Goal: Task Accomplishment & Management: Use online tool/utility

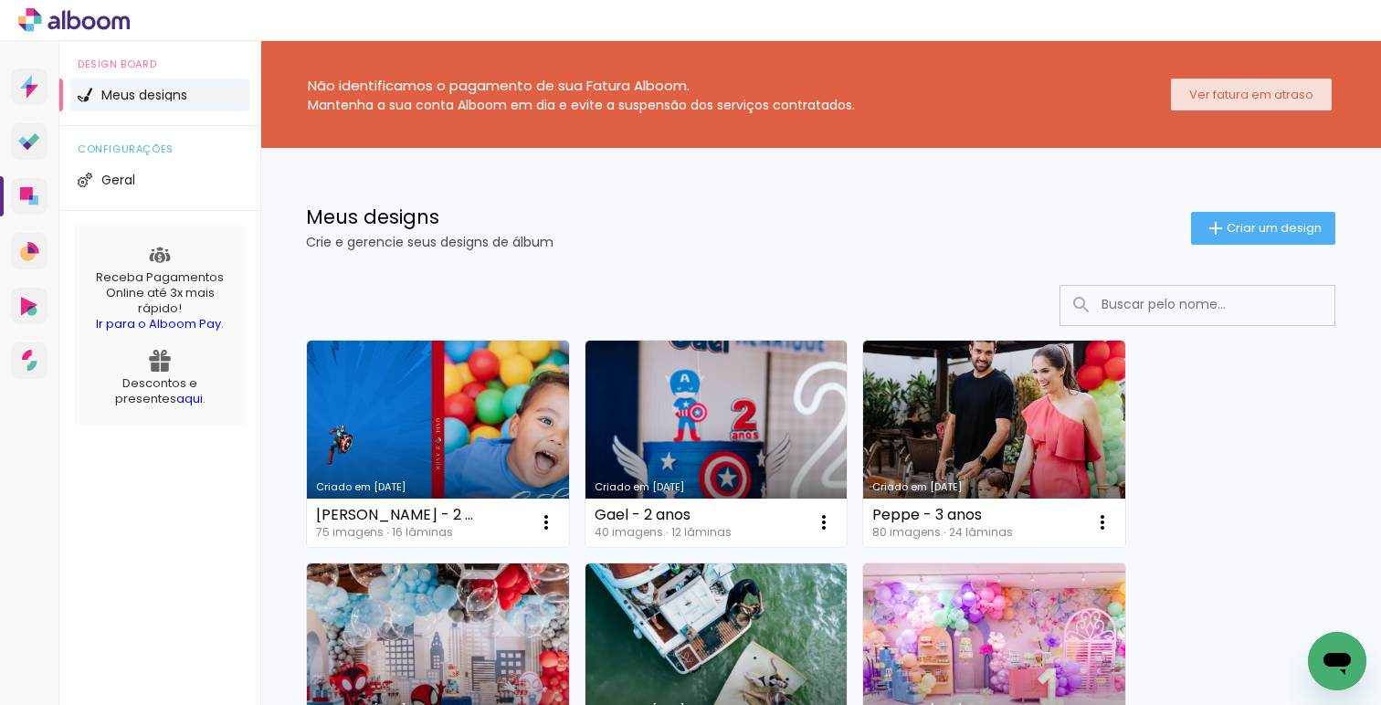
click at [0, 0] on slot "Ver fatura em atraso" at bounding box center [0, 0] width 0 height 0
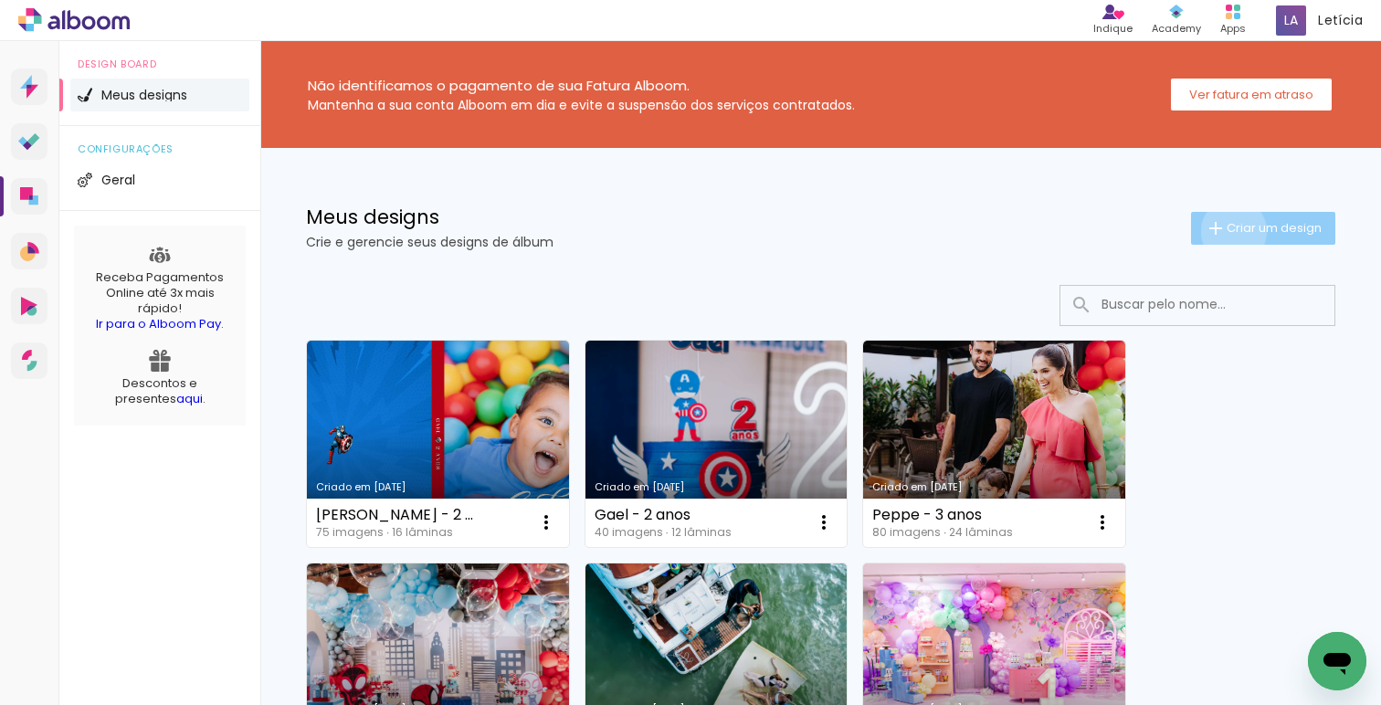
click at [1231, 231] on span "Criar um design" at bounding box center [1274, 228] width 95 height 12
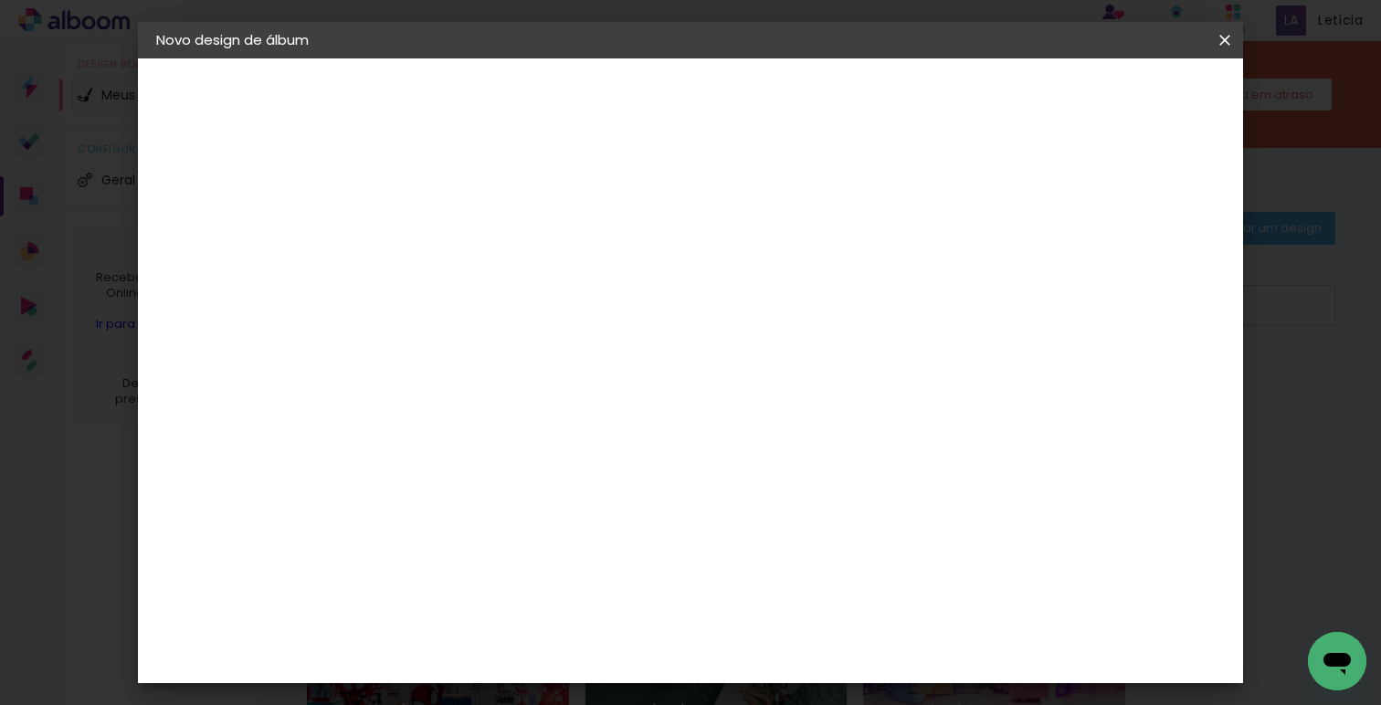
click at [455, 250] on input at bounding box center [455, 245] width 0 height 28
type input "[PERSON_NAME] - 1 ano"
type paper-input "[PERSON_NAME] - 1 ano"
click at [0, 0] on slot "Avançar" at bounding box center [0, 0] width 0 height 0
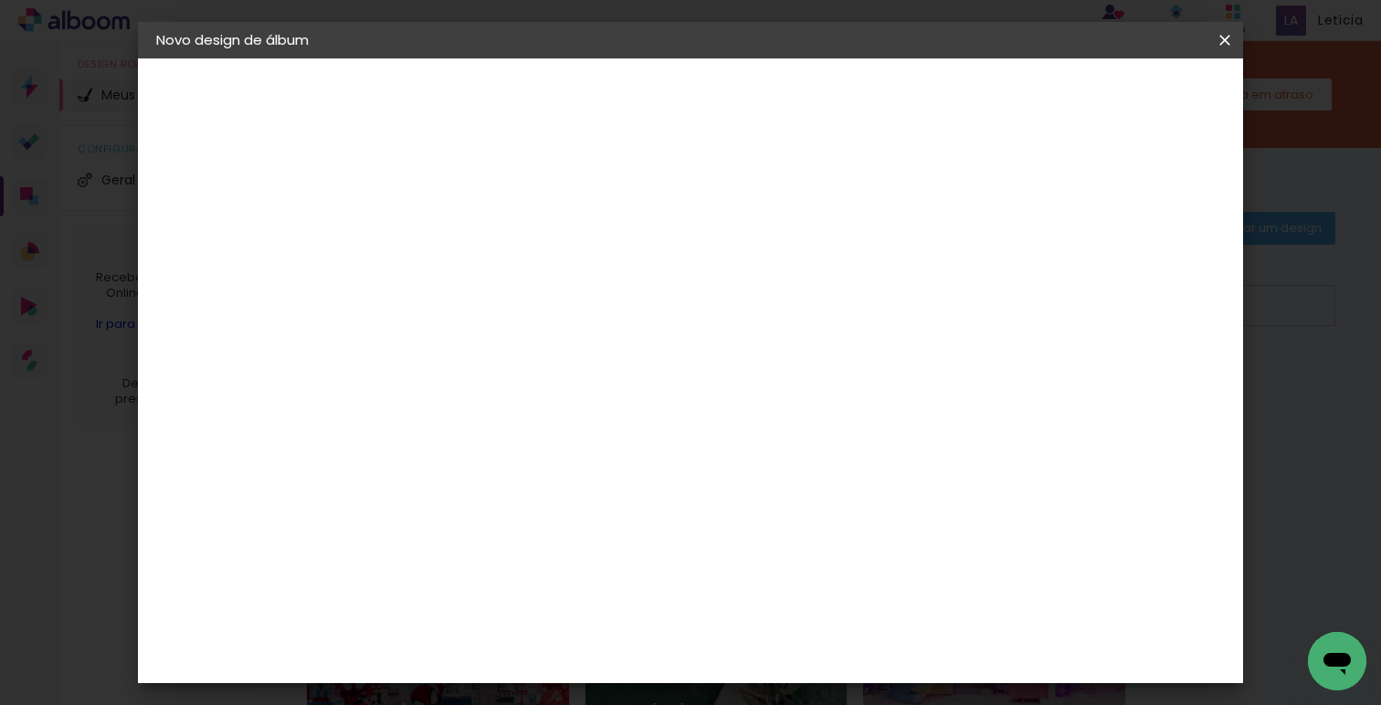
click at [481, 339] on input at bounding box center [501, 347] width 185 height 23
type input "drea"
type paper-input "drea"
click at [500, 395] on paper-item "DreambooksPro" at bounding box center [487, 413] width 168 height 40
click at [0, 0] on slot "Avançar" at bounding box center [0, 0] width 0 height 0
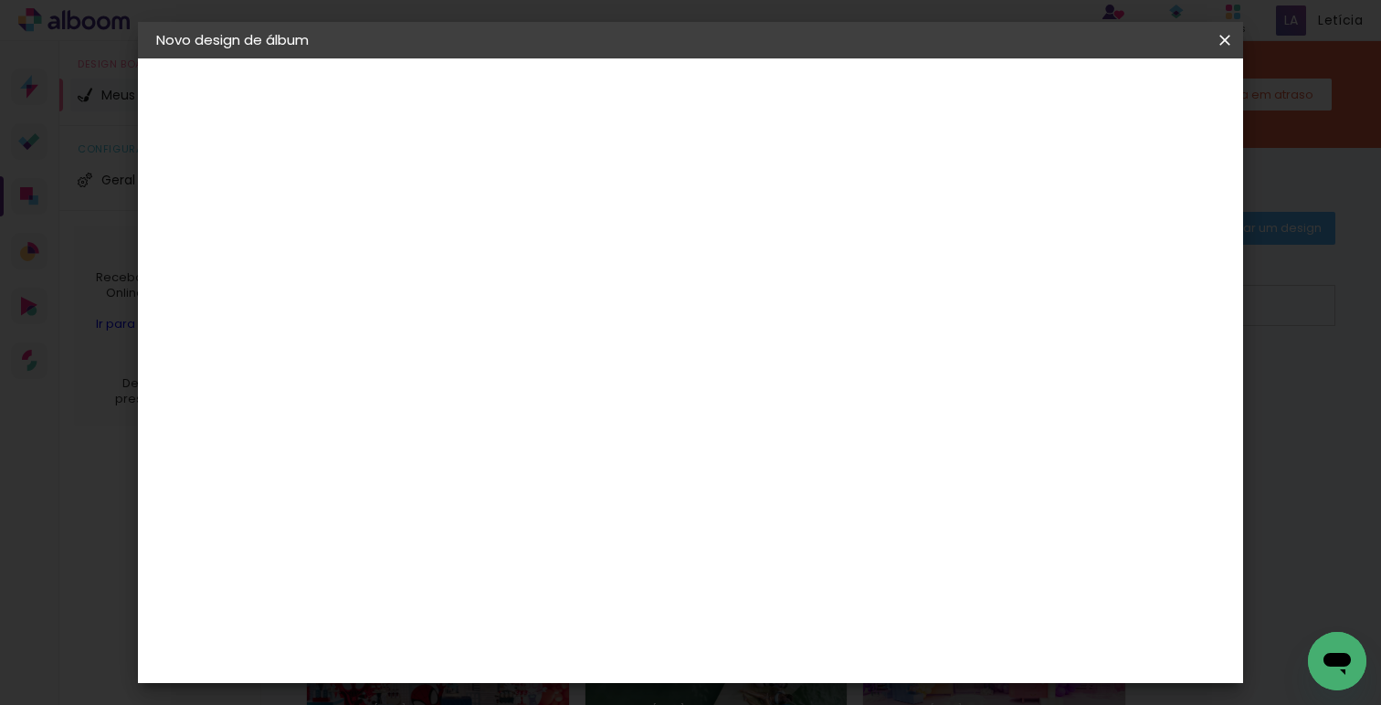
click at [526, 312] on input "text" at bounding box center [490, 318] width 71 height 28
click at [729, 308] on paper-item "Álbum" at bounding box center [809, 303] width 365 height 37
type input "Álbum"
click at [578, 510] on span "25 × 25" at bounding box center [535, 528] width 85 height 37
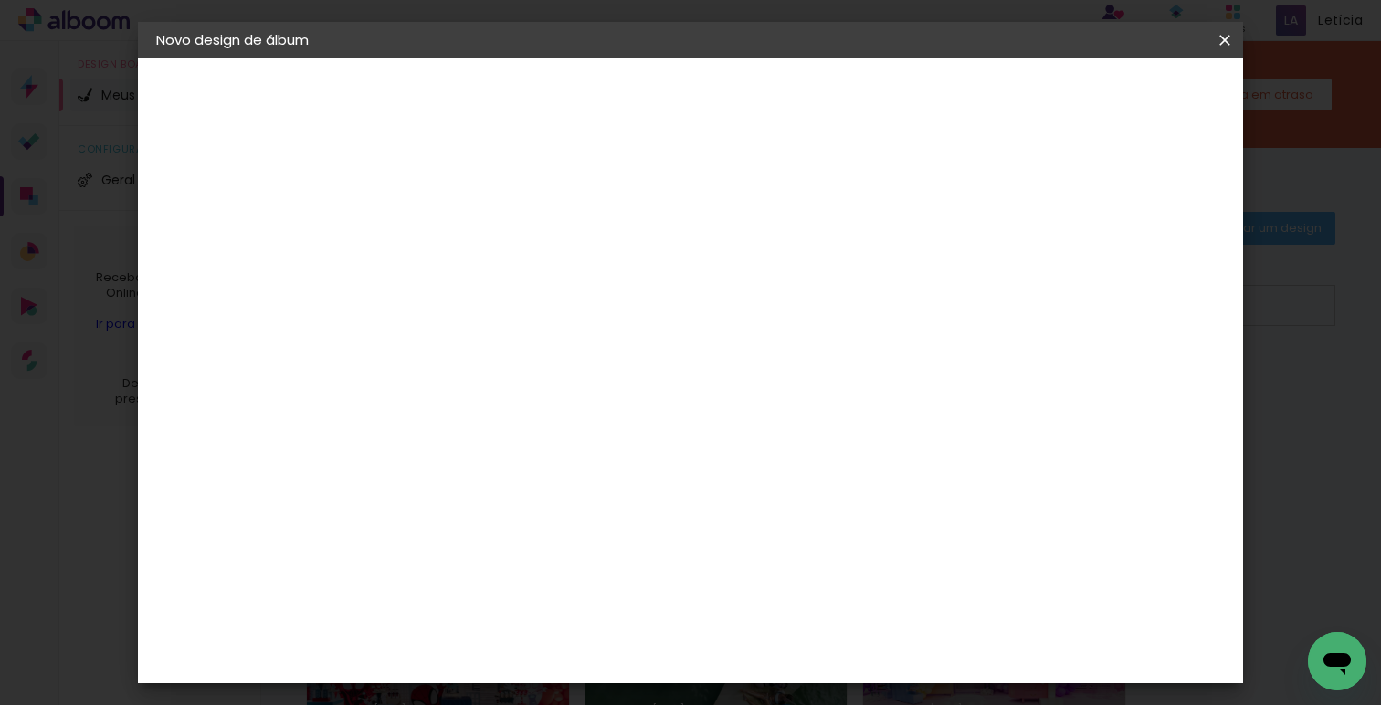
click at [0, 0] on slot "Avançar" at bounding box center [0, 0] width 0 height 0
click at [0, 0] on slot "Mostrar sangria" at bounding box center [0, 0] width 0 height 0
type paper-checkbox "on"
click at [0, 0] on slot "Mostrar sangria" at bounding box center [0, 0] width 0 height 0
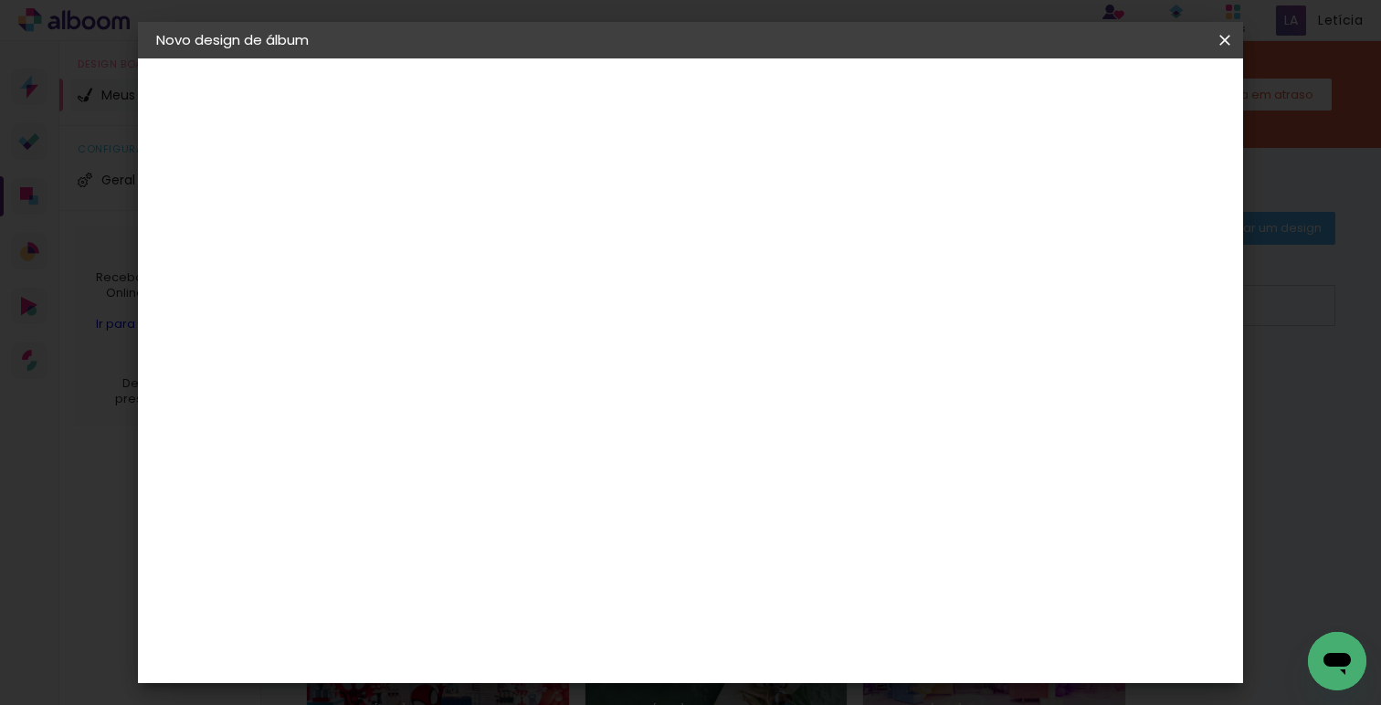
click at [0, 0] on slot "Mostrar sangria" at bounding box center [0, 0] width 0 height 0
click at [1031, 99] on span "Iniciar design" at bounding box center [989, 96] width 83 height 13
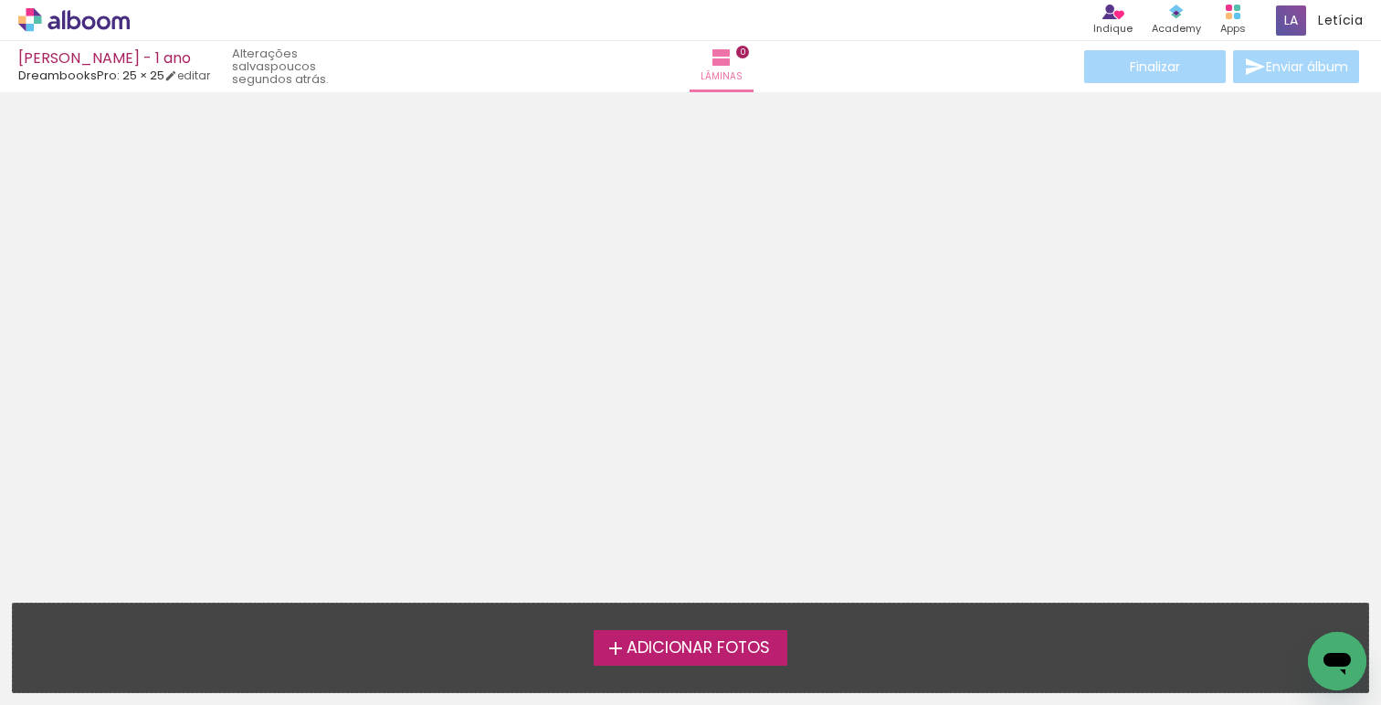
click at [648, 640] on span "Adicionar Fotos" at bounding box center [698, 648] width 143 height 16
click at [0, 0] on input "file" at bounding box center [0, 0] width 0 height 0
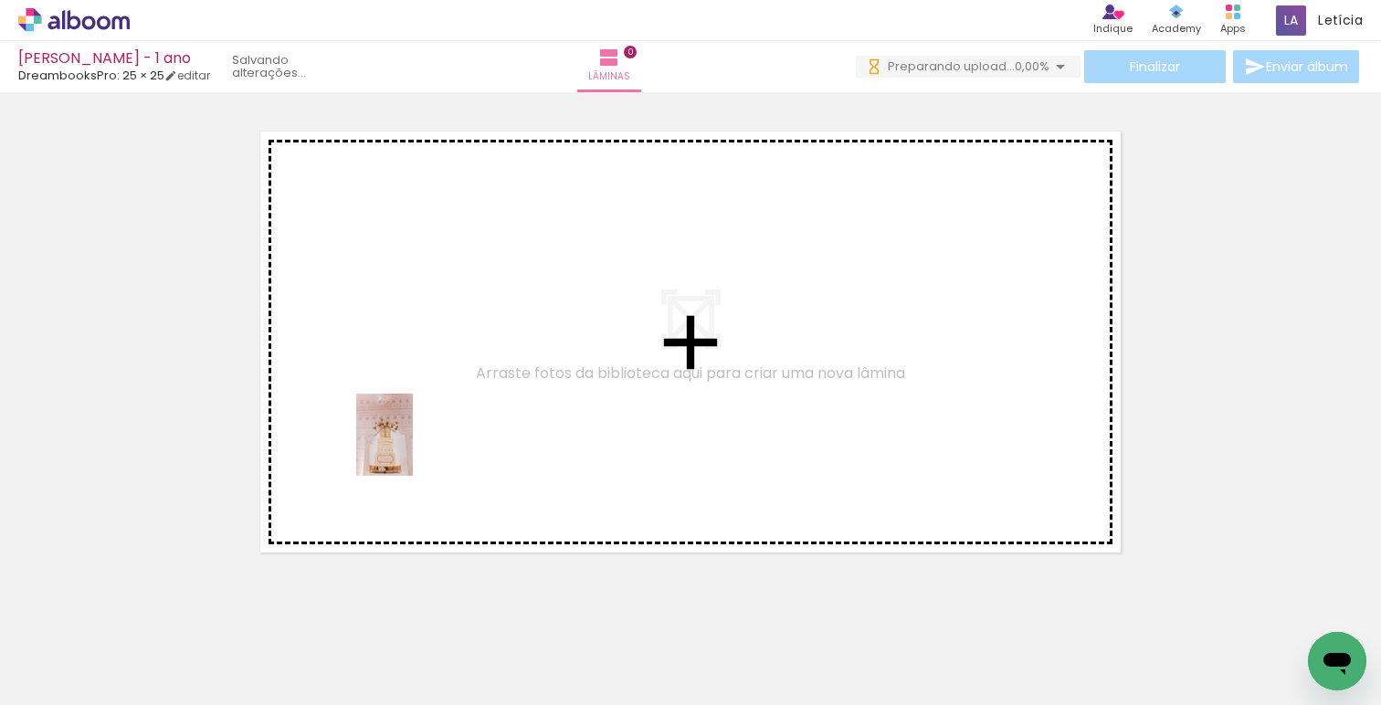
drag, startPoint x: 205, startPoint y: 640, endPoint x: 411, endPoint y: 449, distance: 281.2
click at [411, 449] on quentale-workspace at bounding box center [690, 352] width 1381 height 705
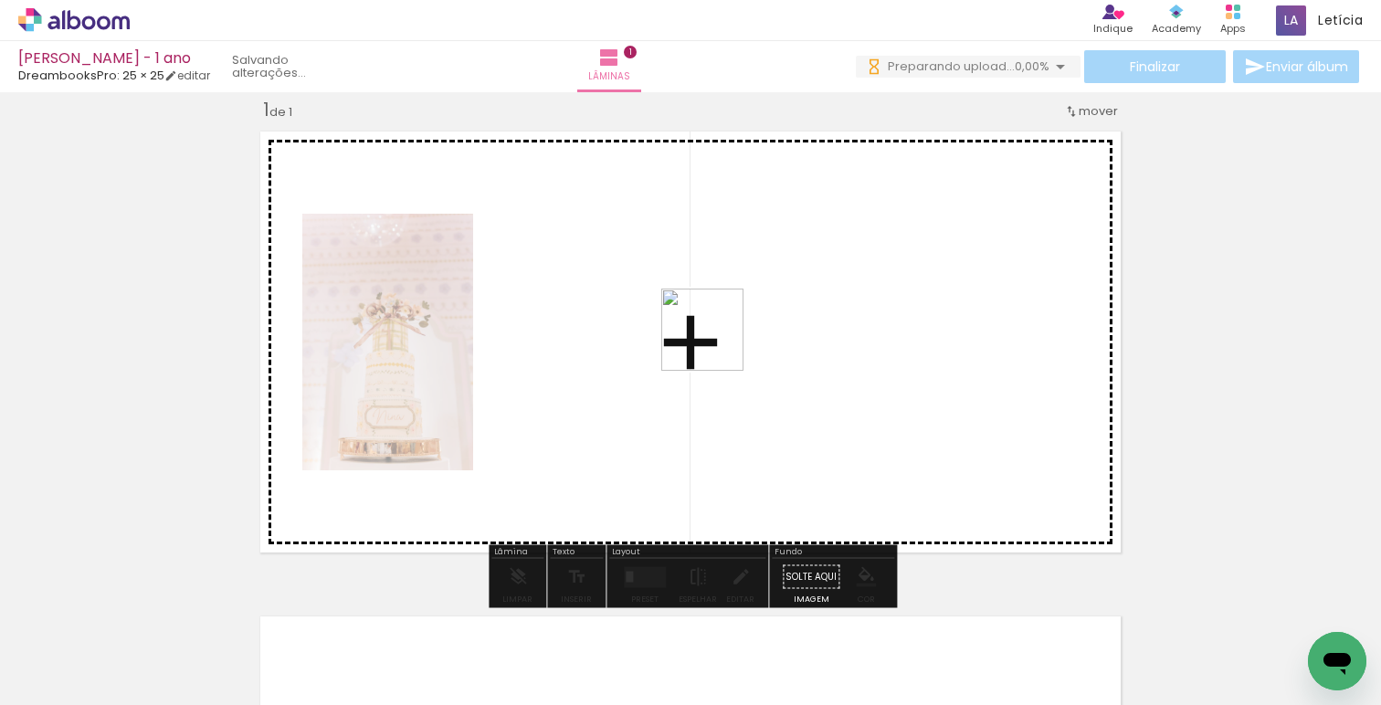
drag, startPoint x: 306, startPoint y: 655, endPoint x: 736, endPoint y: 340, distance: 533.4
click at [736, 340] on quentale-workspace at bounding box center [690, 352] width 1381 height 705
drag, startPoint x: 396, startPoint y: 664, endPoint x: 878, endPoint y: 333, distance: 585.4
click at [878, 333] on quentale-workspace at bounding box center [690, 352] width 1381 height 705
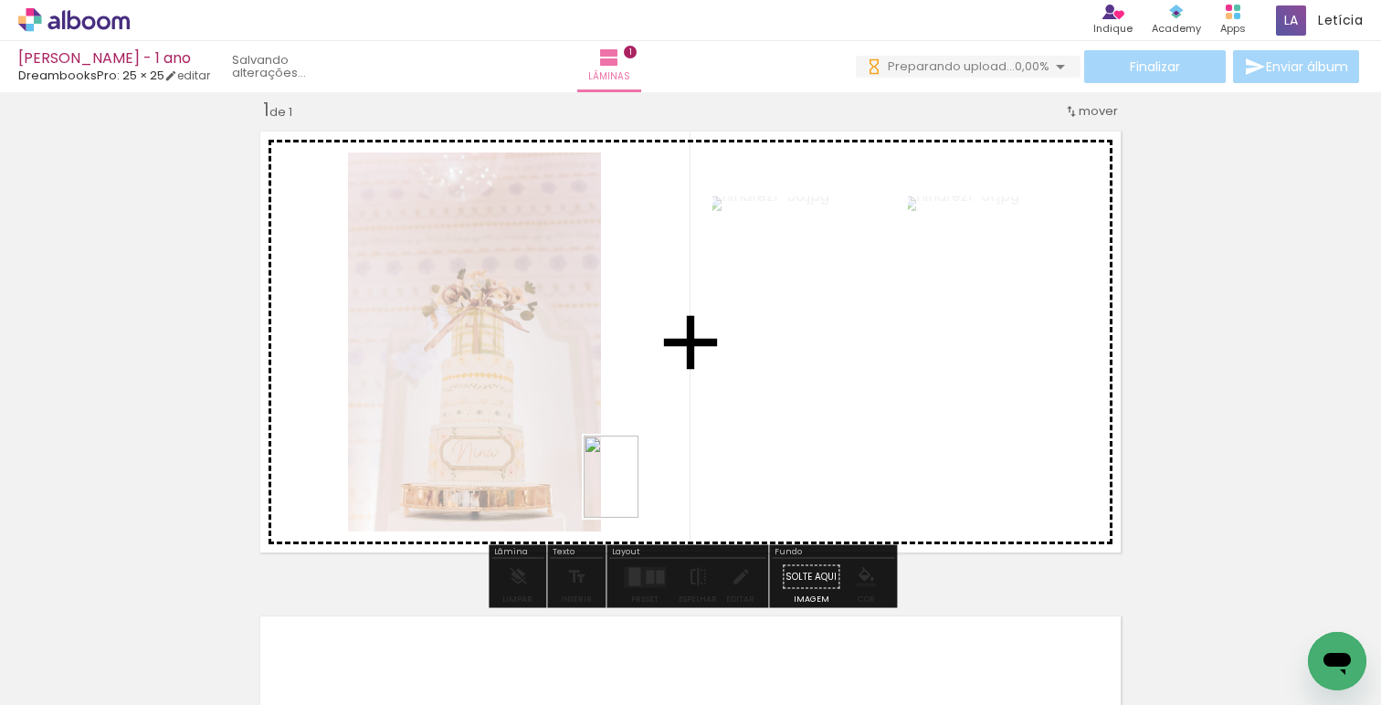
drag, startPoint x: 618, startPoint y: 652, endPoint x: 650, endPoint y: 480, distance: 175.8
click at [650, 480] on quentale-workspace at bounding box center [690, 352] width 1381 height 705
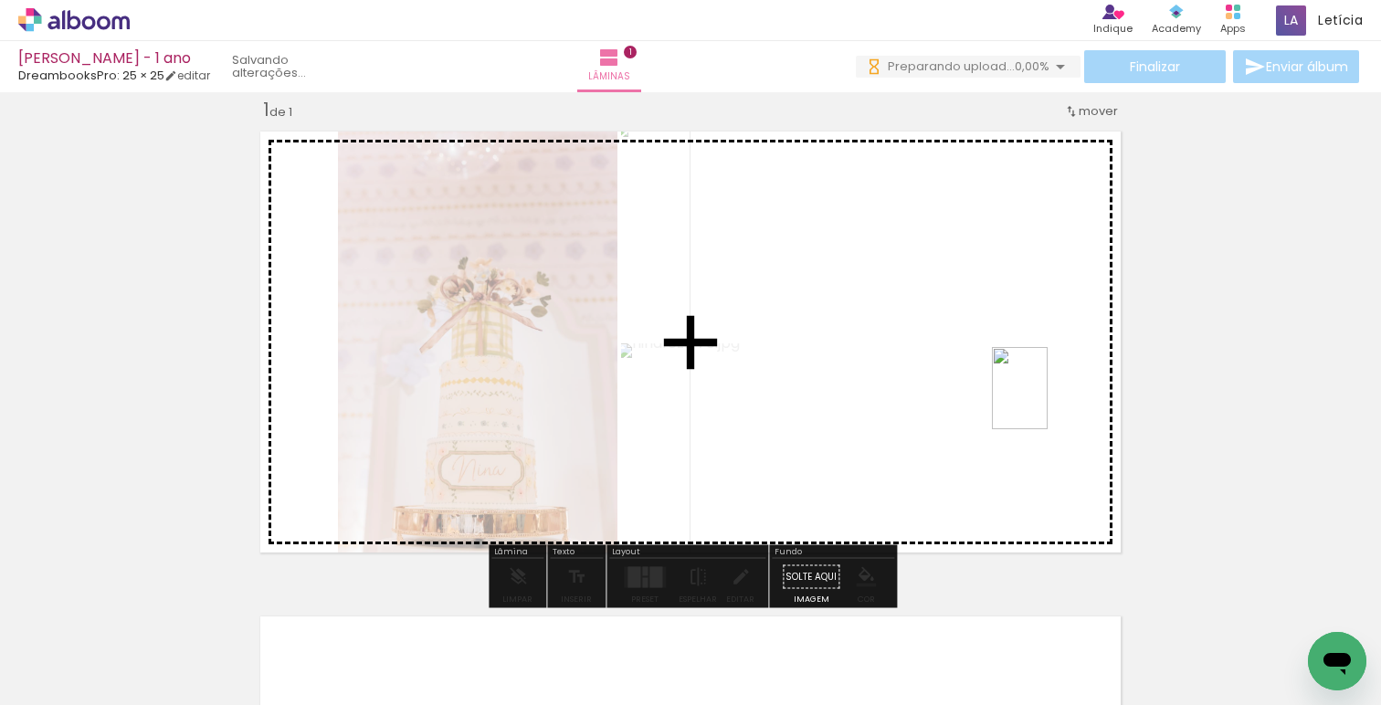
drag, startPoint x: 731, startPoint y: 653, endPoint x: 1047, endPoint y: 401, distance: 404.3
click at [1047, 401] on quentale-workspace at bounding box center [690, 352] width 1381 height 705
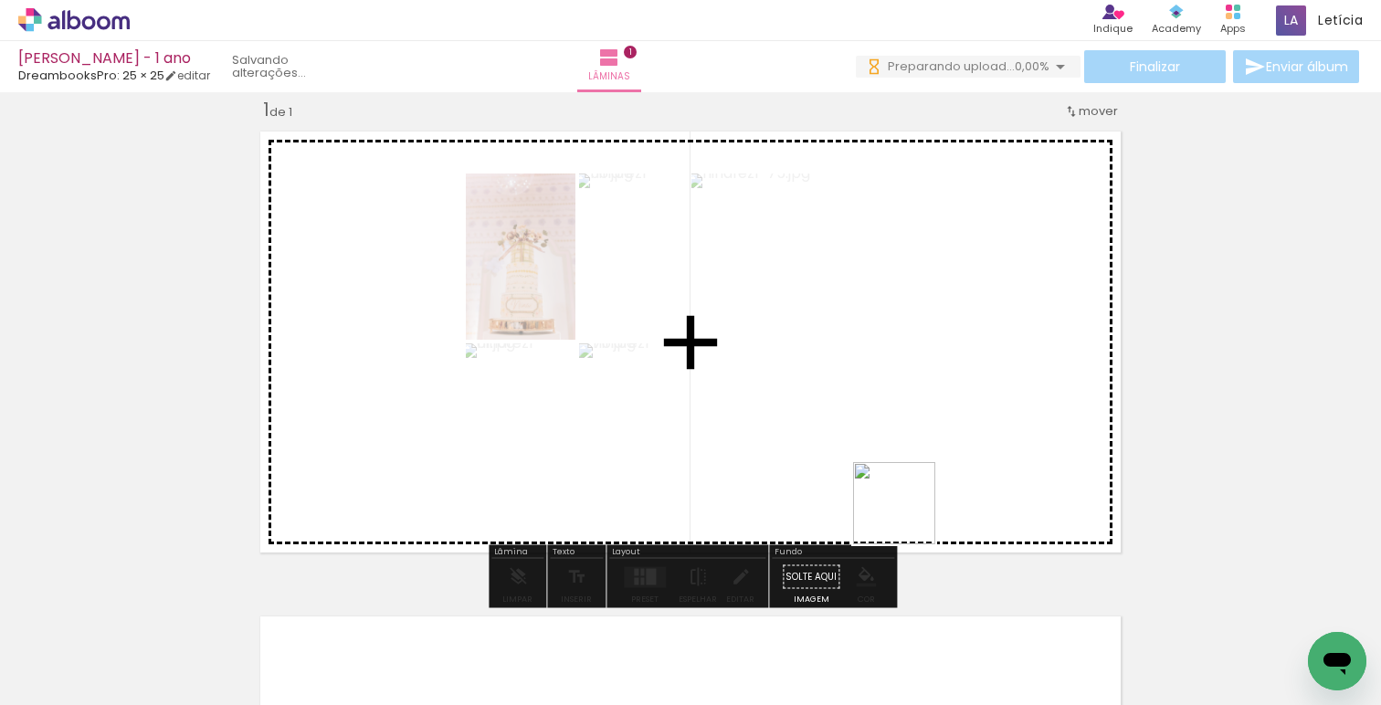
drag, startPoint x: 853, startPoint y: 597, endPoint x: 969, endPoint y: 423, distance: 208.8
click at [969, 423] on quentale-workspace at bounding box center [690, 352] width 1381 height 705
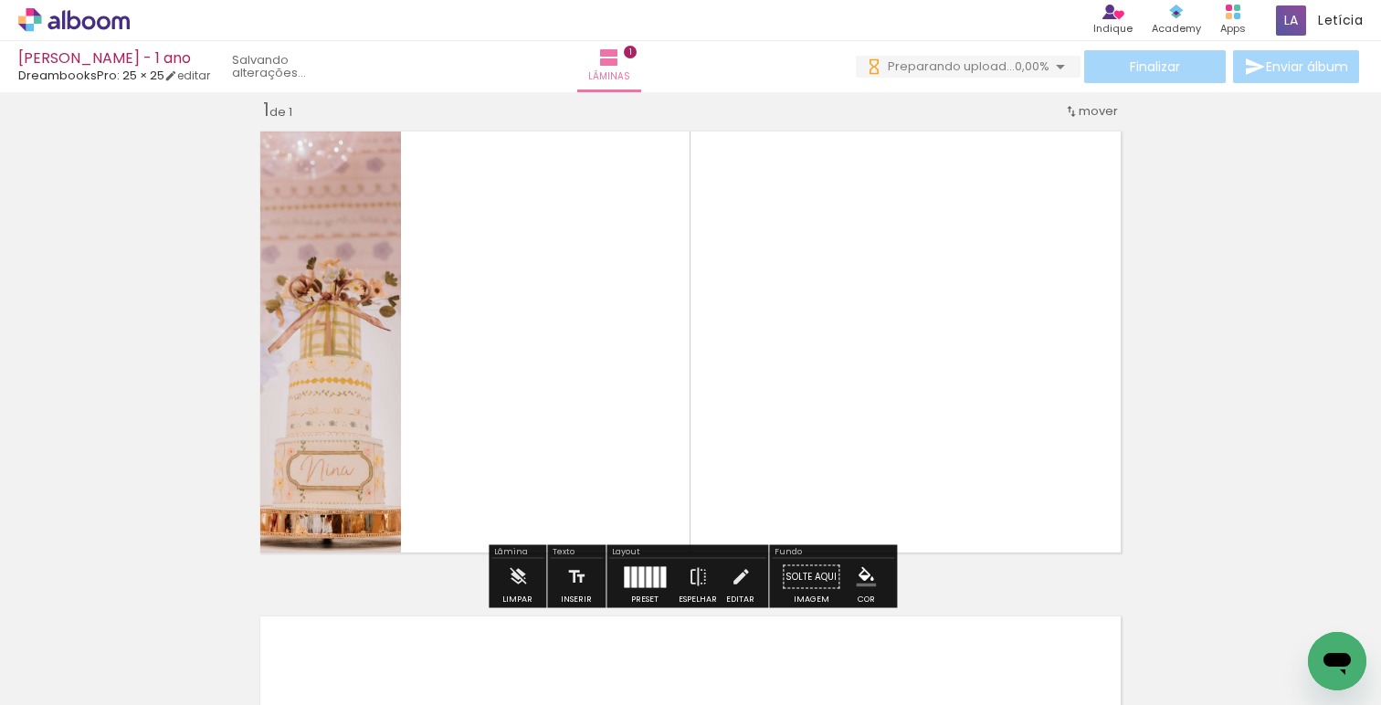
click at [655, 577] on quentale-layouter at bounding box center [645, 576] width 42 height 21
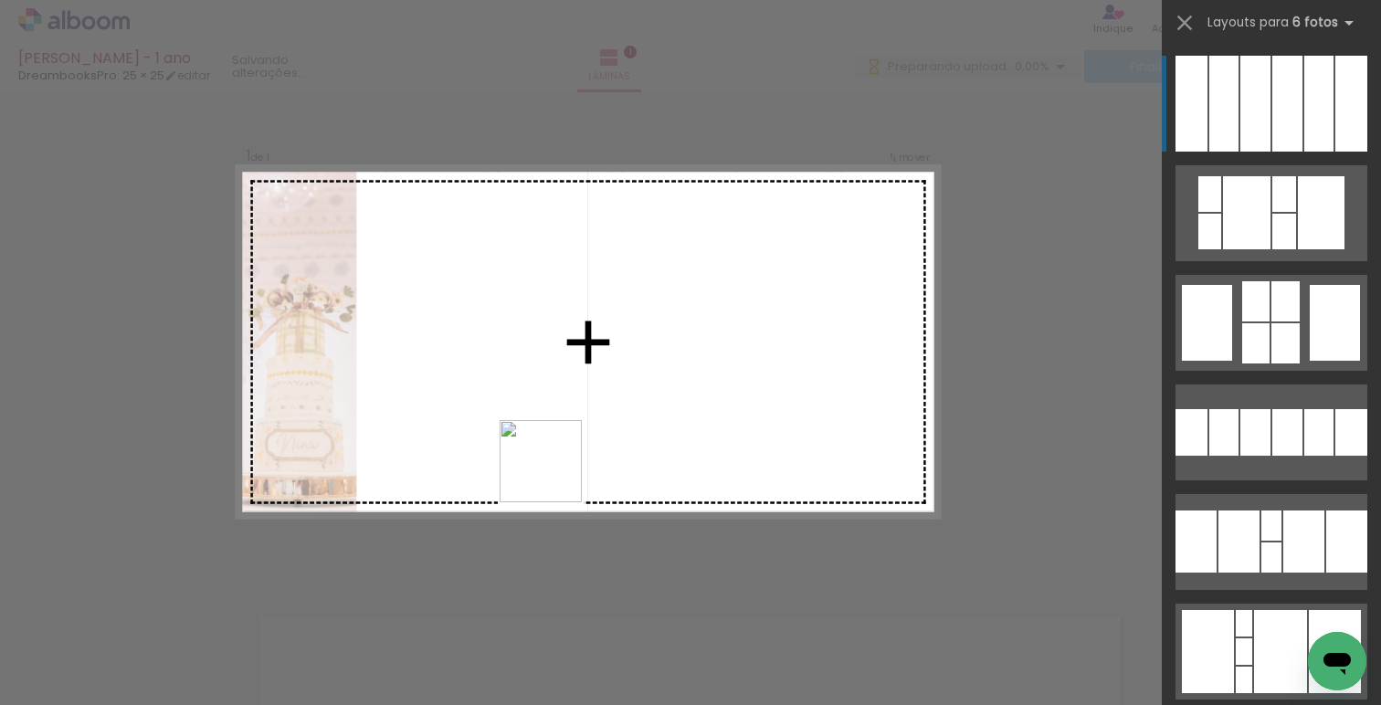
drag, startPoint x: 500, startPoint y: 658, endPoint x: 555, endPoint y: 475, distance: 190.8
click at [555, 475] on quentale-workspace at bounding box center [690, 352] width 1381 height 705
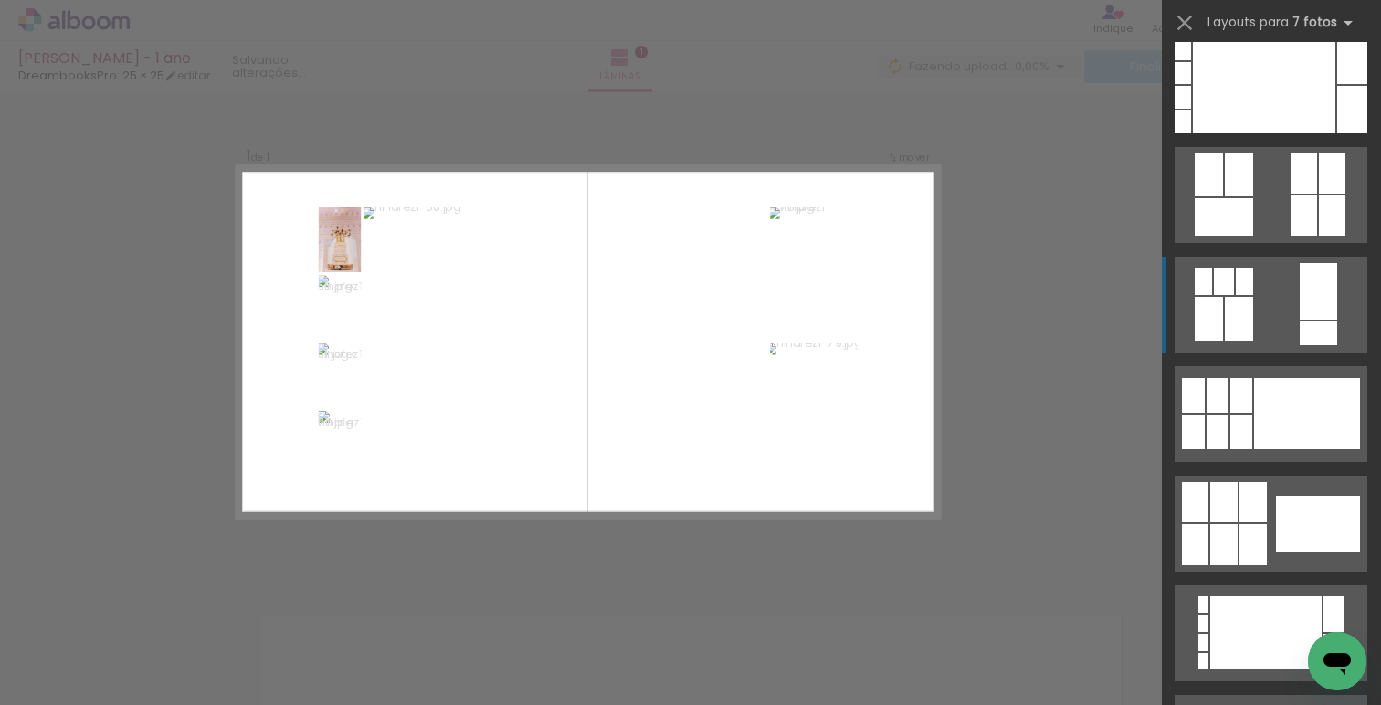
scroll to position [354, 0]
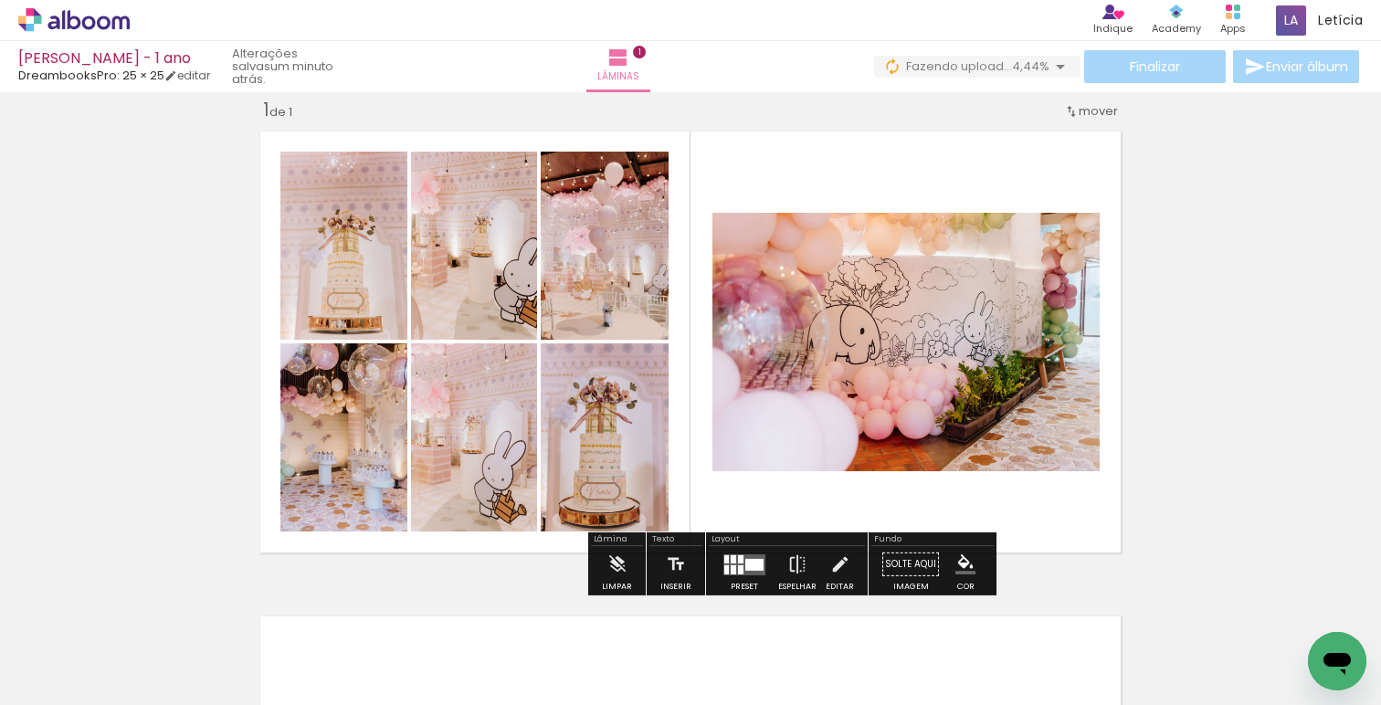
click at [1228, 353] on div "Inserir lâmina 1 de 1" at bounding box center [690, 561] width 1381 height 971
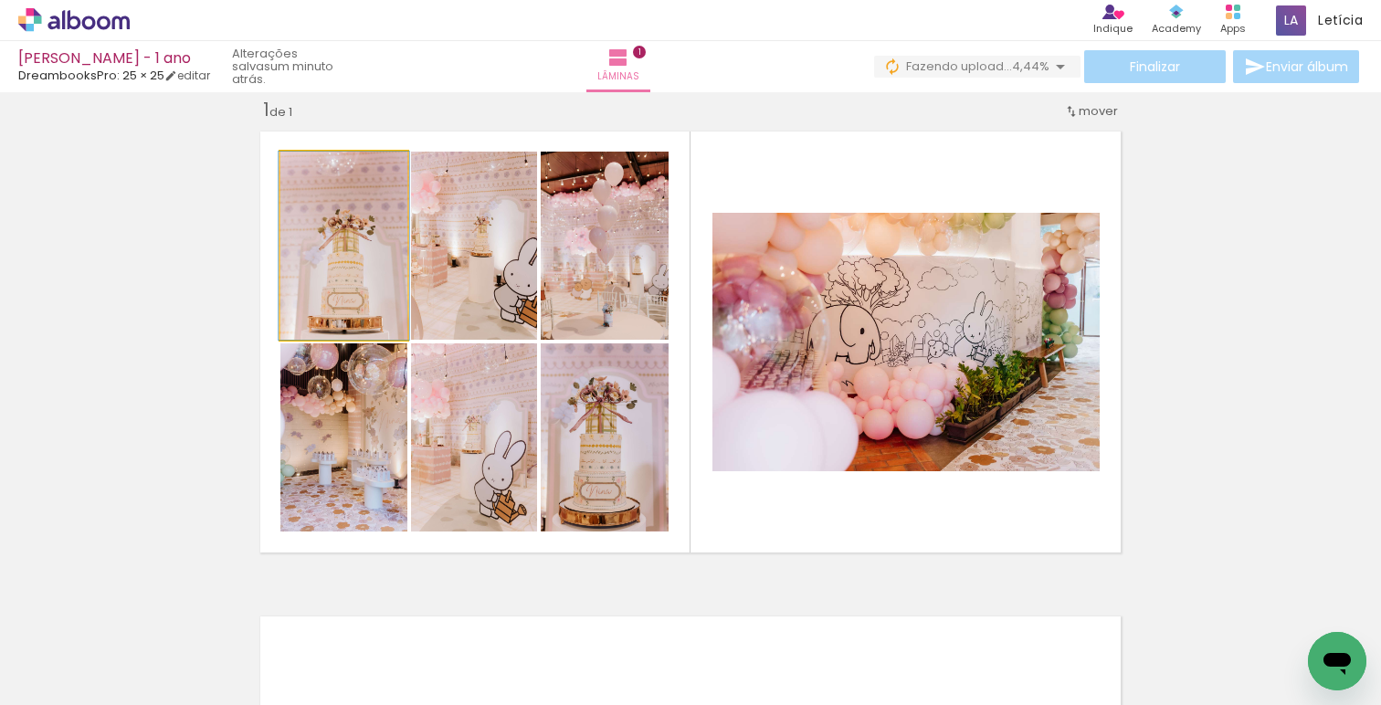
drag, startPoint x: 386, startPoint y: 285, endPoint x: 386, endPoint y: 270, distance: 15.5
drag, startPoint x: 478, startPoint y: 275, endPoint x: 478, endPoint y: 264, distance: 11.0
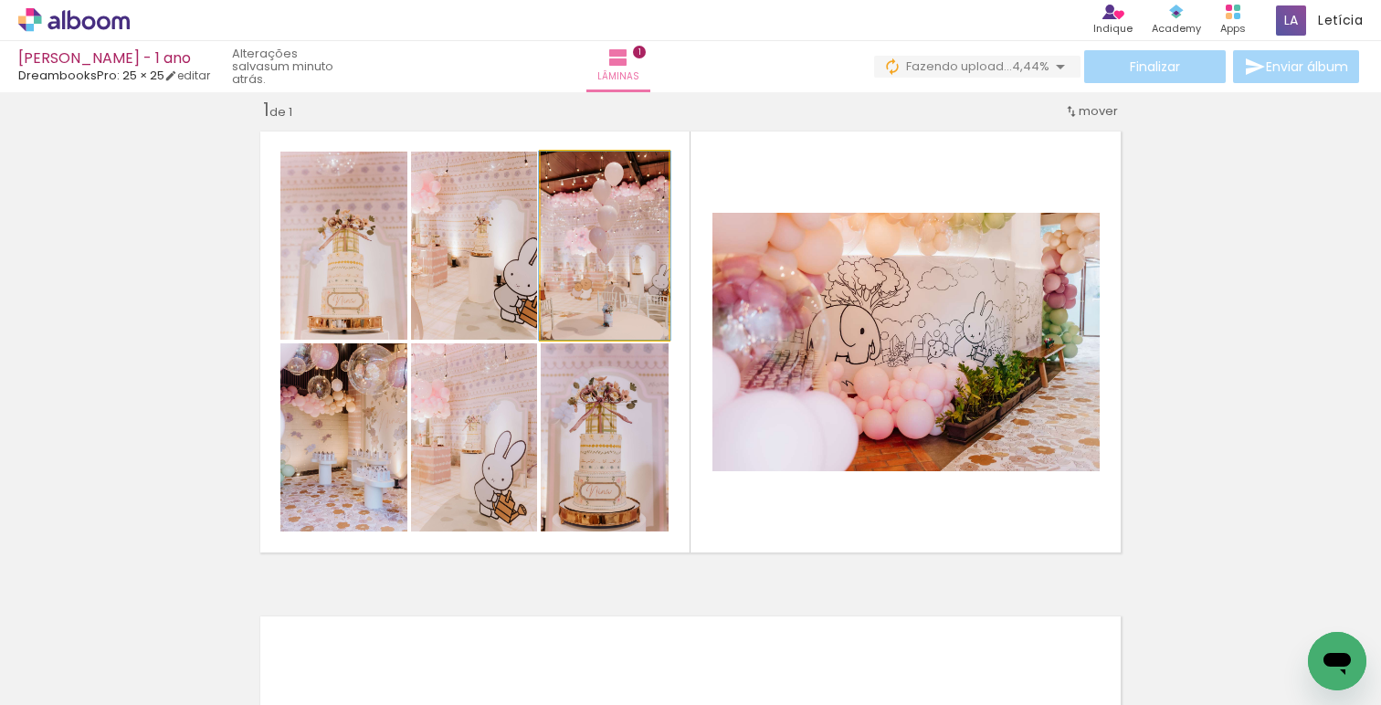
drag, startPoint x: 600, startPoint y: 273, endPoint x: 600, endPoint y: 248, distance: 25.6
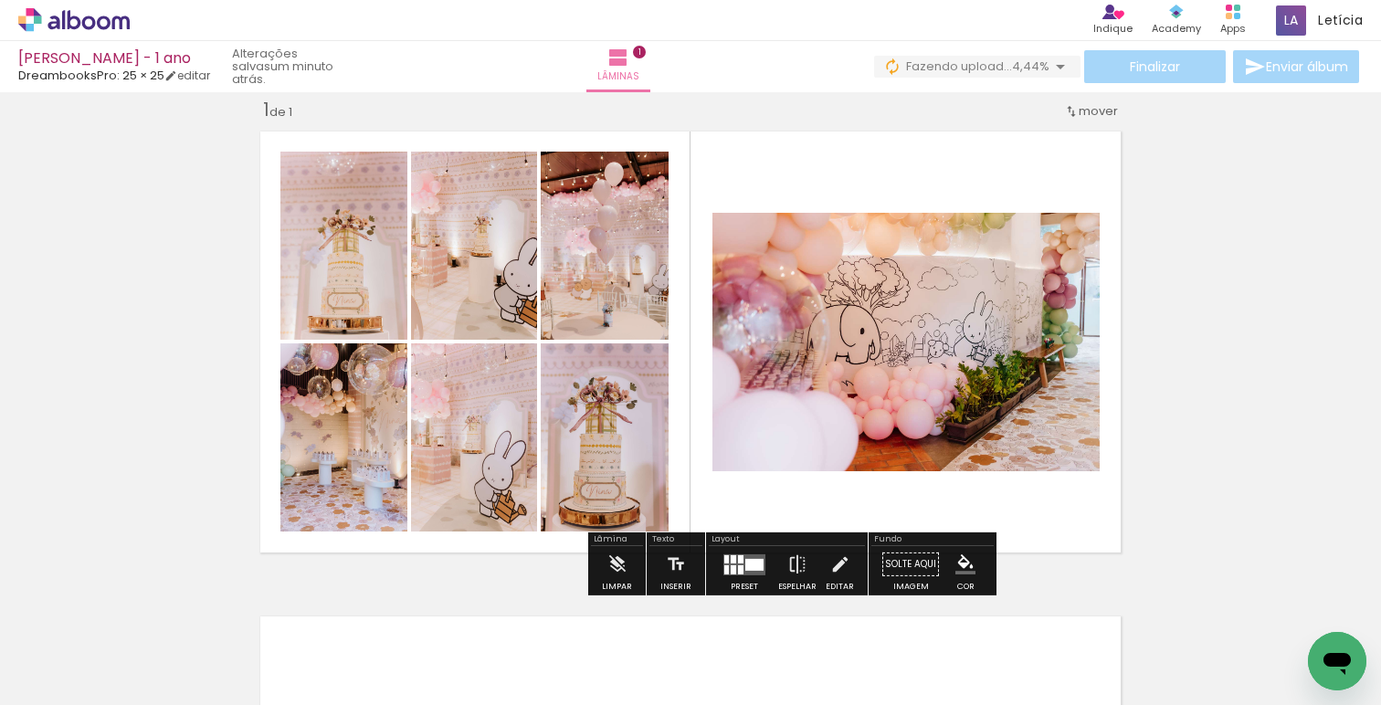
click at [669, 476] on quentale-layouter at bounding box center [690, 341] width 879 height 439
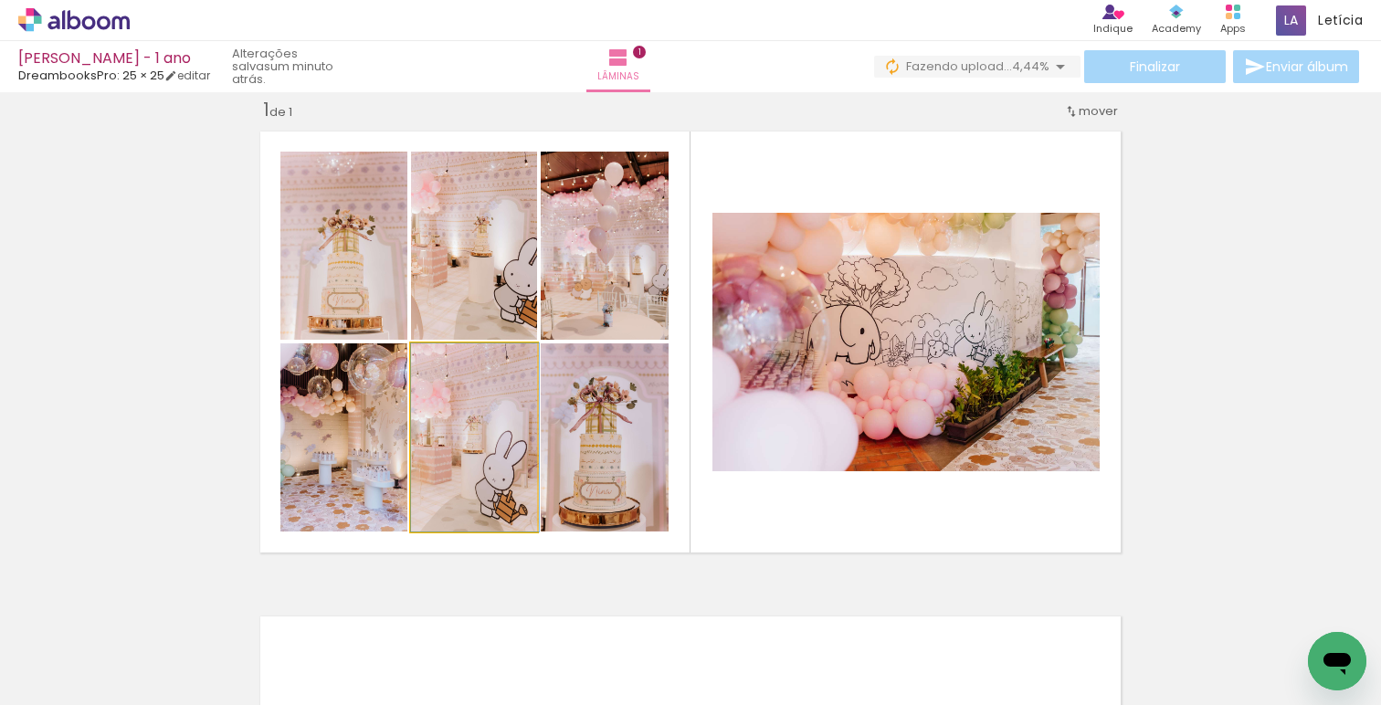
drag, startPoint x: 505, startPoint y: 451, endPoint x: 508, endPoint y: 435, distance: 16.7
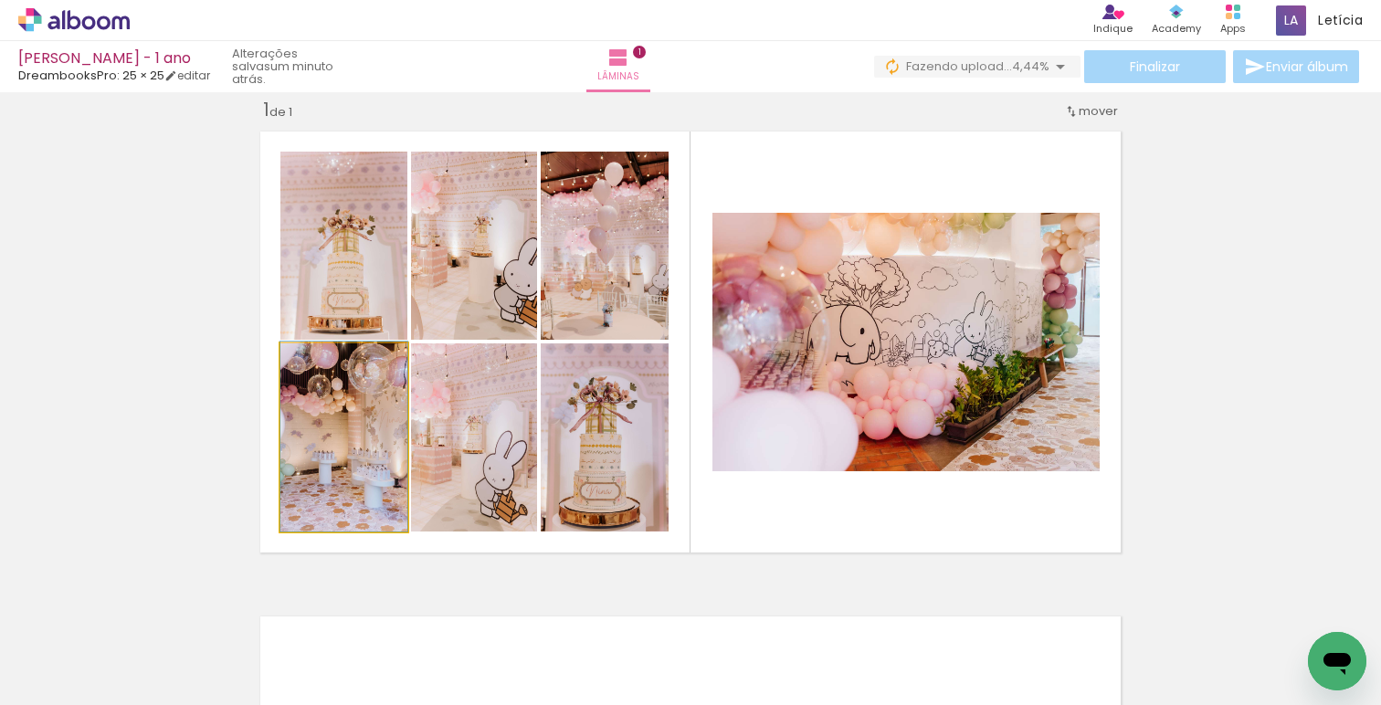
drag, startPoint x: 369, startPoint y: 446, endPoint x: 368, endPoint y: 420, distance: 25.6
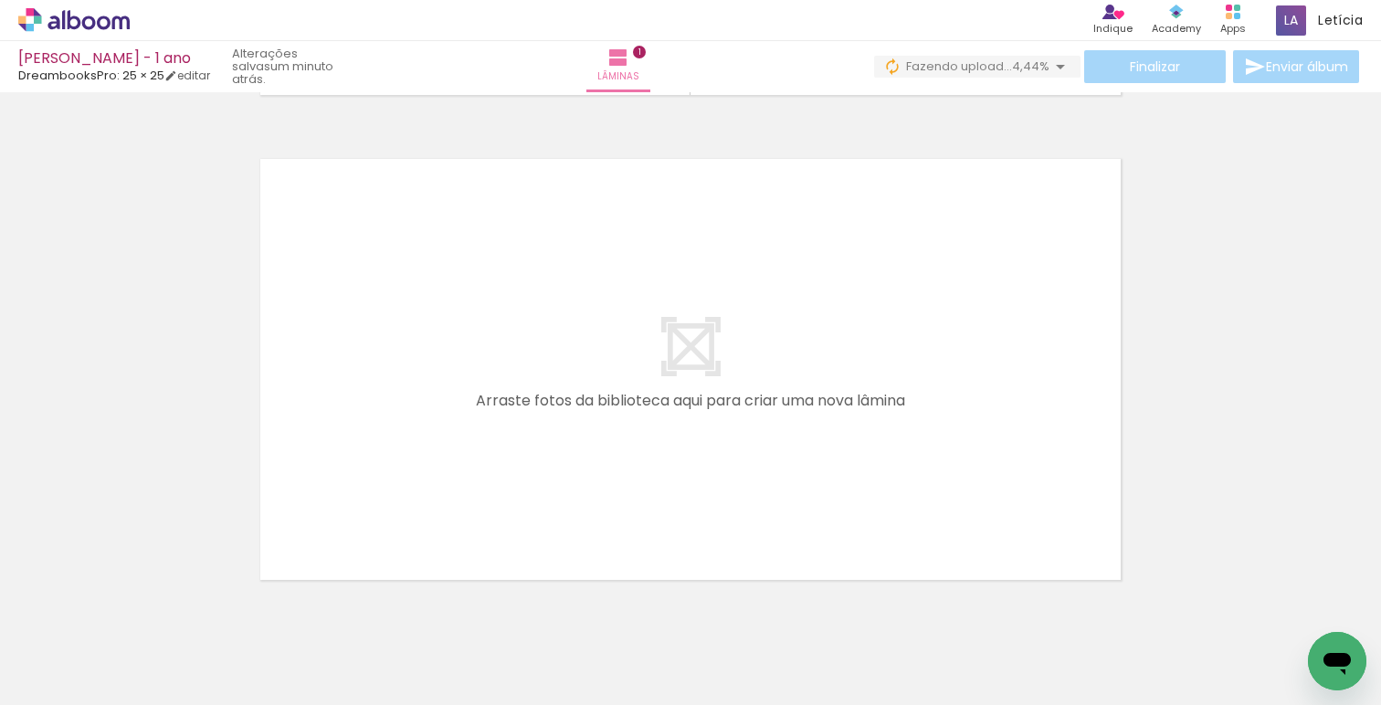
scroll to position [470, 0]
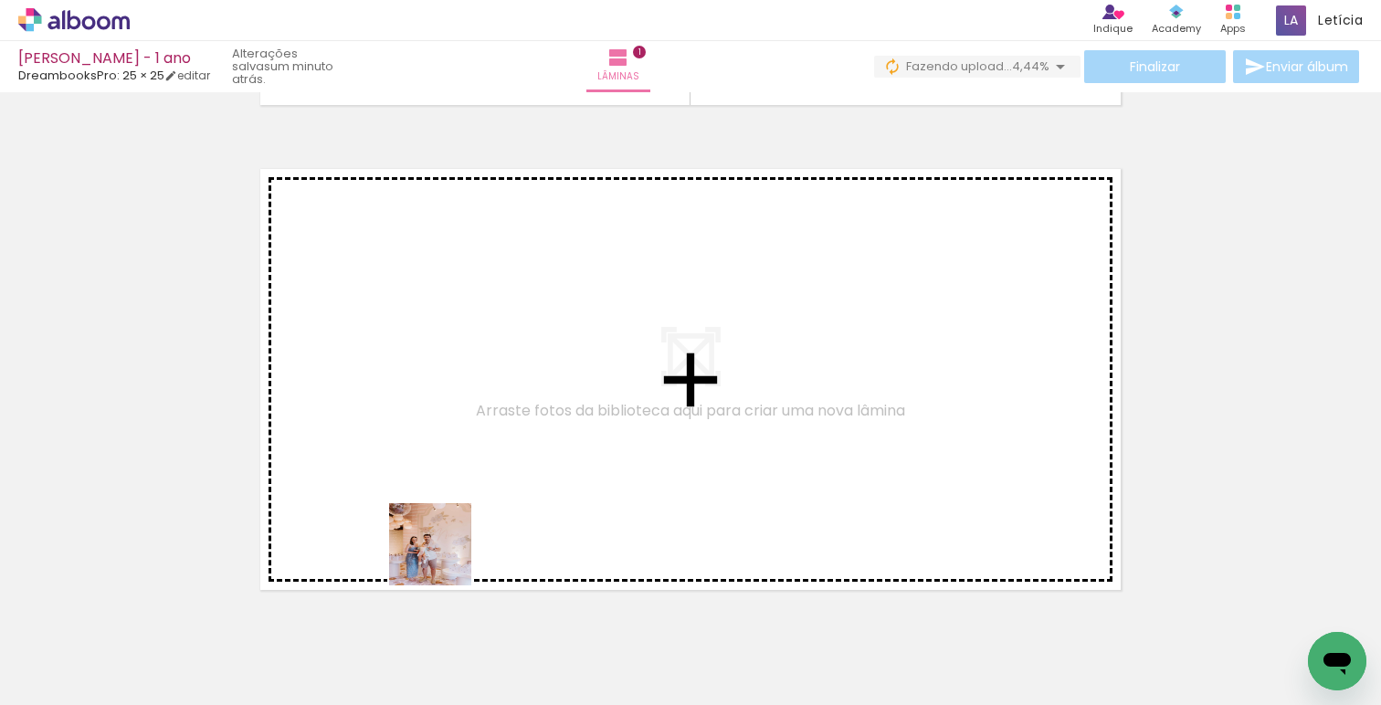
drag, startPoint x: 440, startPoint y: 573, endPoint x: 466, endPoint y: 475, distance: 101.0
click at [466, 475] on quentale-workspace at bounding box center [690, 352] width 1381 height 705
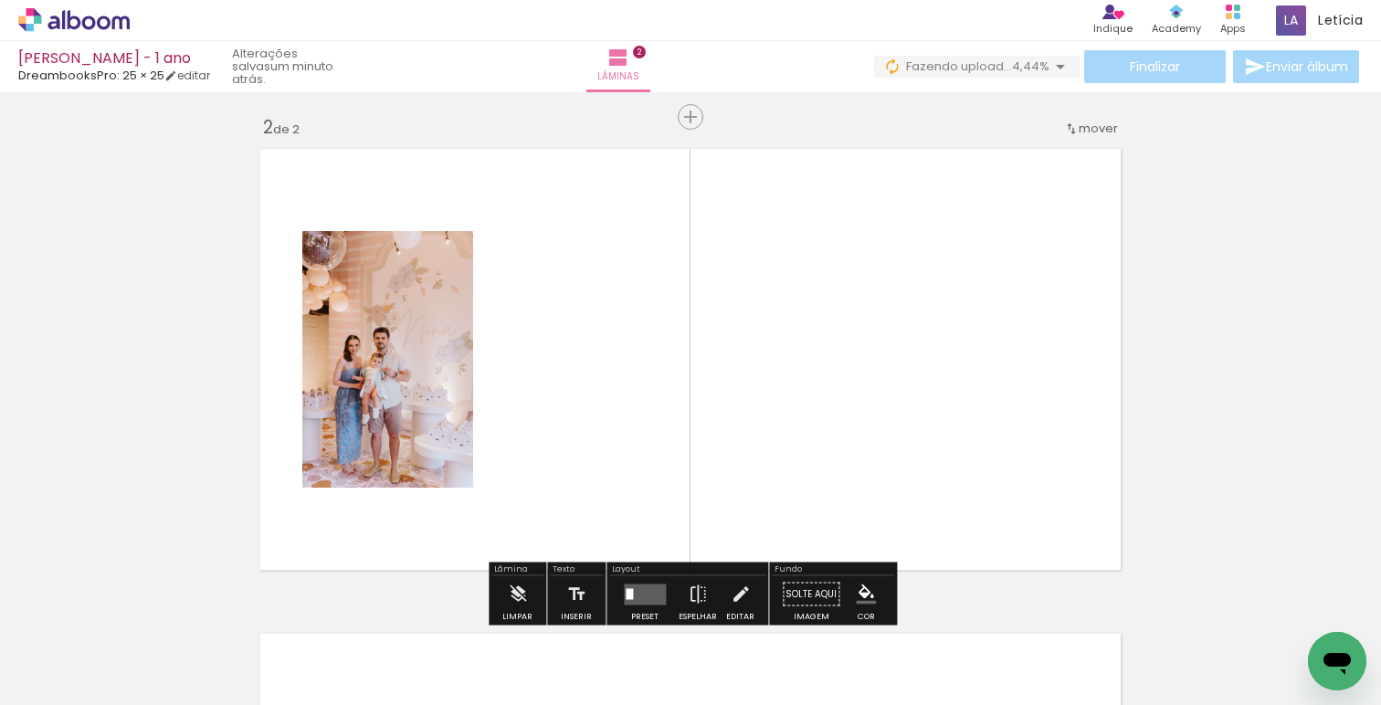
scroll to position [508, 0]
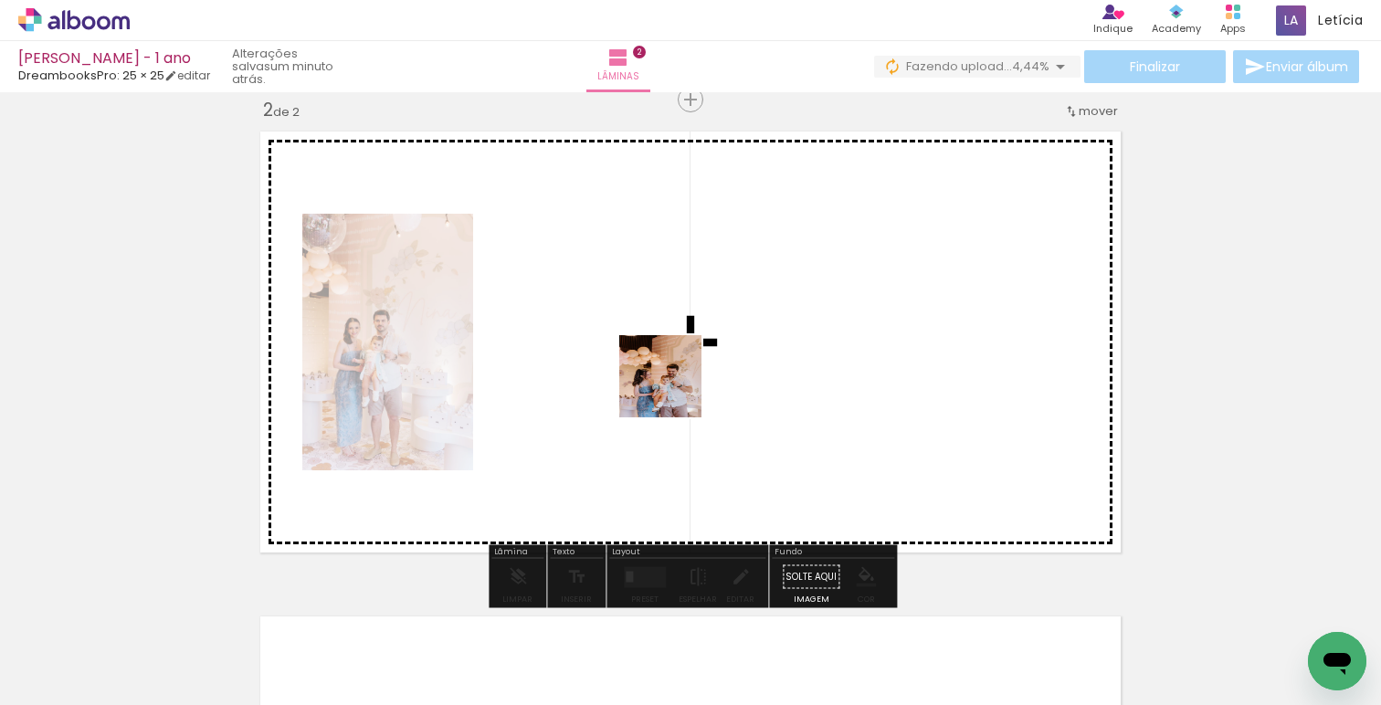
drag, startPoint x: 541, startPoint y: 657, endPoint x: 674, endPoint y: 390, distance: 298.3
click at [674, 390] on quentale-workspace at bounding box center [690, 352] width 1381 height 705
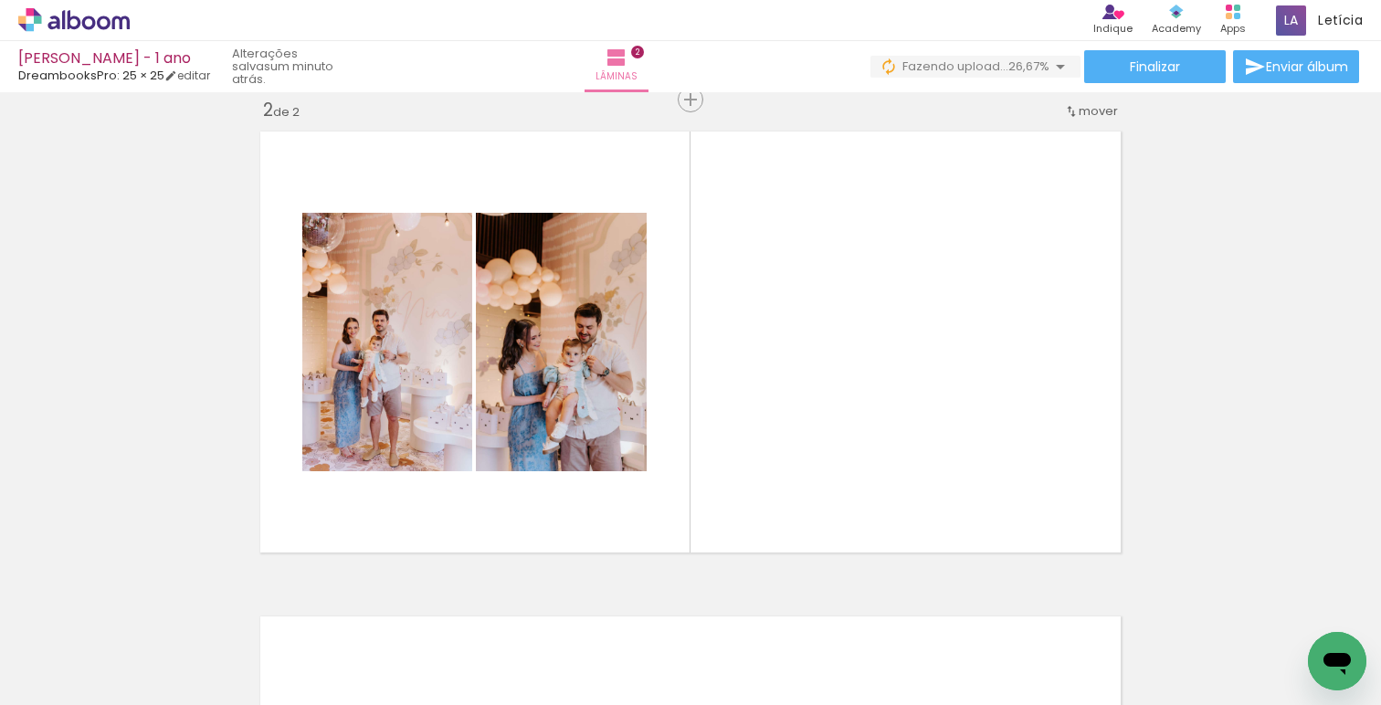
scroll to position [0, 743]
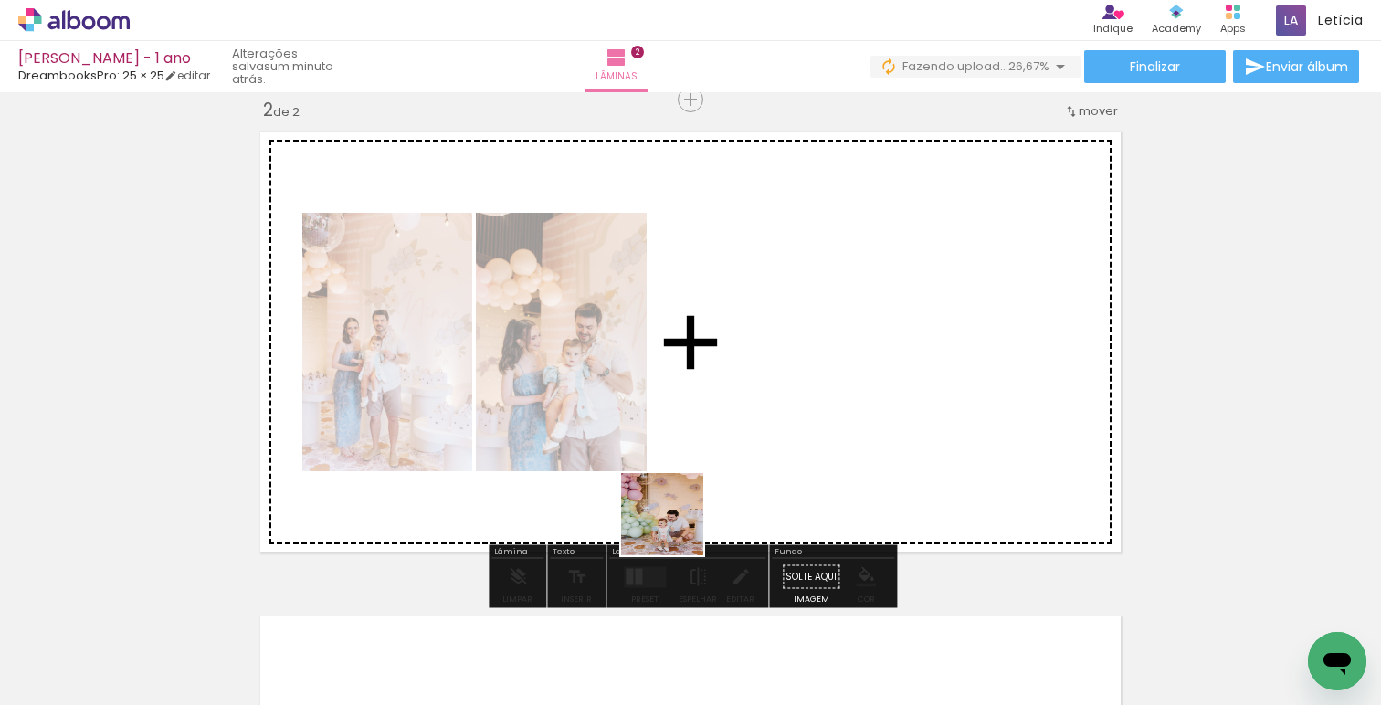
drag, startPoint x: 565, startPoint y: 661, endPoint x: 746, endPoint y: 429, distance: 294.1
click at [746, 429] on quentale-workspace at bounding box center [690, 352] width 1381 height 705
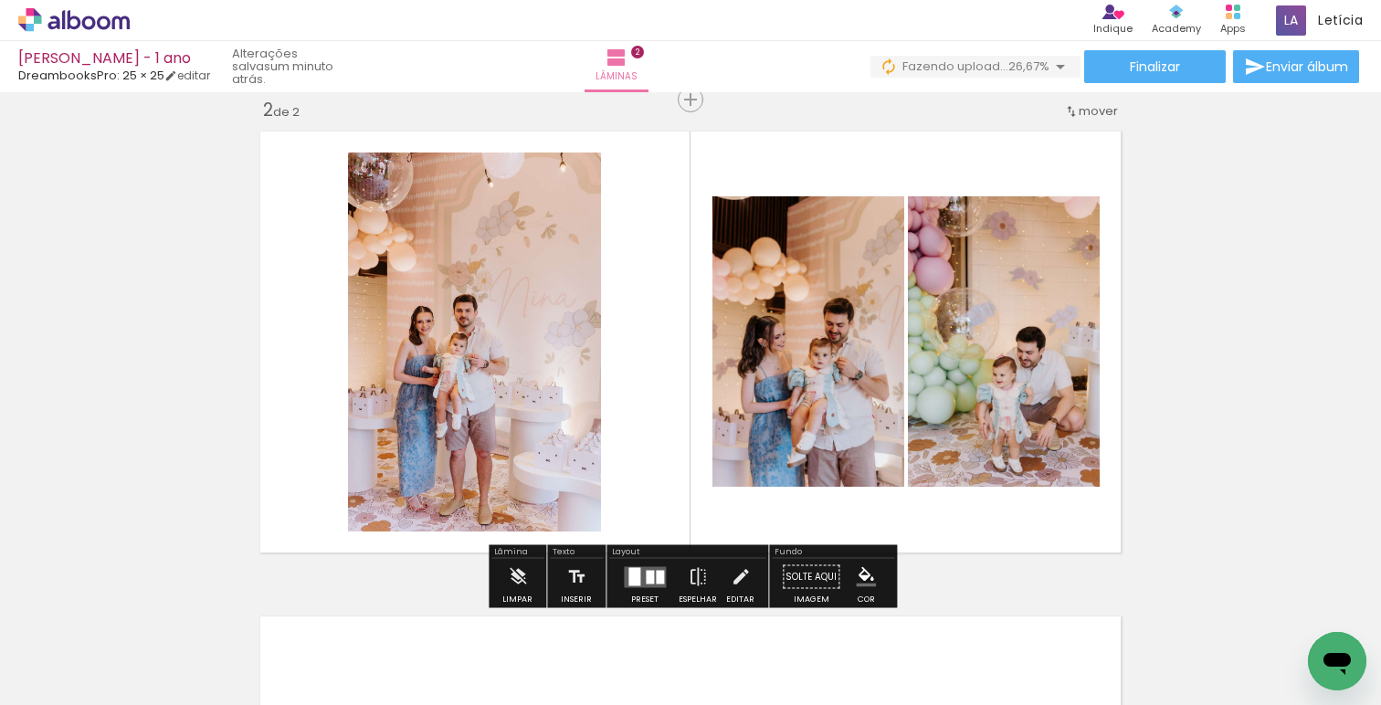
click at [648, 579] on div at bounding box center [650, 577] width 8 height 14
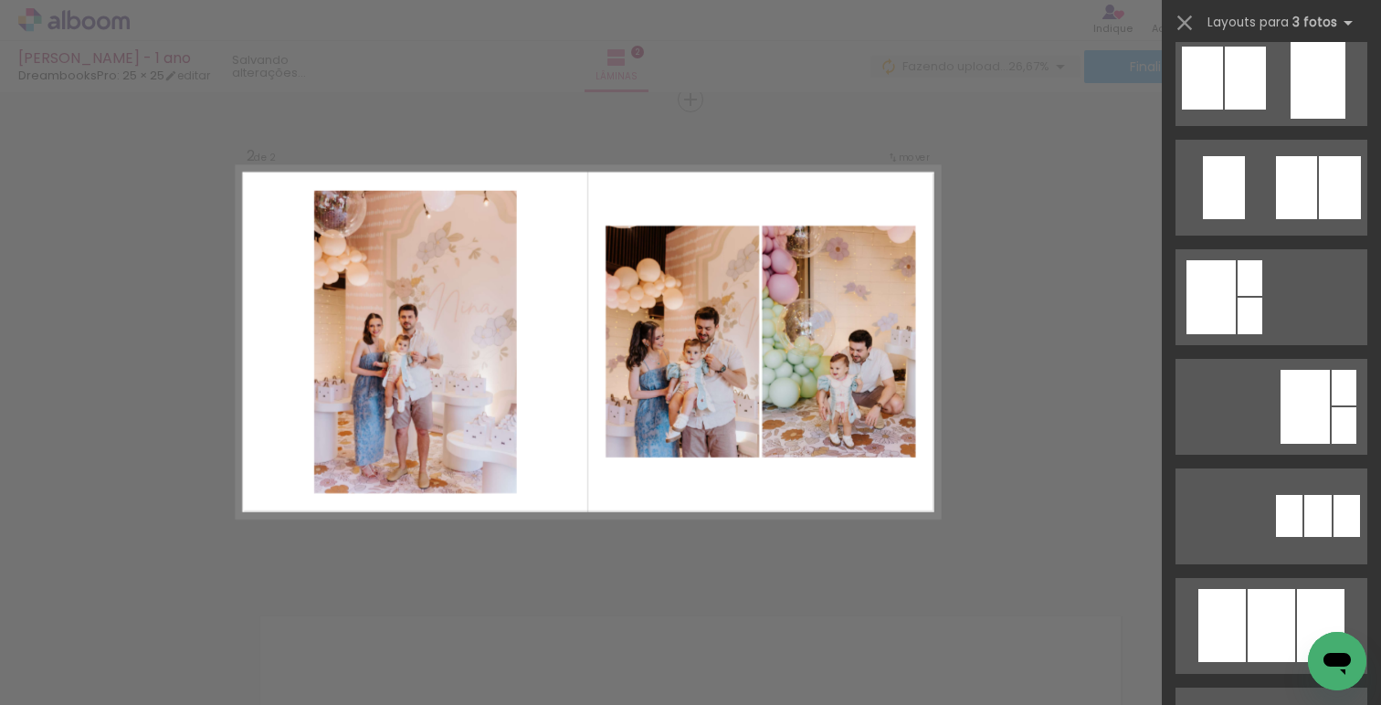
scroll to position [0, 0]
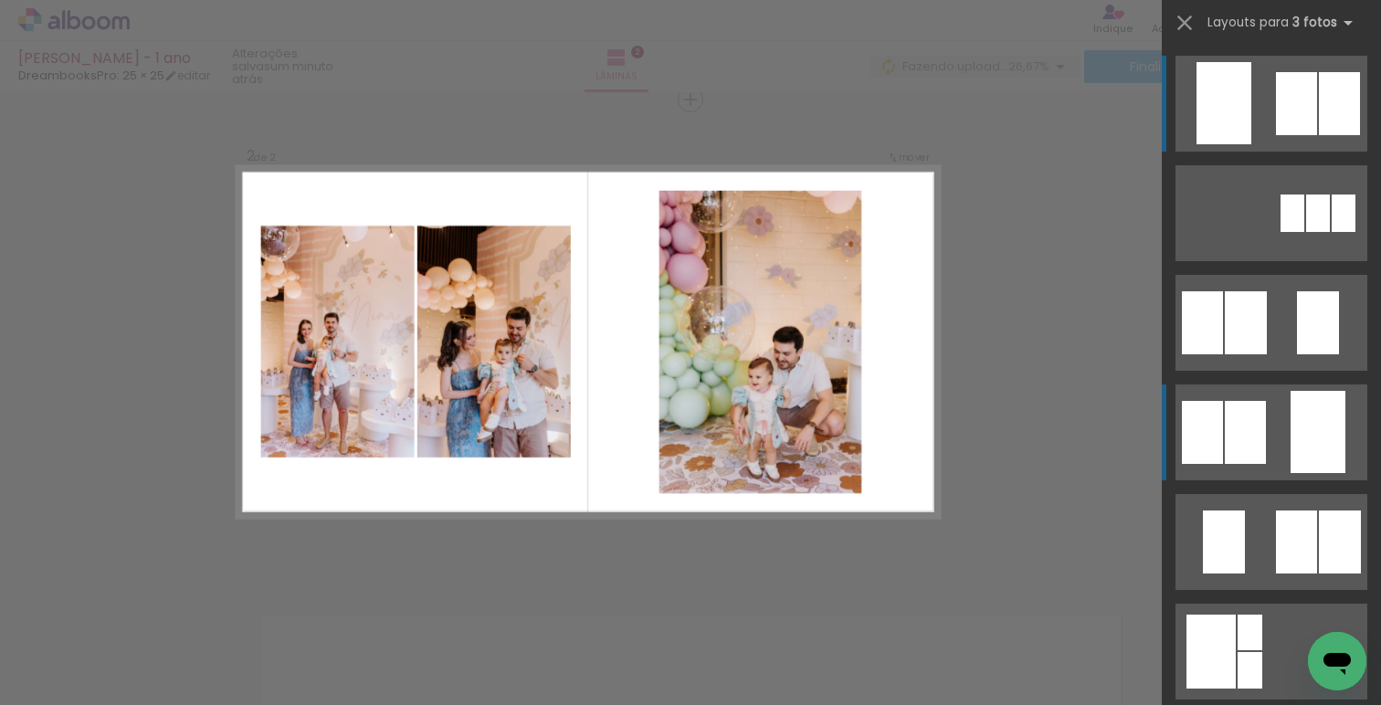
click at [1276, 135] on div at bounding box center [1296, 103] width 41 height 63
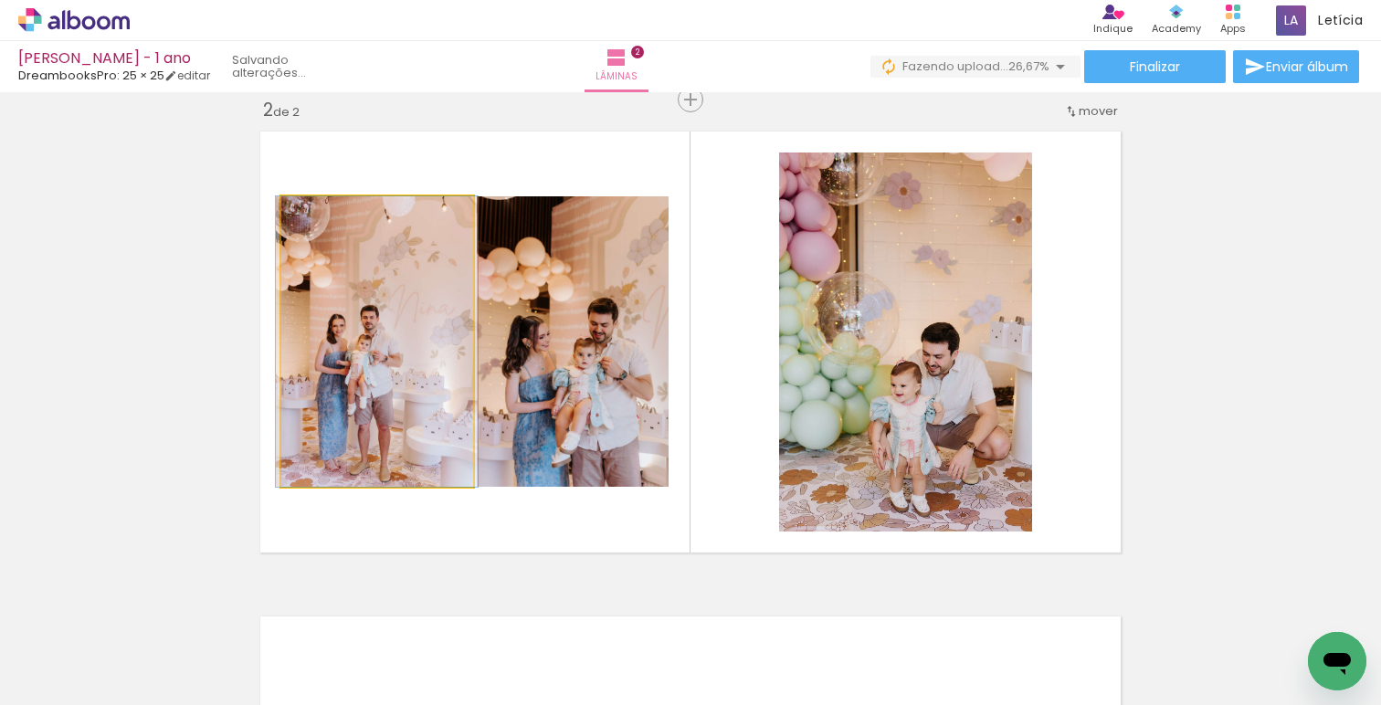
drag, startPoint x: 342, startPoint y: 382, endPoint x: 342, endPoint y: 366, distance: 15.5
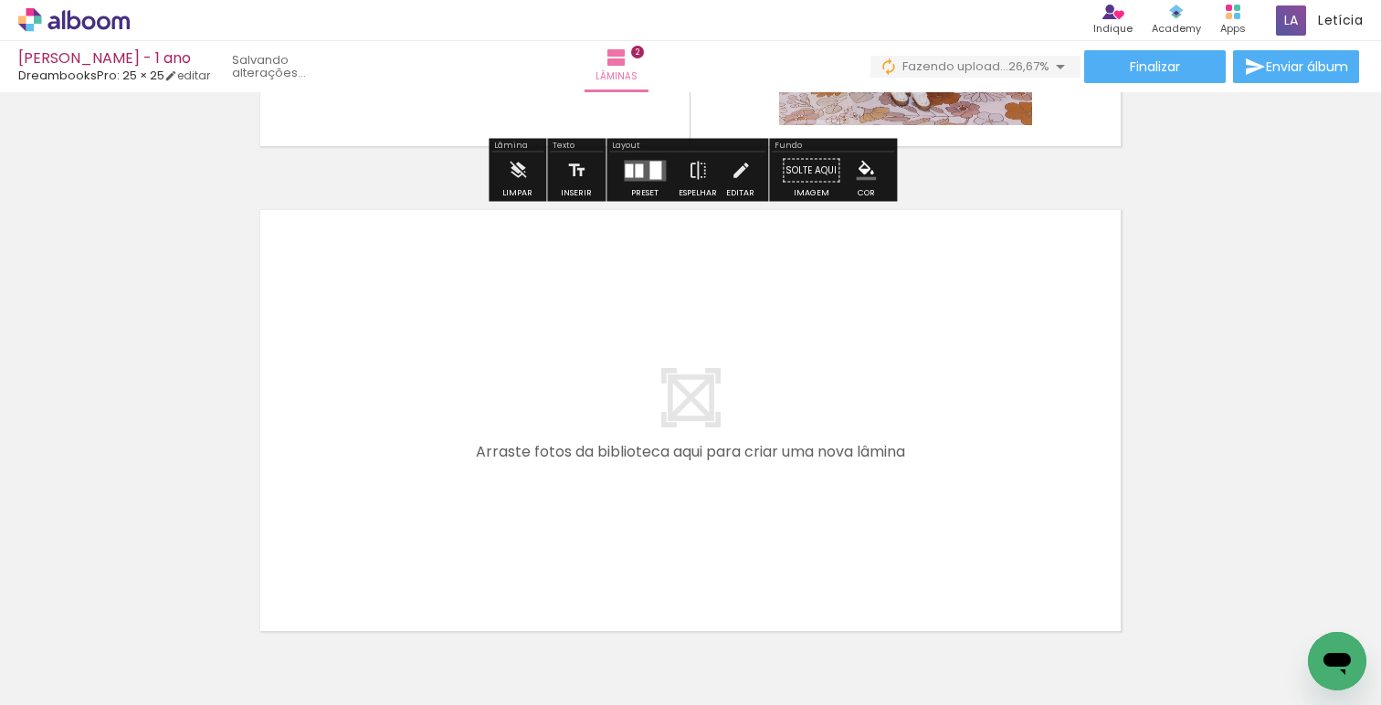
scroll to position [954, 0]
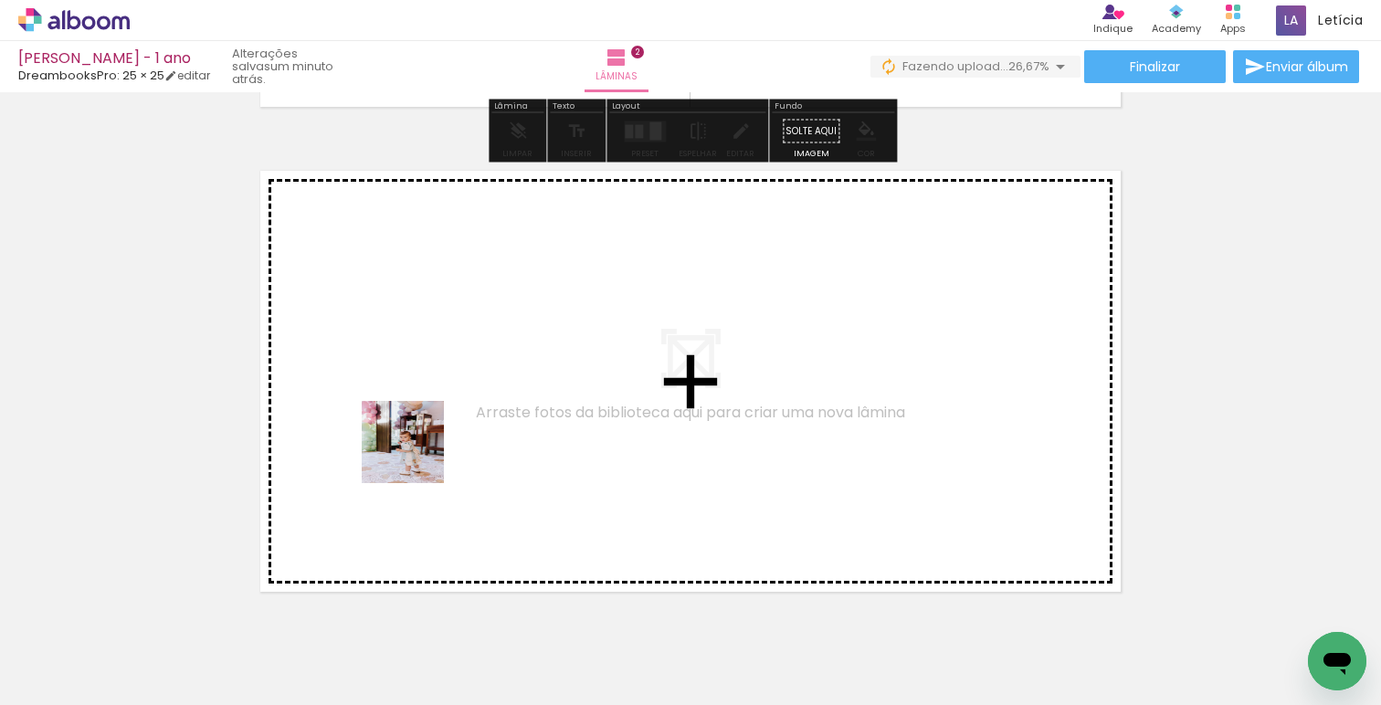
drag, startPoint x: 417, startPoint y: 456, endPoint x: 429, endPoint y: 425, distance: 33.6
click at [429, 425] on quentale-workspace at bounding box center [690, 352] width 1381 height 705
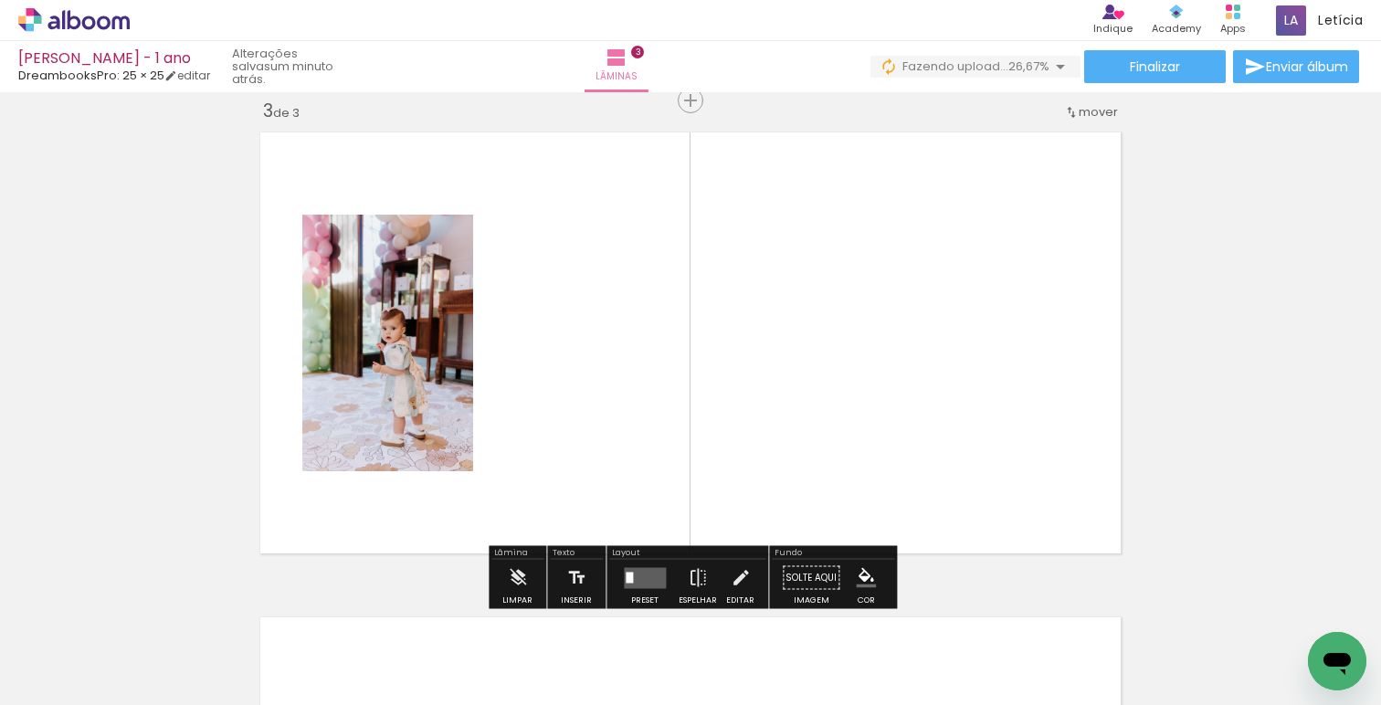
scroll to position [993, 0]
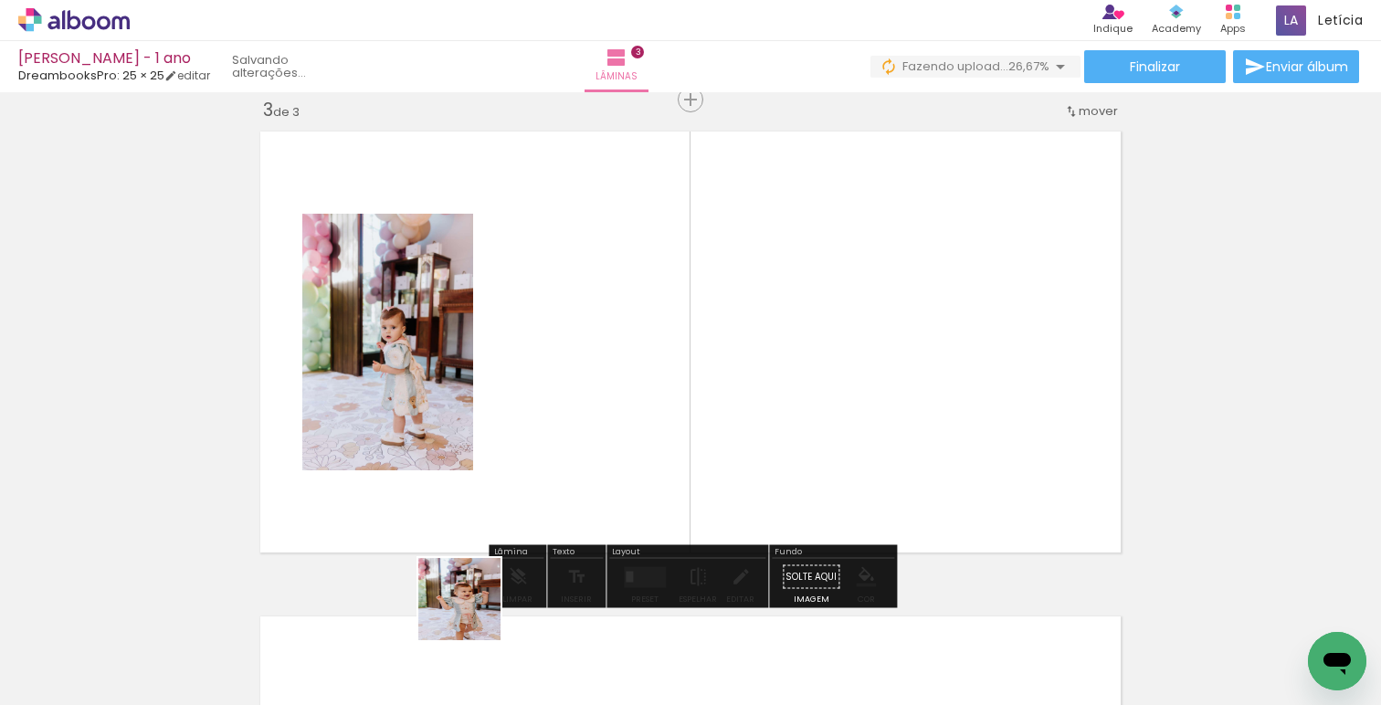
drag, startPoint x: 468, startPoint y: 650, endPoint x: 564, endPoint y: 451, distance: 220.2
click at [564, 451] on quentale-workspace at bounding box center [690, 352] width 1381 height 705
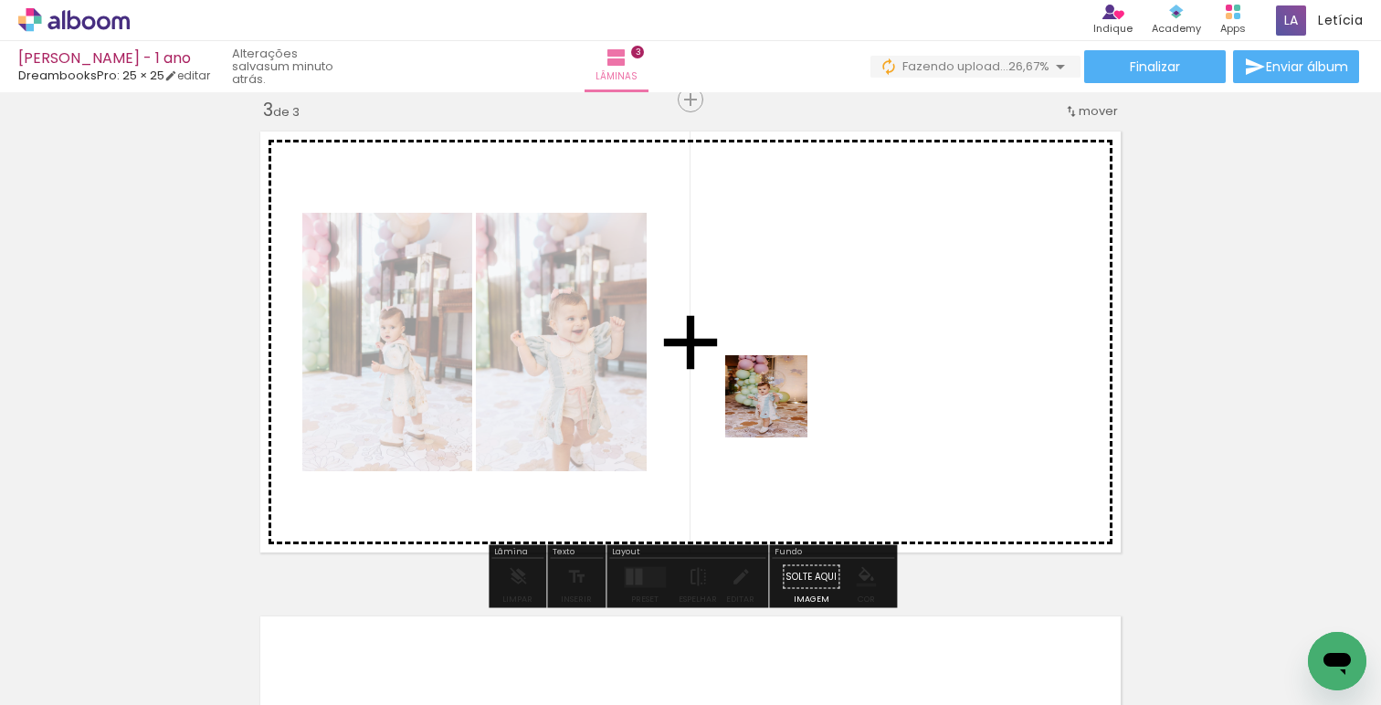
drag, startPoint x: 675, startPoint y: 634, endPoint x: 780, endPoint y: 410, distance: 247.3
click at [780, 410] on quentale-workspace at bounding box center [690, 352] width 1381 height 705
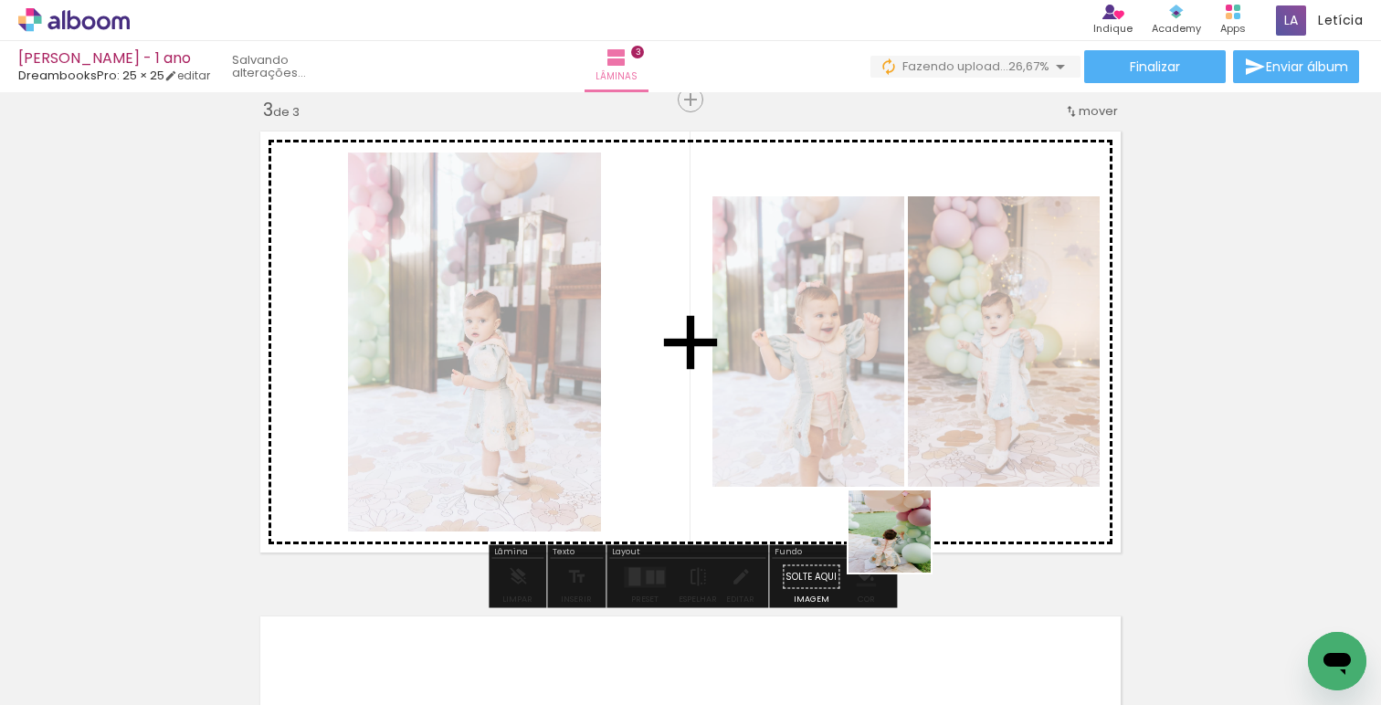
drag, startPoint x: 793, startPoint y: 637, endPoint x: 914, endPoint y: 536, distance: 157.7
click at [914, 536] on quentale-workspace at bounding box center [690, 352] width 1381 height 705
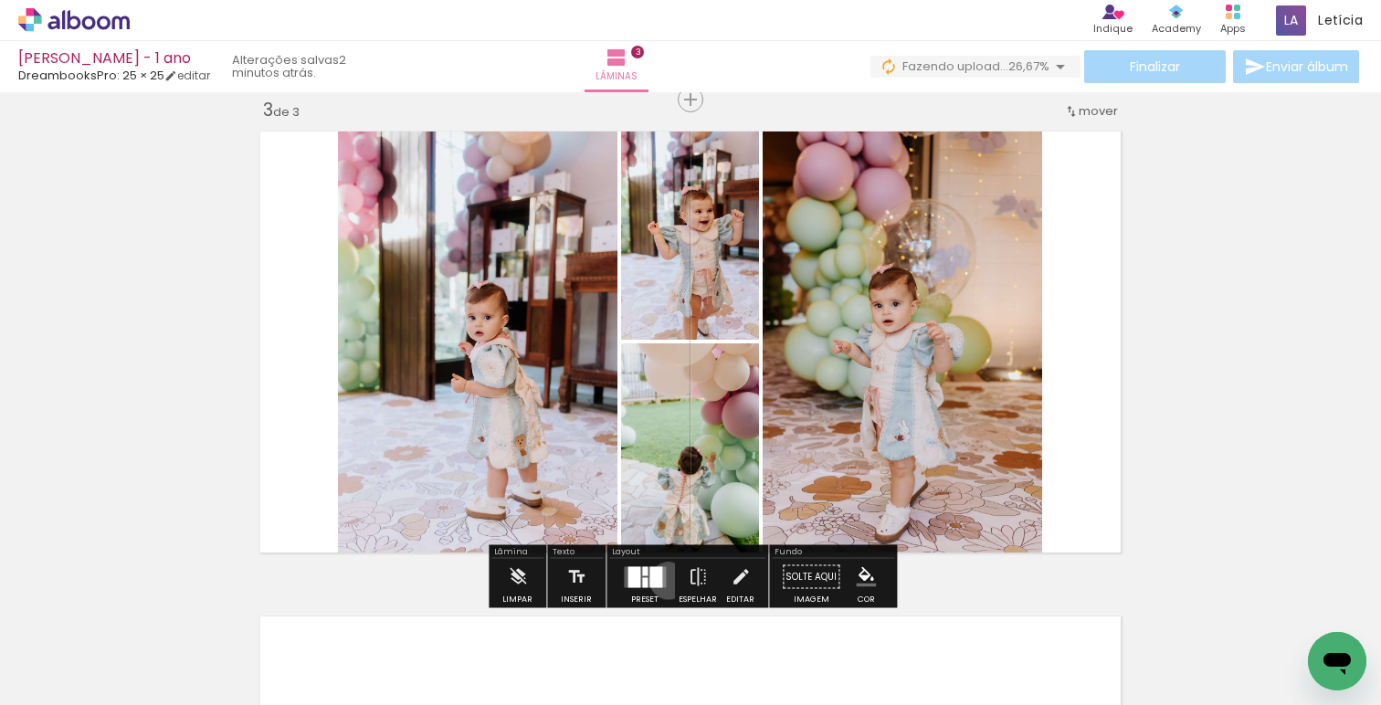
click at [663, 580] on div at bounding box center [644, 577] width 49 height 37
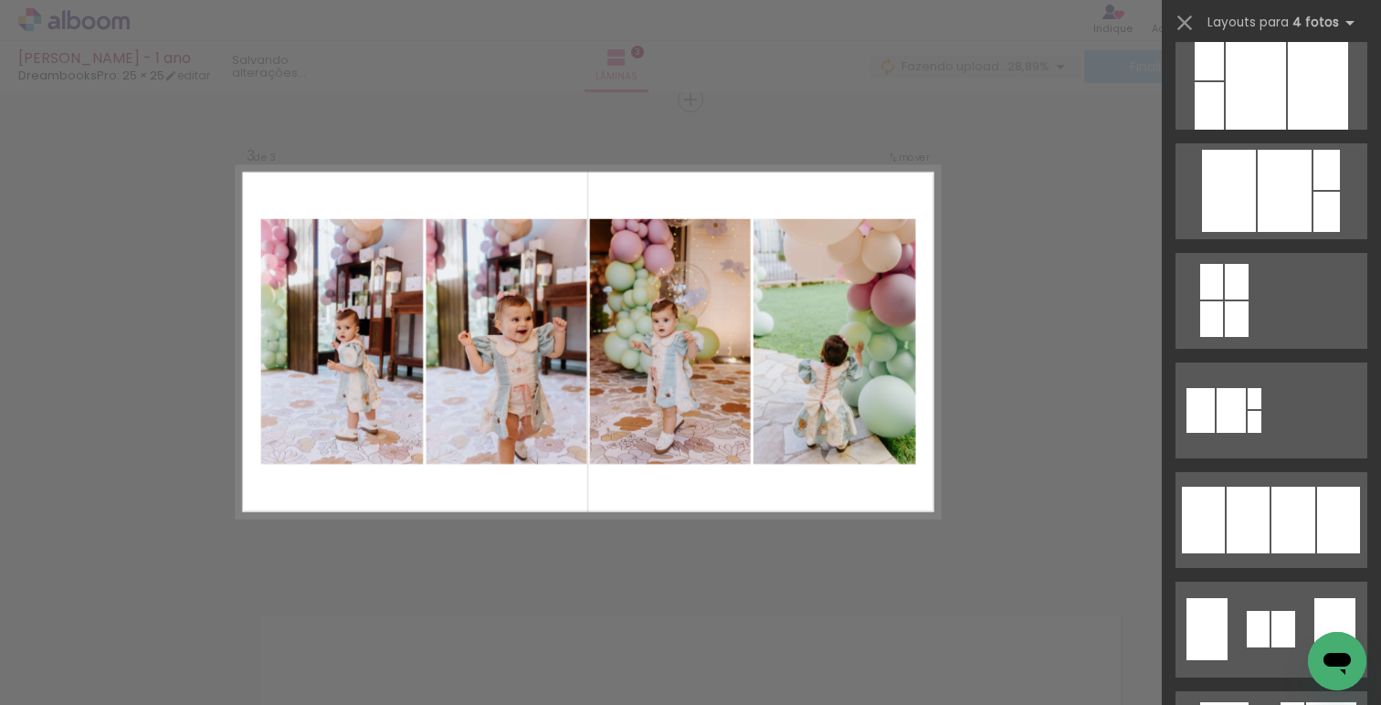
scroll to position [935, 0]
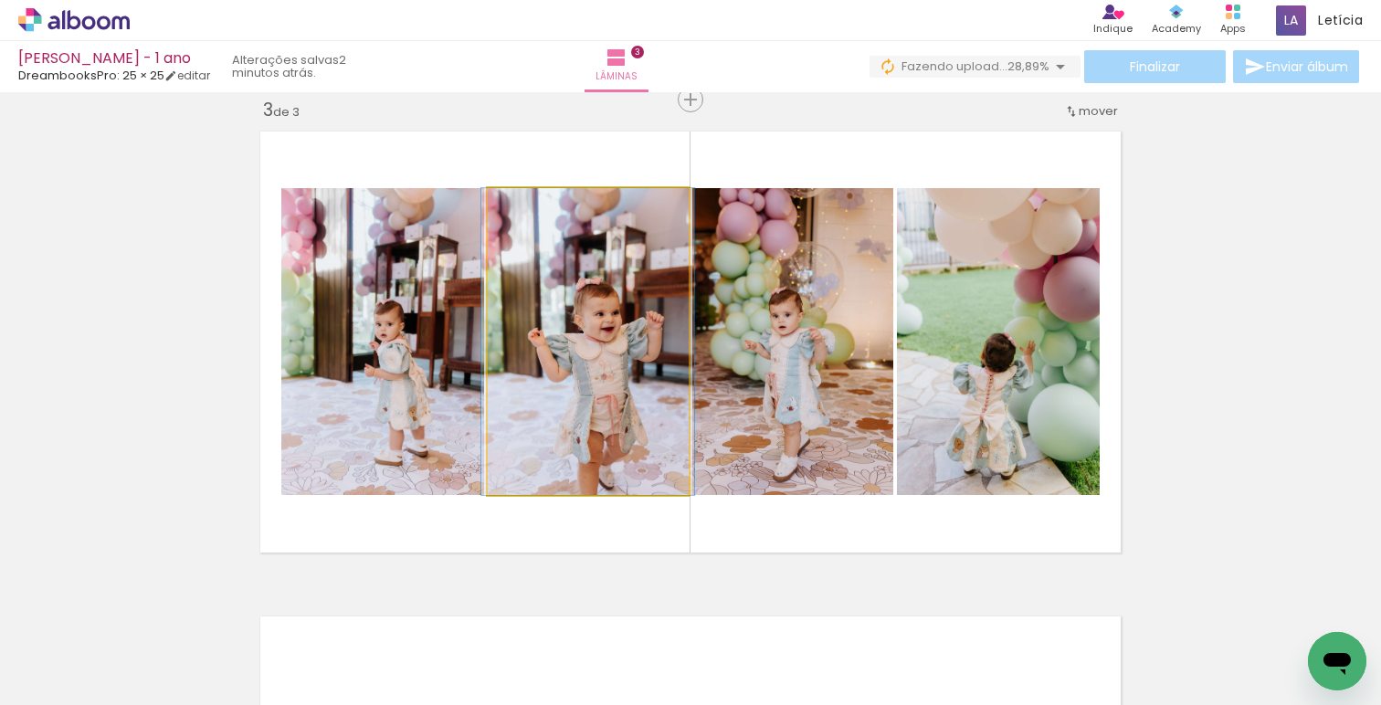
drag, startPoint x: 621, startPoint y: 407, endPoint x: 621, endPoint y: 389, distance: 17.4
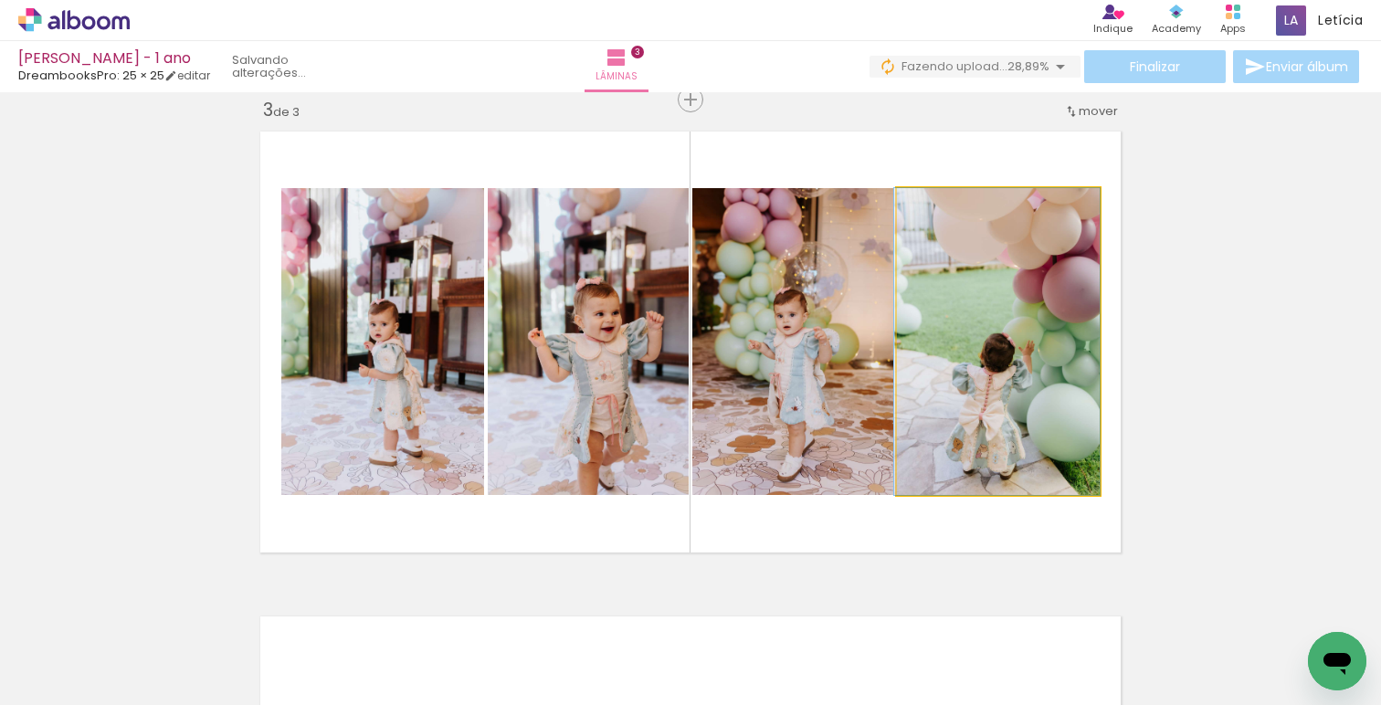
drag, startPoint x: 1041, startPoint y: 354, endPoint x: 1035, endPoint y: 343, distance: 12.7
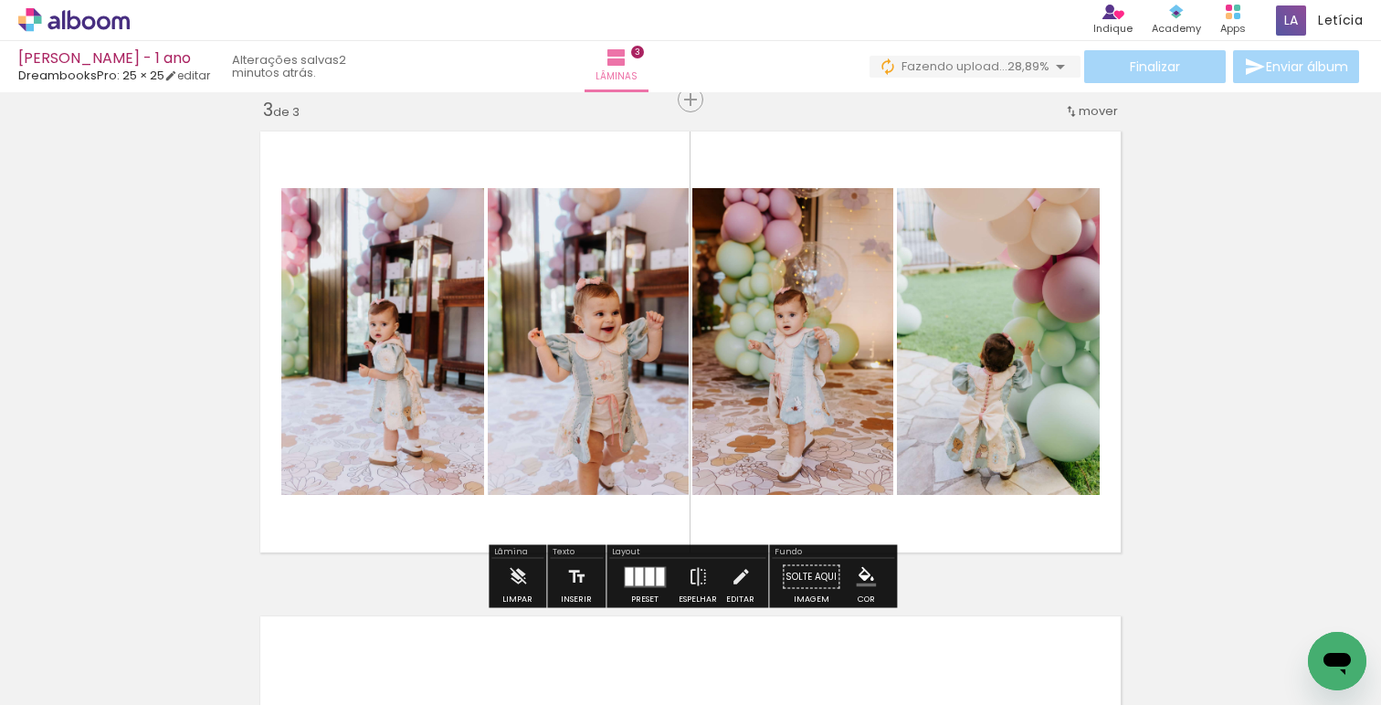
click at [1169, 347] on div "Inserir lâmina 1 de 3 Inserir lâmina 2 de 3 Inserir lâmina 3 de 3" at bounding box center [690, 76] width 1381 height 1941
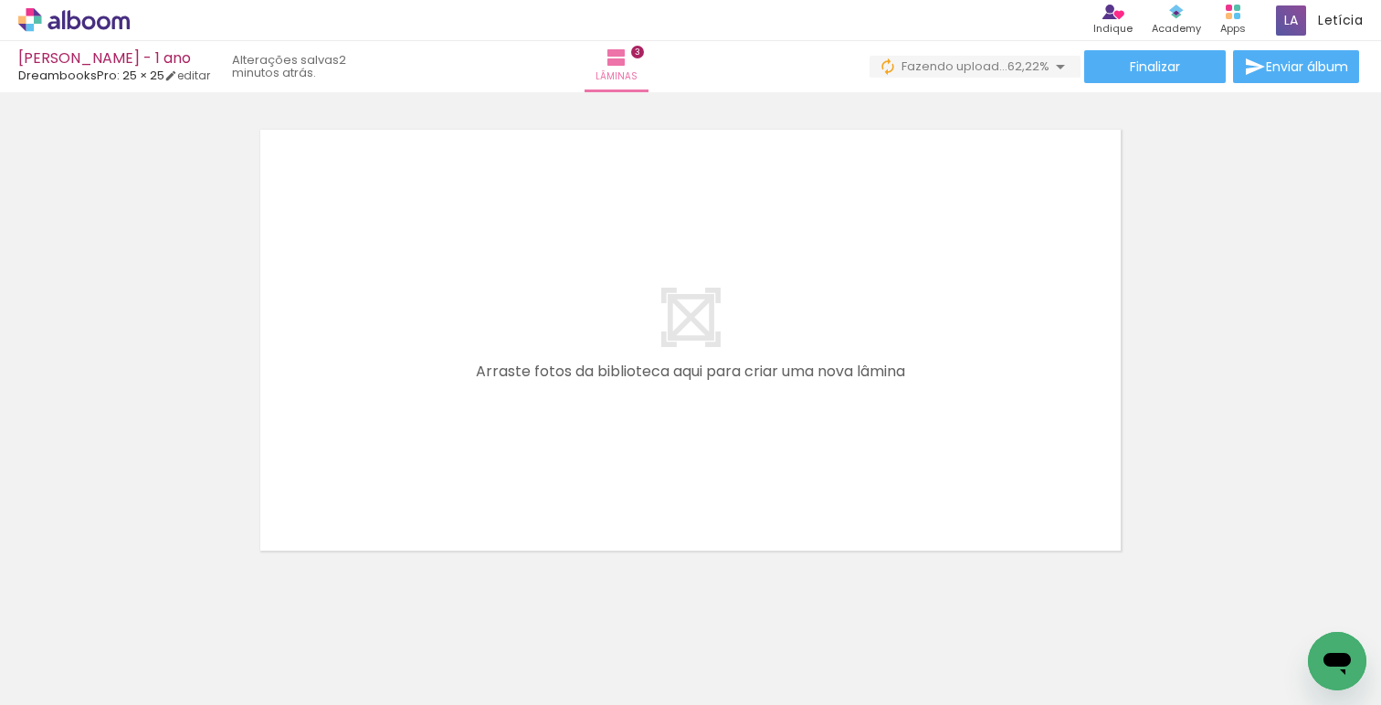
scroll to position [0, 1115]
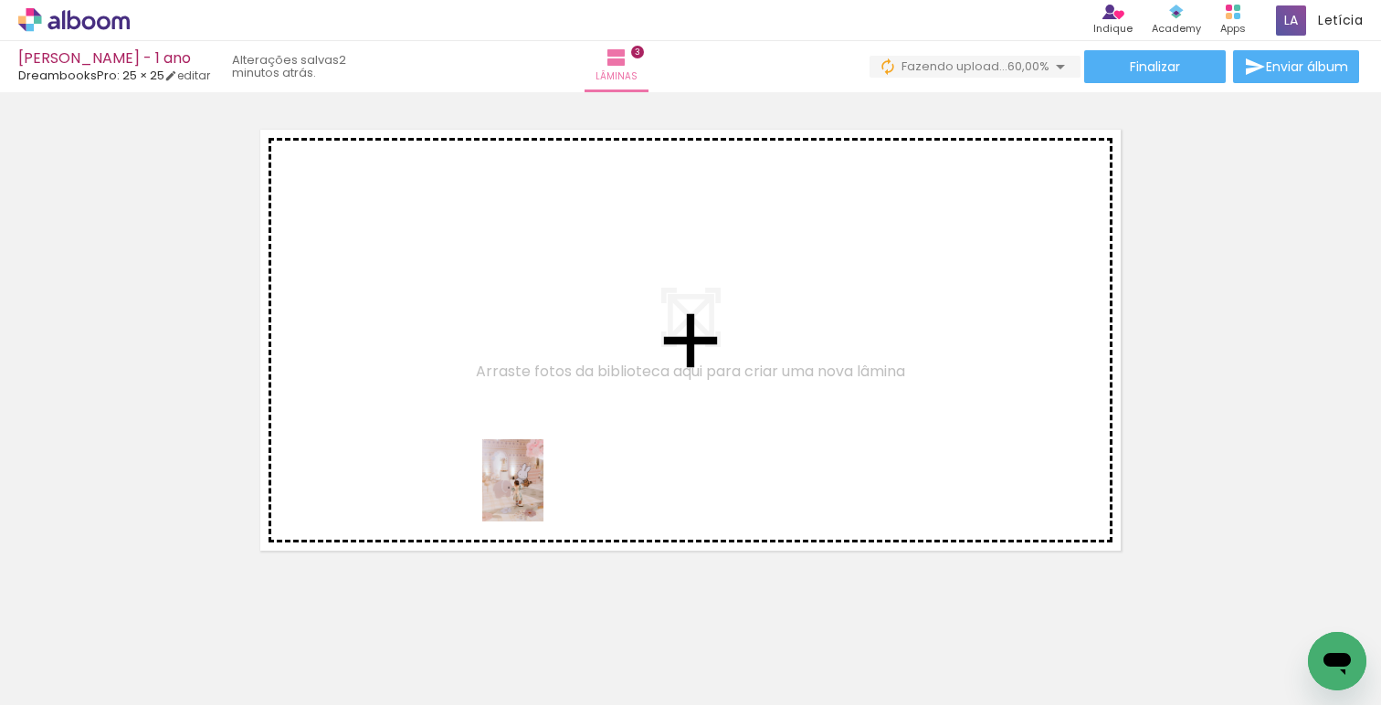
drag, startPoint x: 517, startPoint y: 642, endPoint x: 544, endPoint y: 465, distance: 179.3
click at [544, 465] on quentale-workspace at bounding box center [690, 352] width 1381 height 705
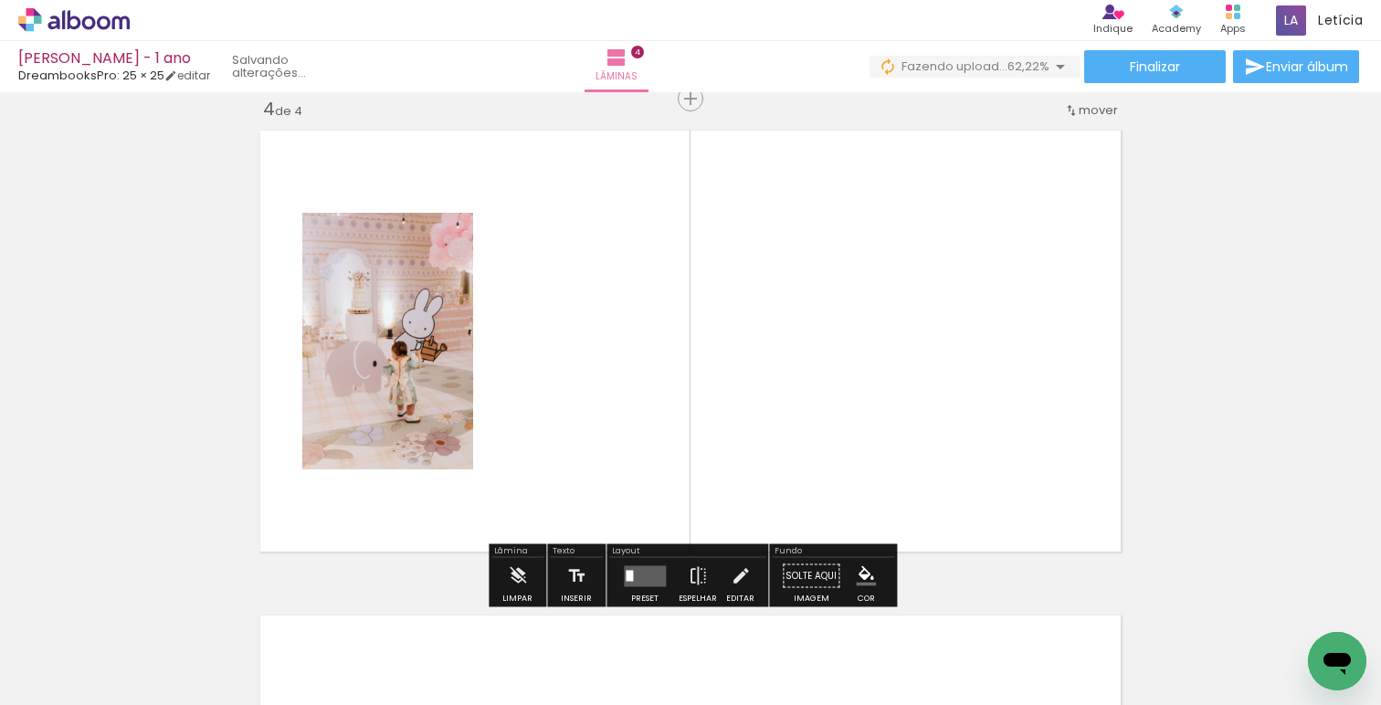
scroll to position [1478, 0]
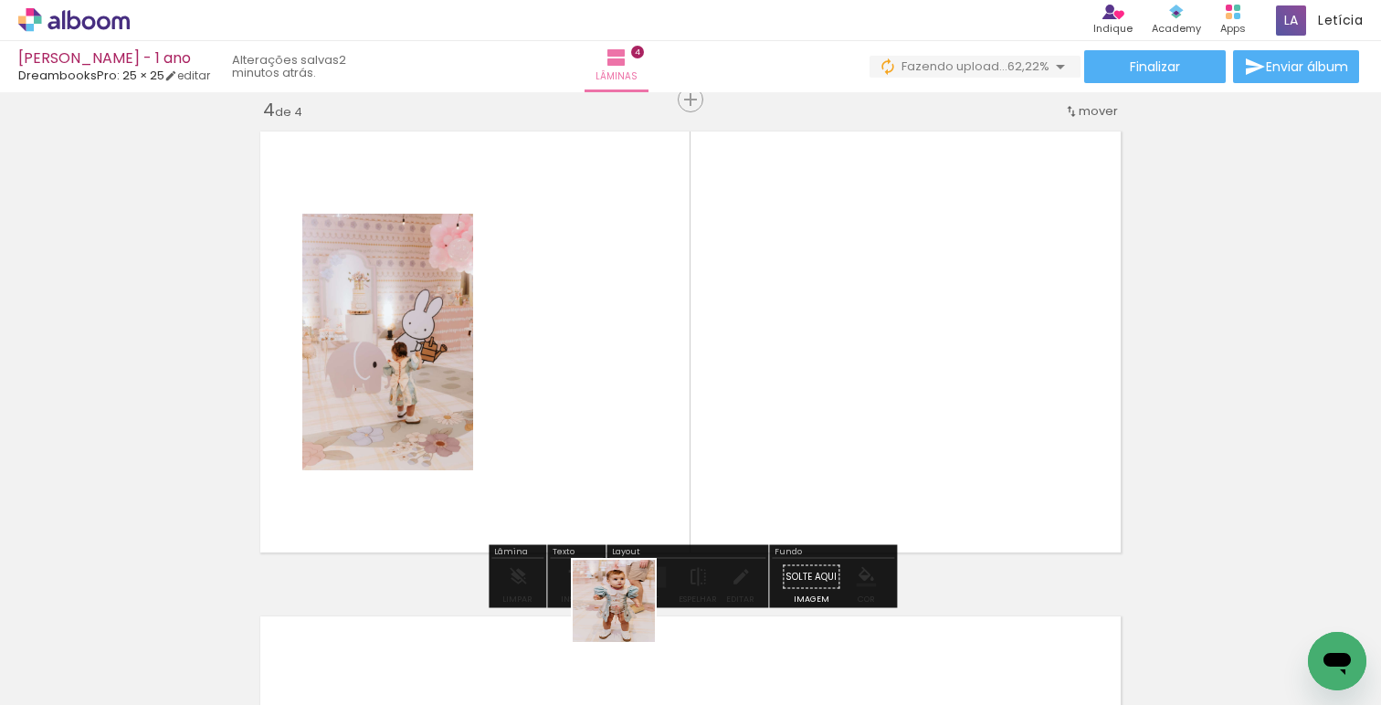
drag, startPoint x: 628, startPoint y: 635, endPoint x: 649, endPoint y: 401, distance: 234.8
click at [649, 401] on quentale-workspace at bounding box center [690, 352] width 1381 height 705
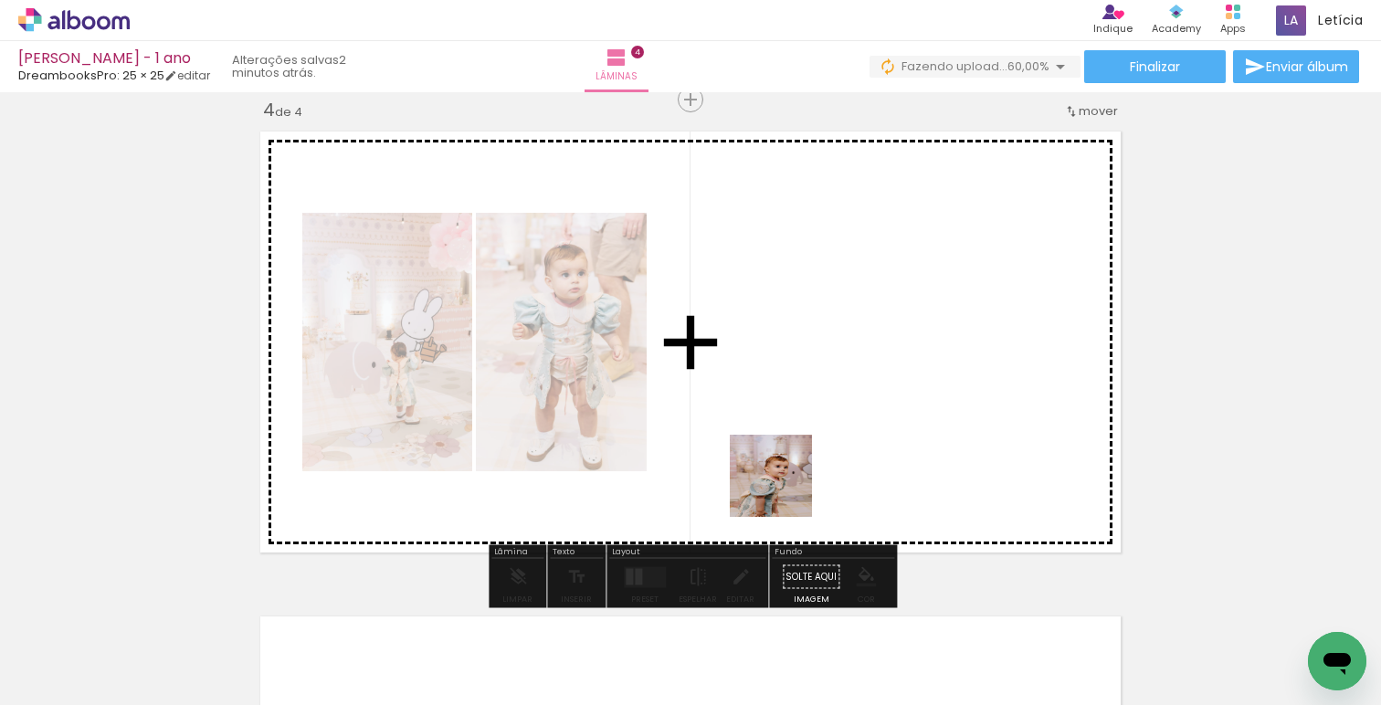
drag, startPoint x: 766, startPoint y: 524, endPoint x: 819, endPoint y: 433, distance: 105.2
click at [819, 433] on quentale-workspace at bounding box center [690, 352] width 1381 height 705
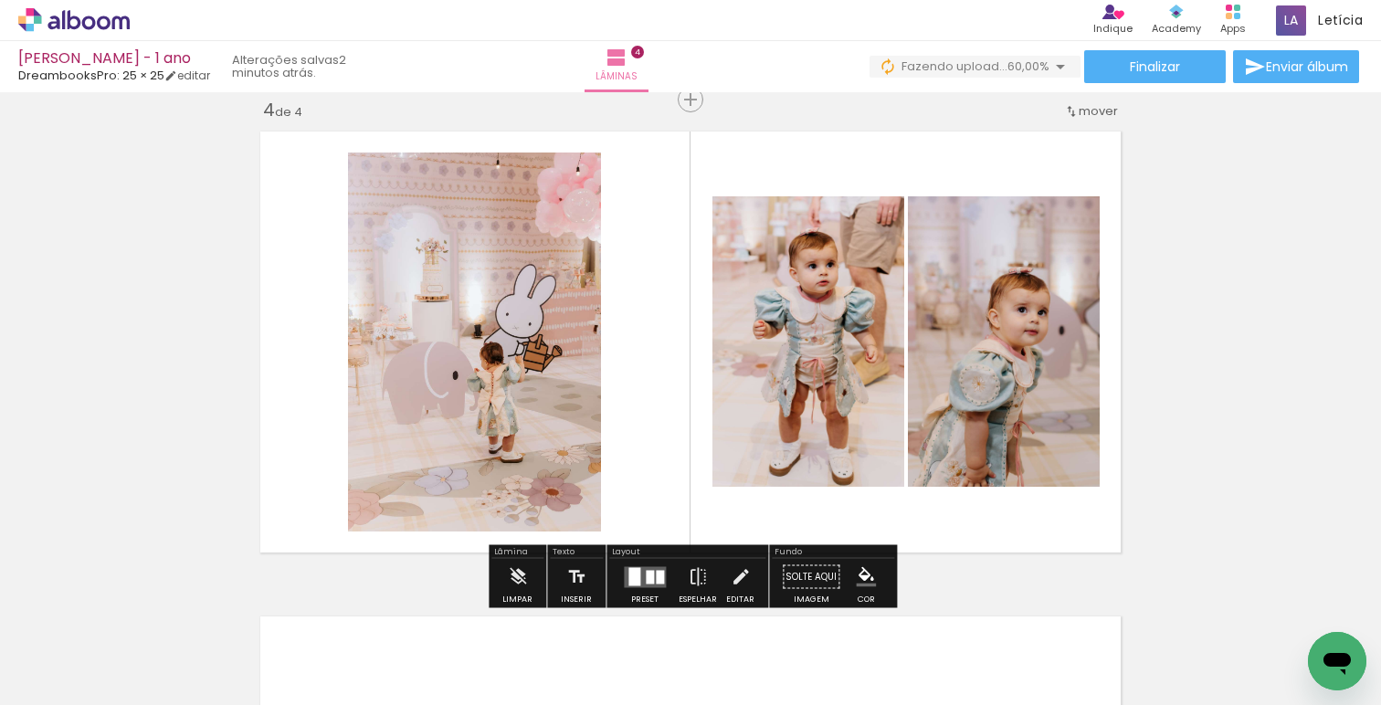
click at [658, 571] on div at bounding box center [660, 577] width 8 height 14
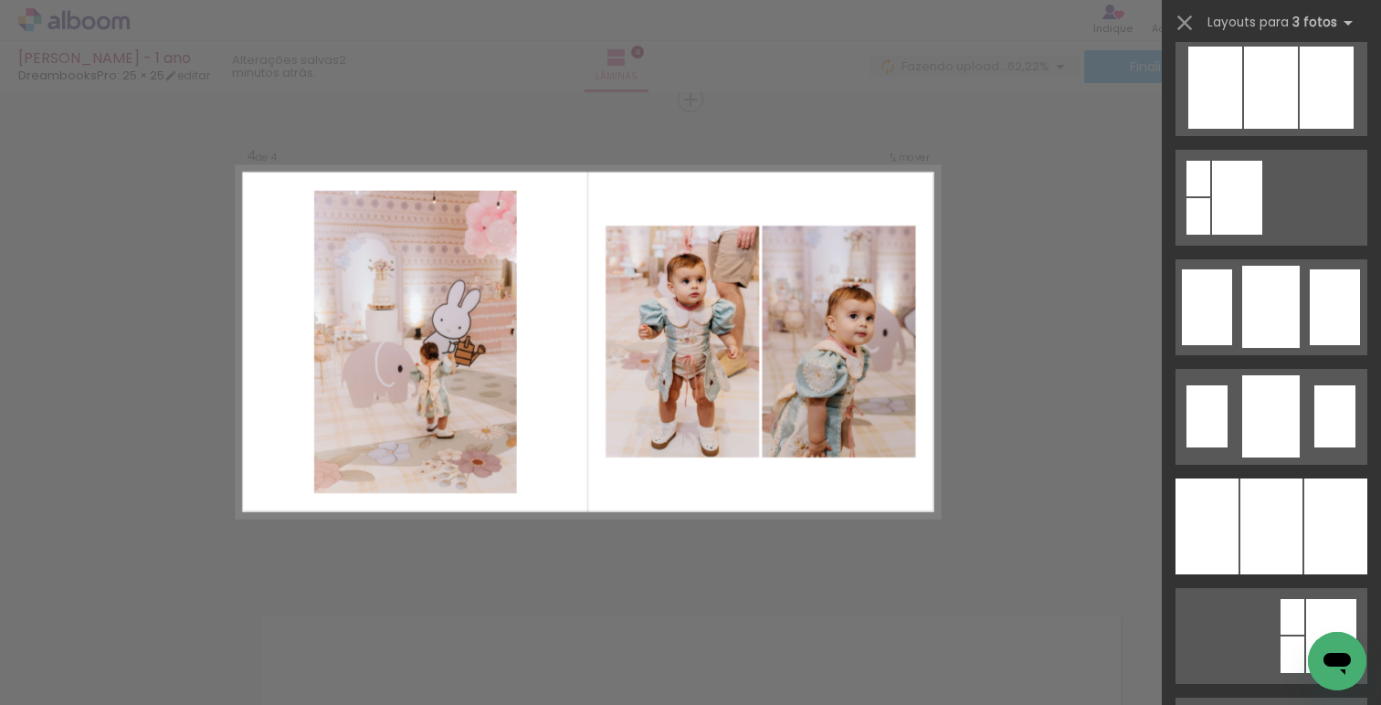
scroll to position [1265, 0]
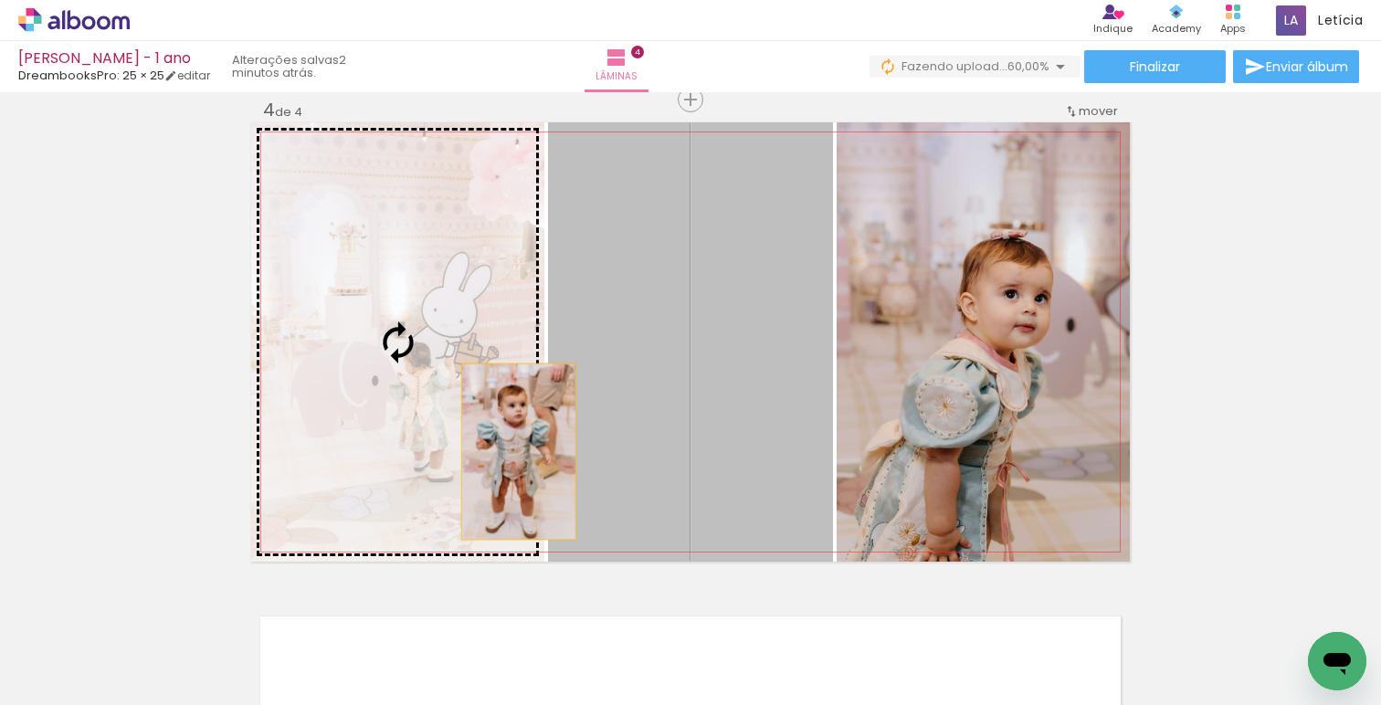
drag, startPoint x: 759, startPoint y: 386, endPoint x: 487, endPoint y: 449, distance: 279.4
click at [0, 0] on slot at bounding box center [0, 0] width 0 height 0
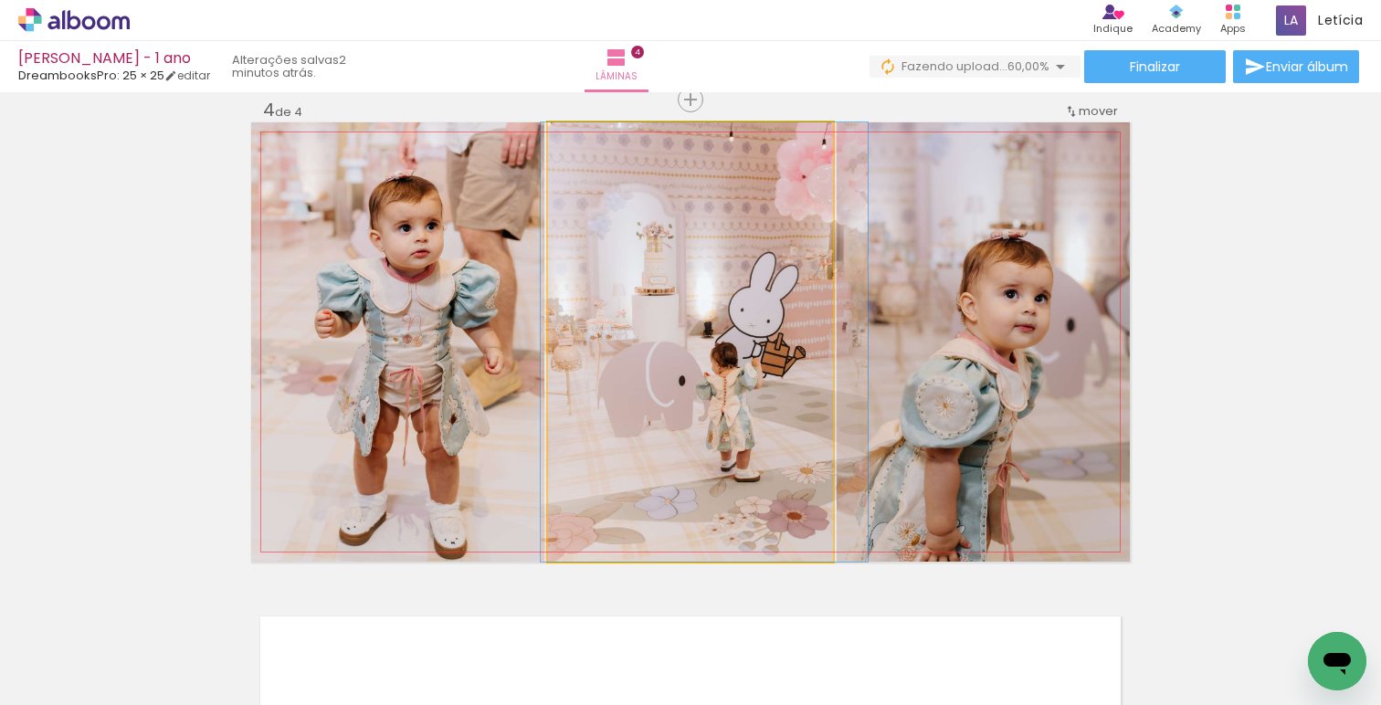
drag, startPoint x: 668, startPoint y: 406, endPoint x: 682, endPoint y: 404, distance: 13.8
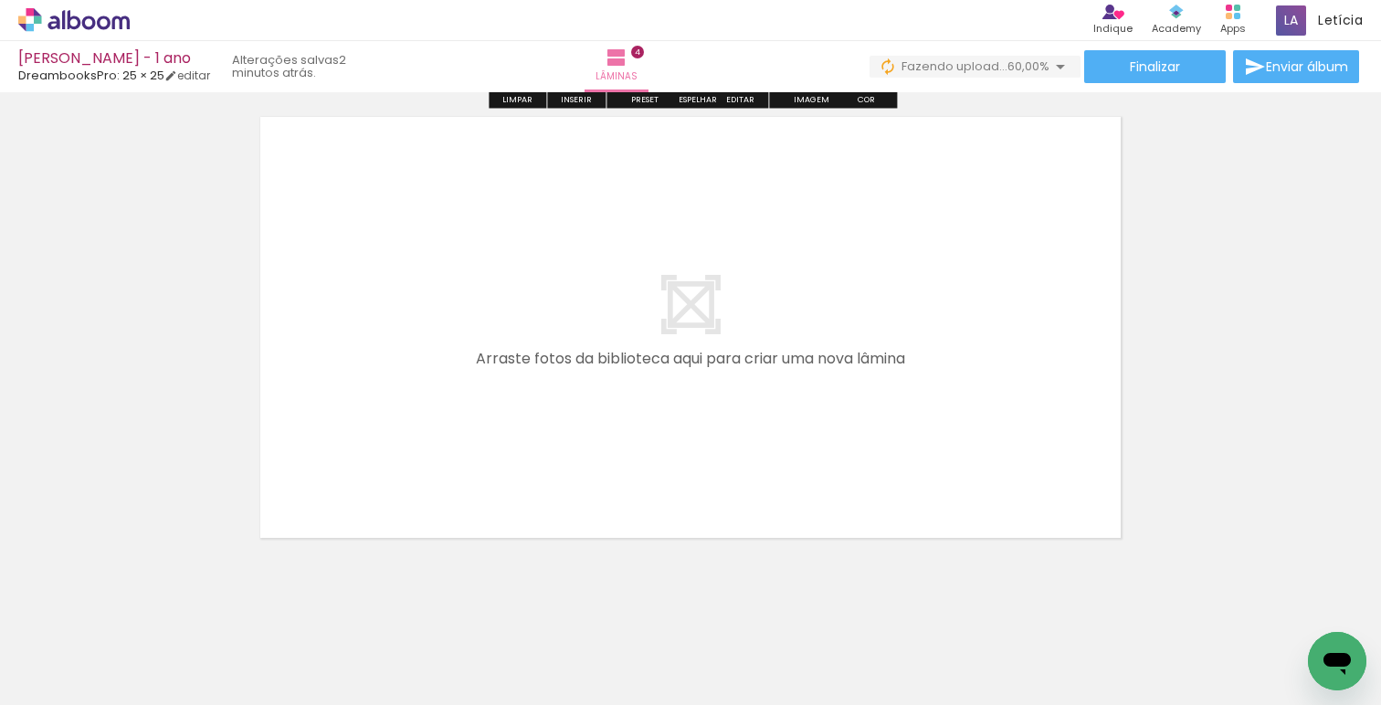
scroll to position [1998, 0]
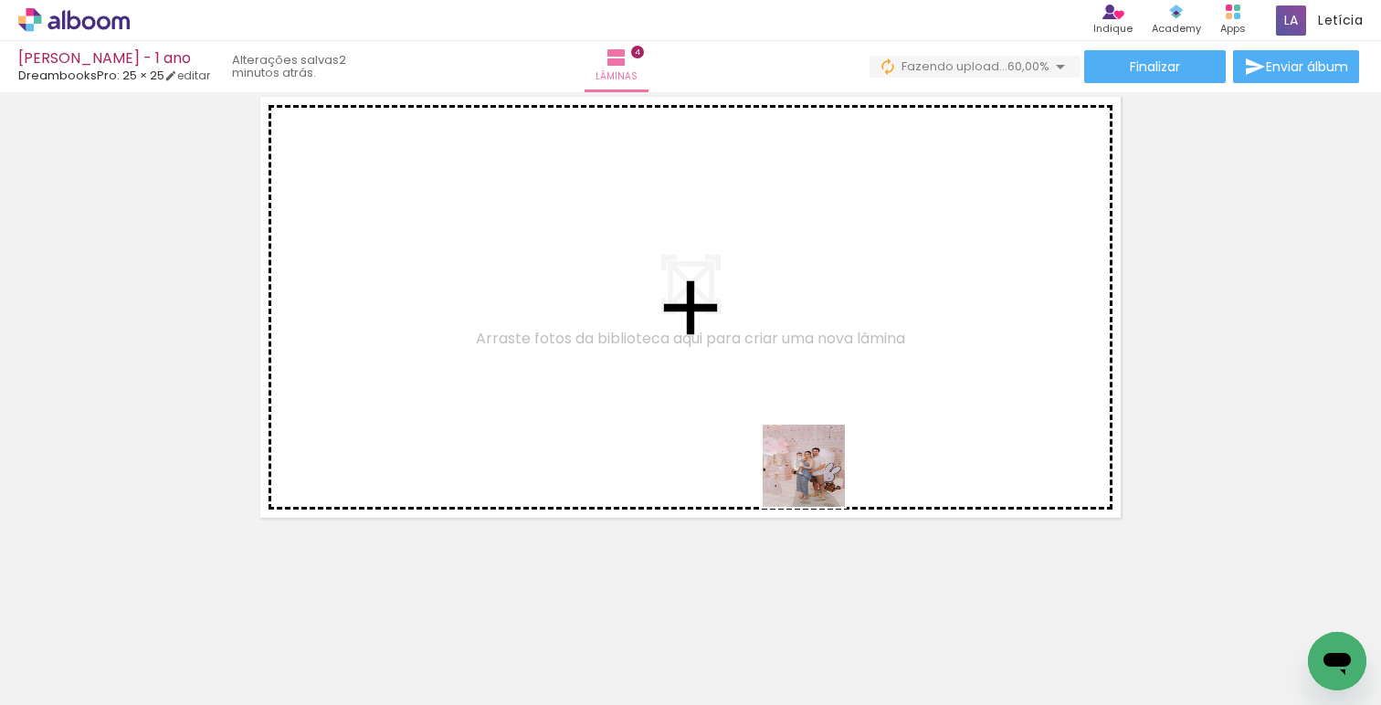
drag, startPoint x: 818, startPoint y: 631, endPoint x: 796, endPoint y: 446, distance: 186.7
click at [796, 446] on quentale-workspace at bounding box center [690, 352] width 1381 height 705
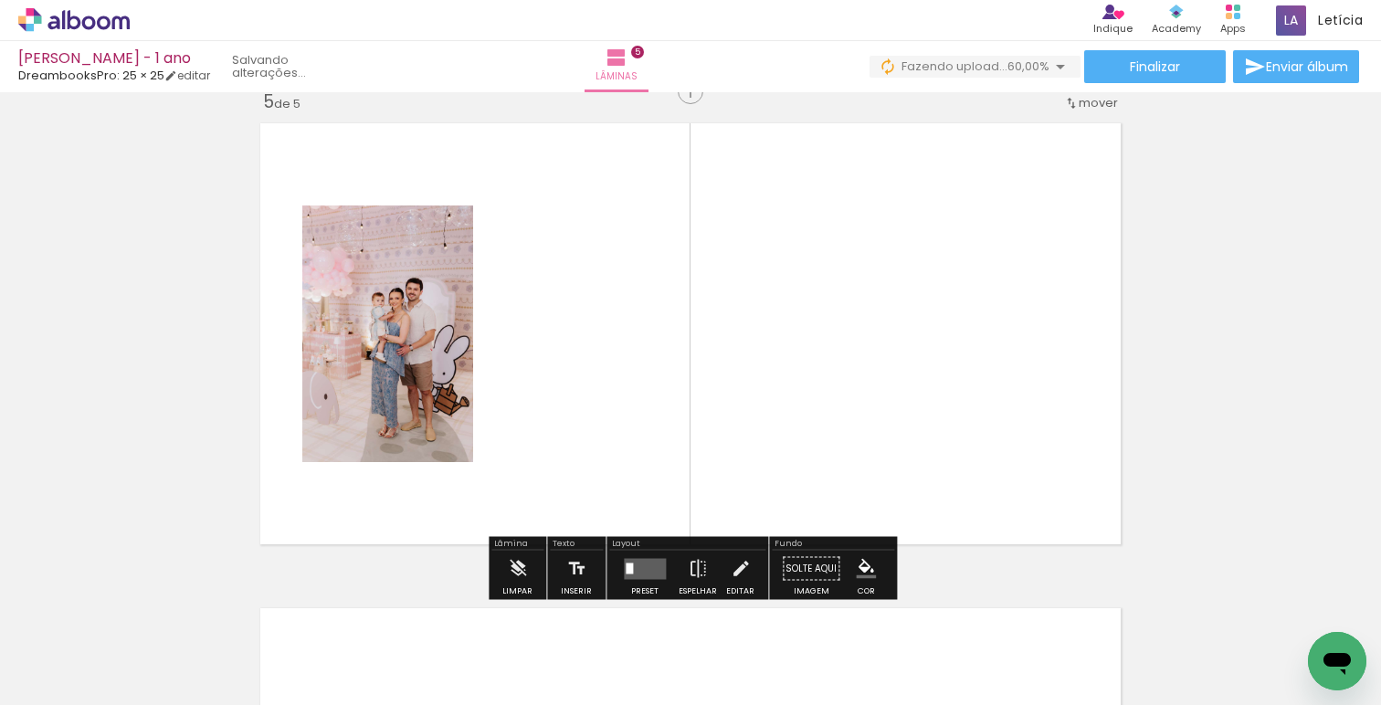
scroll to position [1963, 0]
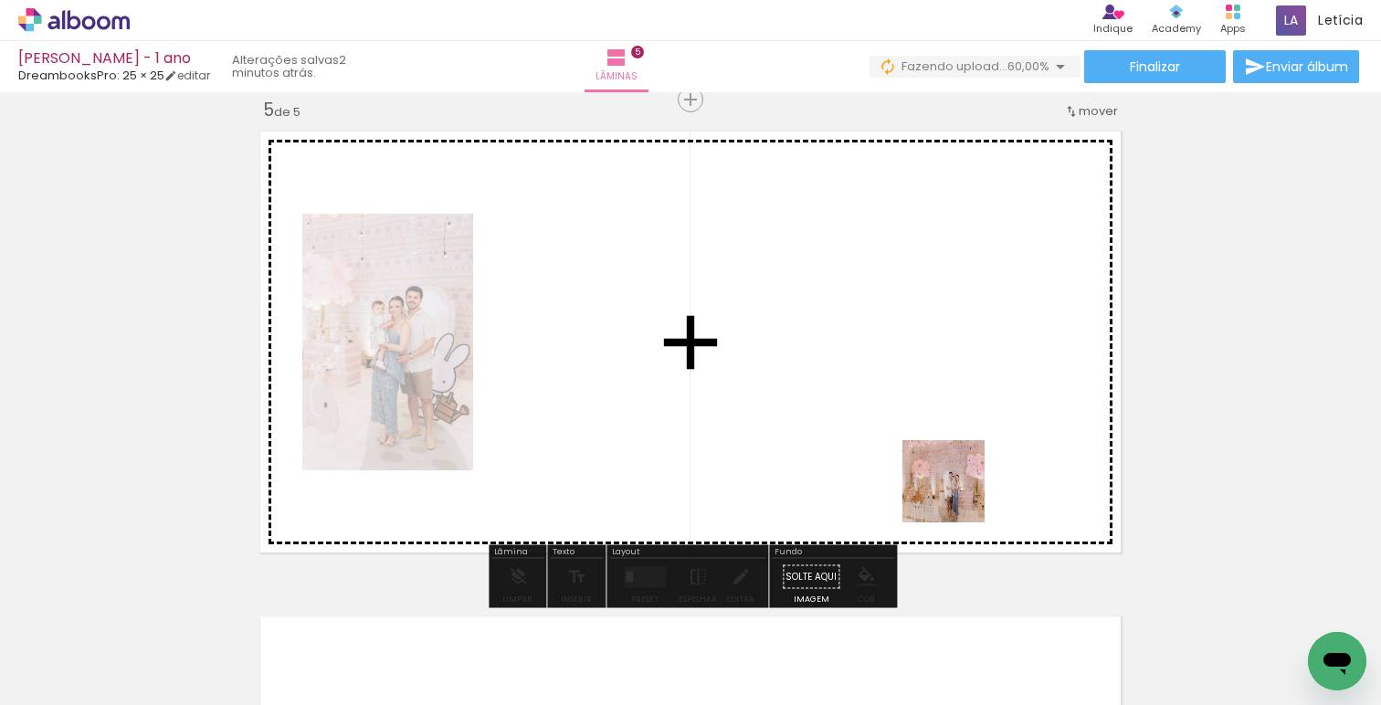
drag, startPoint x: 910, startPoint y: 636, endPoint x: 980, endPoint y: 413, distance: 233.8
click at [980, 413] on quentale-workspace at bounding box center [690, 352] width 1381 height 705
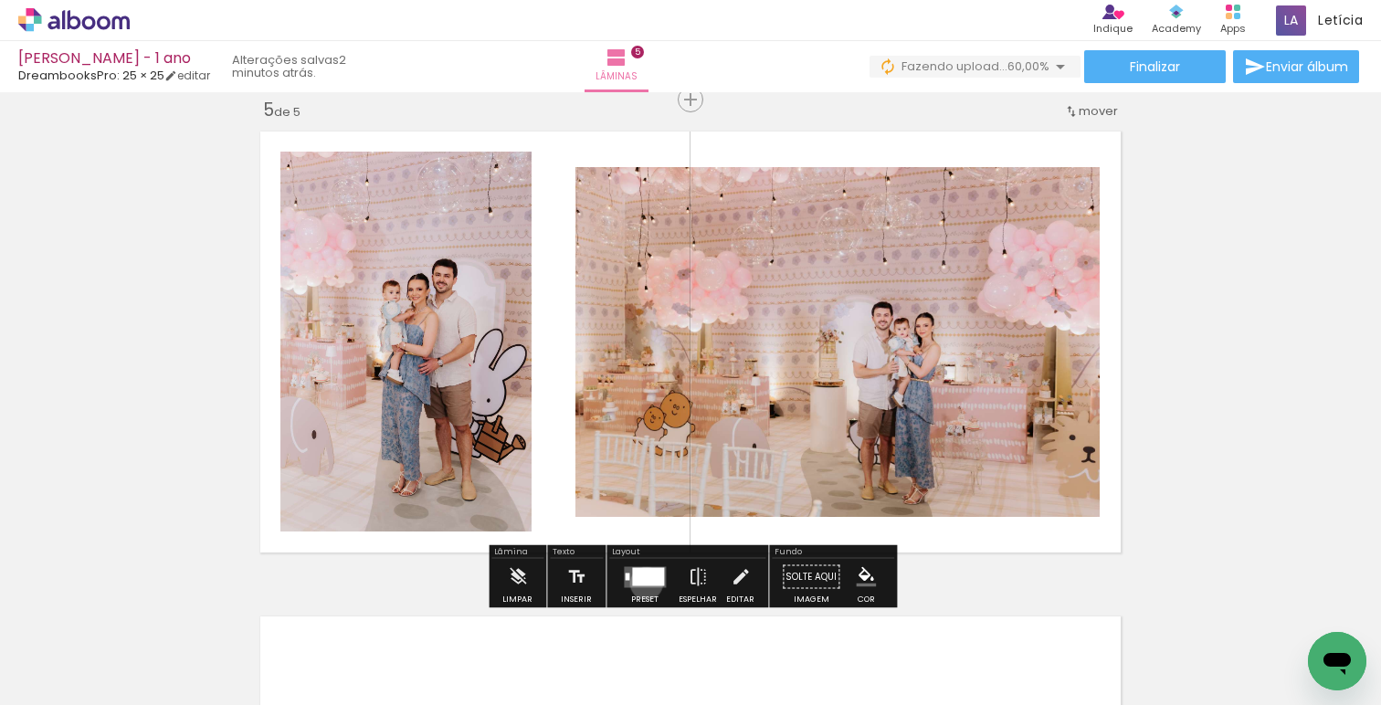
click at [642, 583] on div at bounding box center [648, 576] width 32 height 18
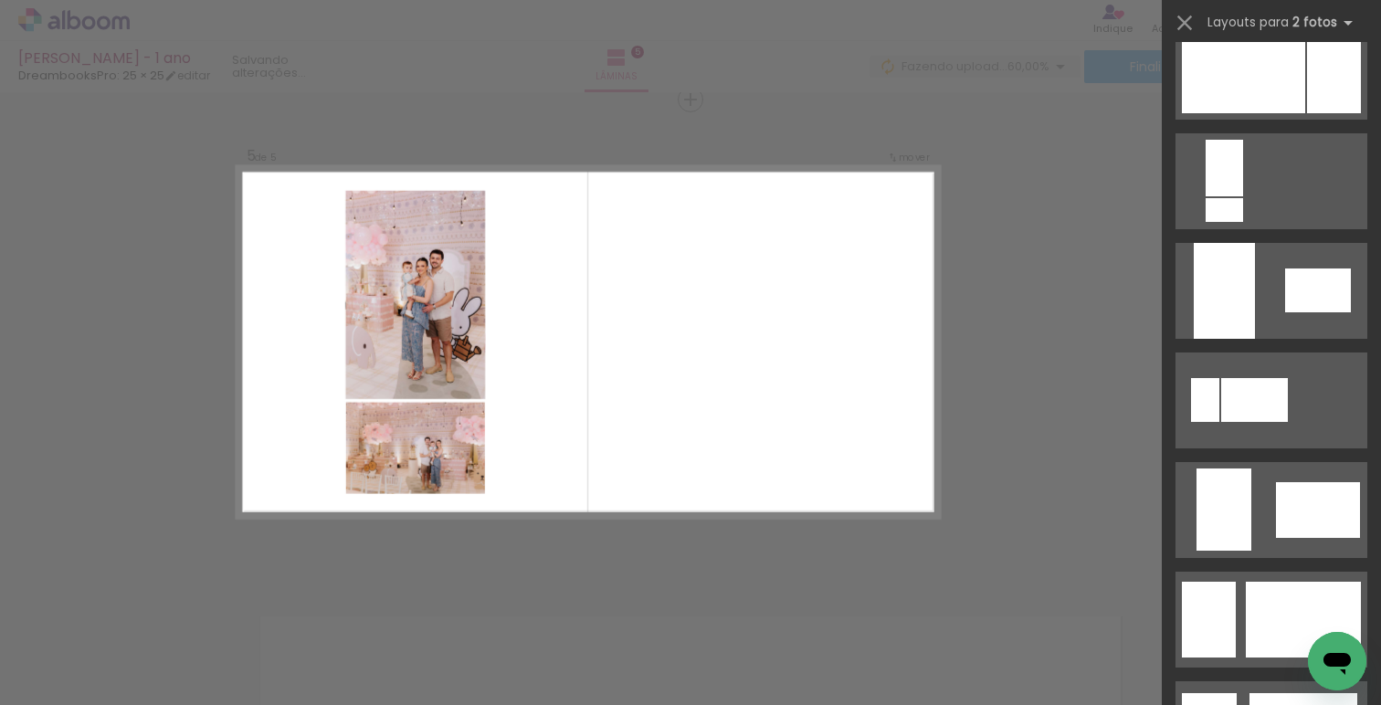
scroll to position [854, 0]
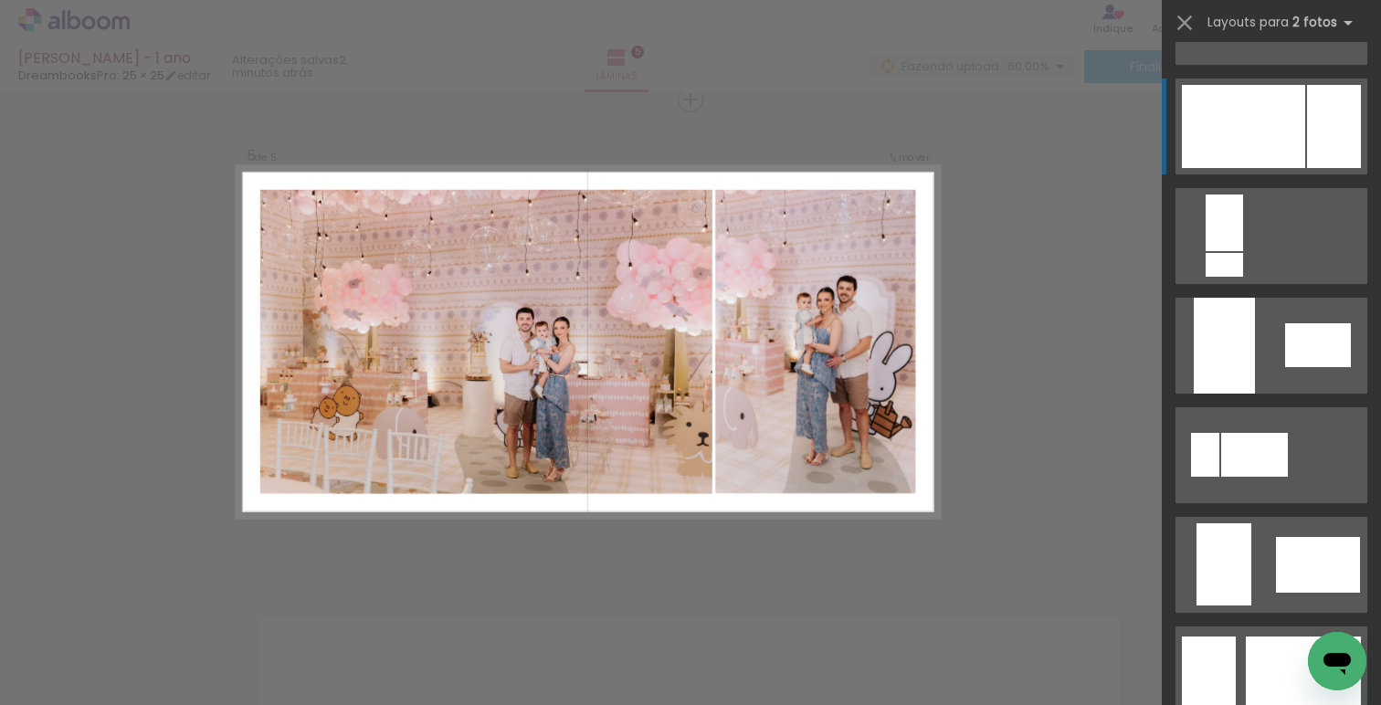
click at [1269, 126] on div at bounding box center [1243, 126] width 123 height 83
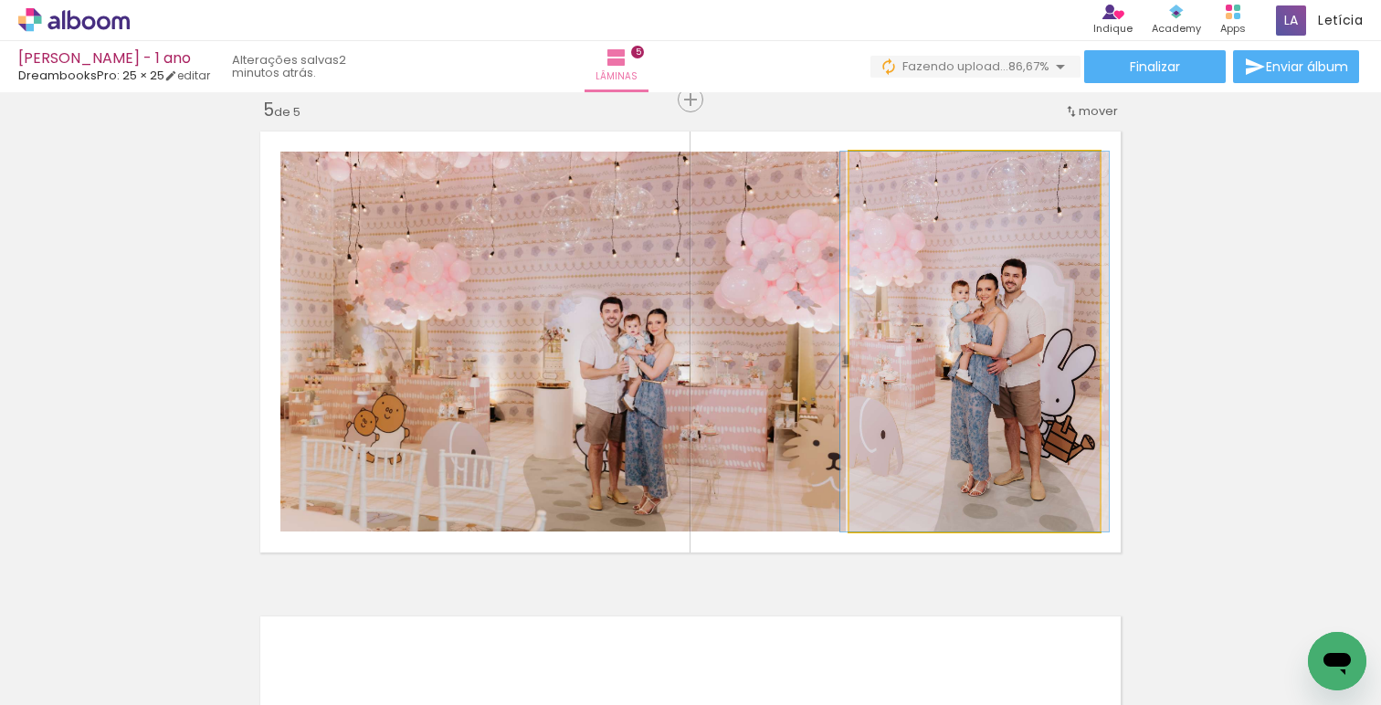
click at [972, 361] on quentale-photo at bounding box center [975, 342] width 250 height 380
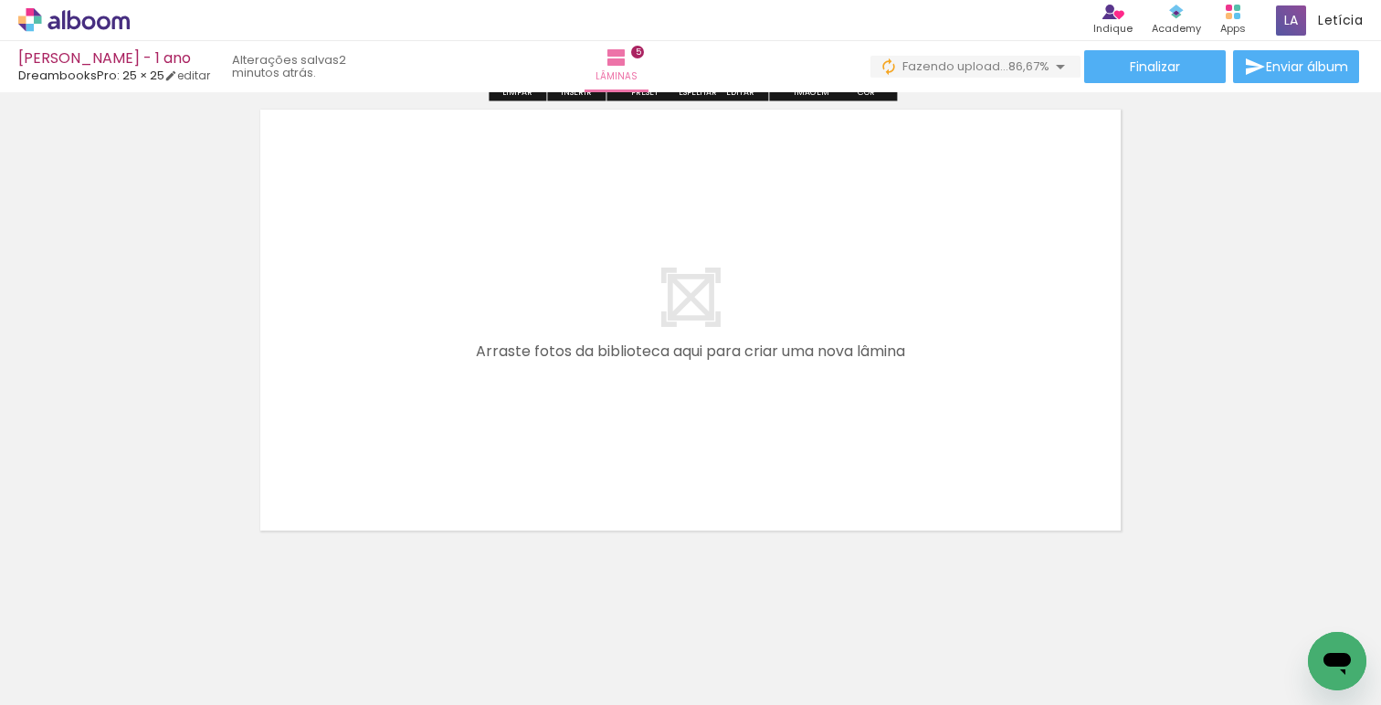
scroll to position [0, 1668]
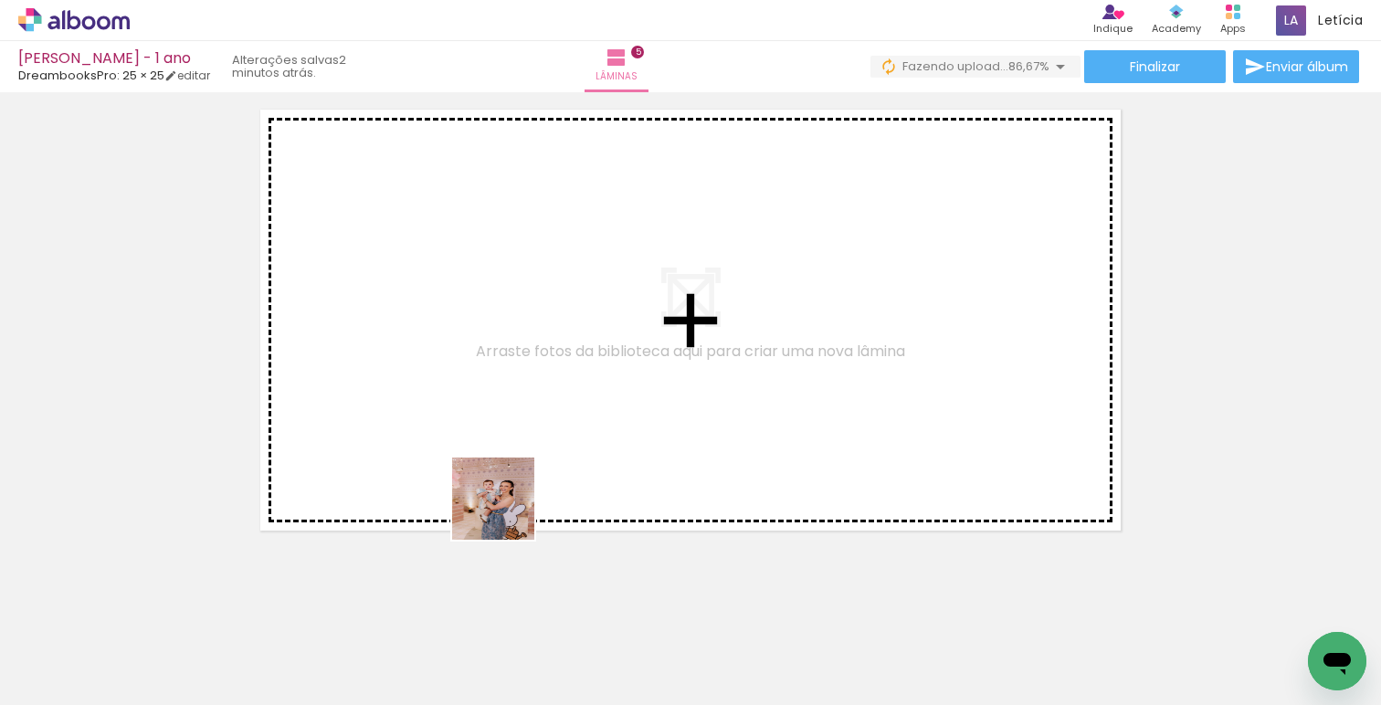
drag, startPoint x: 469, startPoint y: 652, endPoint x: 519, endPoint y: 456, distance: 202.7
click at [519, 459] on quentale-workspace at bounding box center [690, 352] width 1381 height 705
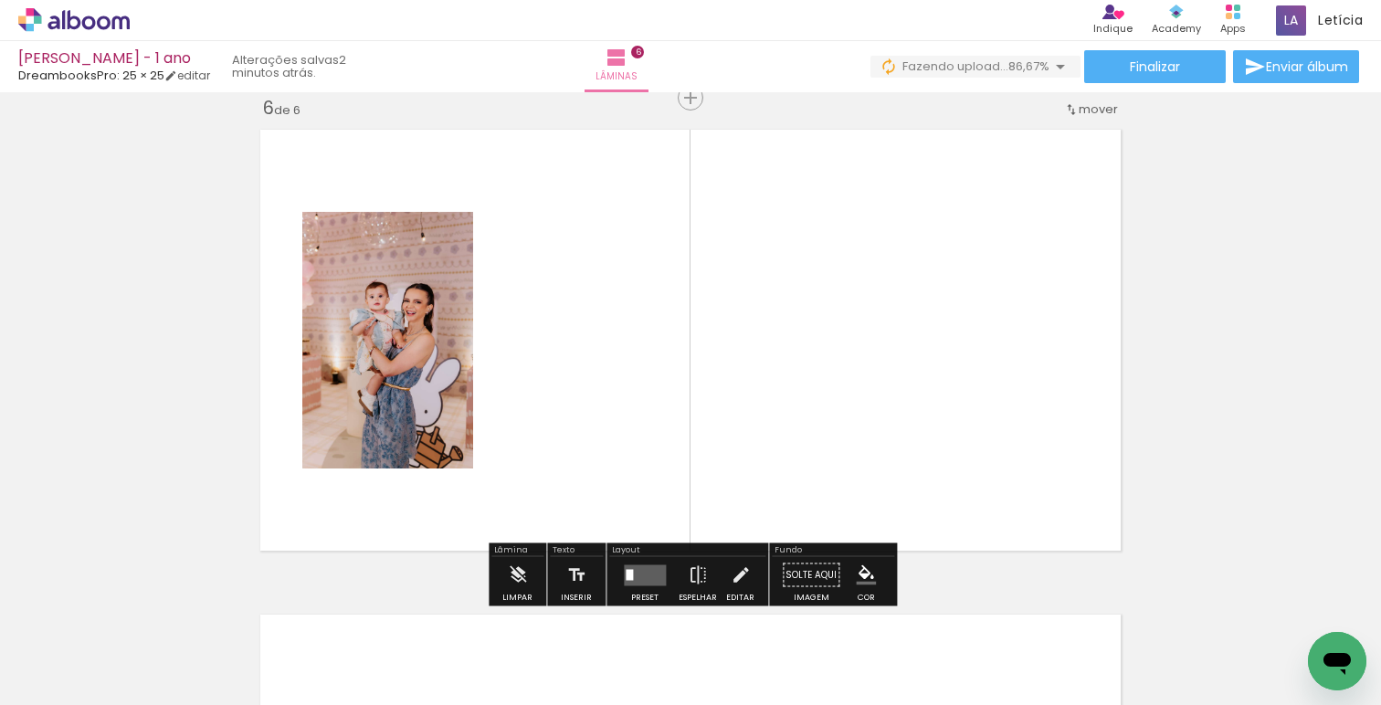
scroll to position [2448, 0]
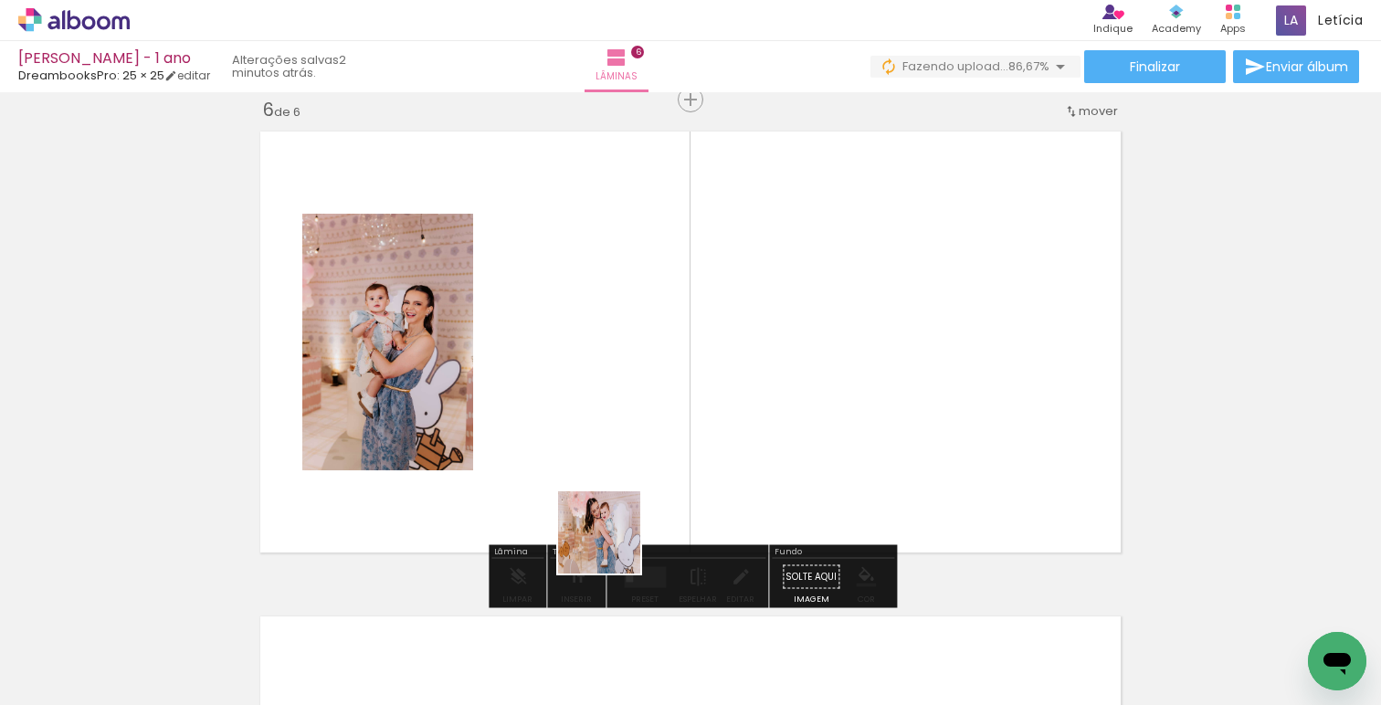
drag, startPoint x: 588, startPoint y: 645, endPoint x: 666, endPoint y: 407, distance: 249.9
click at [666, 407] on quentale-workspace at bounding box center [690, 352] width 1381 height 705
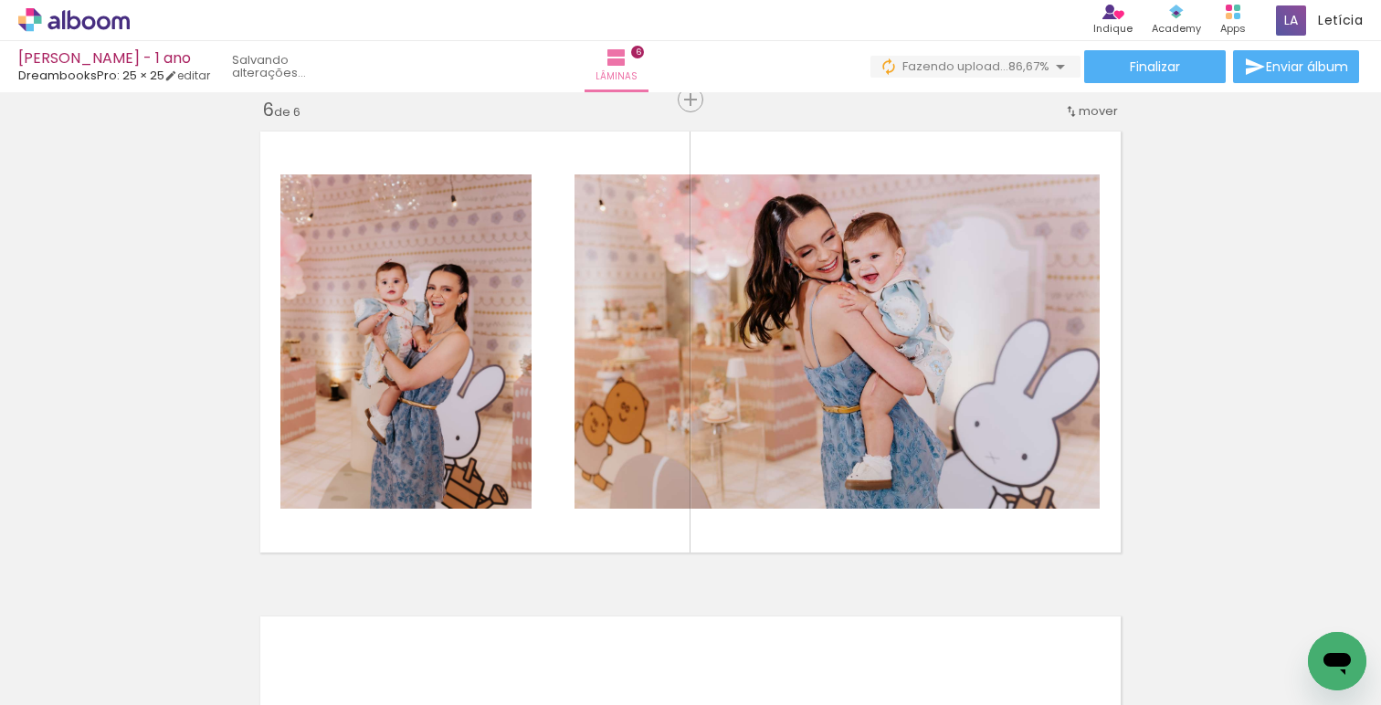
scroll to position [0, 3378]
drag, startPoint x: 1104, startPoint y: 642, endPoint x: 1094, endPoint y: 464, distance: 178.4
click at [1094, 464] on quentale-workspace at bounding box center [690, 352] width 1381 height 705
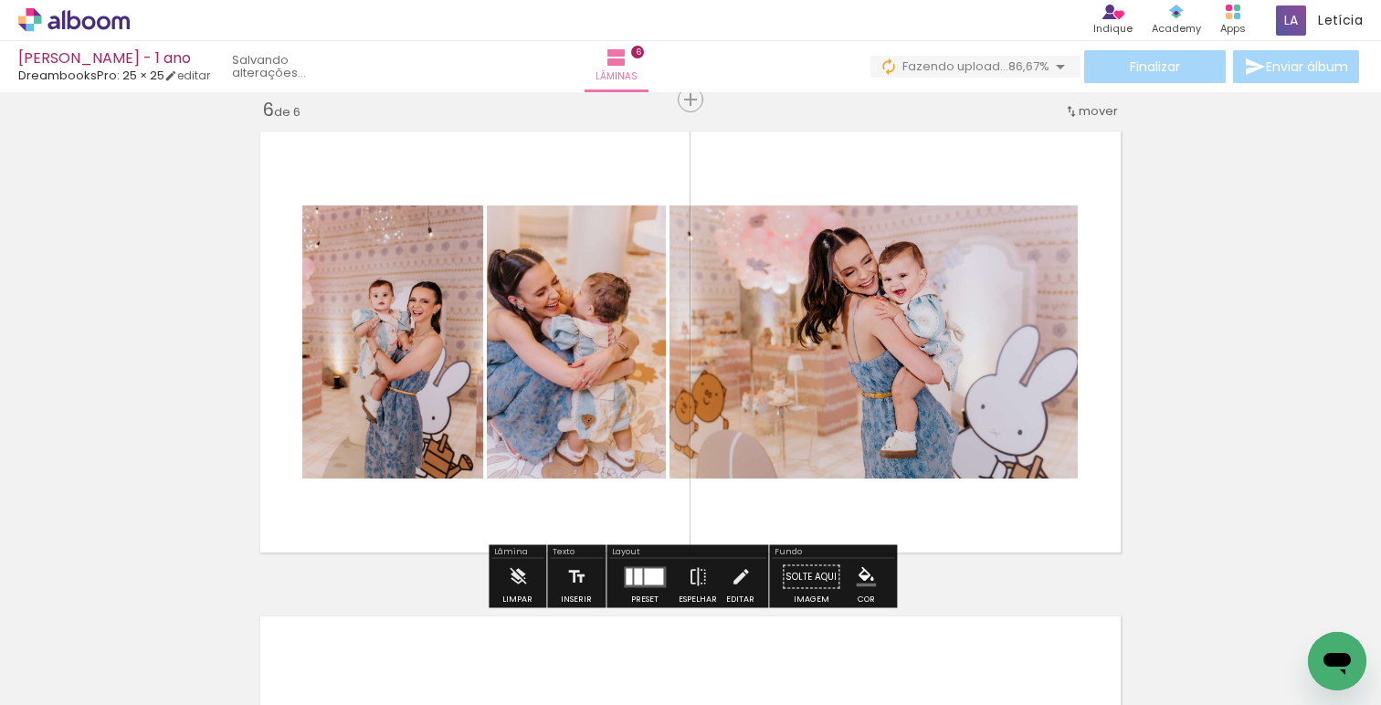
click at [644, 578] on div at bounding box center [653, 576] width 19 height 16
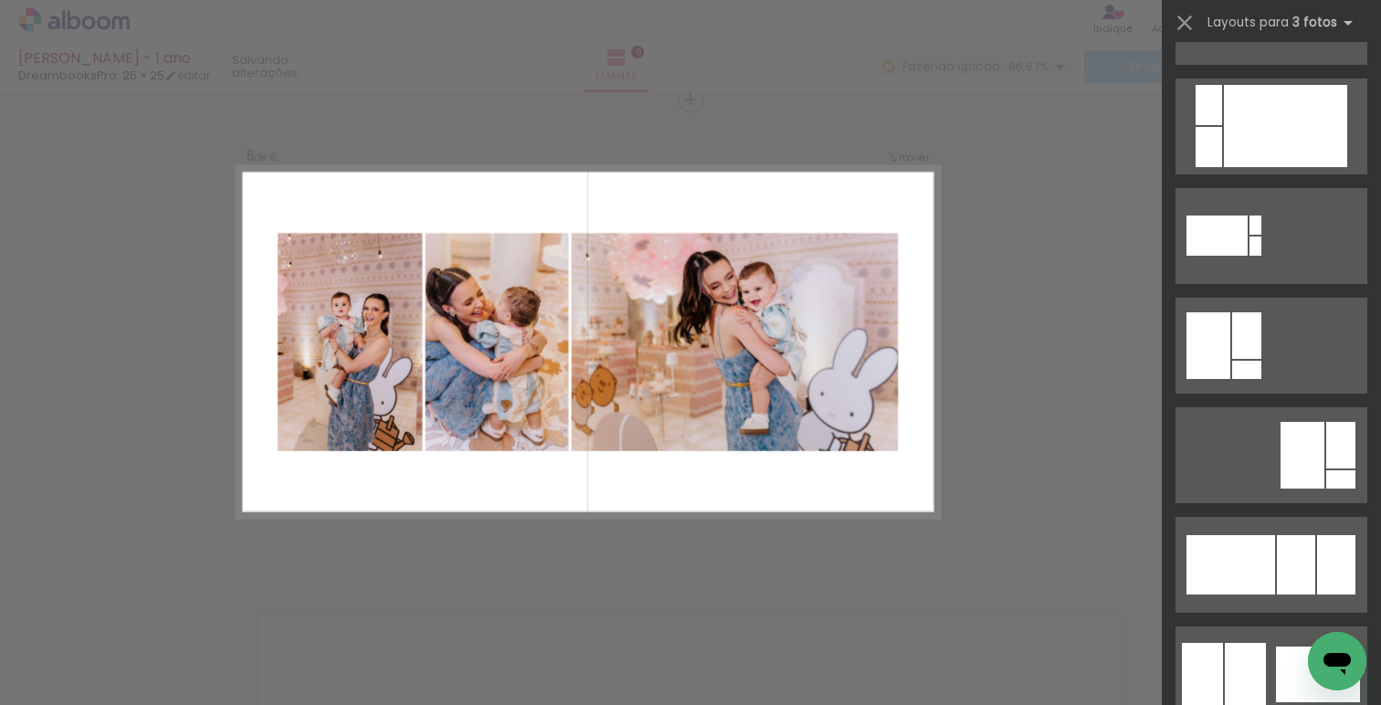
scroll to position [0, 0]
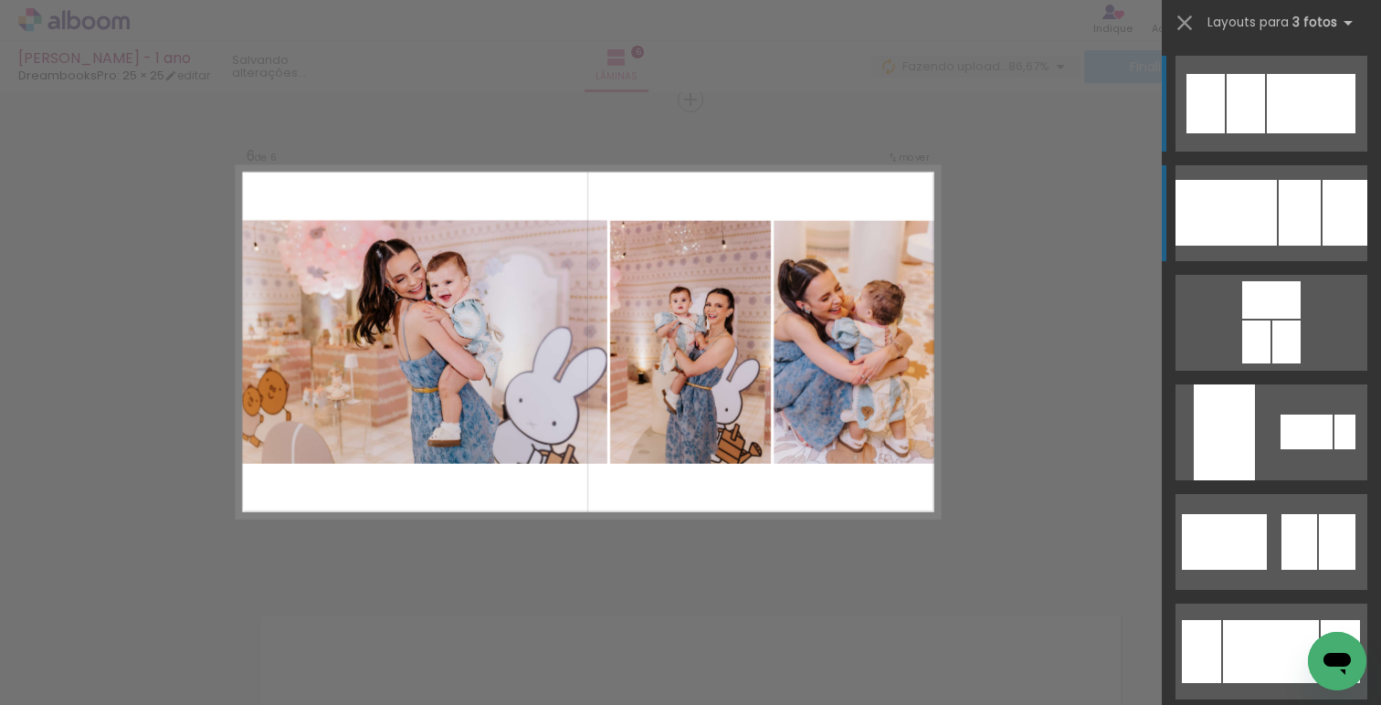
click at [1255, 220] on div at bounding box center [1226, 213] width 101 height 66
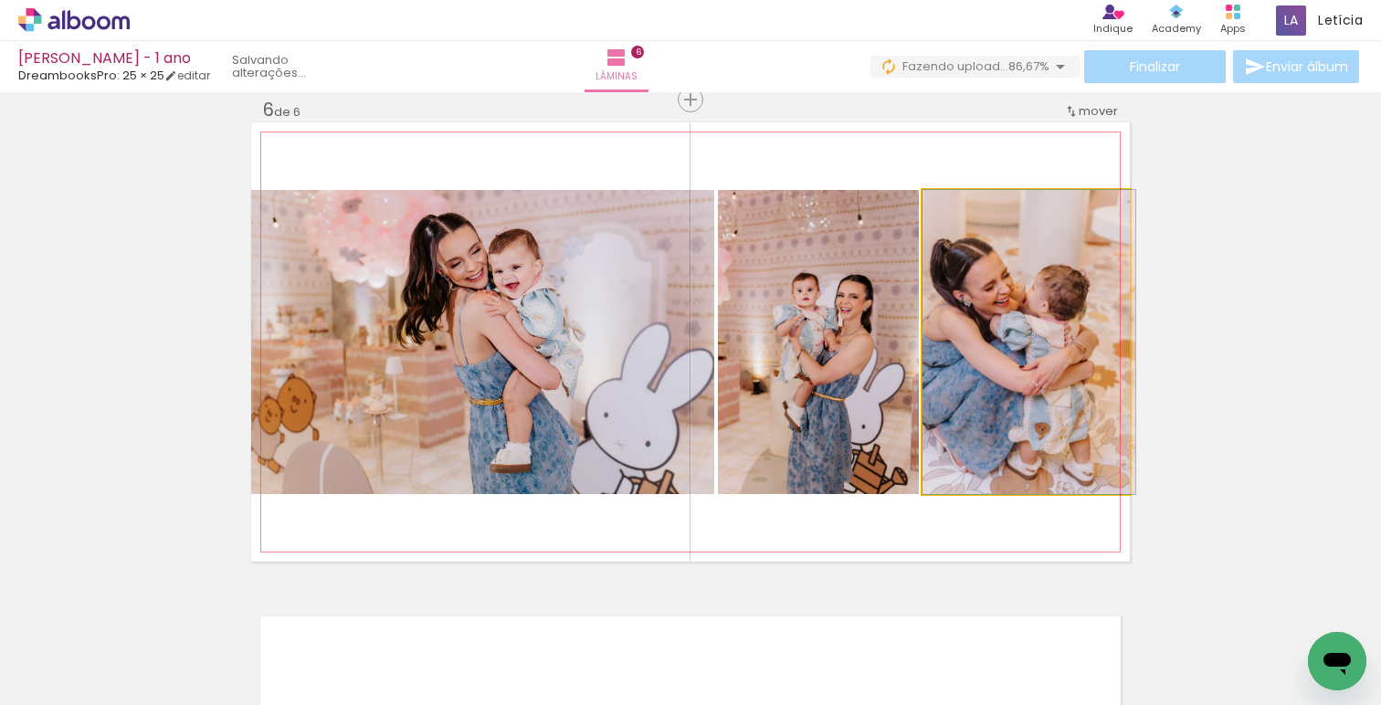
drag, startPoint x: 1022, startPoint y: 353, endPoint x: 1032, endPoint y: 352, distance: 10.1
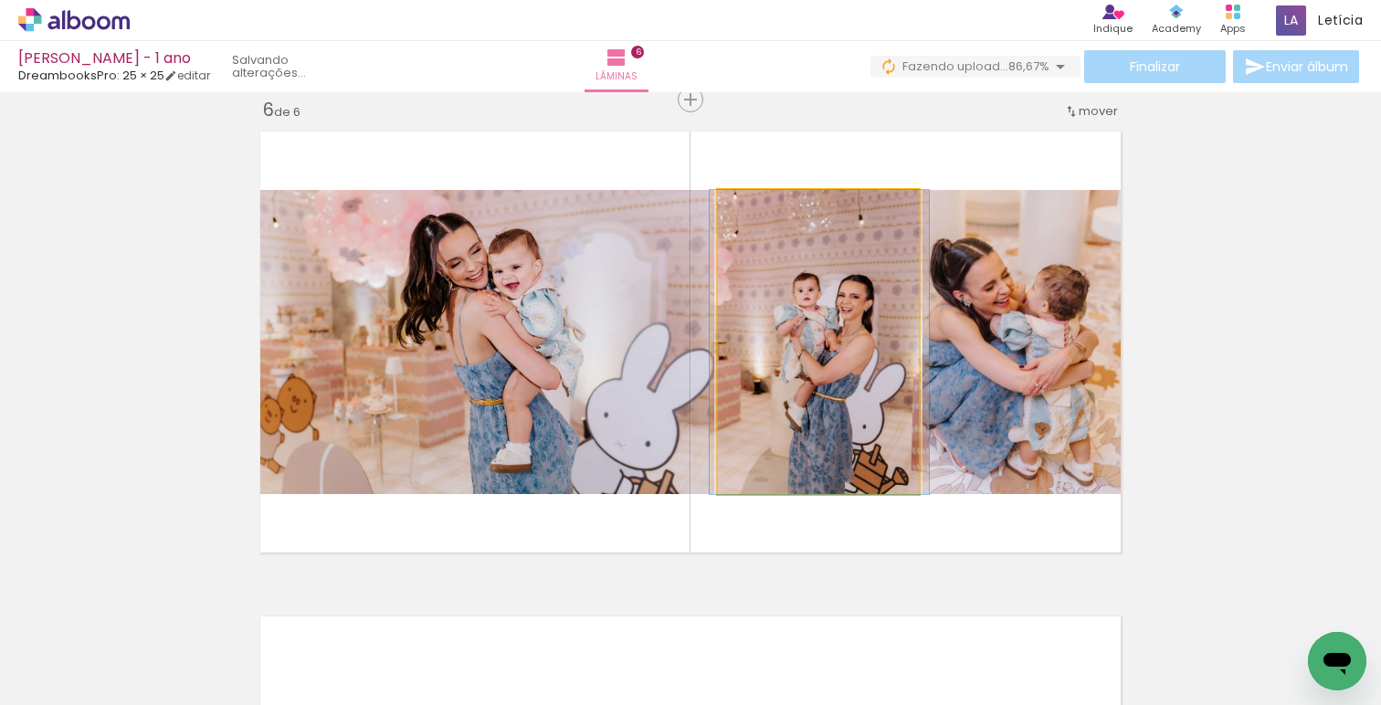
drag, startPoint x: 821, startPoint y: 353, endPoint x: 822, endPoint y: 341, distance: 11.9
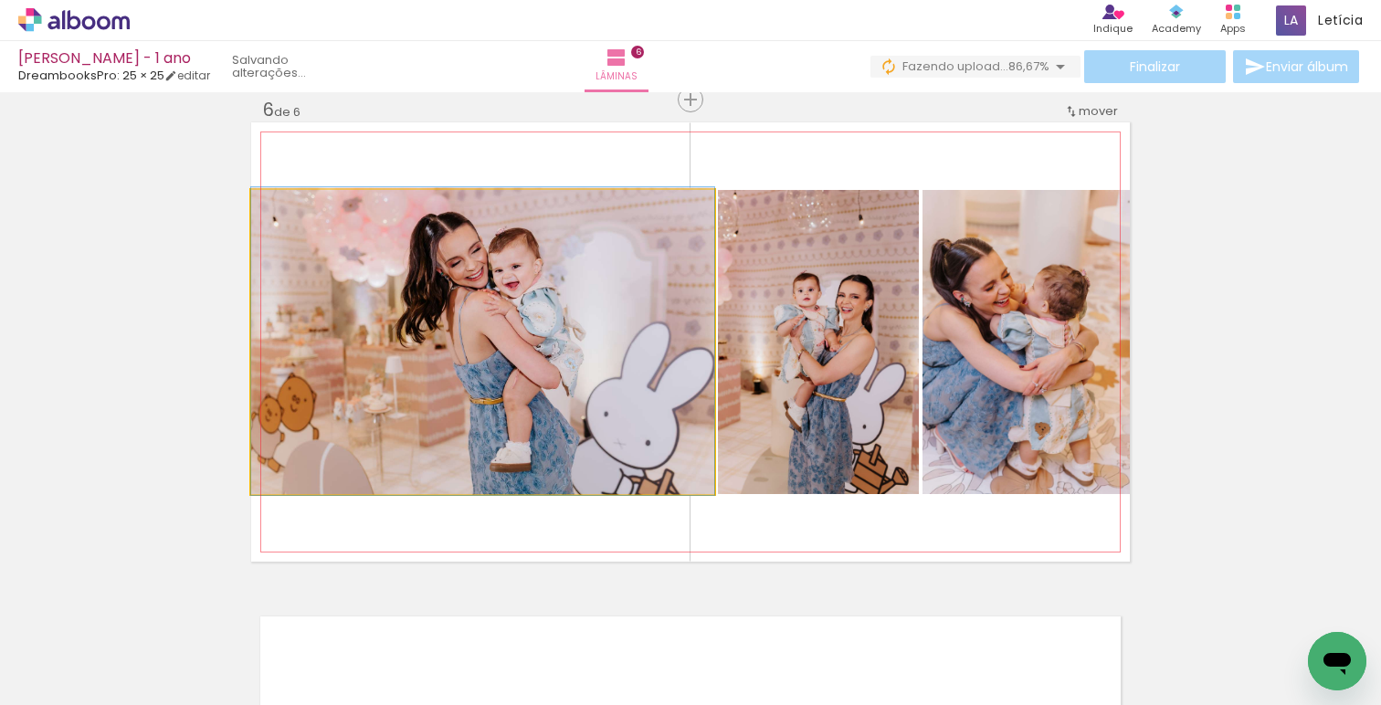
drag, startPoint x: 531, startPoint y: 376, endPoint x: 541, endPoint y: 375, distance: 10.2
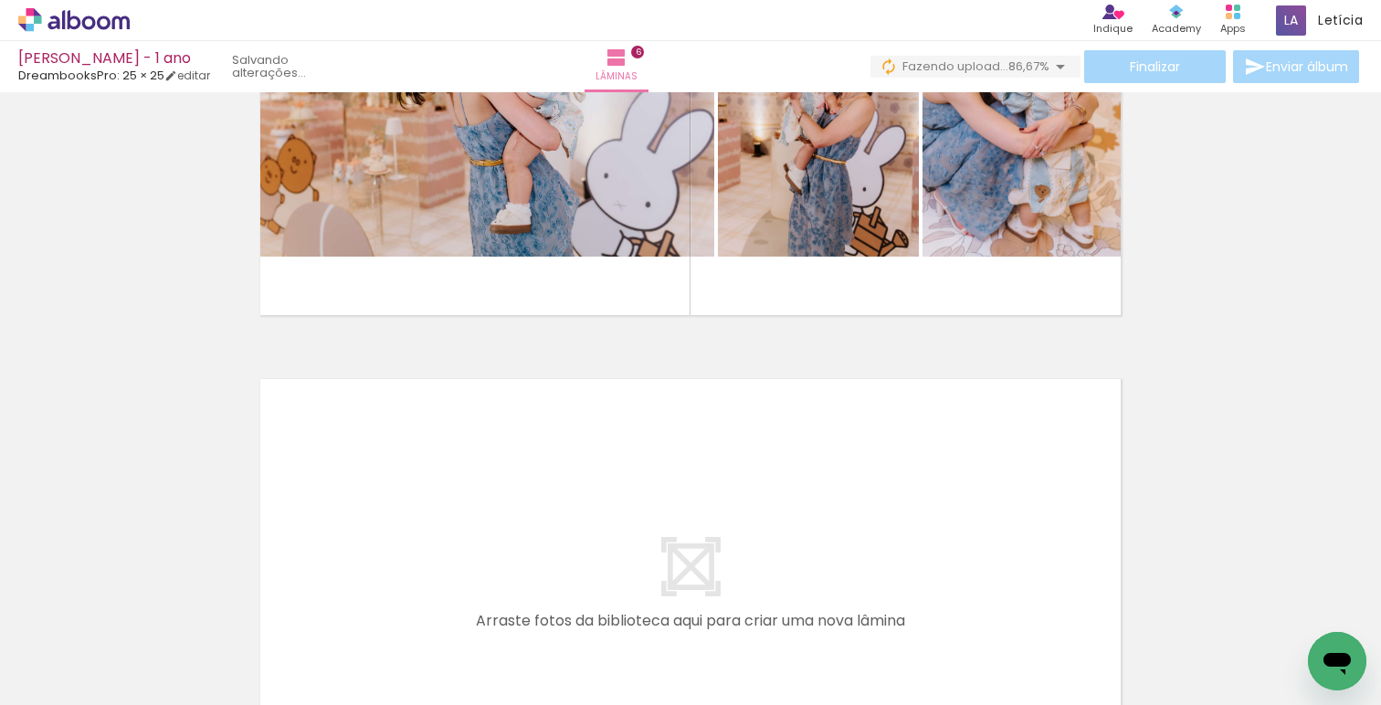
scroll to position [0, 1624]
drag, startPoint x: 714, startPoint y: 665, endPoint x: 694, endPoint y: 540, distance: 126.6
click at [694, 540] on quentale-workspace at bounding box center [690, 352] width 1381 height 705
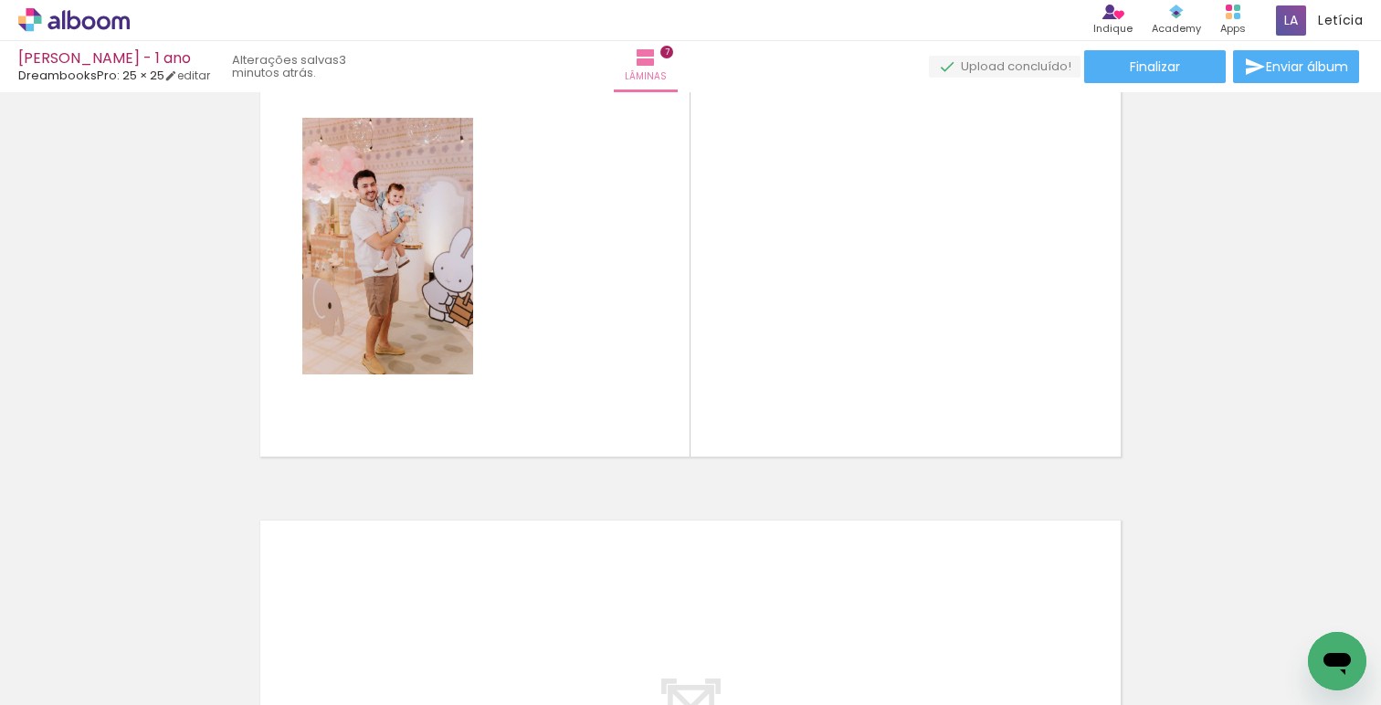
scroll to position [0, 2764]
drag, startPoint x: 815, startPoint y: 657, endPoint x: 871, endPoint y: 439, distance: 225.3
click at [871, 439] on quentale-workspace at bounding box center [690, 352] width 1381 height 705
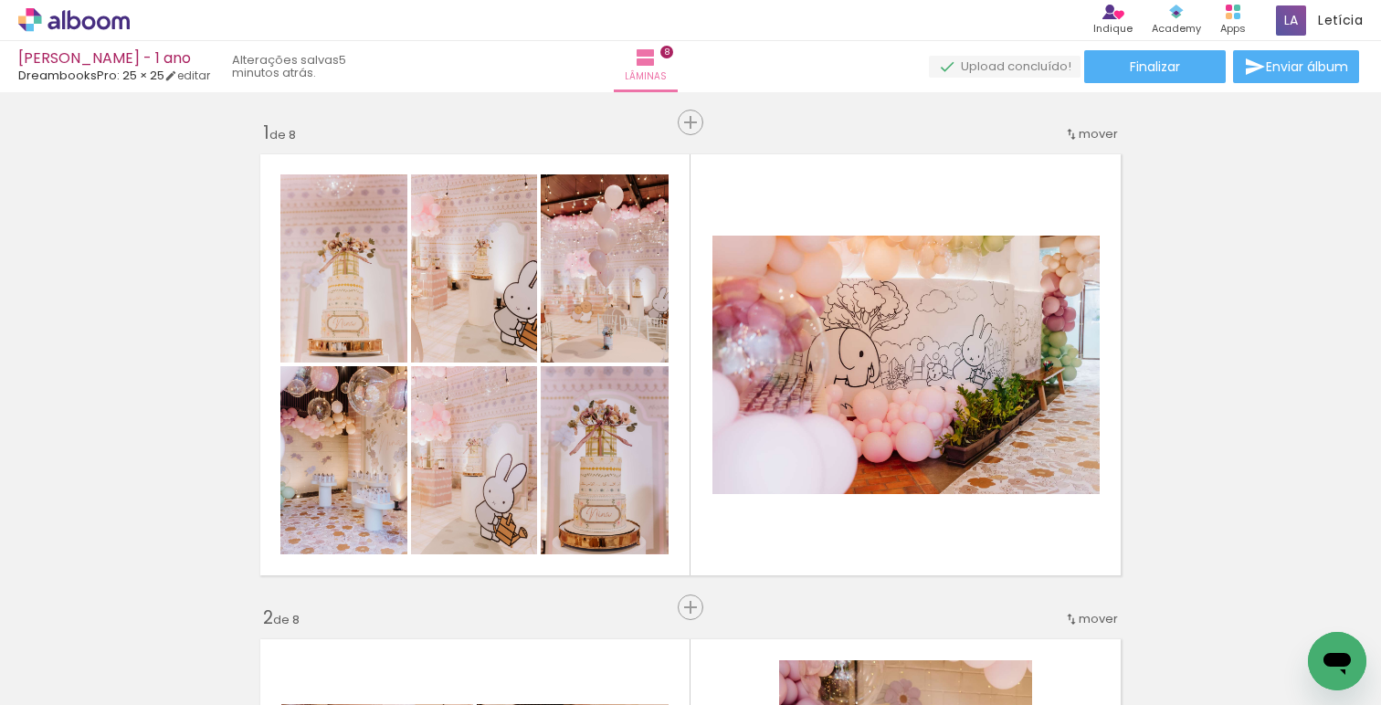
scroll to position [0, 3378]
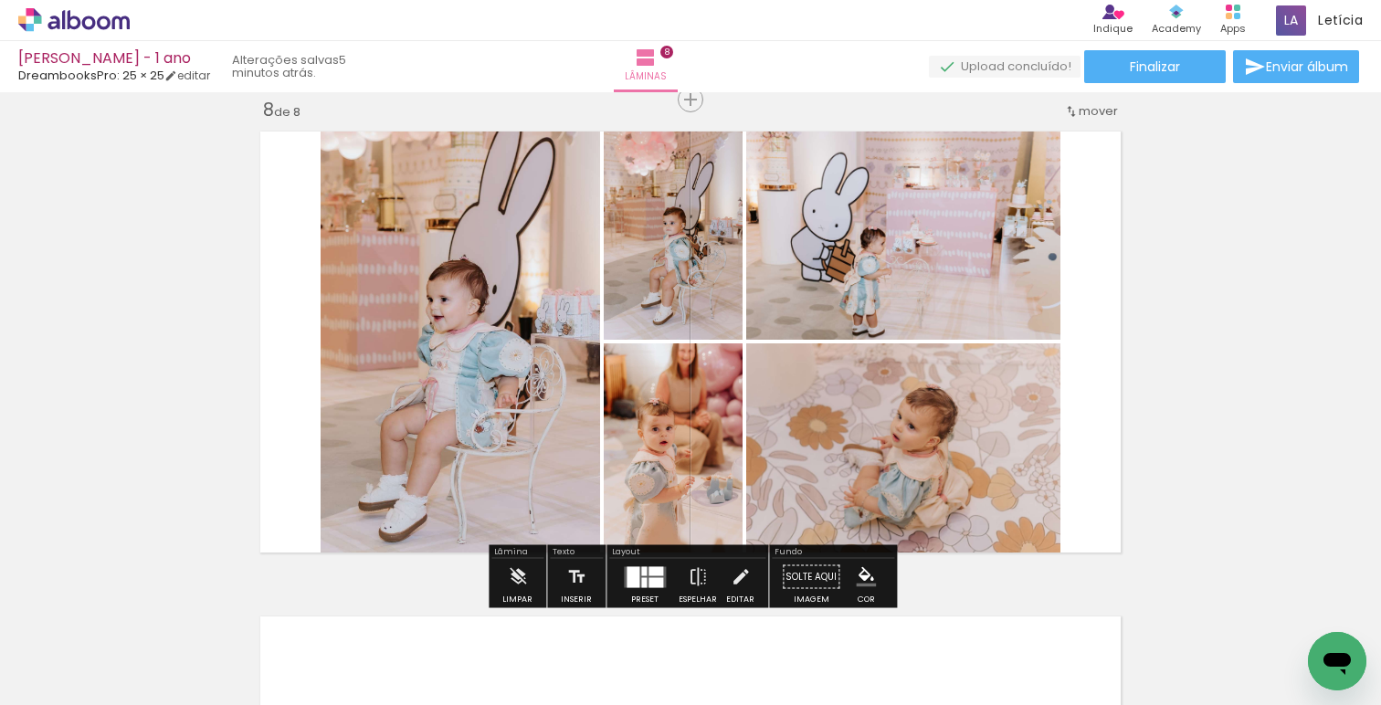
click at [634, 581] on div at bounding box center [633, 576] width 13 height 21
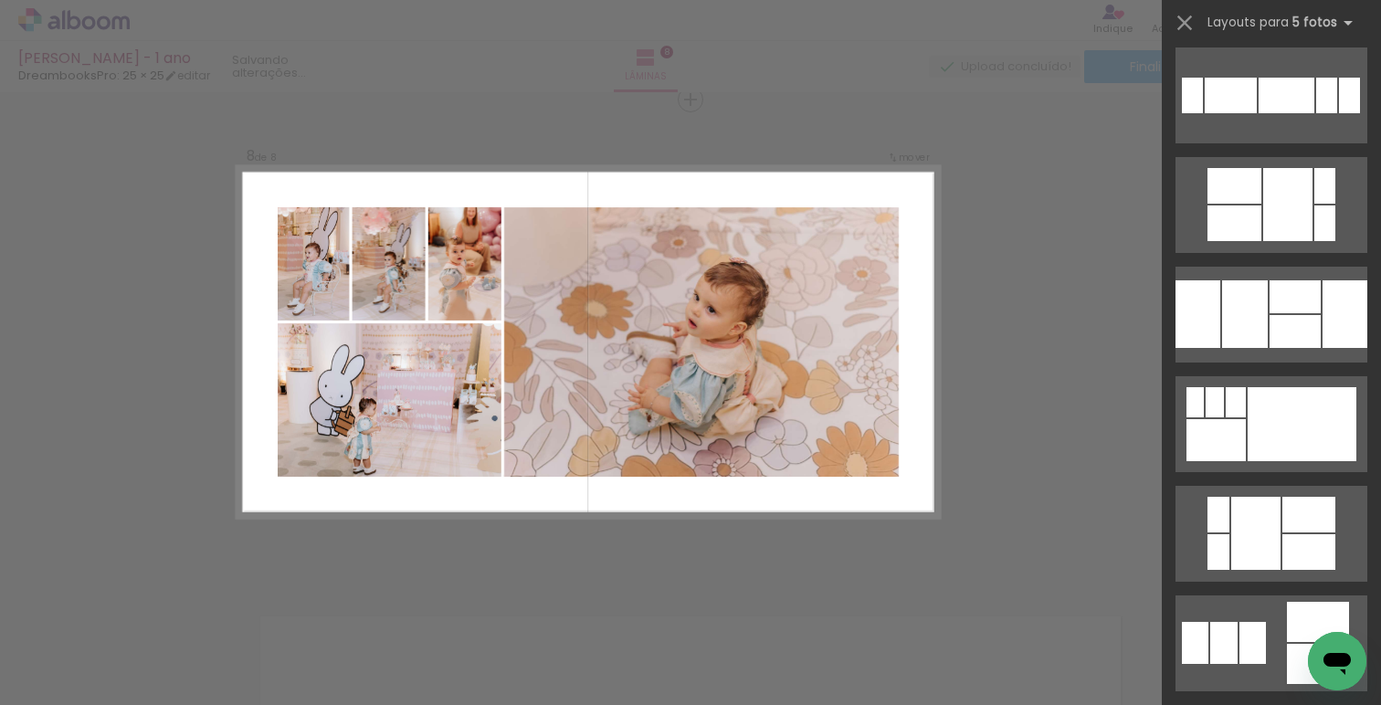
scroll to position [1350, 0]
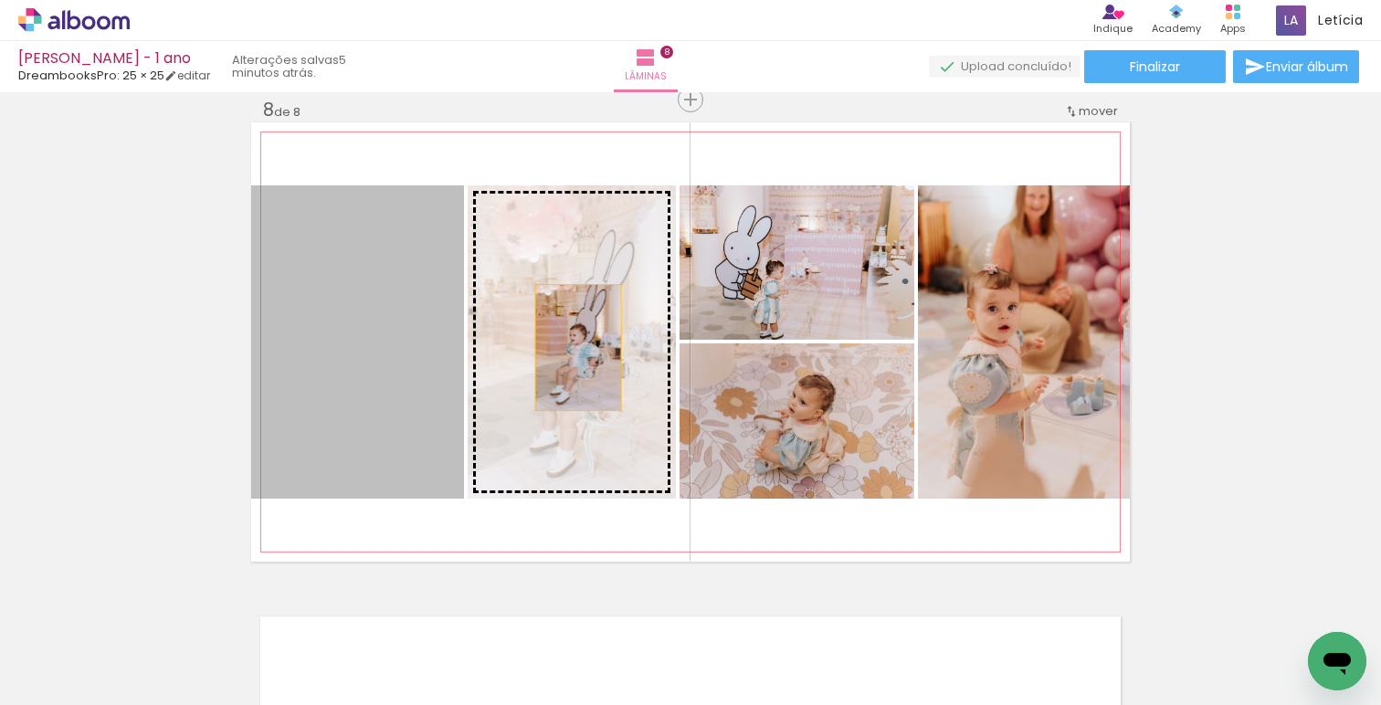
drag, startPoint x: 418, startPoint y: 361, endPoint x: 591, endPoint y: 347, distance: 173.2
click at [0, 0] on slot at bounding box center [0, 0] width 0 height 0
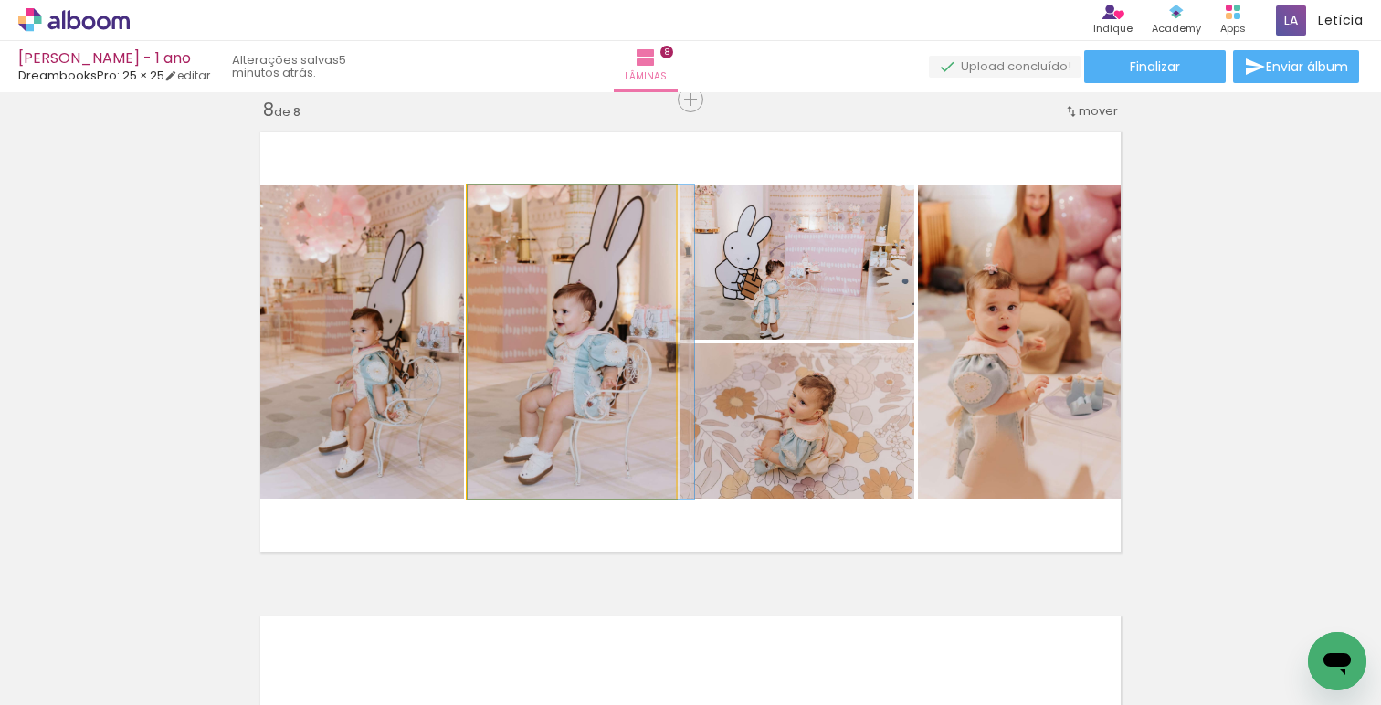
drag, startPoint x: 591, startPoint y: 347, endPoint x: 605, endPoint y: 347, distance: 13.7
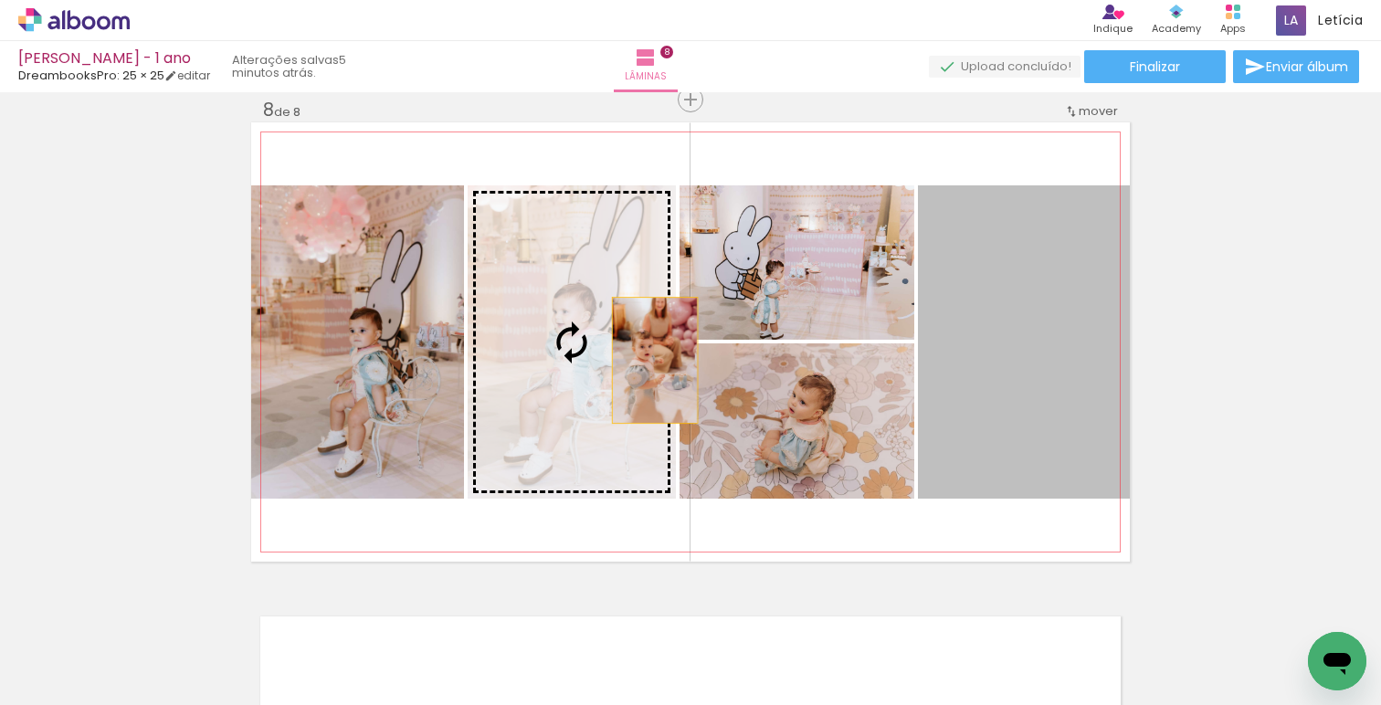
drag, startPoint x: 1018, startPoint y: 341, endPoint x: 597, endPoint y: 355, distance: 421.4
click at [0, 0] on slot at bounding box center [0, 0] width 0 height 0
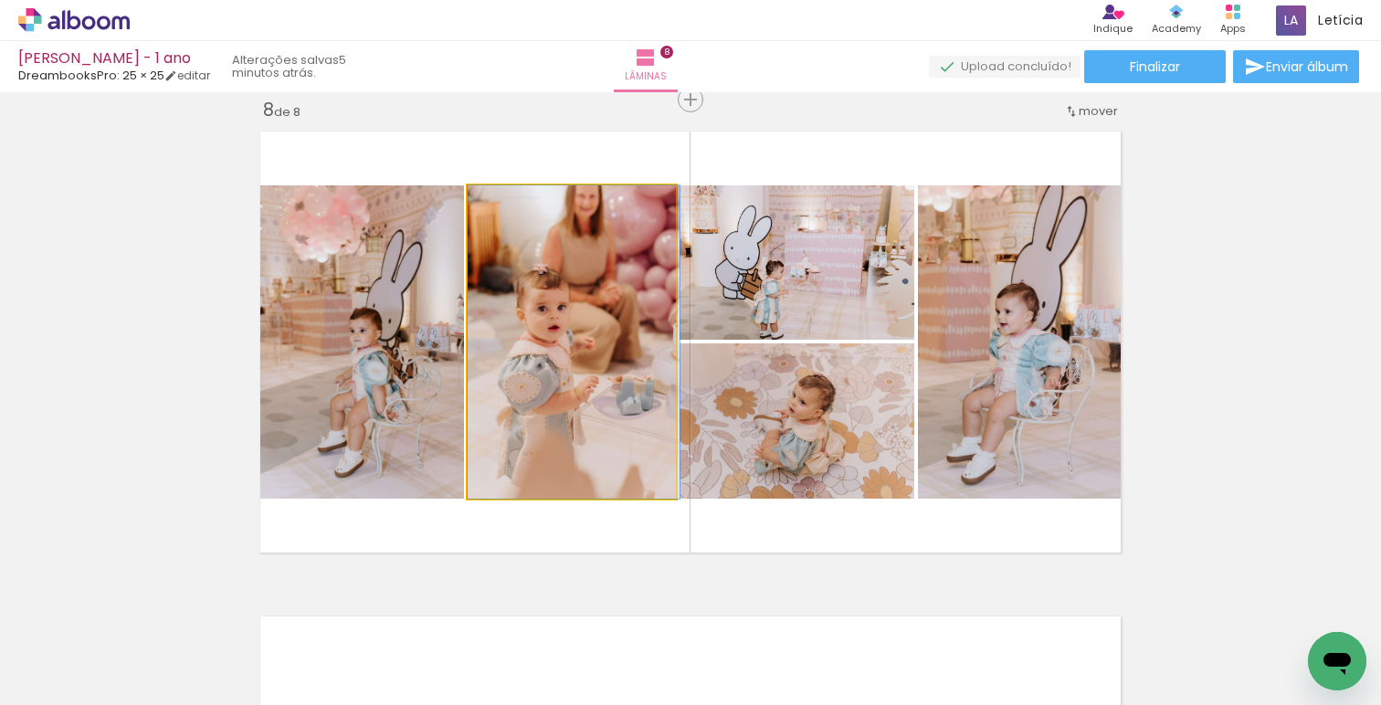
drag, startPoint x: 597, startPoint y: 355, endPoint x: 608, endPoint y: 355, distance: 11.9
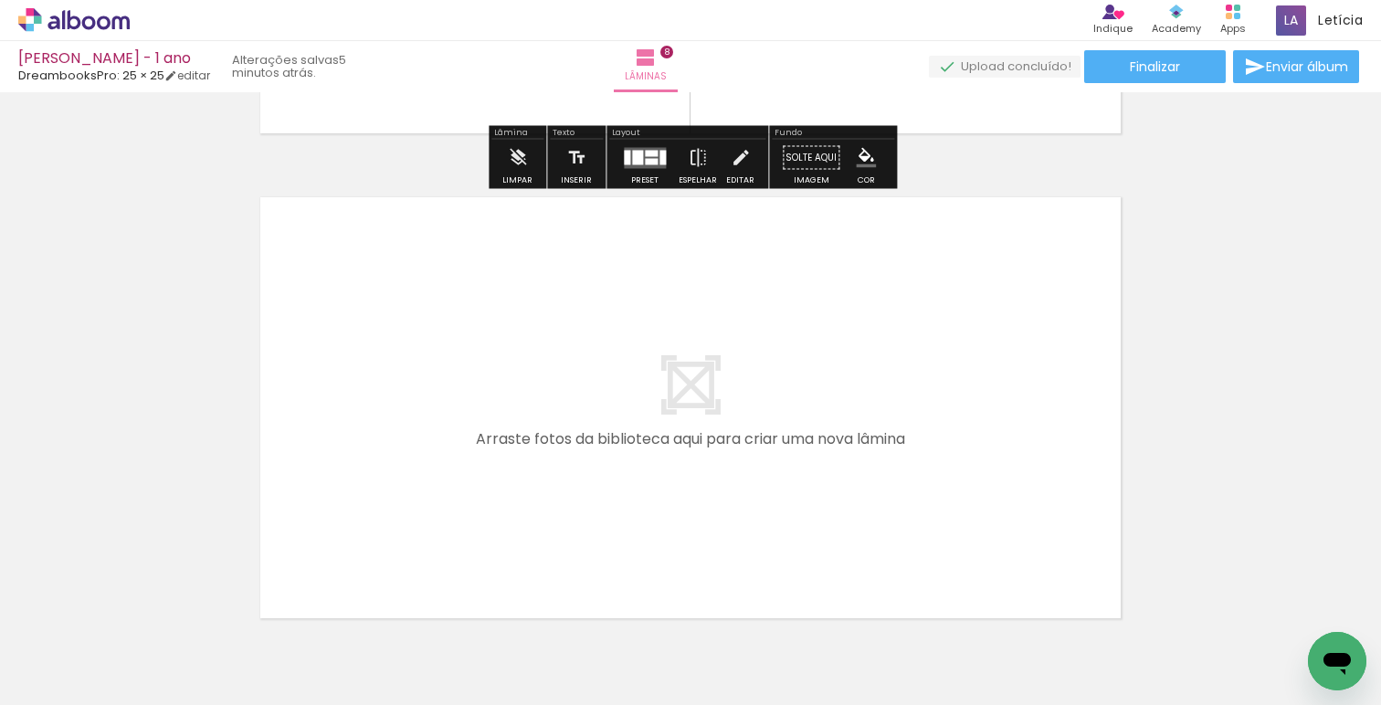
scroll to position [3874, 0]
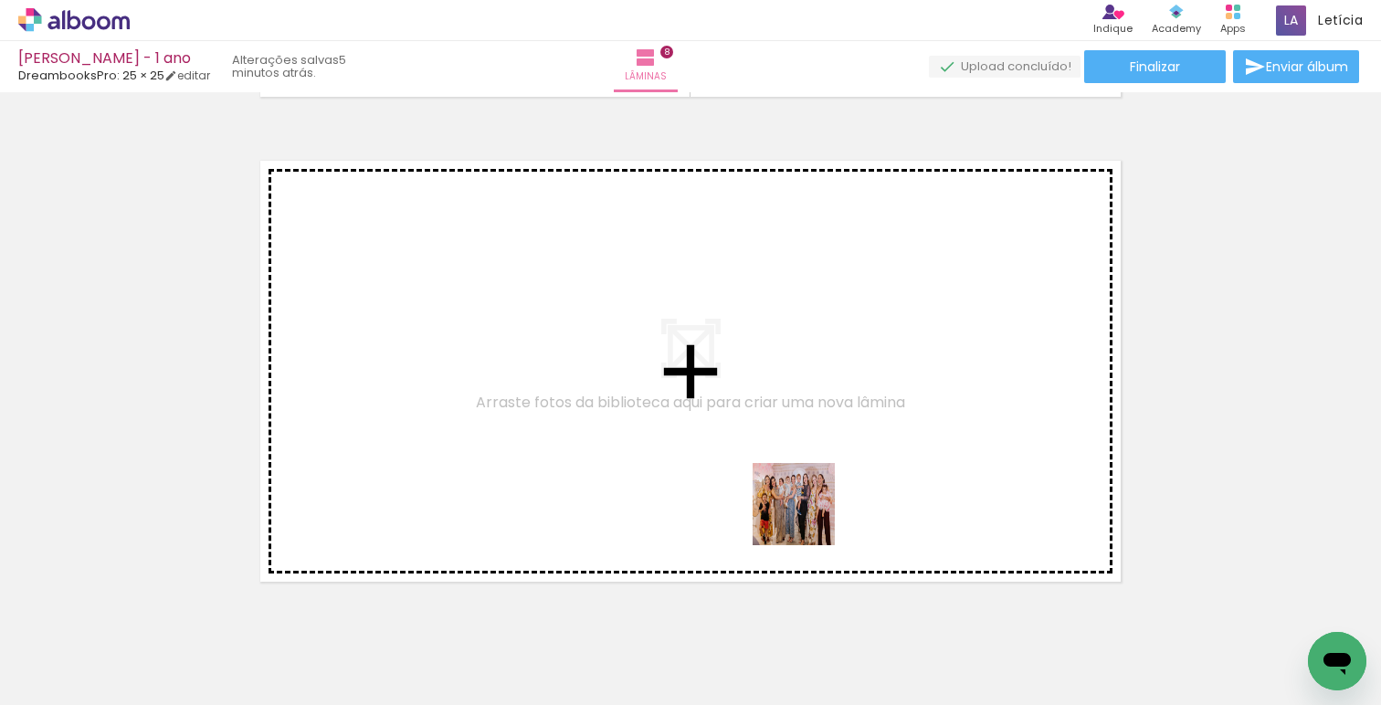
drag, startPoint x: 798, startPoint y: 662, endPoint x: 813, endPoint y: 461, distance: 201.6
click at [813, 461] on quentale-workspace at bounding box center [690, 352] width 1381 height 705
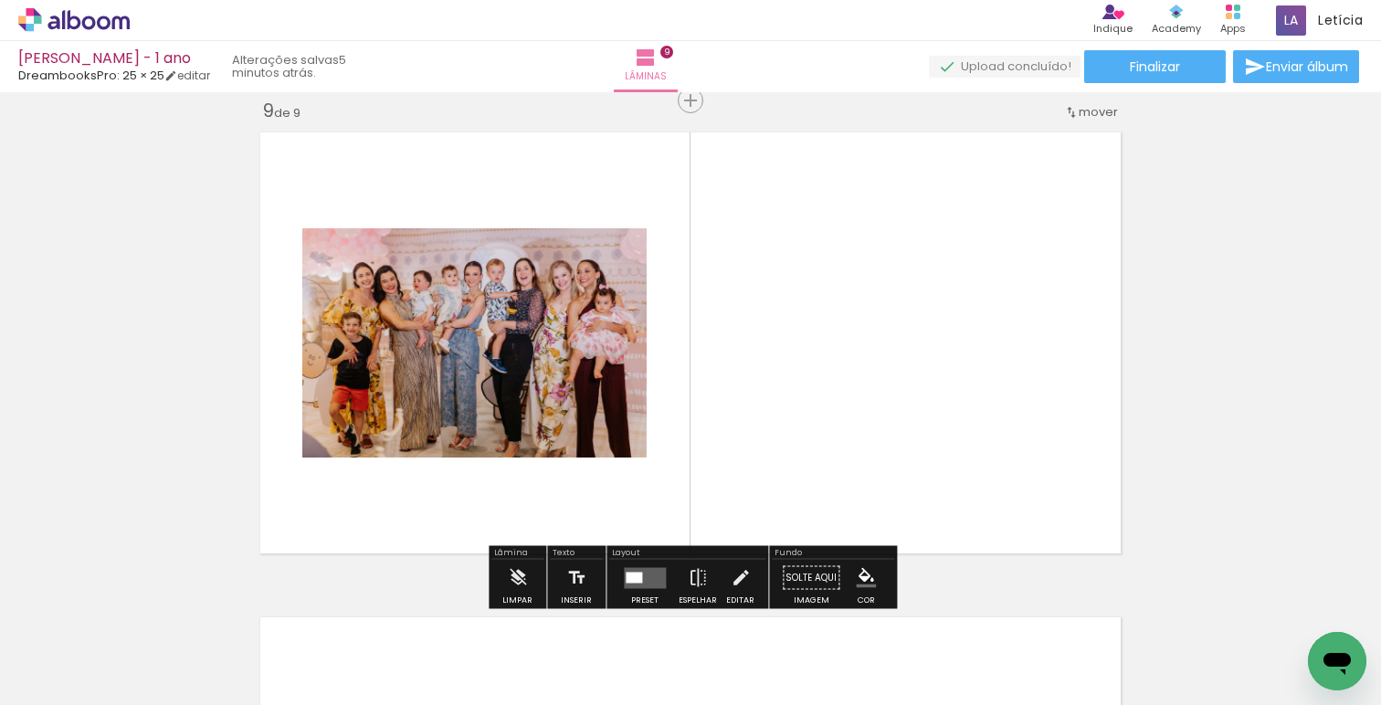
scroll to position [3904, 0]
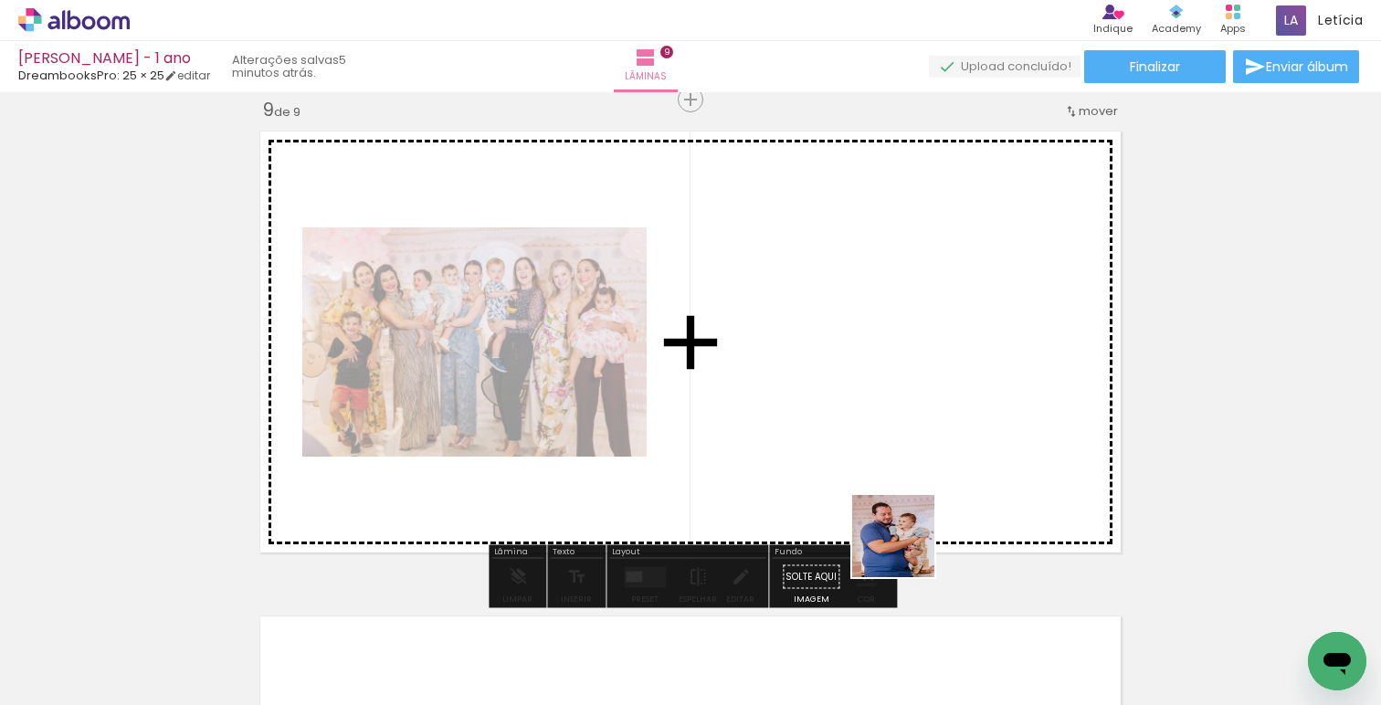
drag, startPoint x: 907, startPoint y: 603, endPoint x: 910, endPoint y: 408, distance: 194.6
click at [910, 408] on quentale-workspace at bounding box center [690, 352] width 1381 height 705
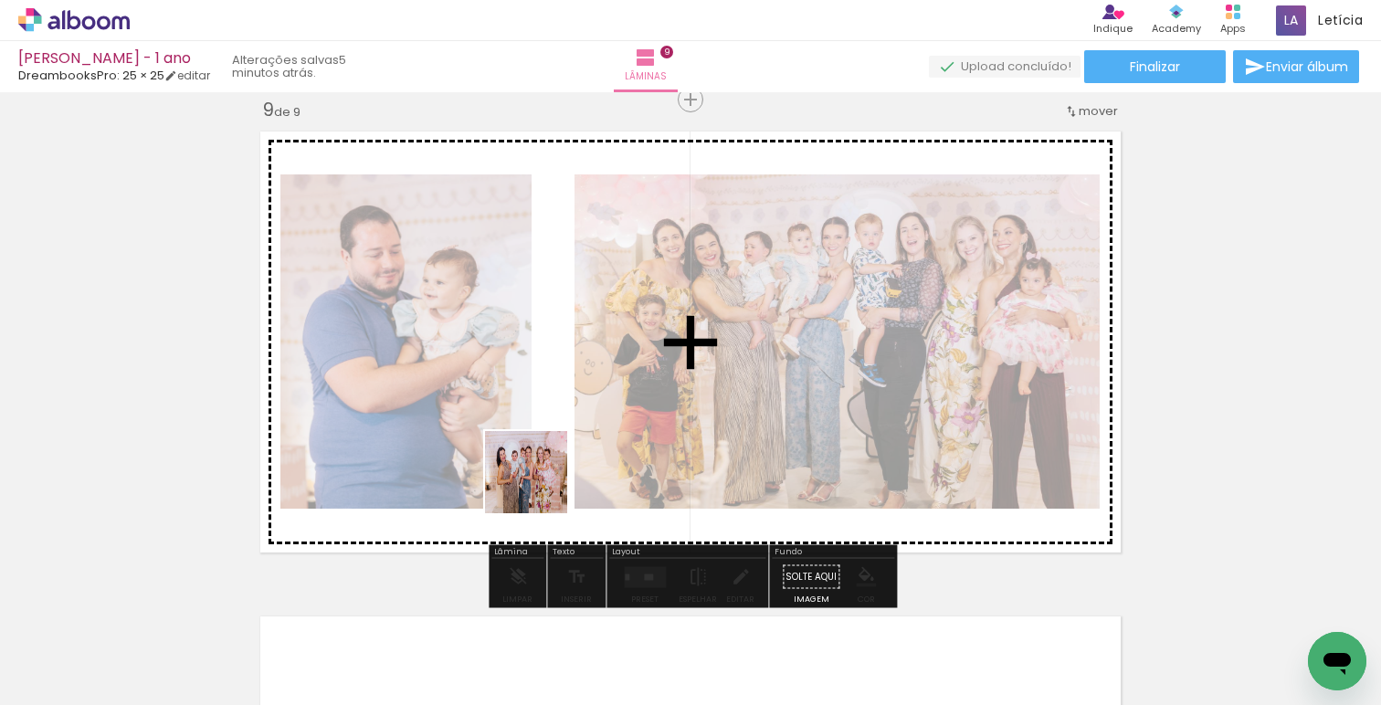
drag, startPoint x: 415, startPoint y: 651, endPoint x: 543, endPoint y: 483, distance: 211.2
click at [543, 483] on quentale-workspace at bounding box center [690, 352] width 1381 height 705
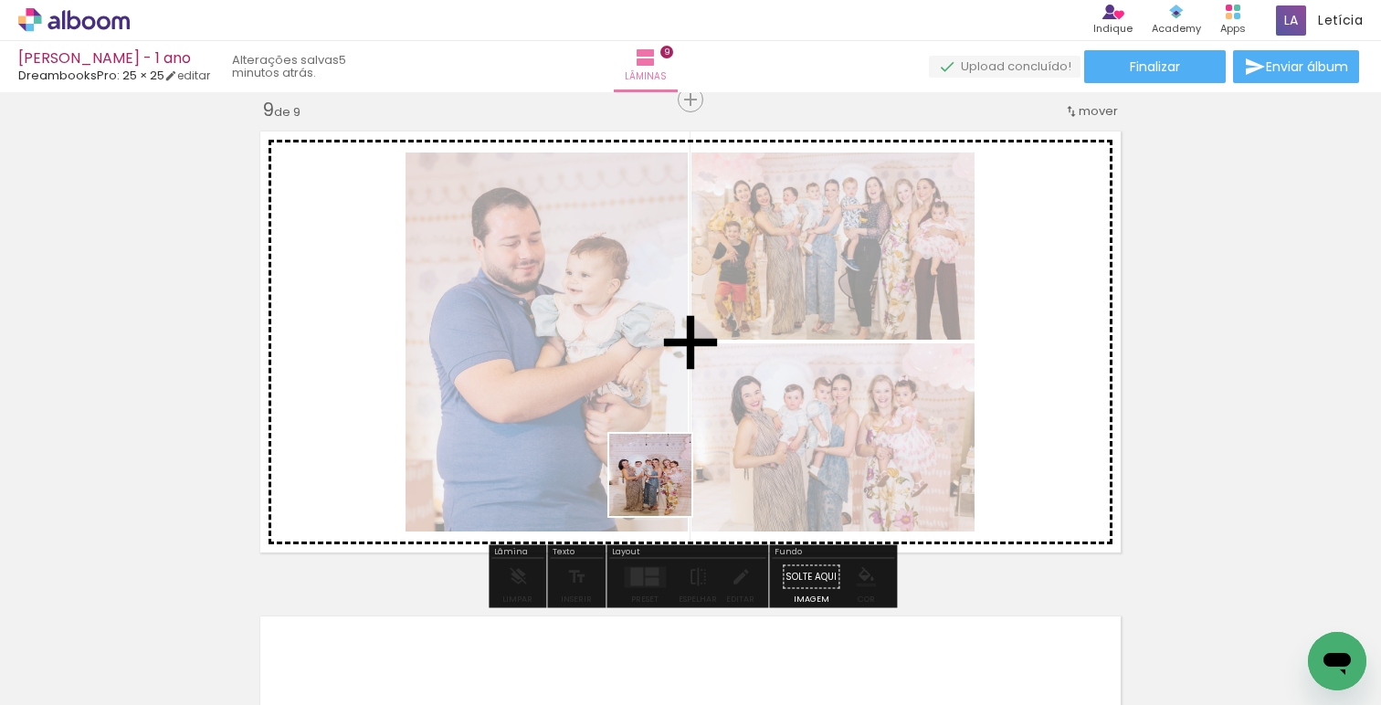
drag, startPoint x: 513, startPoint y: 664, endPoint x: 673, endPoint y: 480, distance: 244.8
click at [673, 480] on quentale-workspace at bounding box center [690, 352] width 1381 height 705
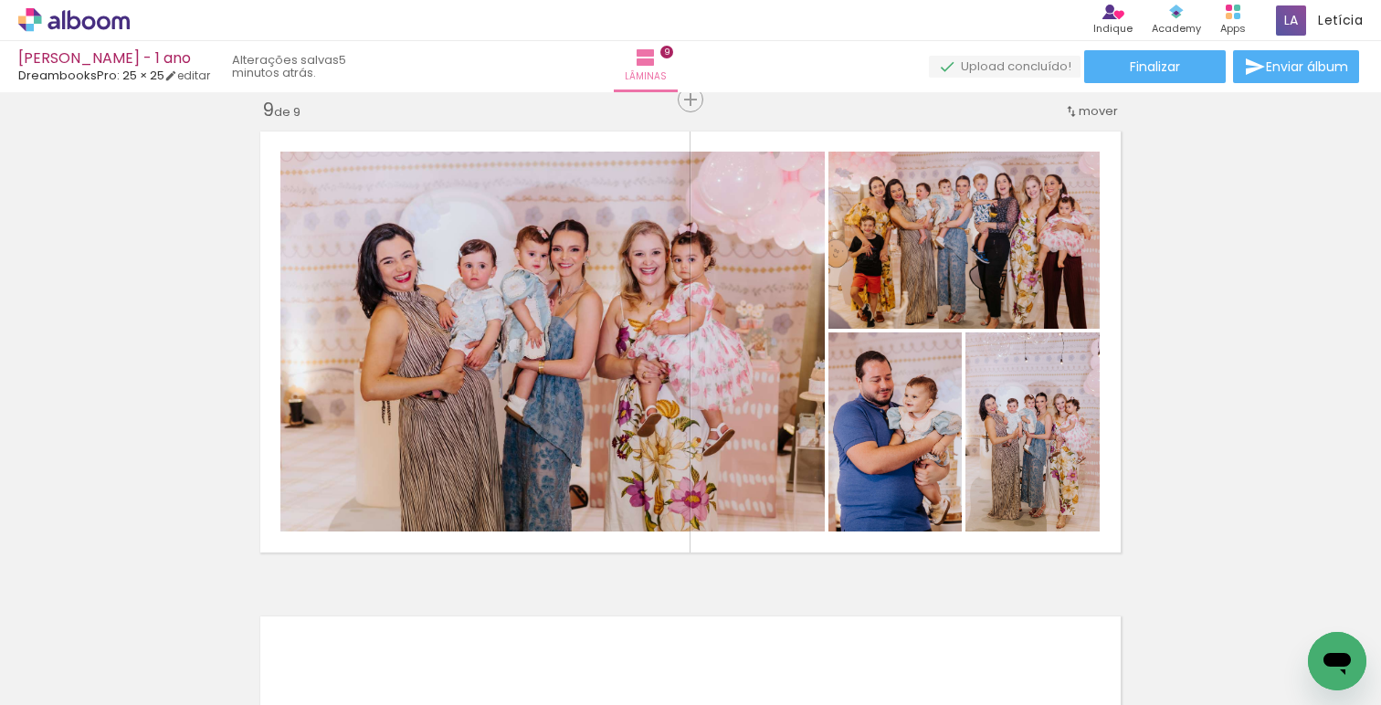
drag, startPoint x: 712, startPoint y: 654, endPoint x: 873, endPoint y: 469, distance: 246.1
click at [873, 469] on quentale-workspace at bounding box center [690, 352] width 1381 height 705
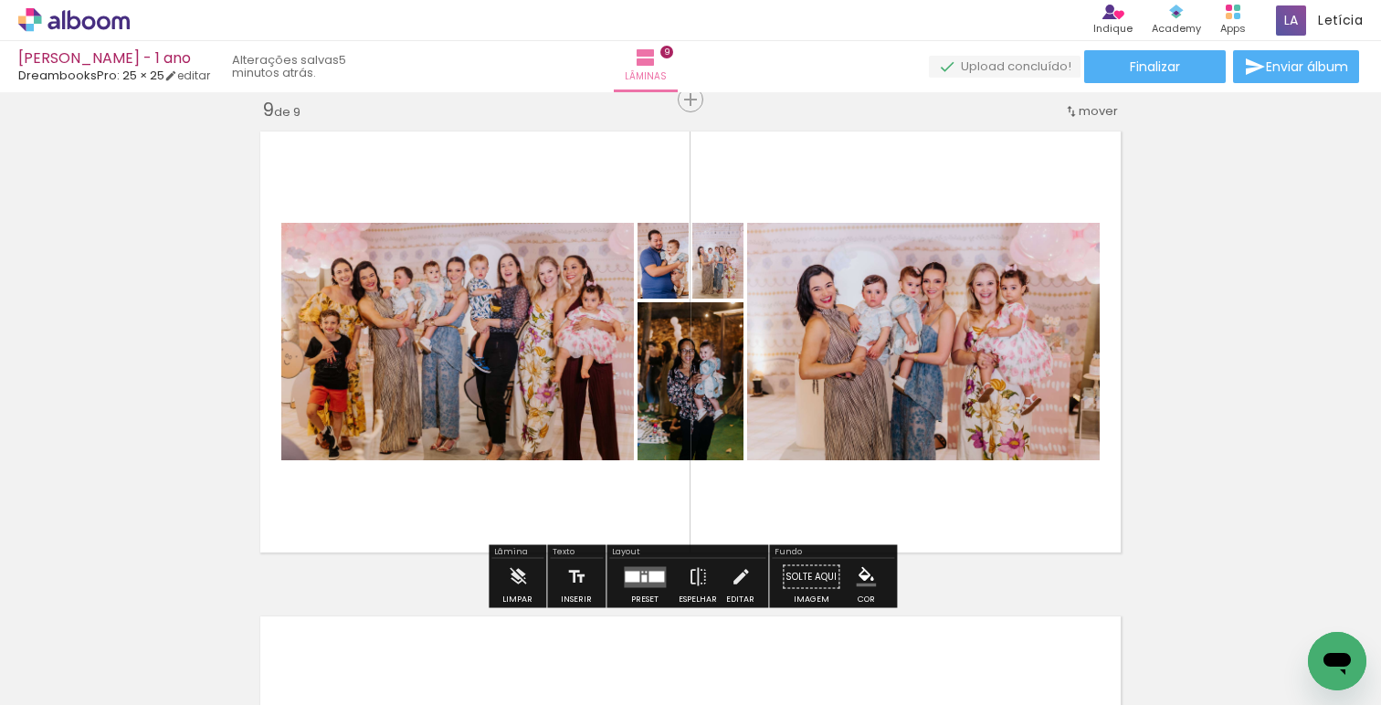
scroll to position [0, 3315]
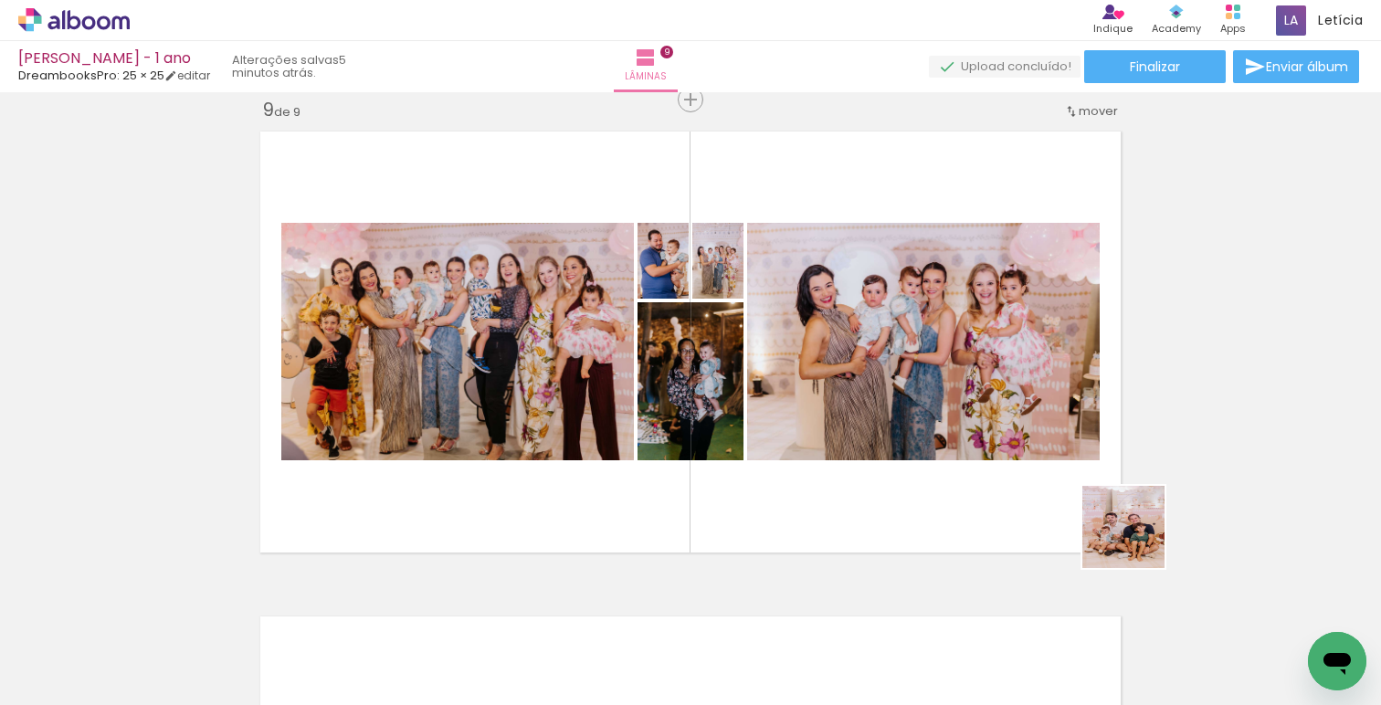
drag, startPoint x: 1262, startPoint y: 656, endPoint x: 1105, endPoint y: 506, distance: 217.1
click at [1105, 506] on quentale-workspace at bounding box center [690, 352] width 1381 height 705
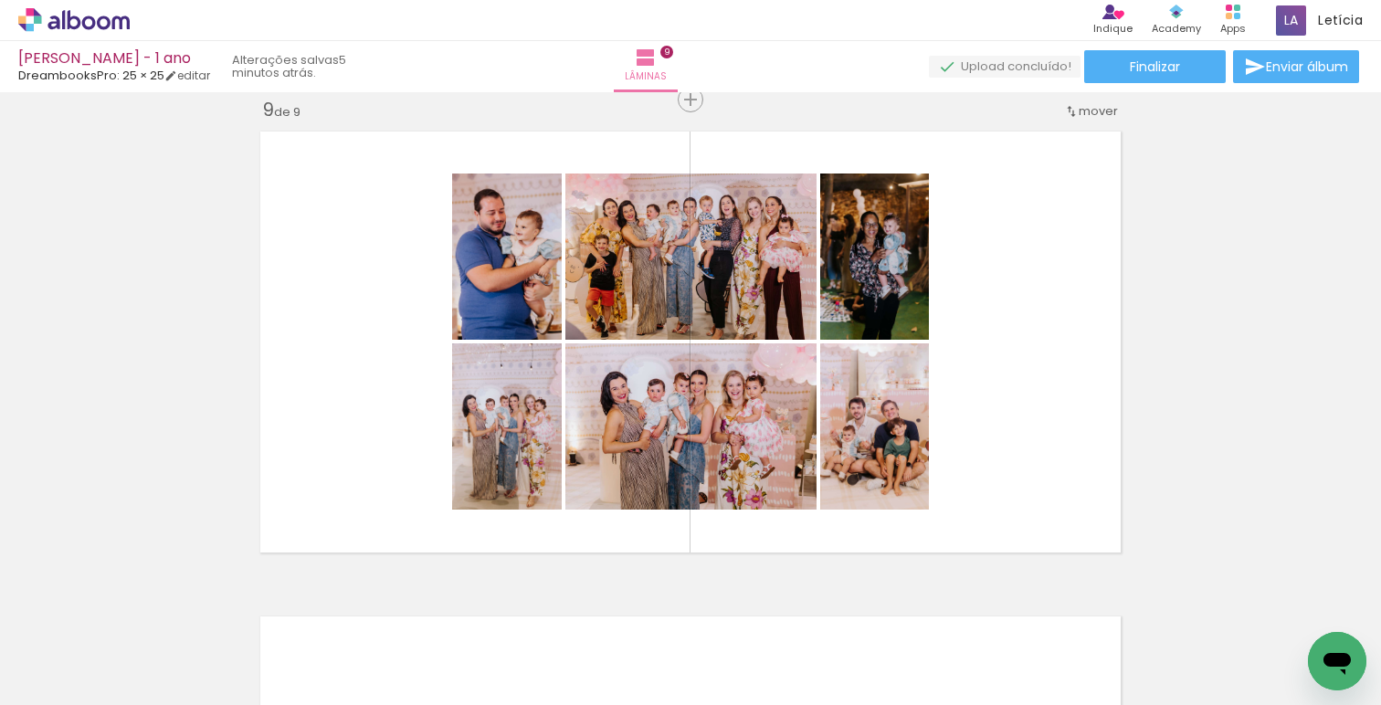
scroll to position [0, 2194]
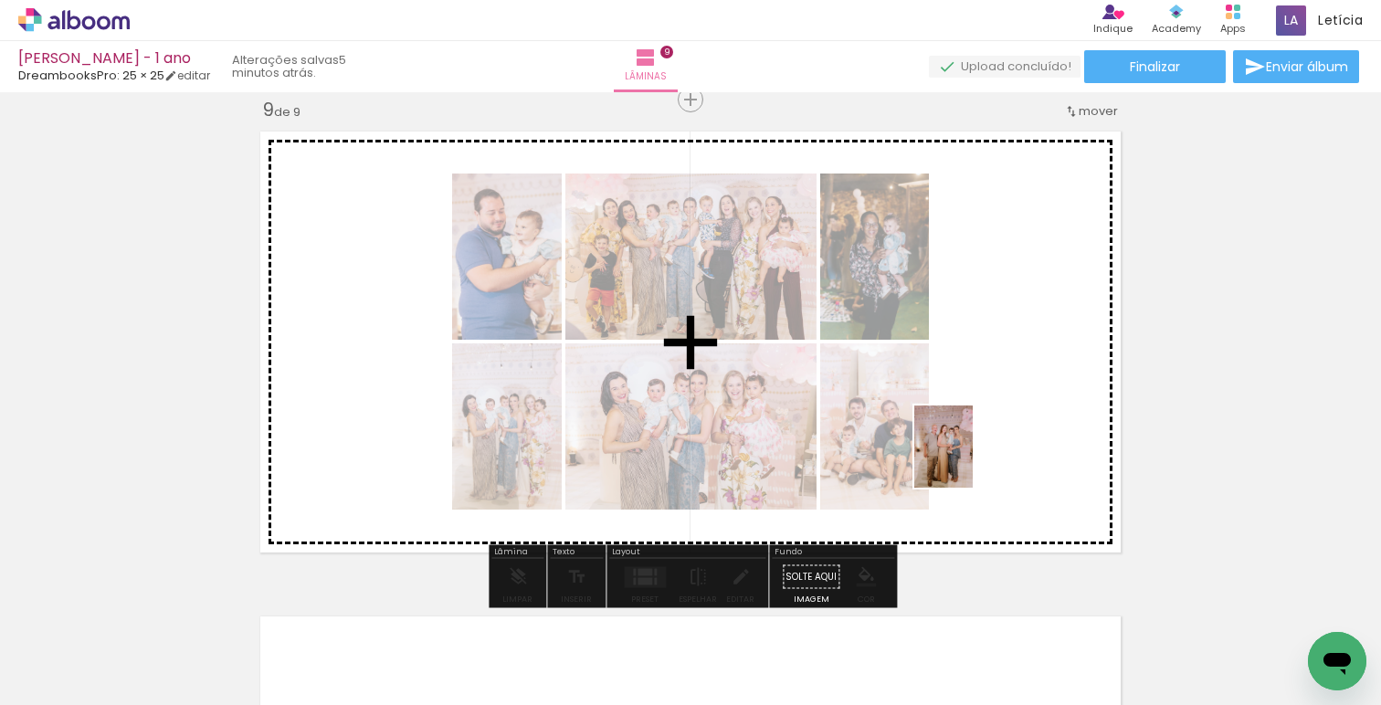
drag, startPoint x: 663, startPoint y: 658, endPoint x: 987, endPoint y: 449, distance: 384.7
click at [987, 449] on quentale-workspace at bounding box center [690, 352] width 1381 height 705
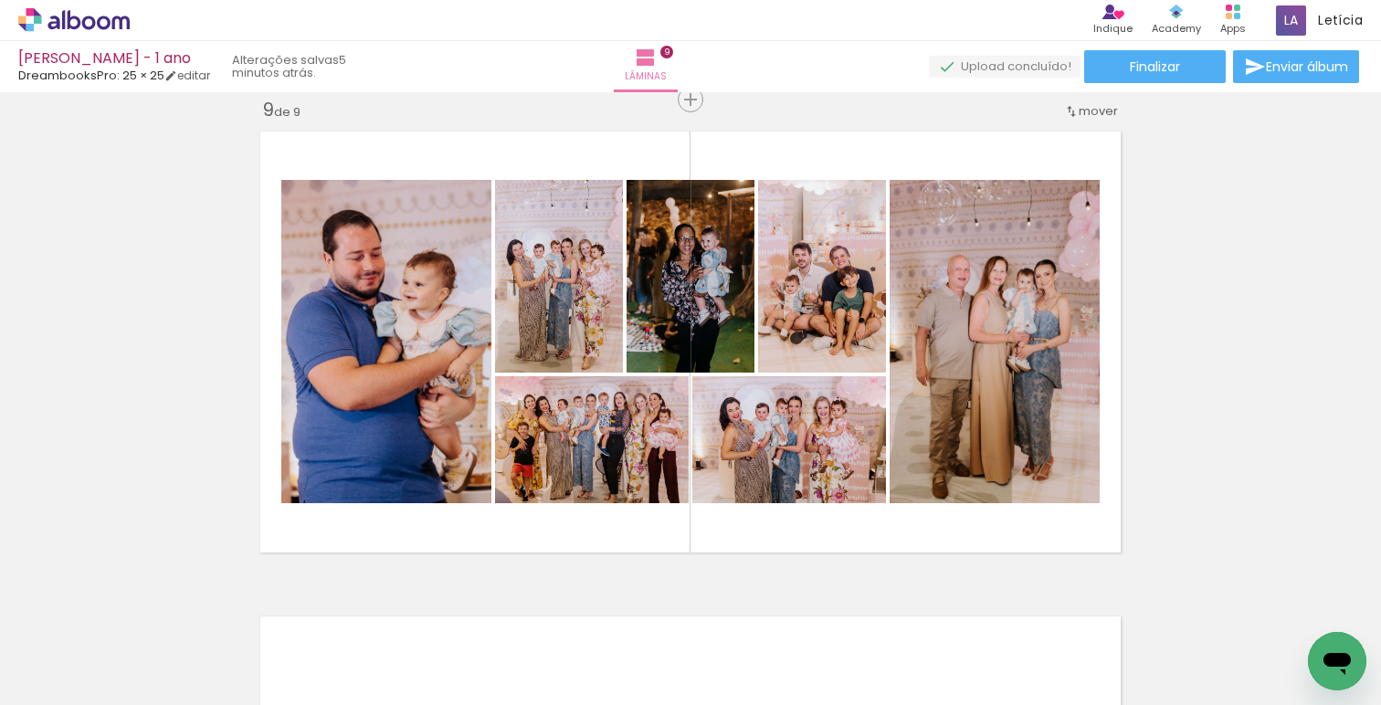
scroll to position [0, 2498]
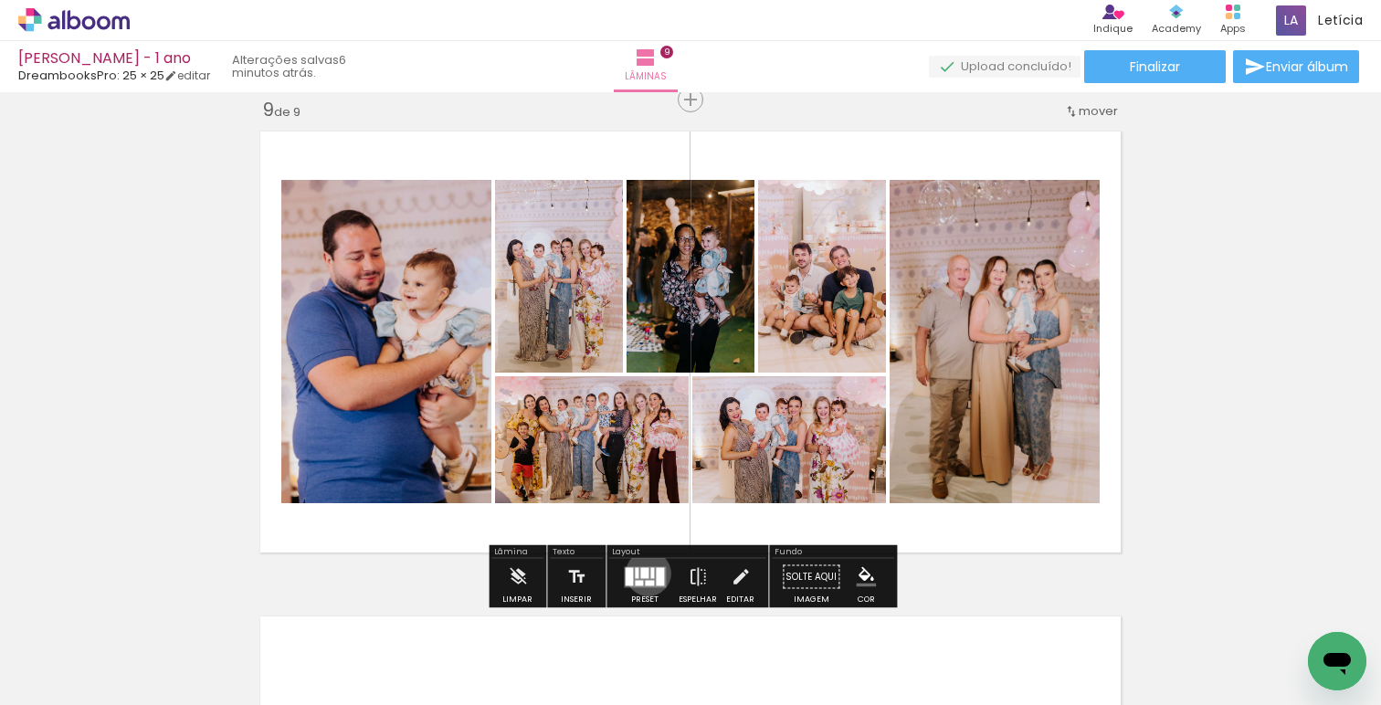
click at [644, 573] on div at bounding box center [644, 572] width 8 height 11
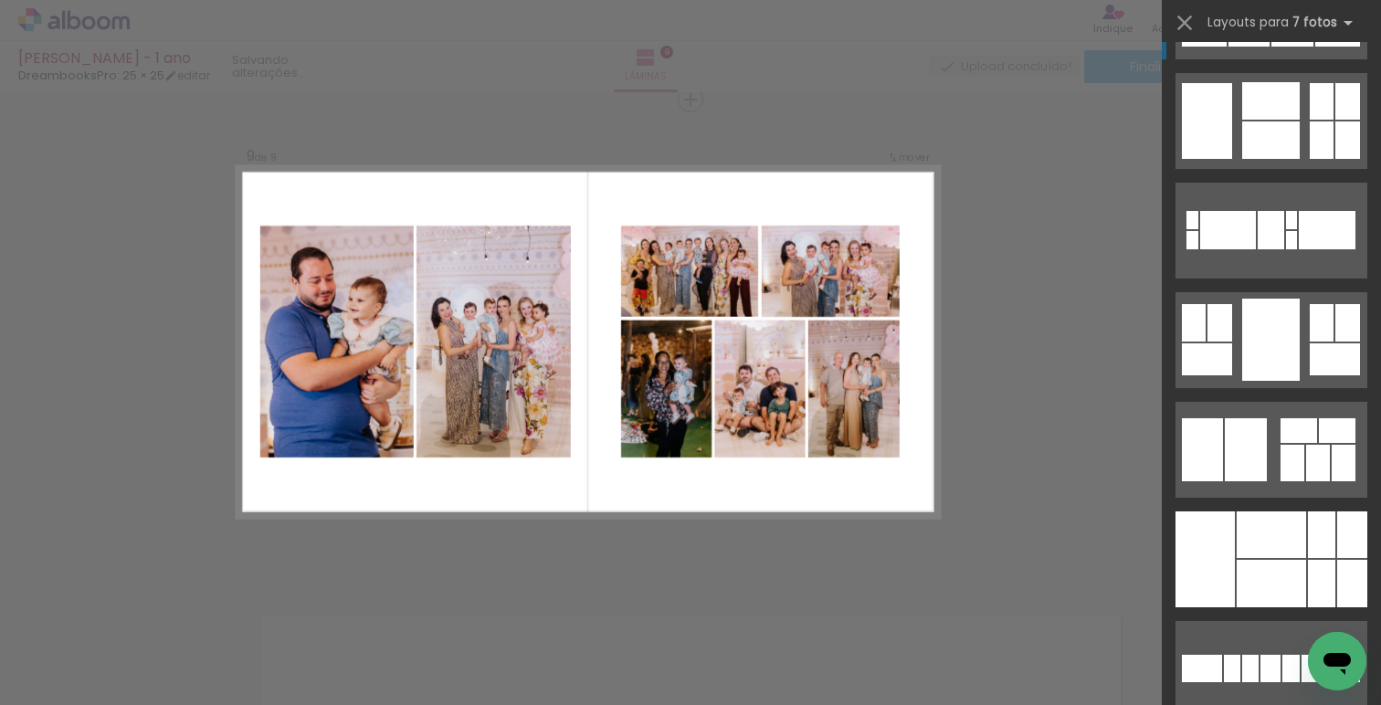
scroll to position [100, 0]
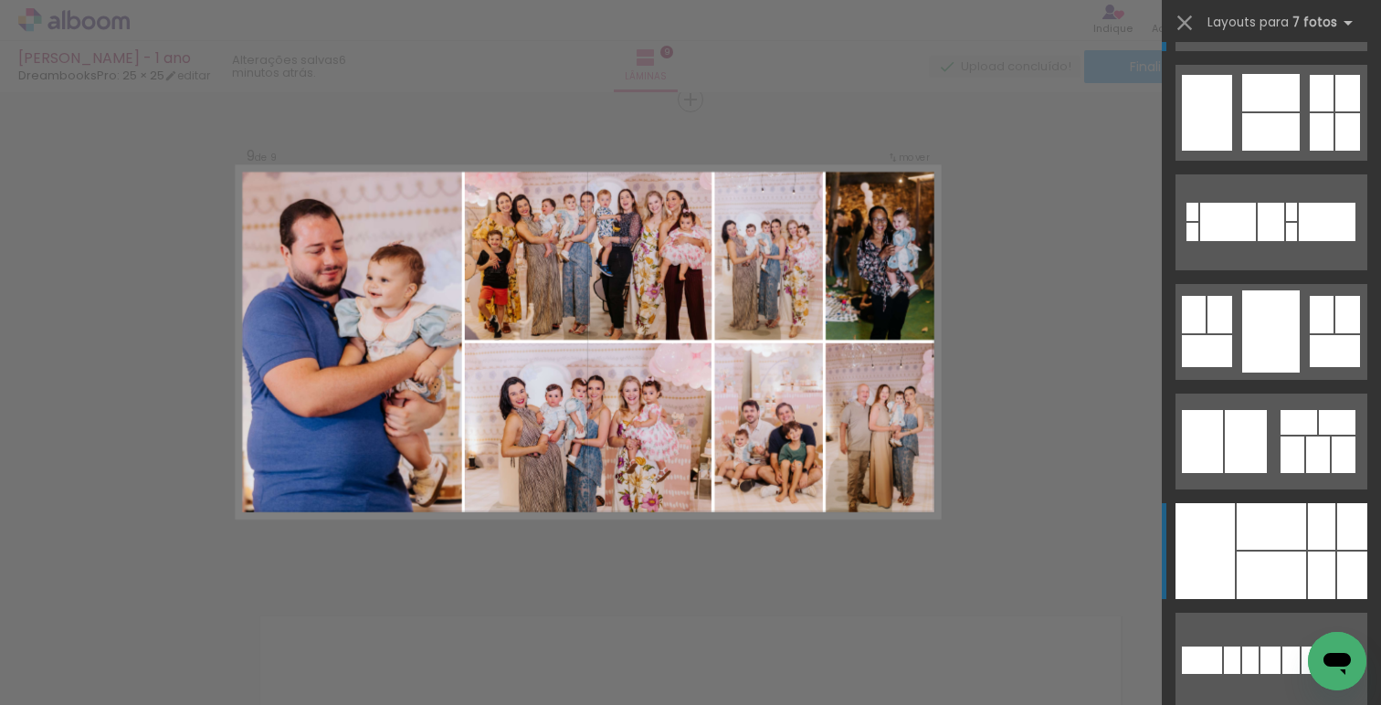
click at [1241, 541] on div at bounding box center [1271, 526] width 69 height 47
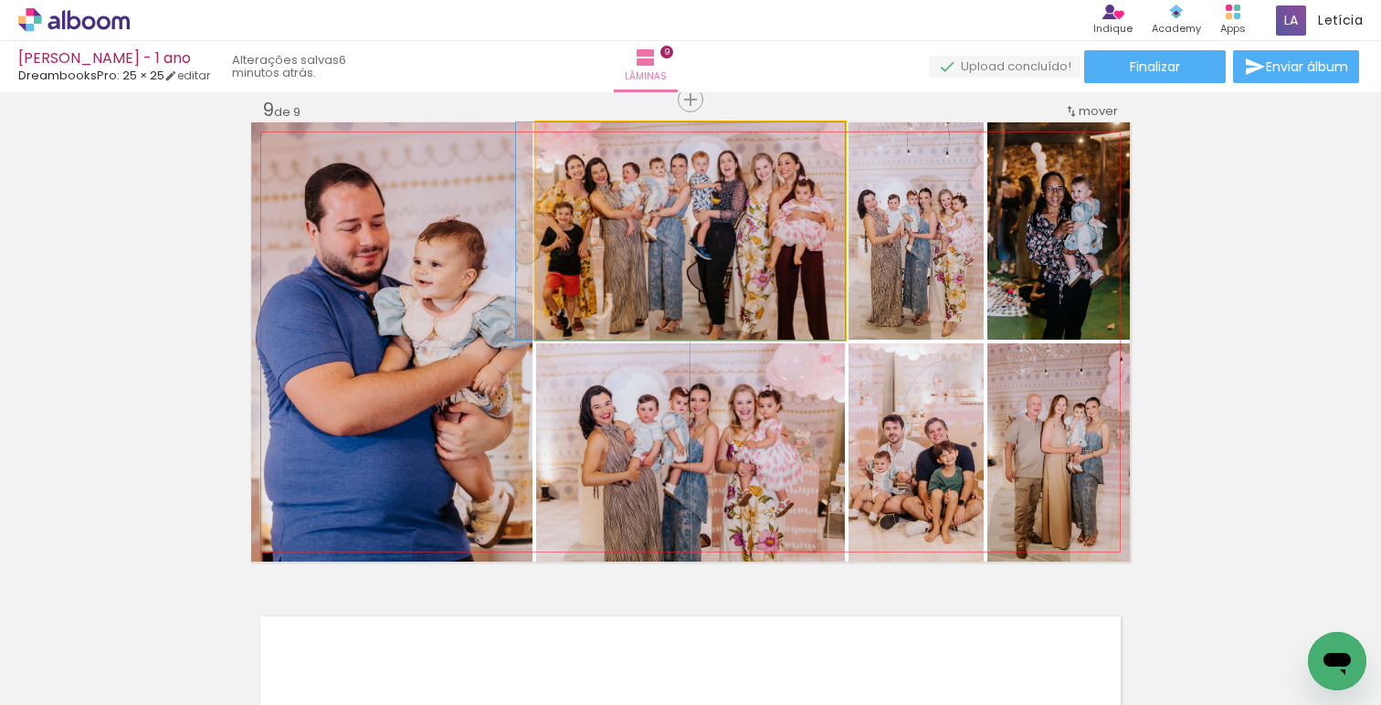
drag, startPoint x: 777, startPoint y: 285, endPoint x: 758, endPoint y: 283, distance: 19.3
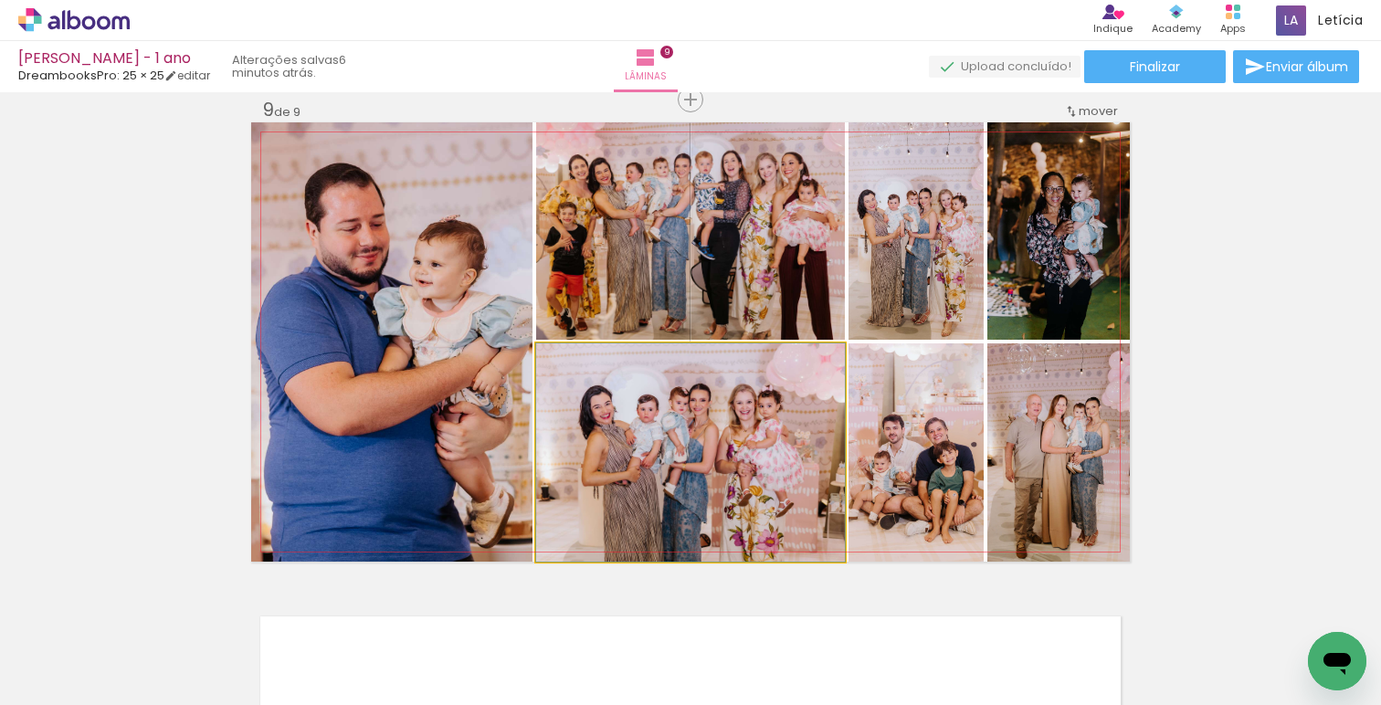
drag, startPoint x: 754, startPoint y: 439, endPoint x: 762, endPoint y: 428, distance: 14.4
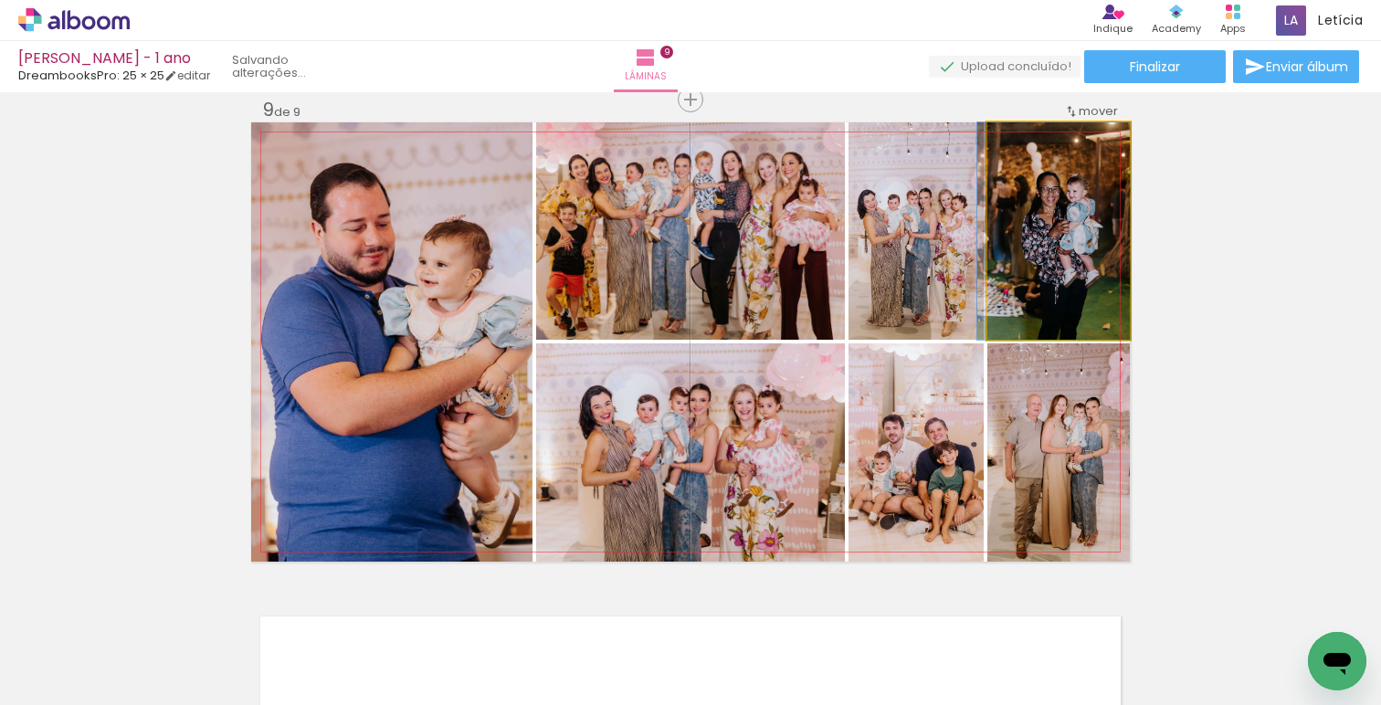
click at [1050, 269] on quentale-photo at bounding box center [1059, 230] width 143 height 217
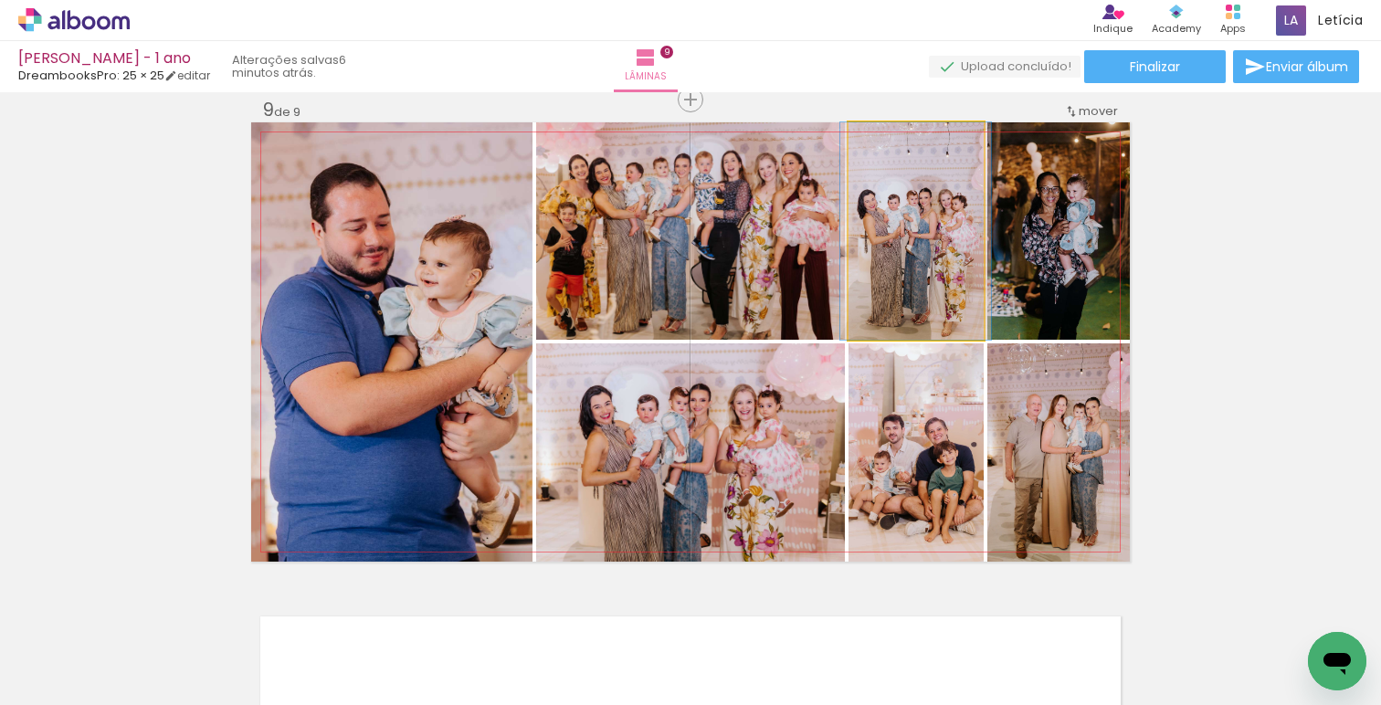
click at [924, 266] on quentale-photo at bounding box center [916, 230] width 135 height 217
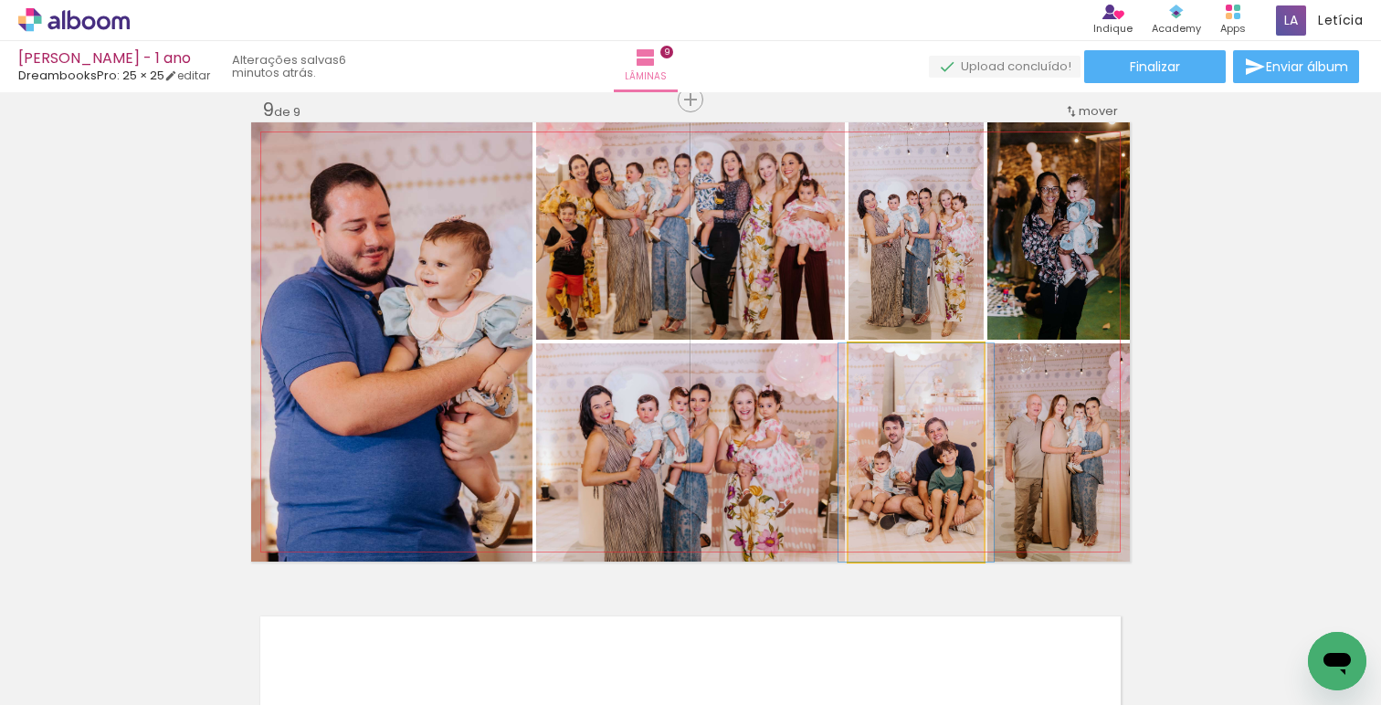
click at [940, 450] on quentale-photo at bounding box center [916, 453] width 135 height 218
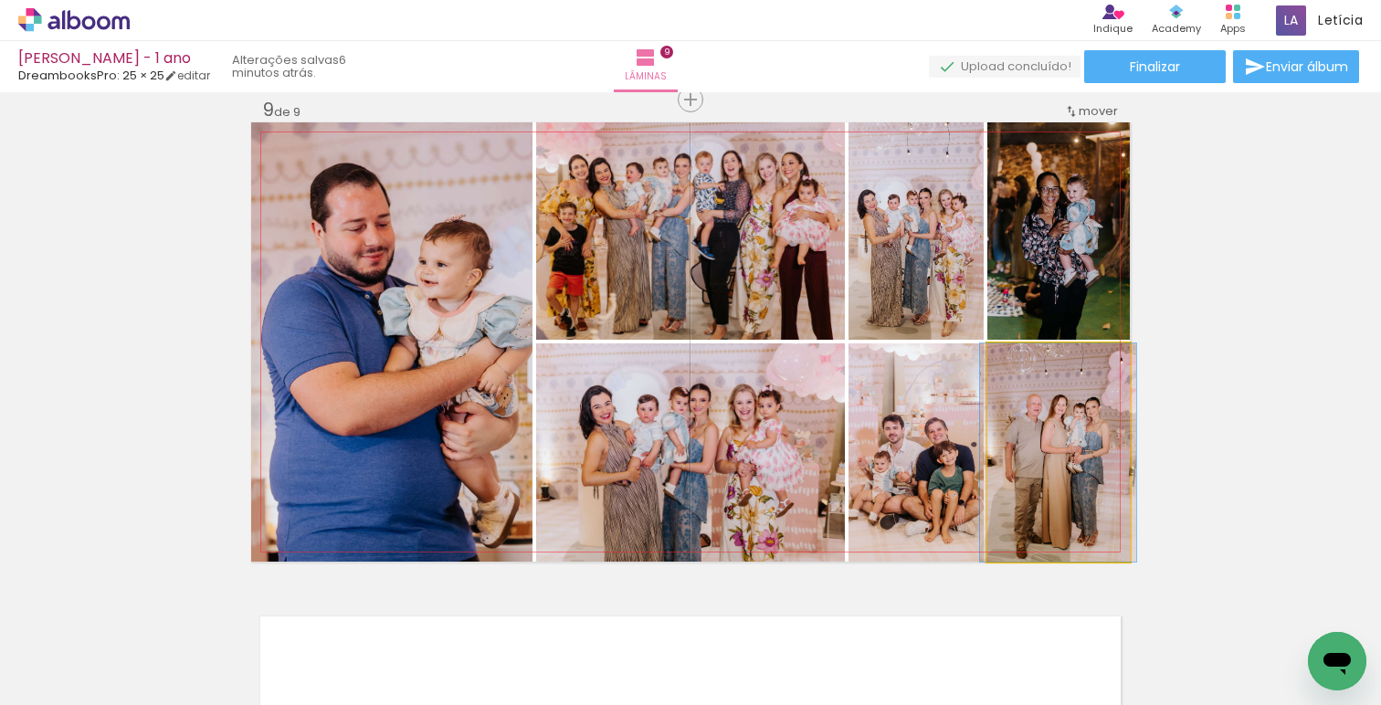
click at [1081, 460] on quentale-photo at bounding box center [1059, 453] width 143 height 218
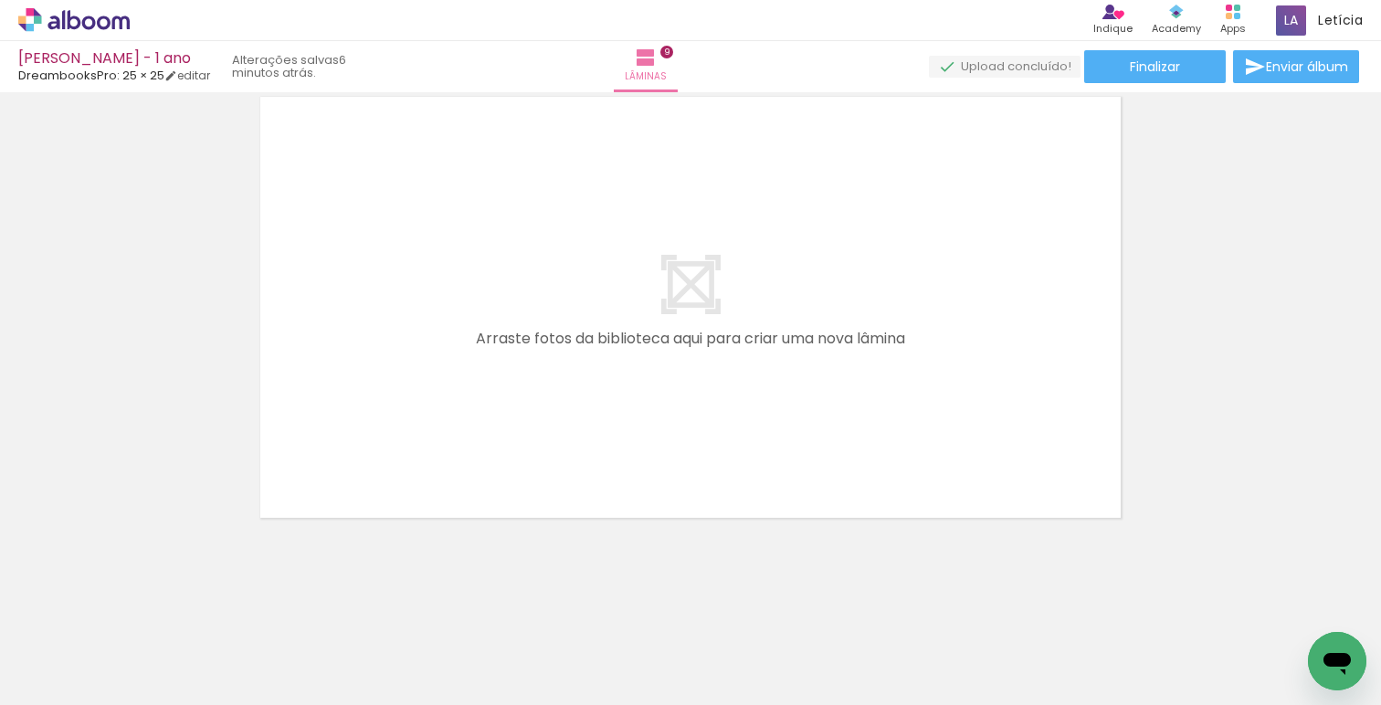
scroll to position [0, 2363]
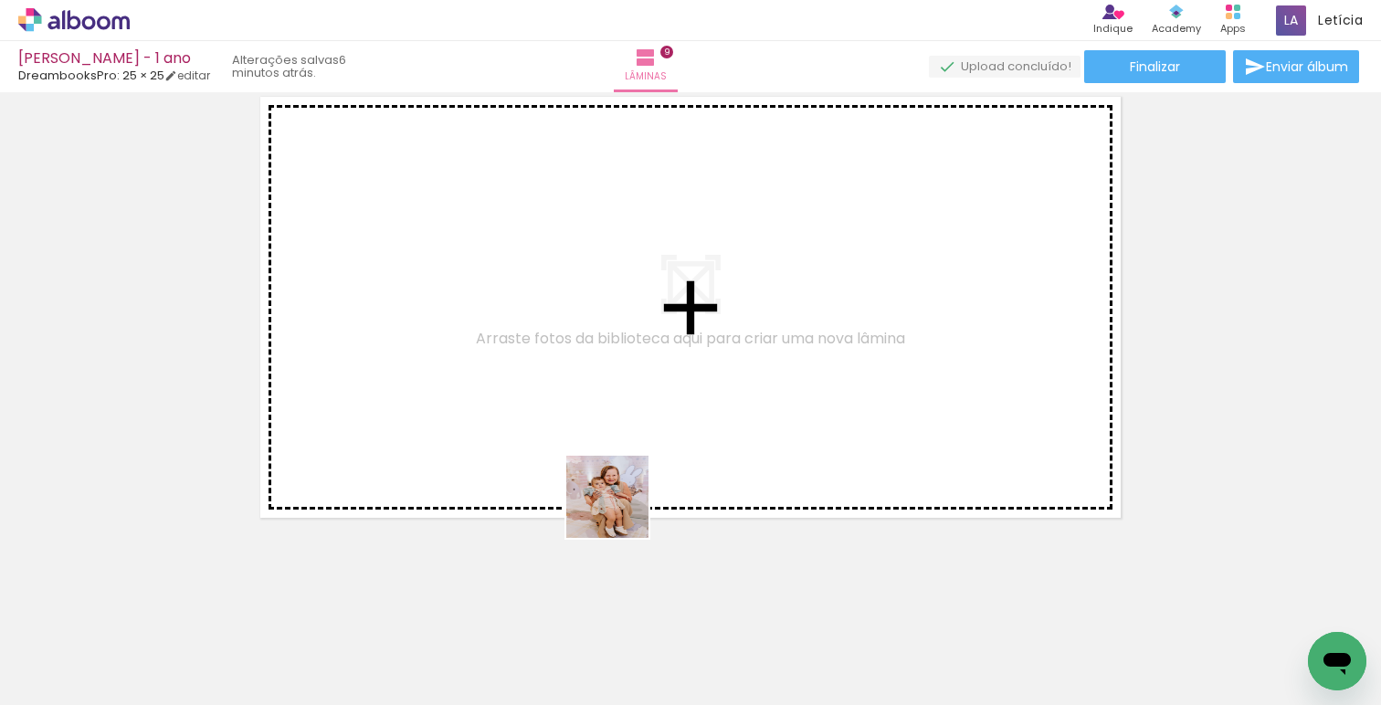
drag, startPoint x: 608, startPoint y: 656, endPoint x: 624, endPoint y: 473, distance: 183.5
click at [623, 473] on quentale-workspace at bounding box center [690, 352] width 1381 height 705
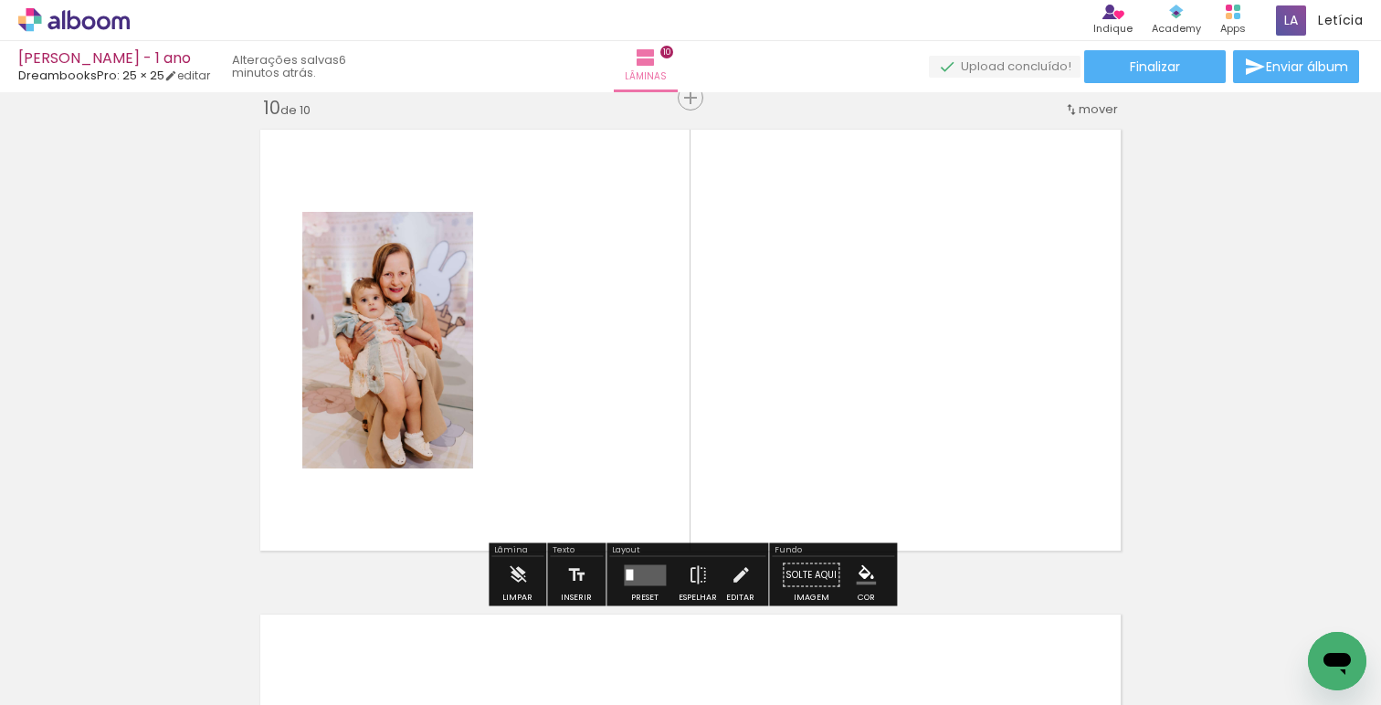
scroll to position [4389, 0]
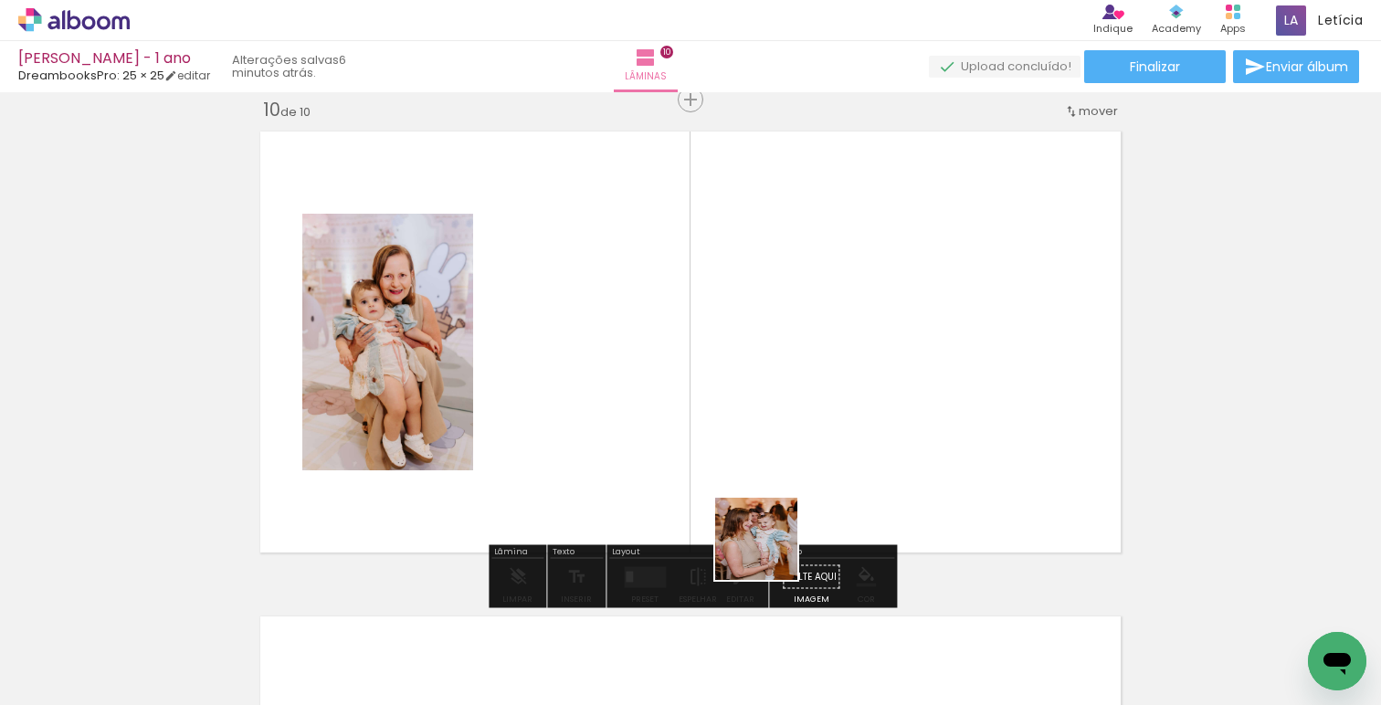
drag, startPoint x: 896, startPoint y: 644, endPoint x: 692, endPoint y: 480, distance: 262.5
click at [692, 480] on quentale-workspace at bounding box center [690, 352] width 1381 height 705
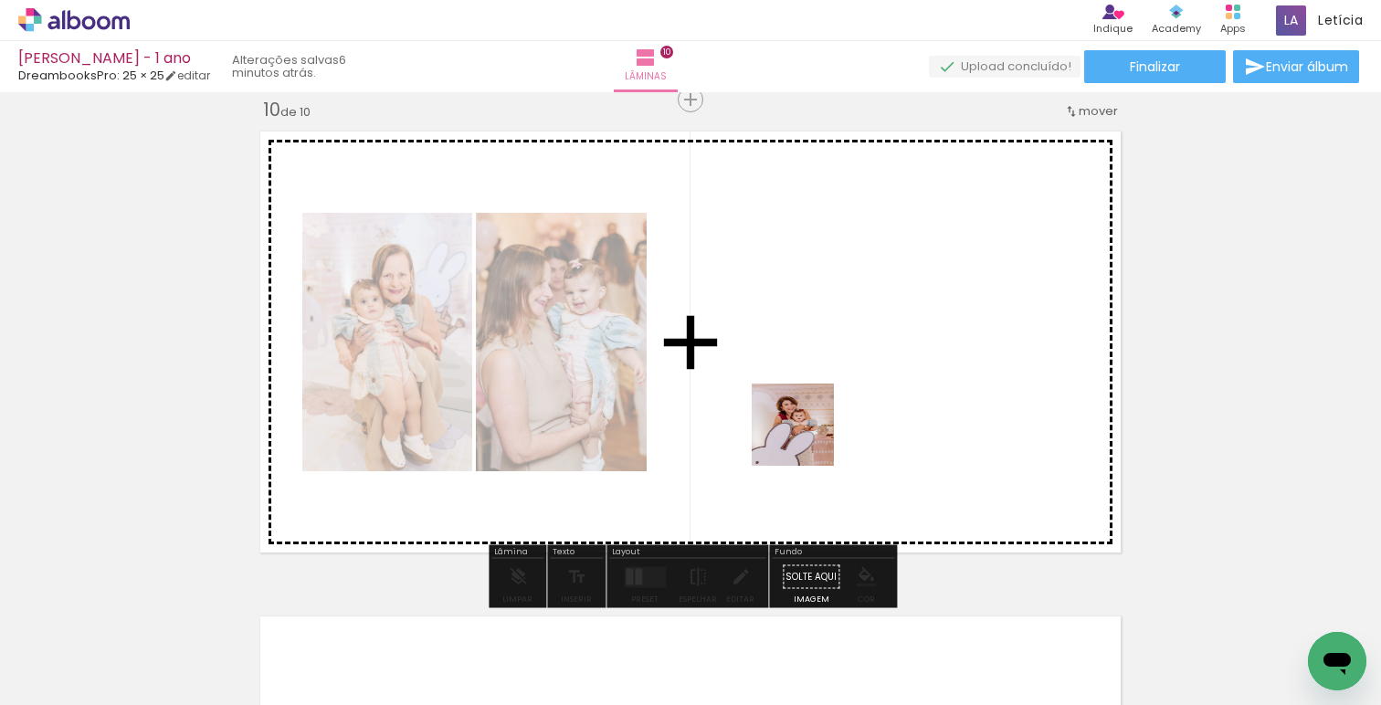
drag, startPoint x: 990, startPoint y: 596, endPoint x: 795, endPoint y: 428, distance: 257.8
click at [795, 428] on quentale-workspace at bounding box center [690, 352] width 1381 height 705
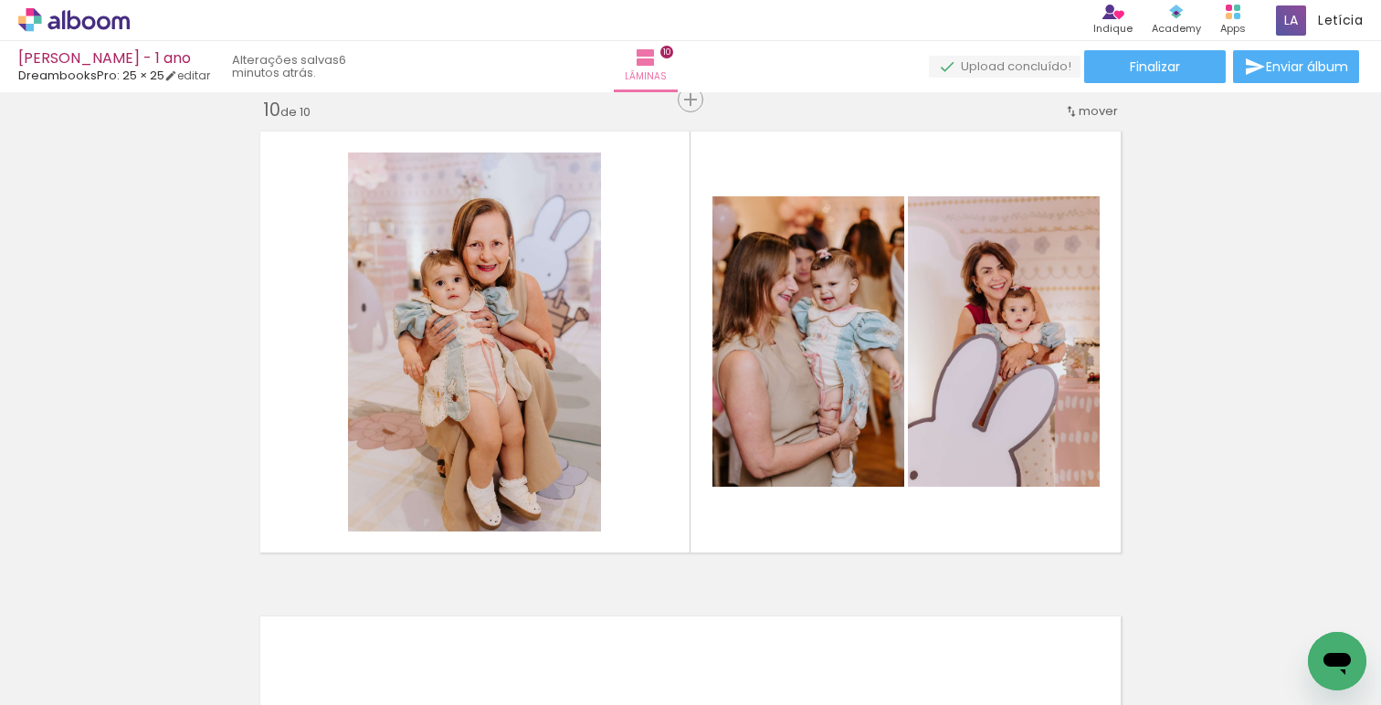
scroll to position [0, 2735]
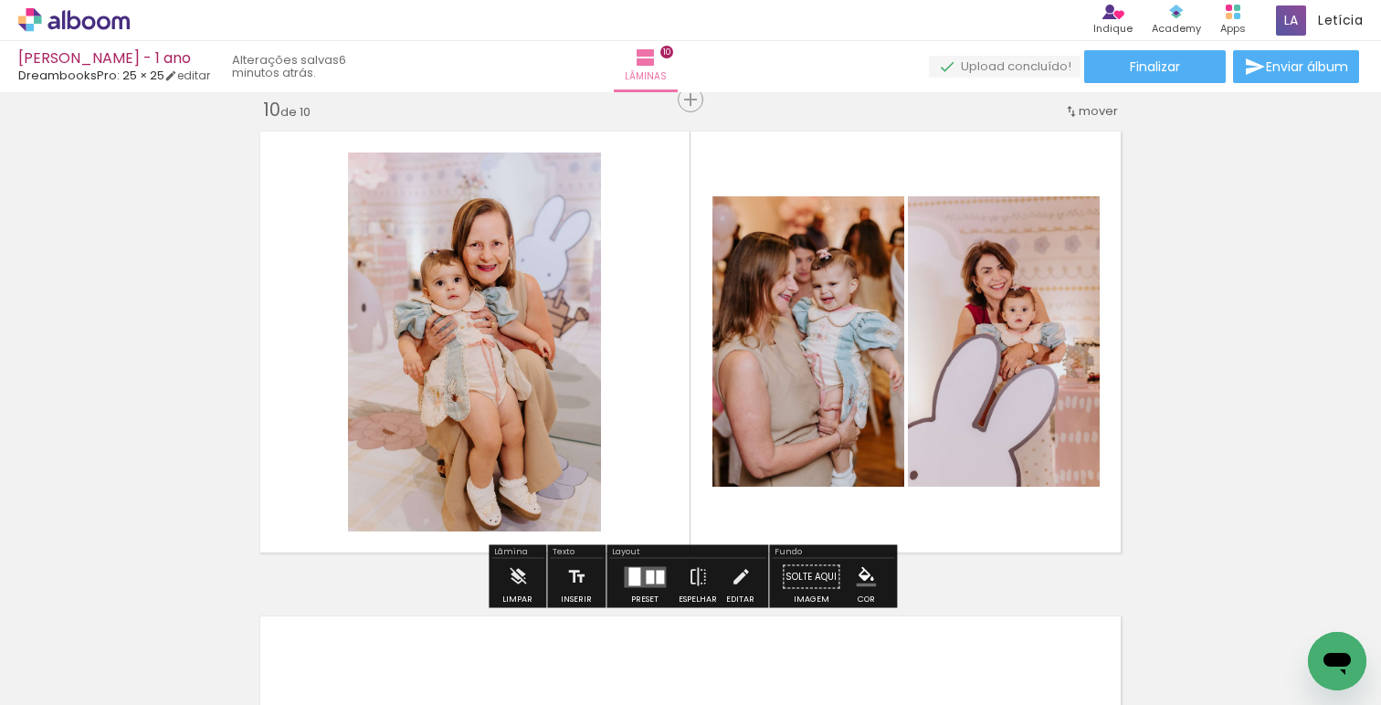
click at [646, 570] on div at bounding box center [650, 577] width 8 height 14
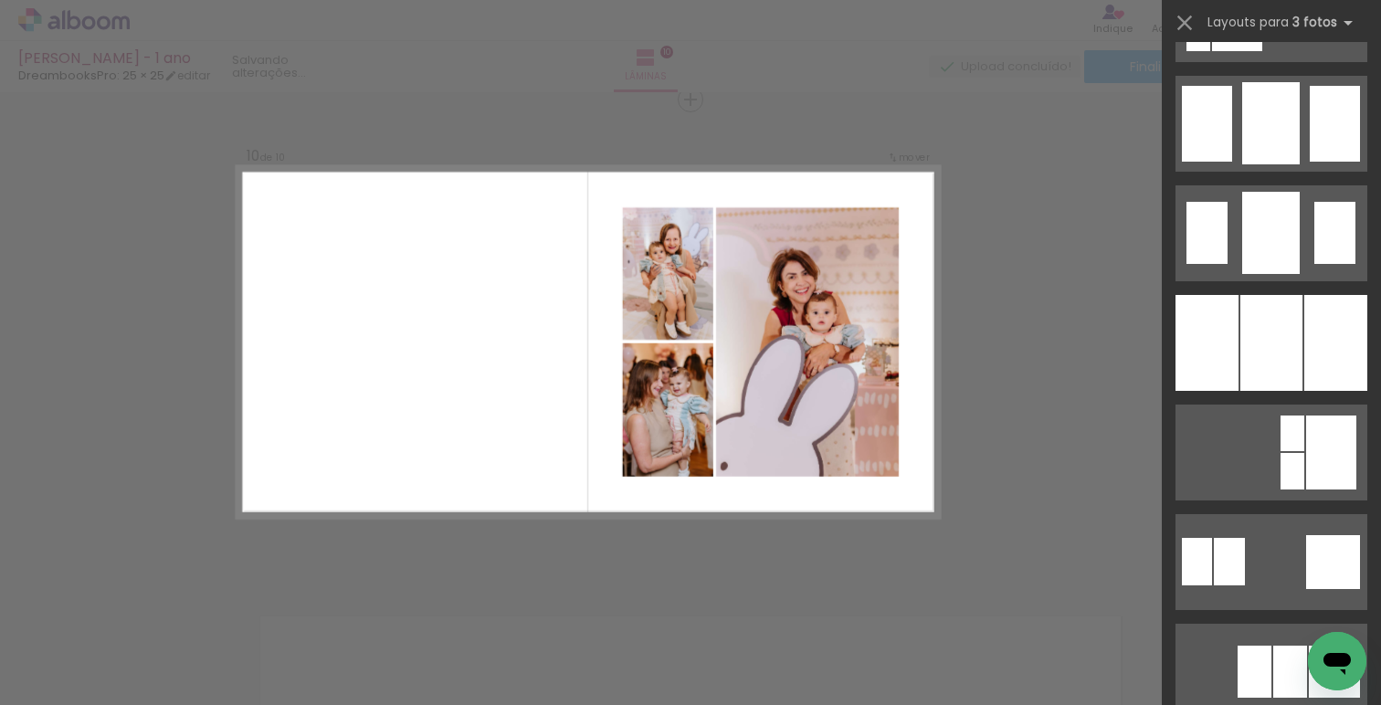
scroll to position [1410, 0]
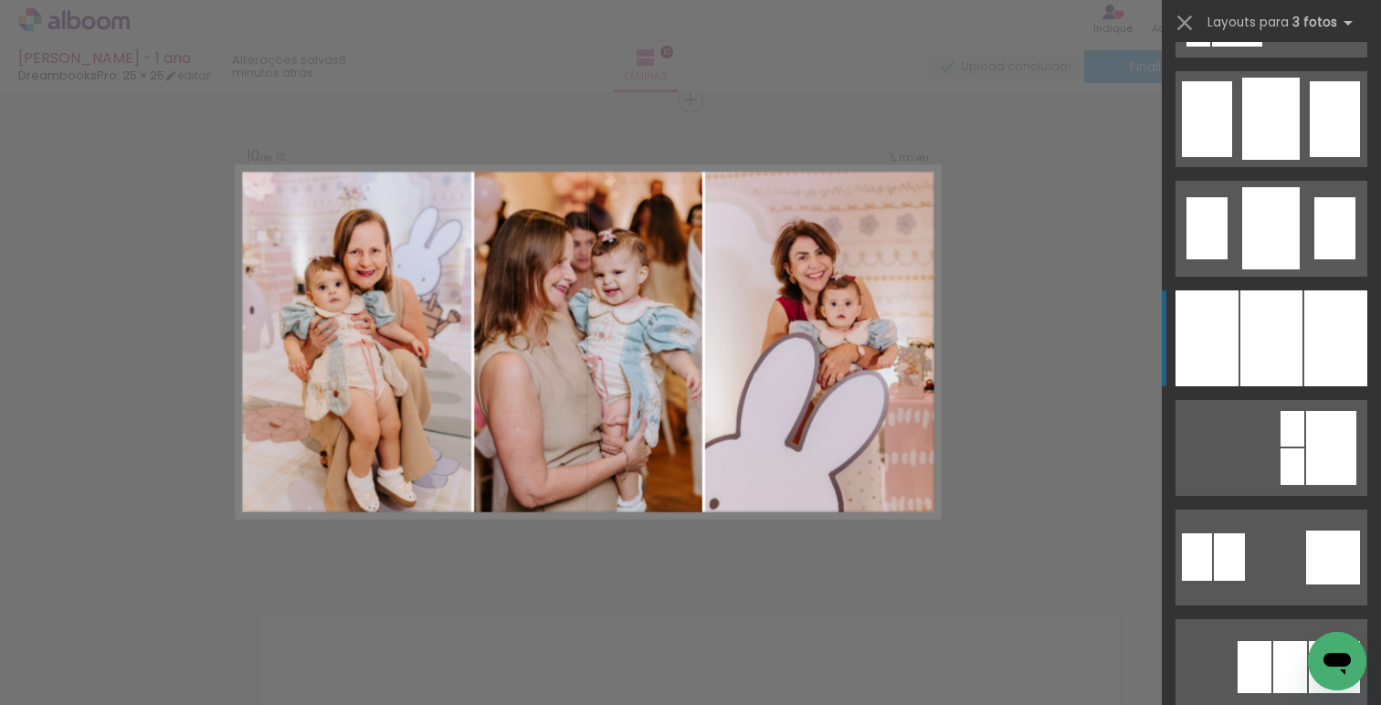
click at [1280, 366] on div at bounding box center [1272, 339] width 62 height 96
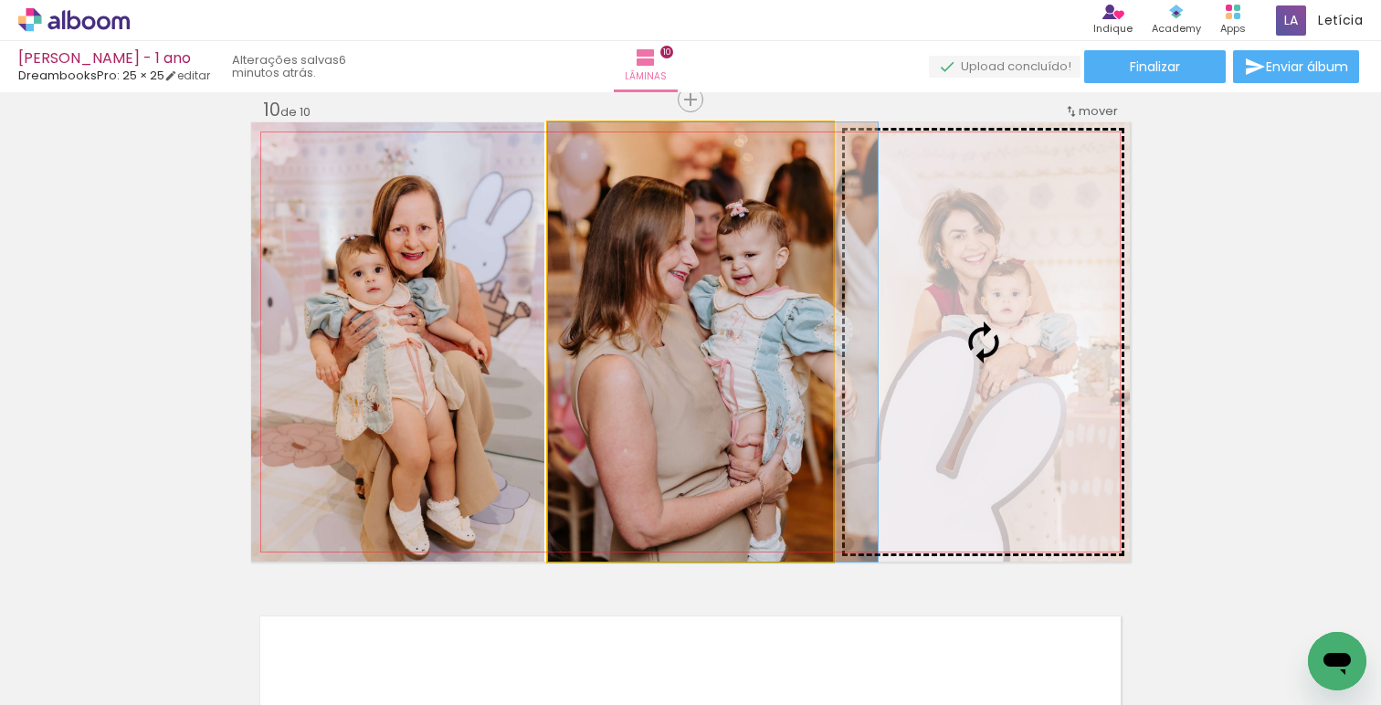
drag, startPoint x: 753, startPoint y: 392, endPoint x: 961, endPoint y: 377, distance: 208.8
click at [0, 0] on slot at bounding box center [0, 0] width 0 height 0
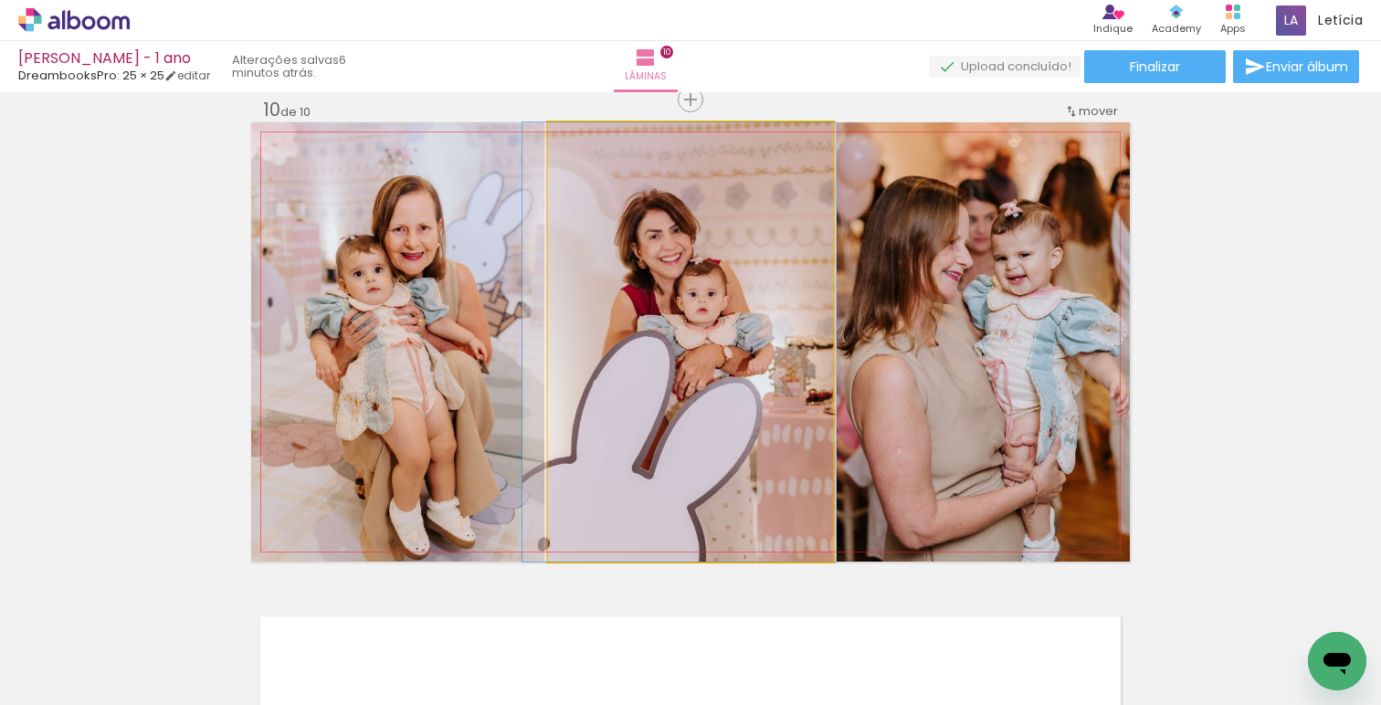
drag, startPoint x: 724, startPoint y: 373, endPoint x: 714, endPoint y: 371, distance: 11.1
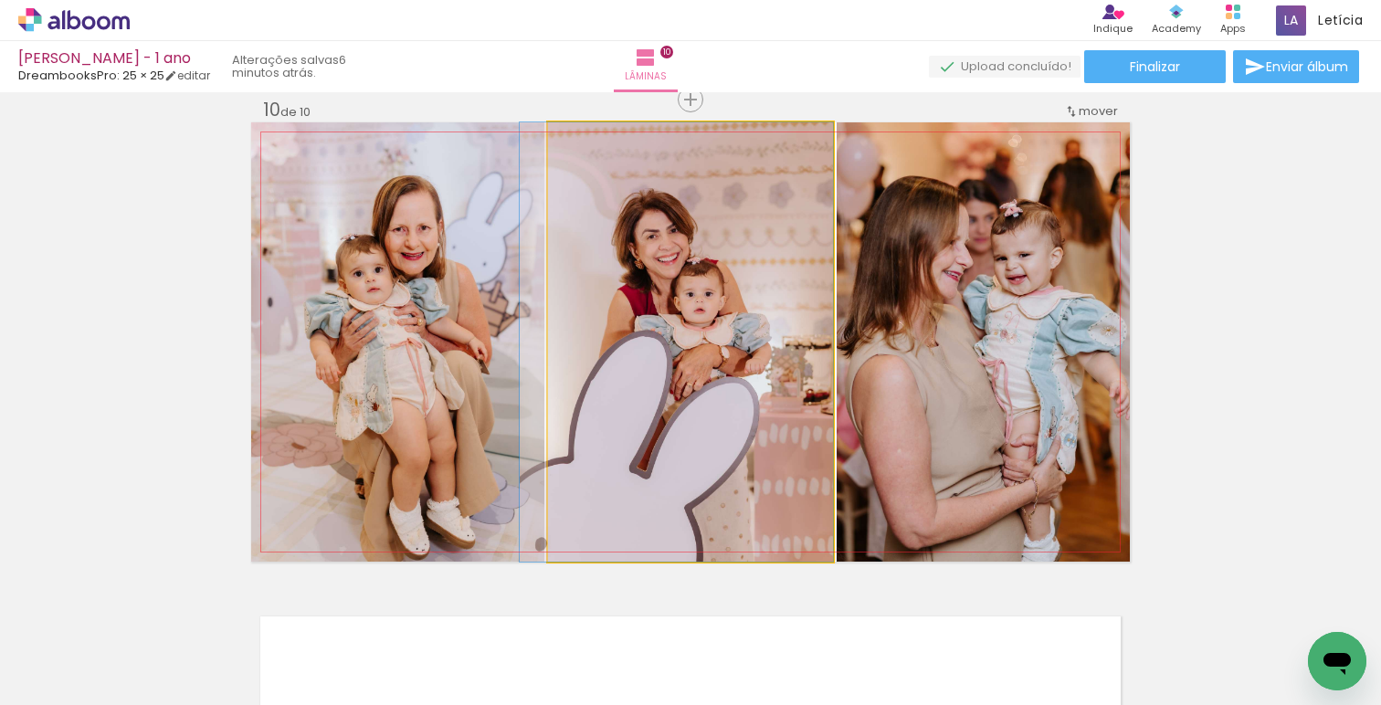
drag, startPoint x: 714, startPoint y: 371, endPoint x: 704, endPoint y: 369, distance: 9.3
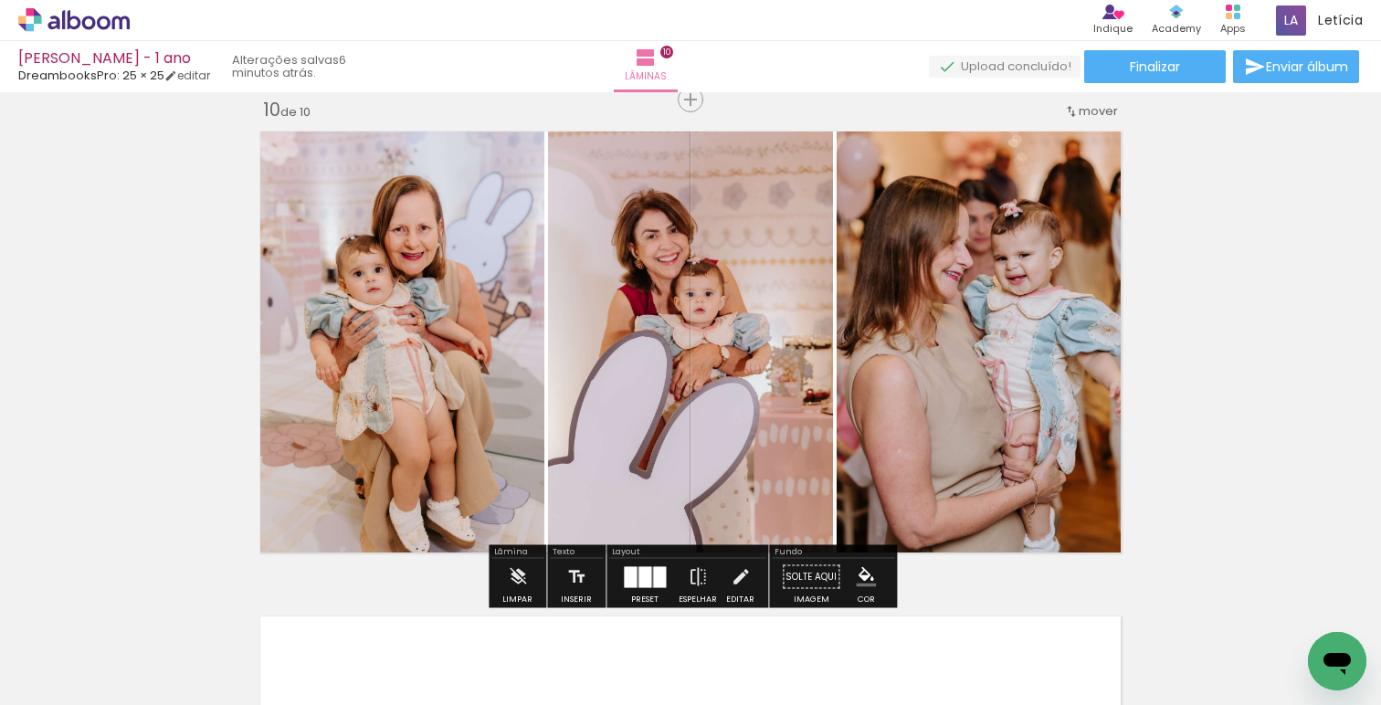
click at [639, 579] on div at bounding box center [645, 576] width 13 height 21
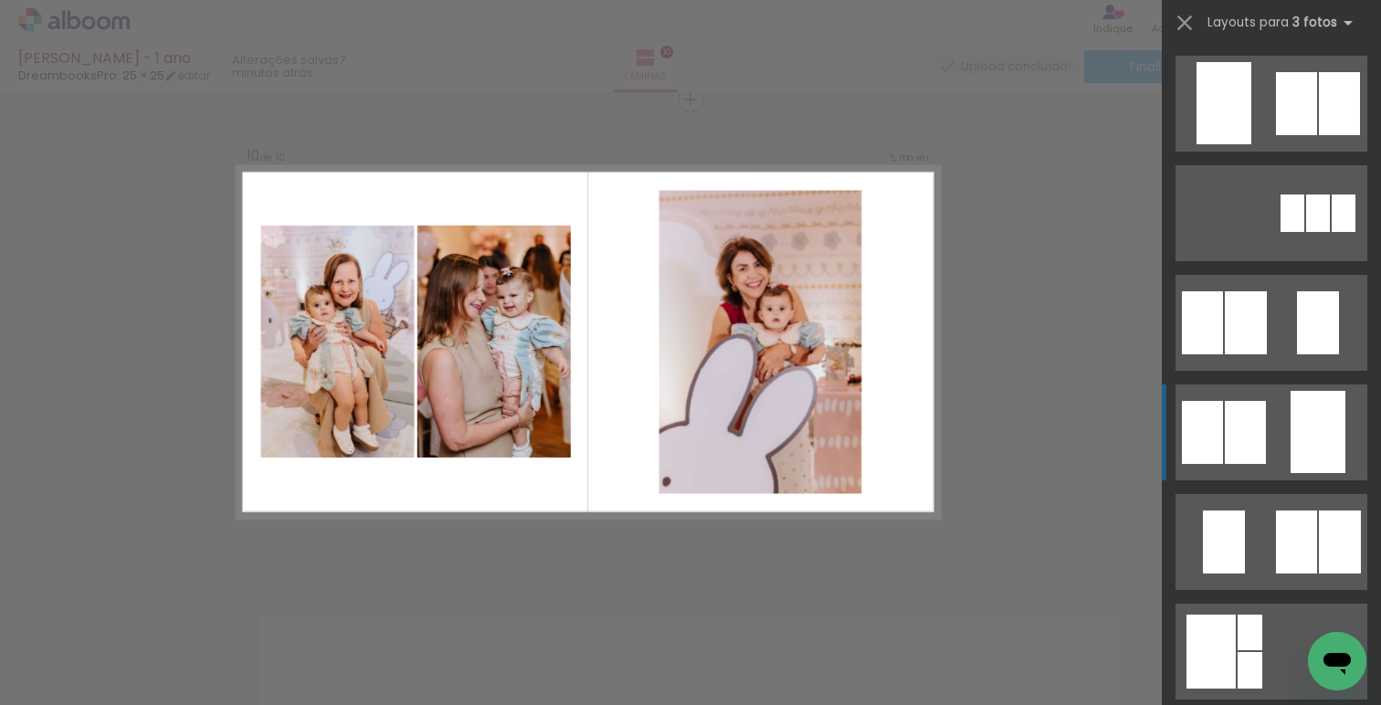
scroll to position [6, 0]
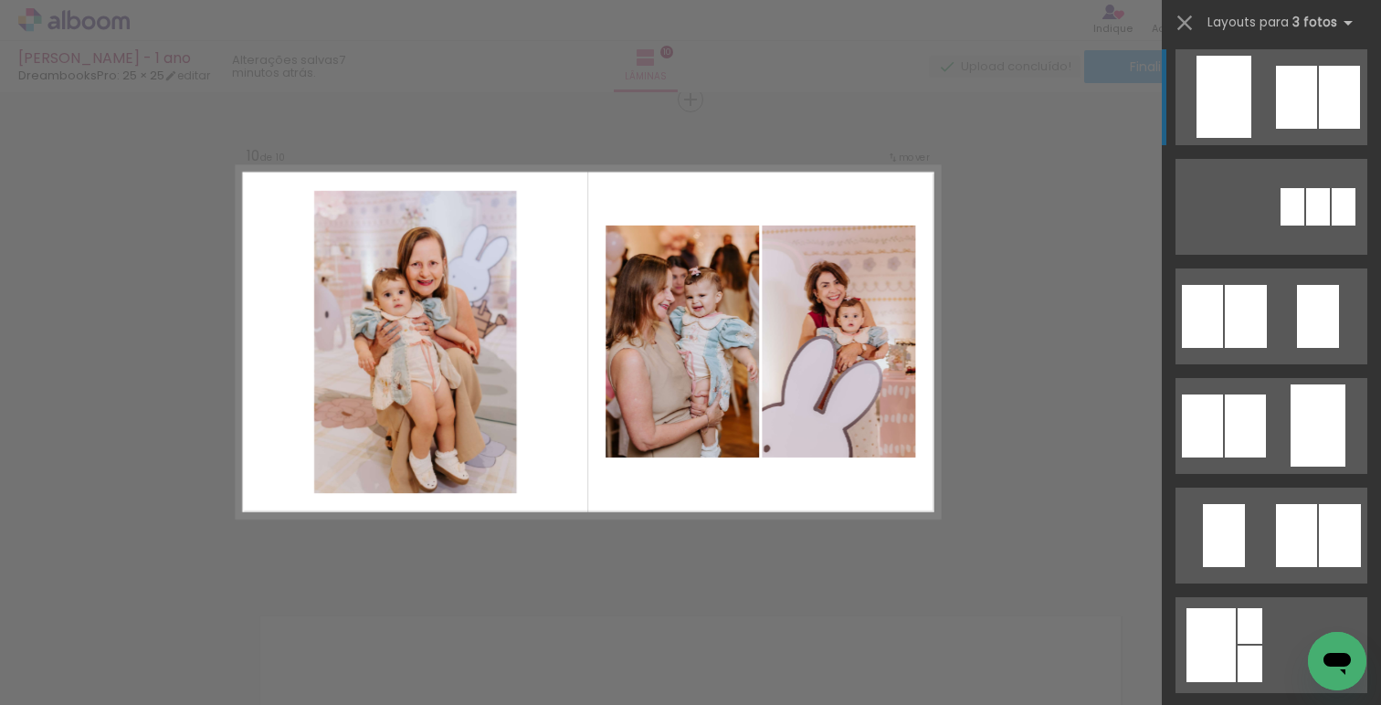
click at [1314, 188] on div at bounding box center [1318, 206] width 24 height 37
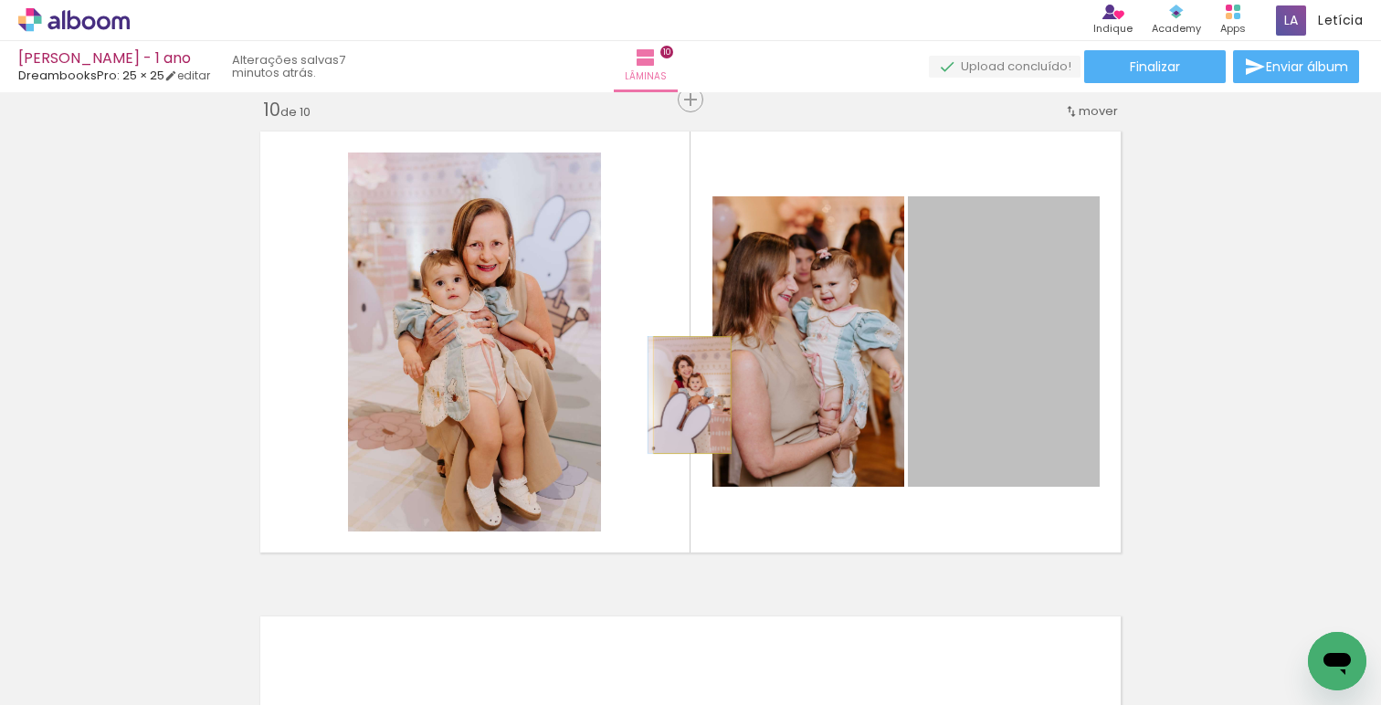
drag, startPoint x: 983, startPoint y: 328, endPoint x: 478, endPoint y: 409, distance: 511.7
click at [0, 0] on slot at bounding box center [0, 0] width 0 height 0
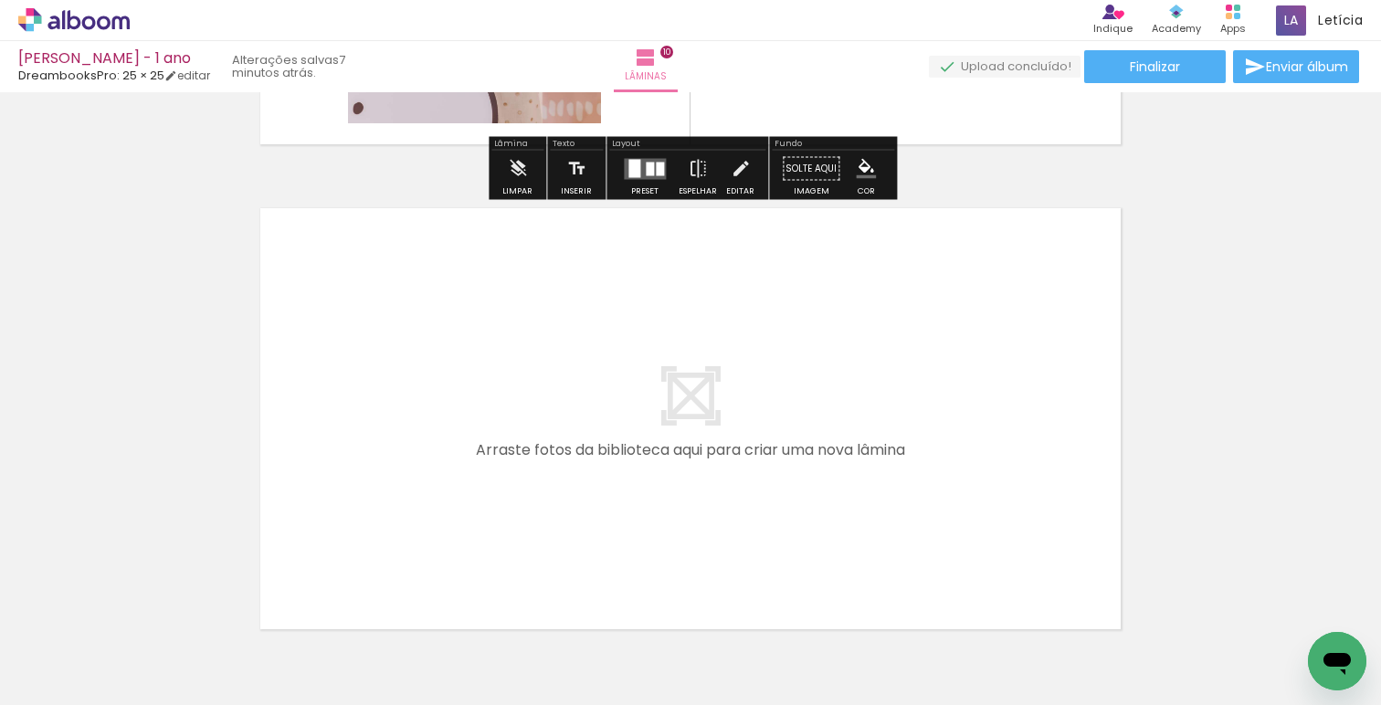
scroll to position [4798, 0]
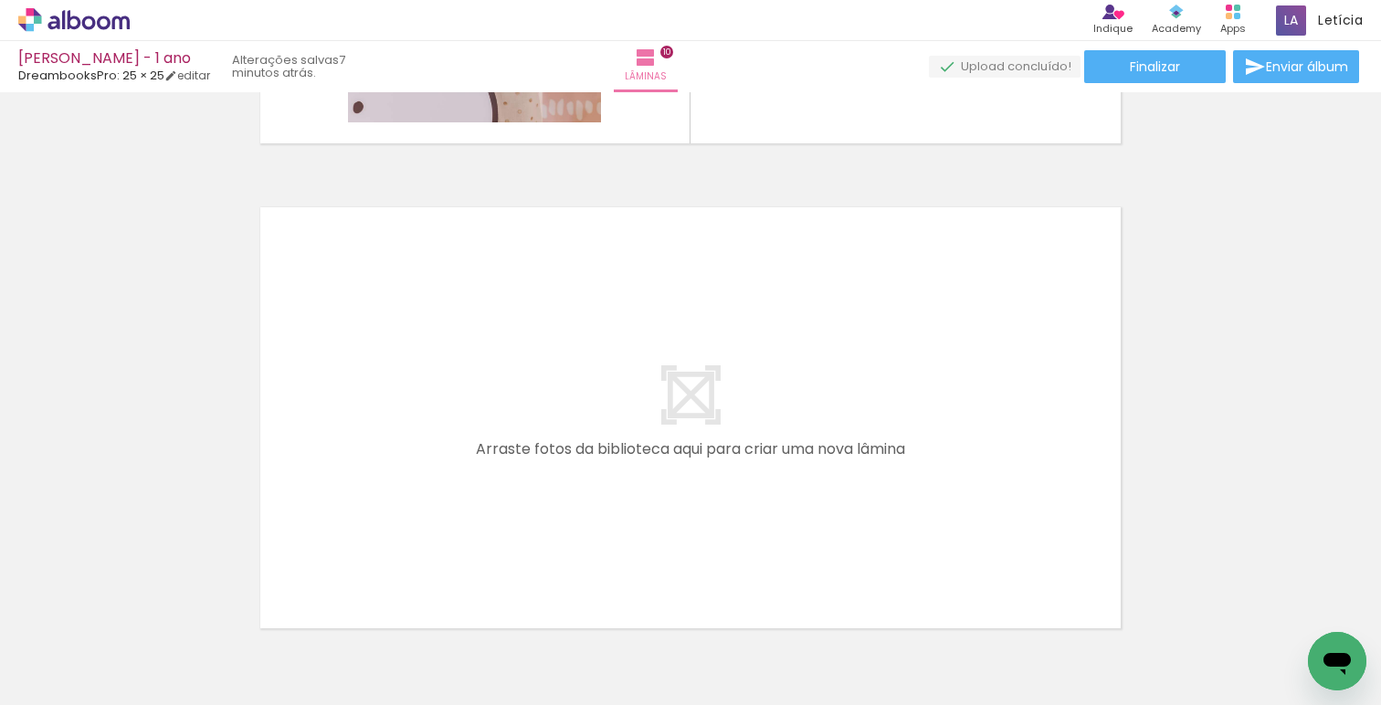
drag, startPoint x: 305, startPoint y: 671, endPoint x: 507, endPoint y: 414, distance: 326.6
click at [507, 414] on quentale-workspace at bounding box center [690, 352] width 1381 height 705
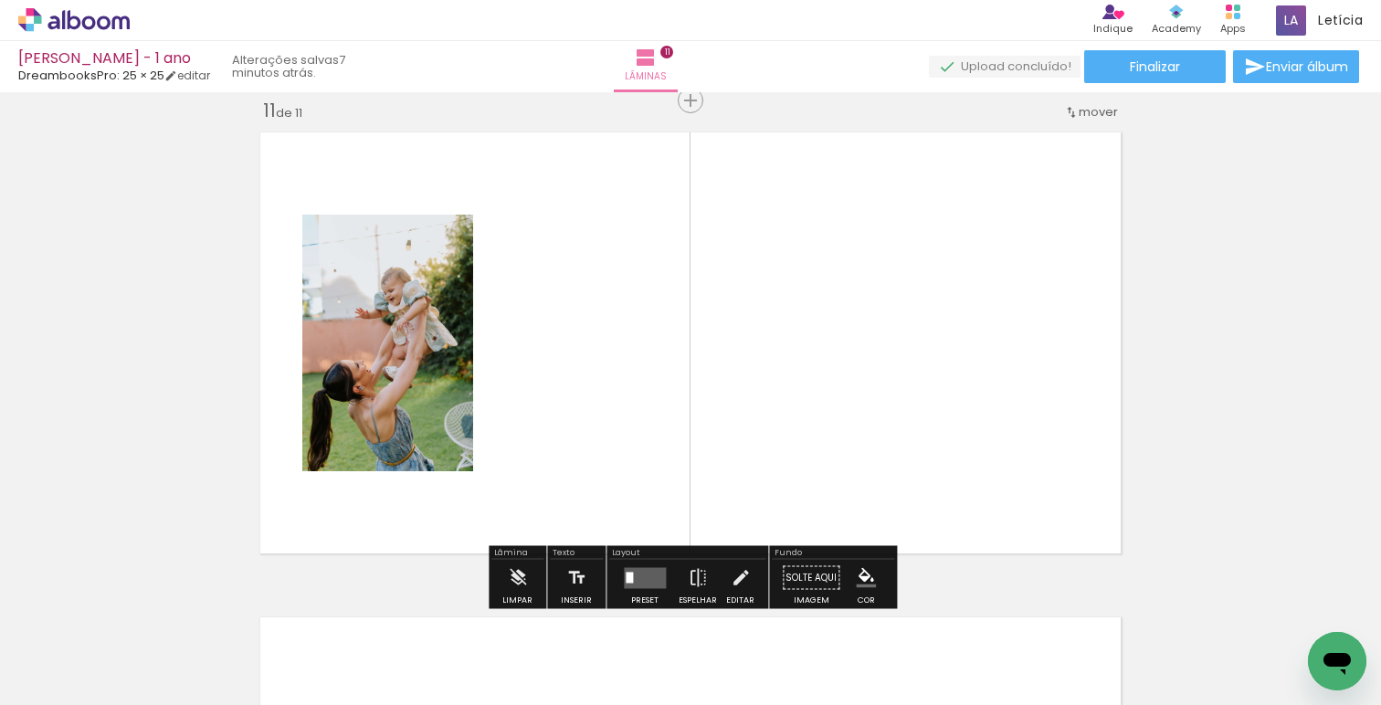
scroll to position [4874, 0]
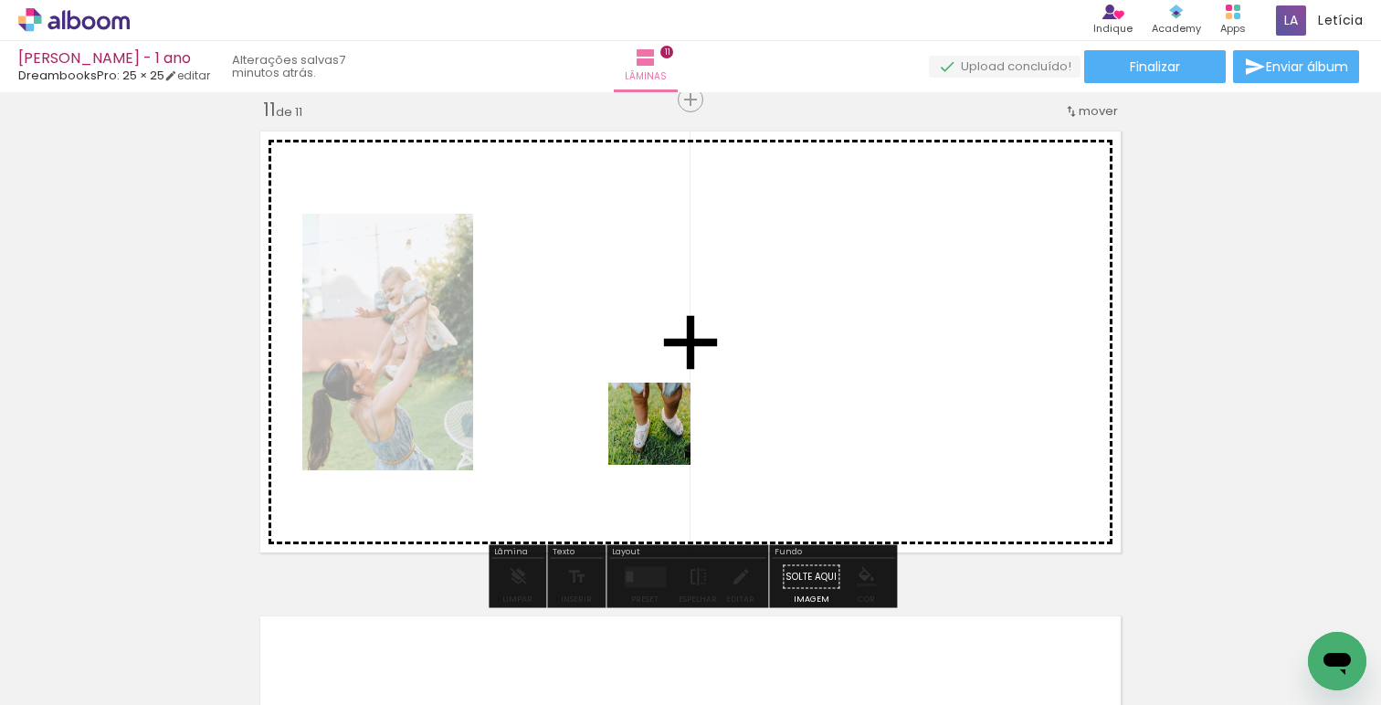
drag, startPoint x: 442, startPoint y: 626, endPoint x: 669, endPoint y: 429, distance: 299.9
click at [669, 429] on quentale-workspace at bounding box center [690, 352] width 1381 height 705
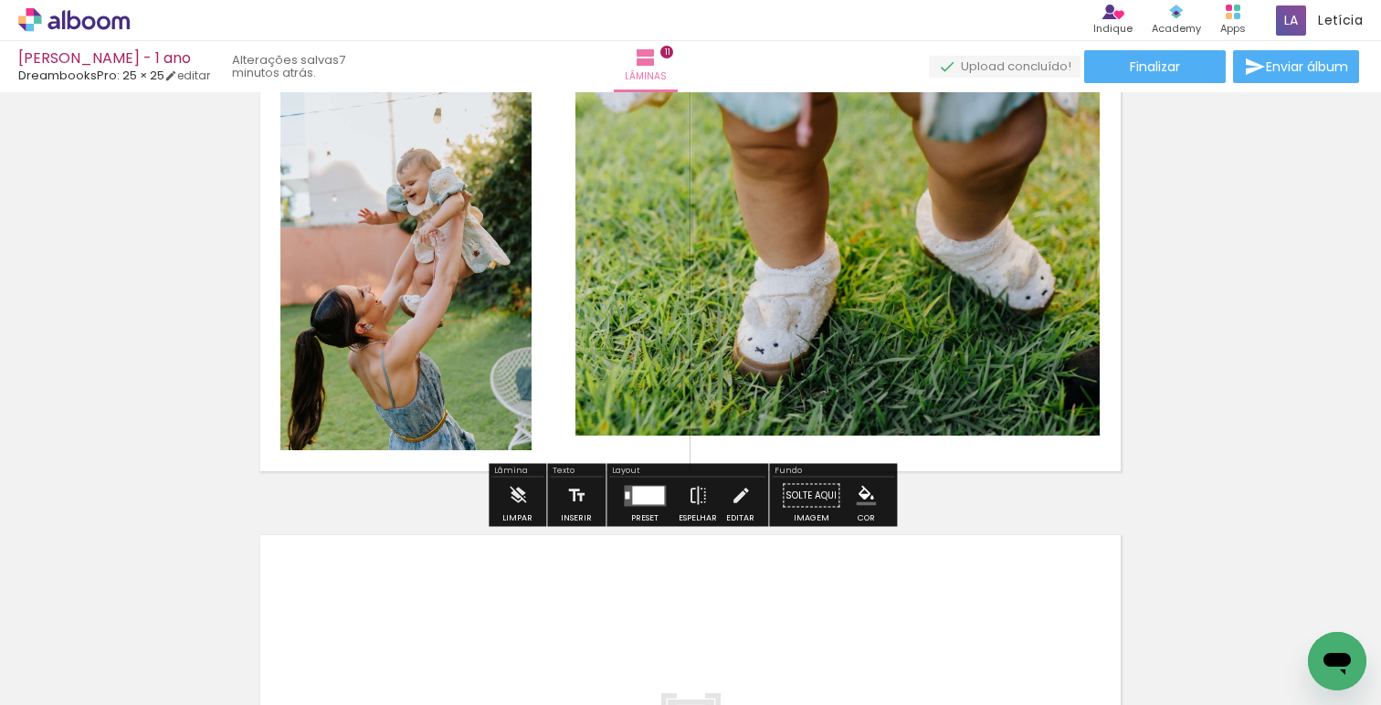
scroll to position [4962, 0]
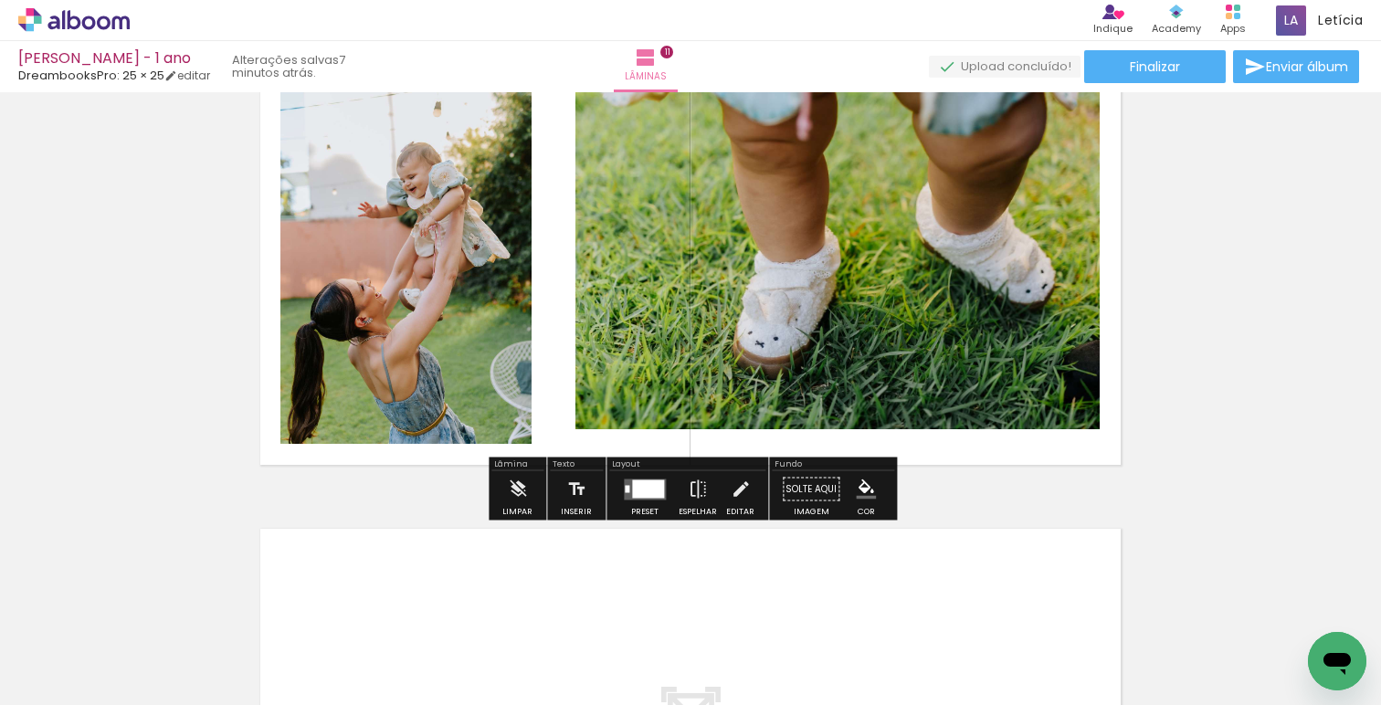
click at [632, 489] on div at bounding box center [648, 489] width 32 height 18
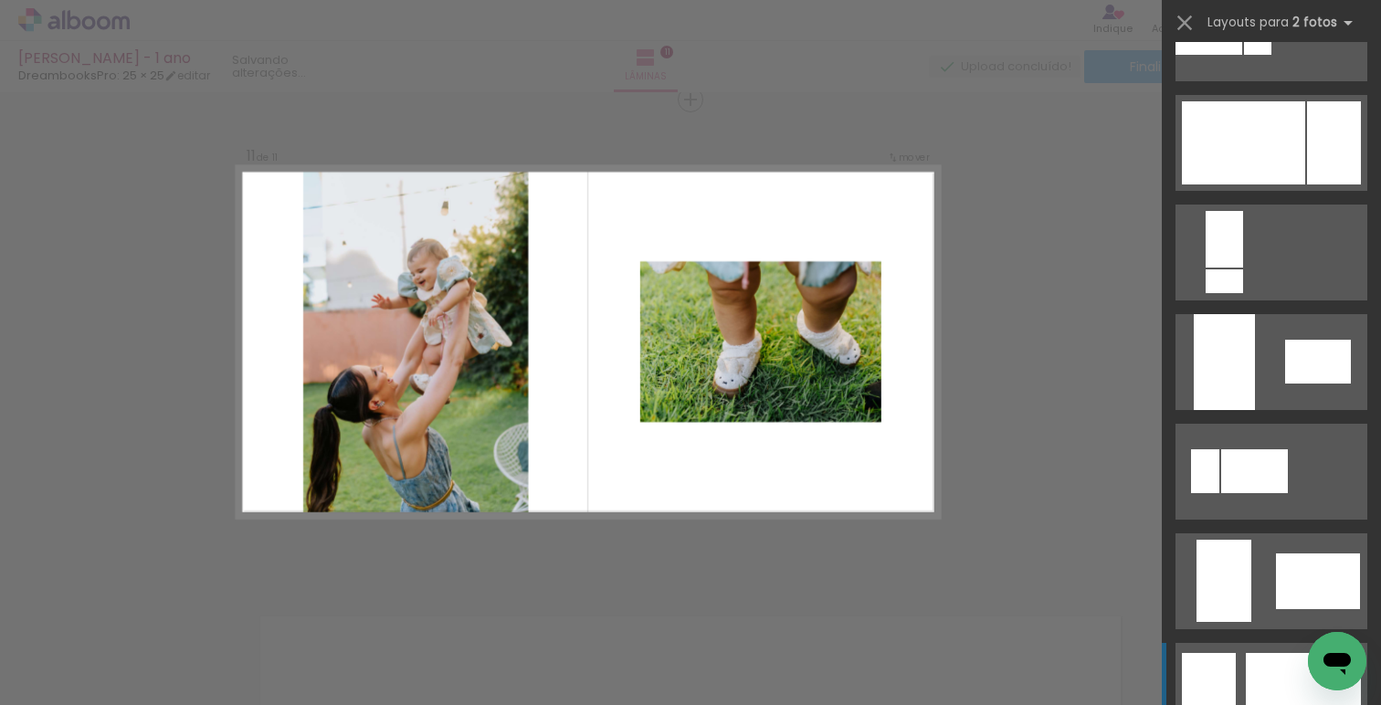
scroll to position [705, 0]
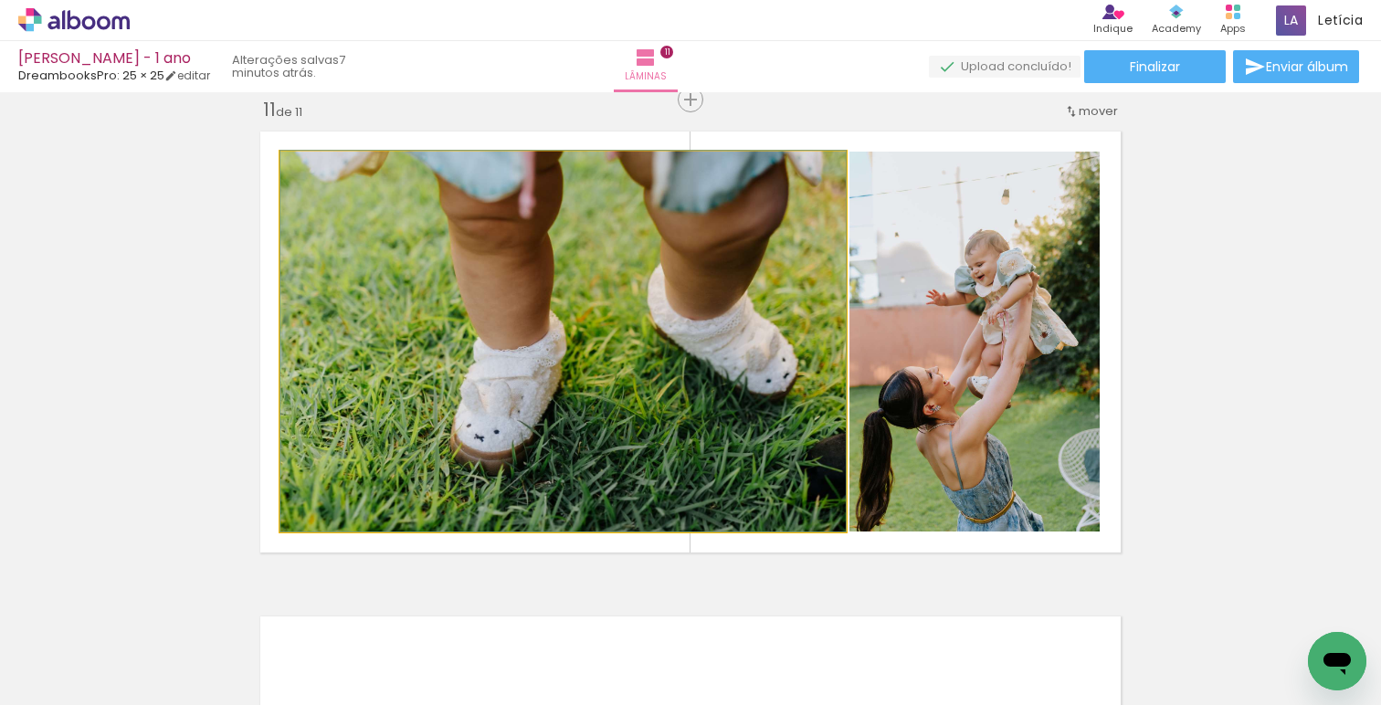
drag, startPoint x: 756, startPoint y: 336, endPoint x: 744, endPoint y: 335, distance: 12.8
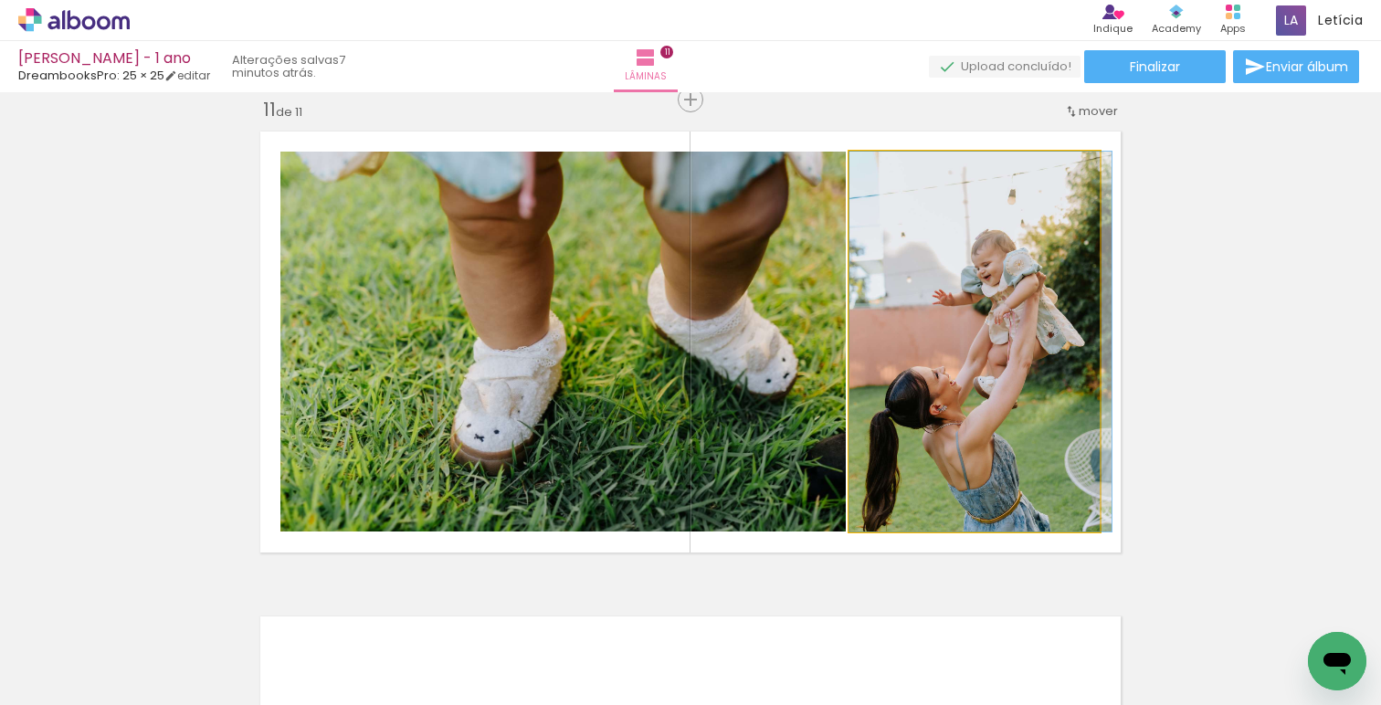
drag, startPoint x: 946, startPoint y: 343, endPoint x: 953, endPoint y: 328, distance: 16.3
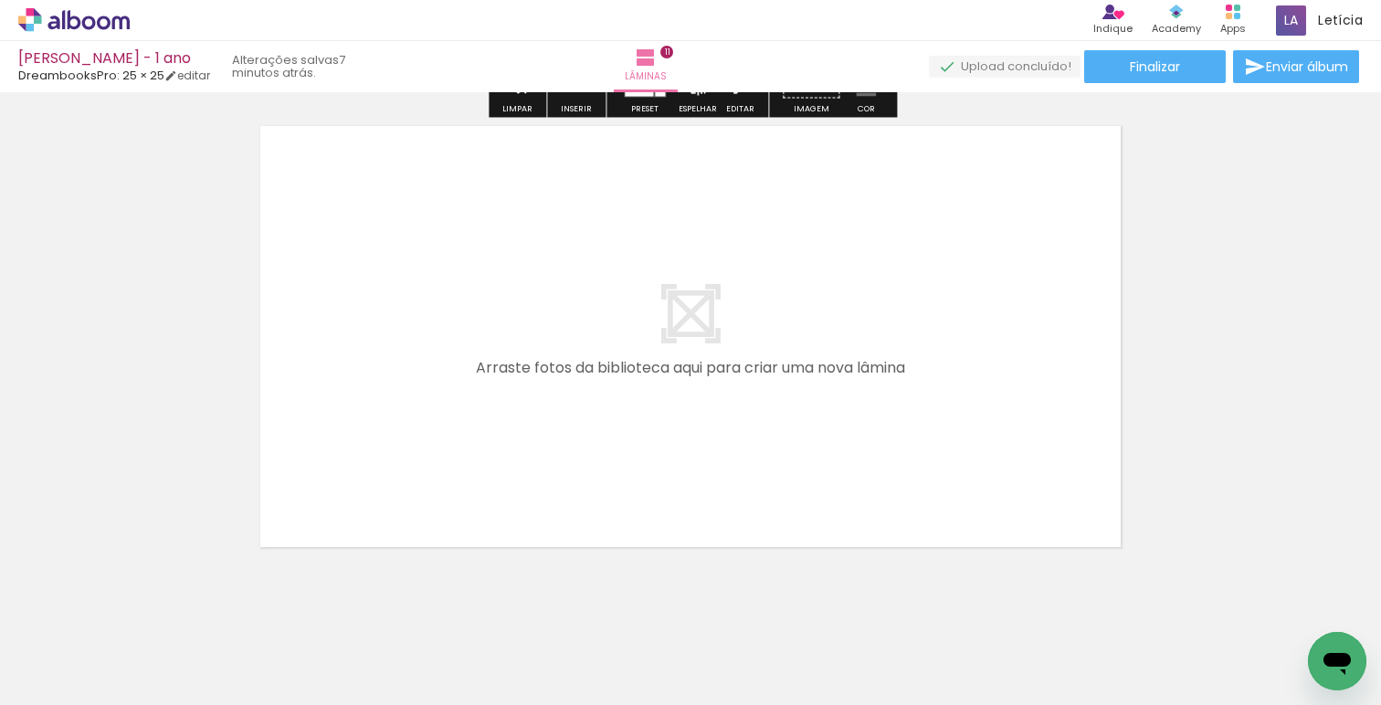
scroll to position [0, 1304]
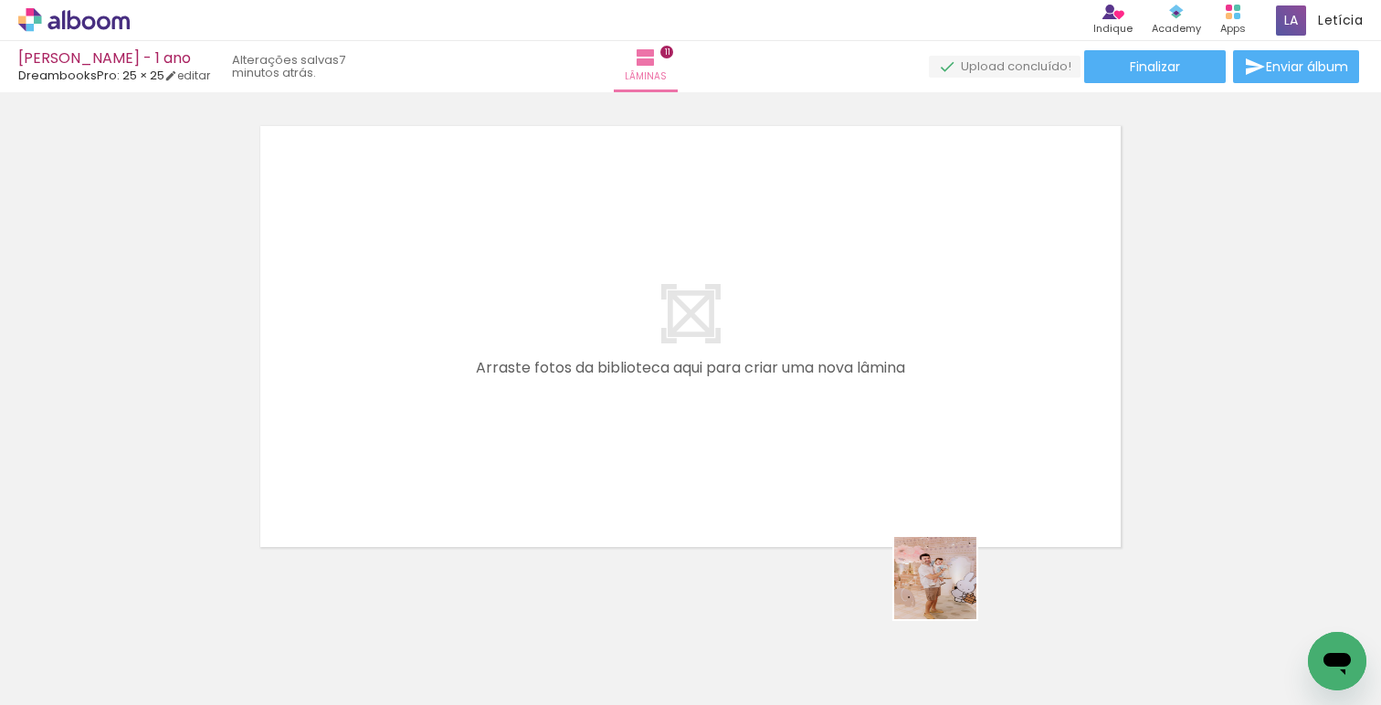
drag, startPoint x: 1029, startPoint y: 654, endPoint x: 728, endPoint y: 439, distance: 369.9
click at [728, 439] on quentale-workspace at bounding box center [690, 352] width 1381 height 705
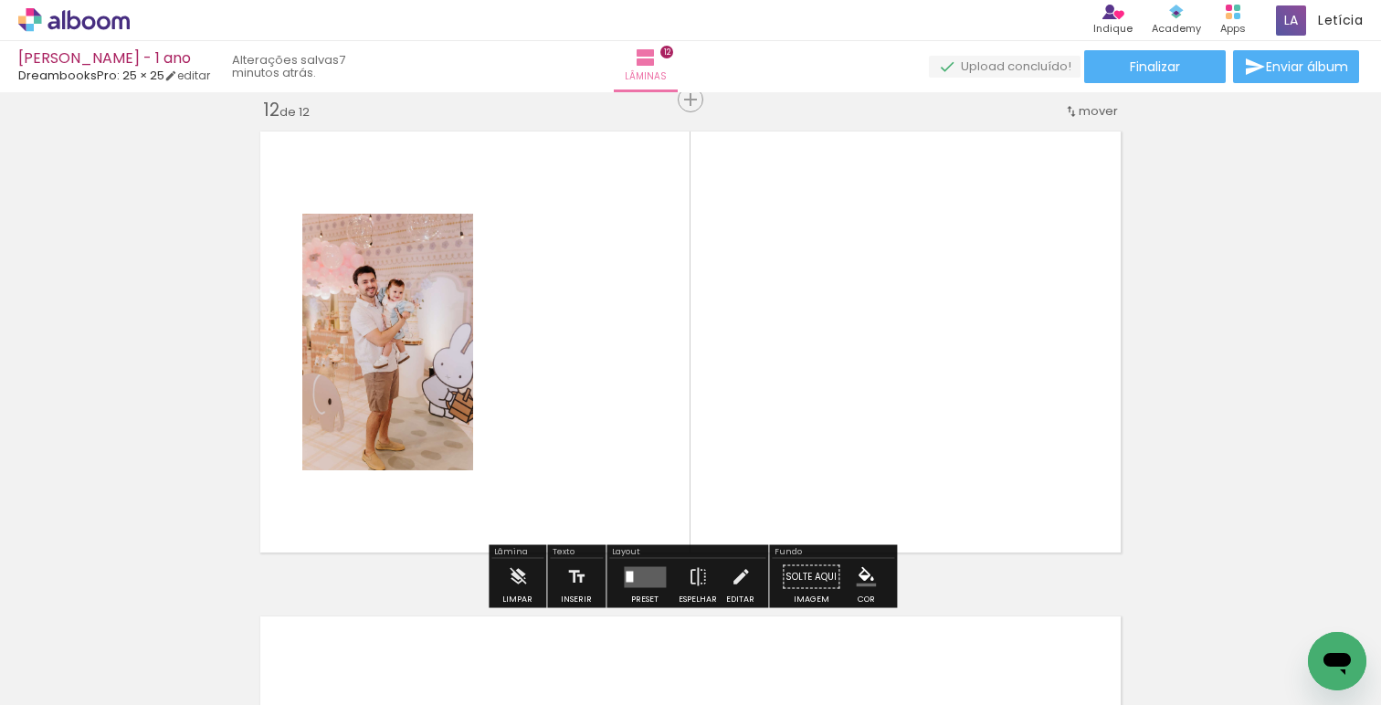
scroll to position [0, 2746]
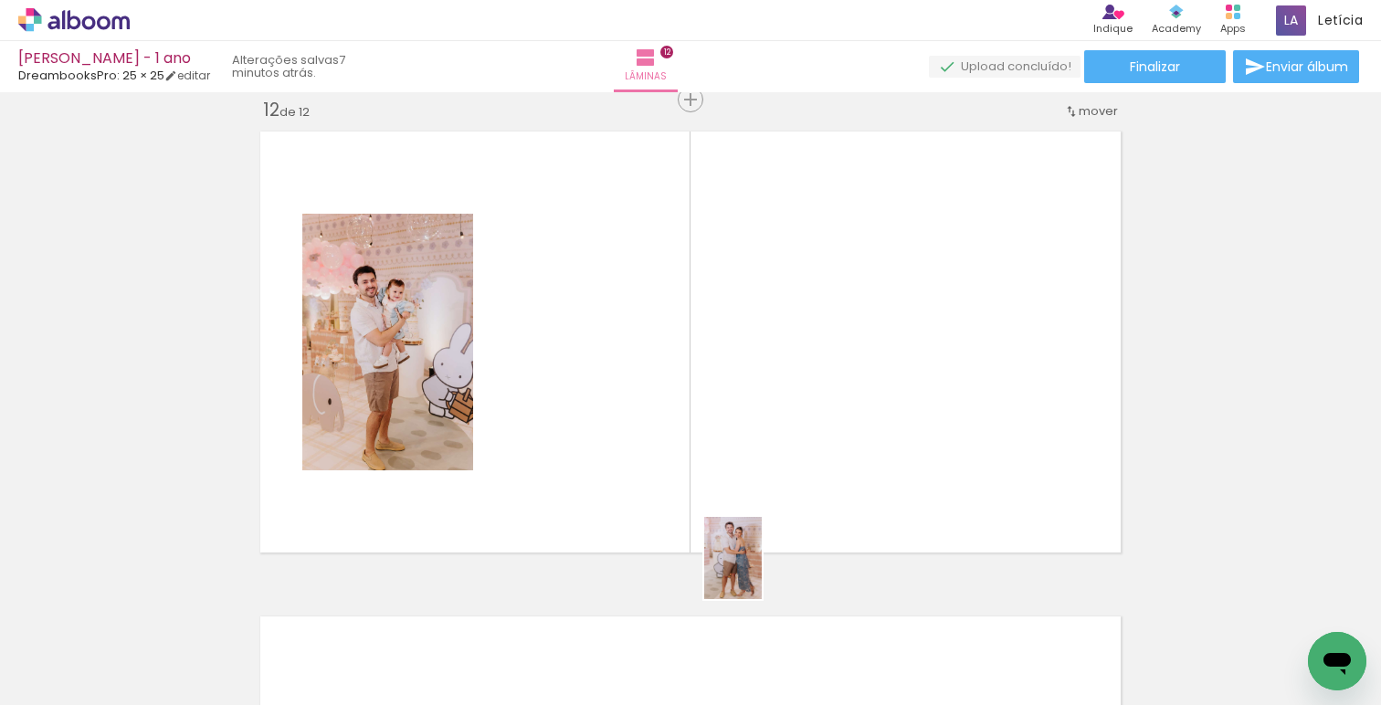
drag, startPoint x: 928, startPoint y: 651, endPoint x: 618, endPoint y: 433, distance: 379.7
click at [618, 433] on quentale-workspace at bounding box center [690, 352] width 1381 height 705
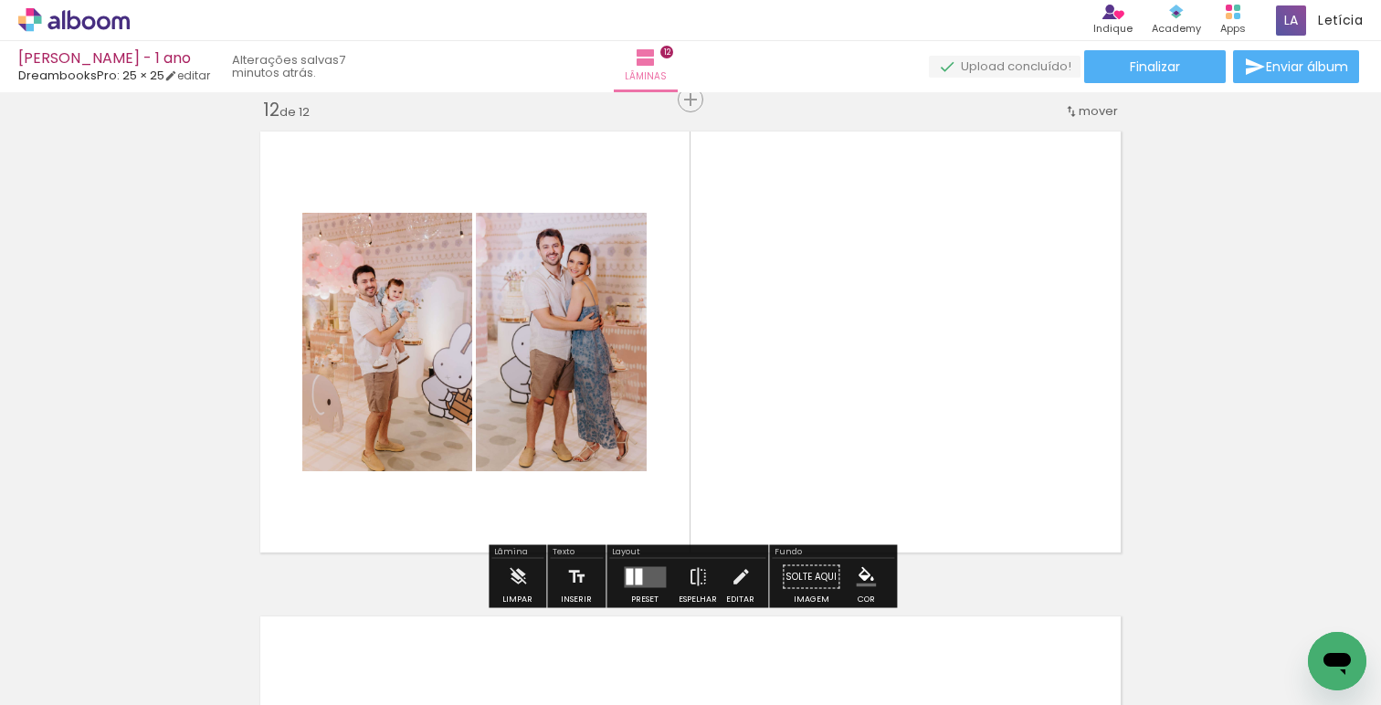
scroll to position [0, 3179]
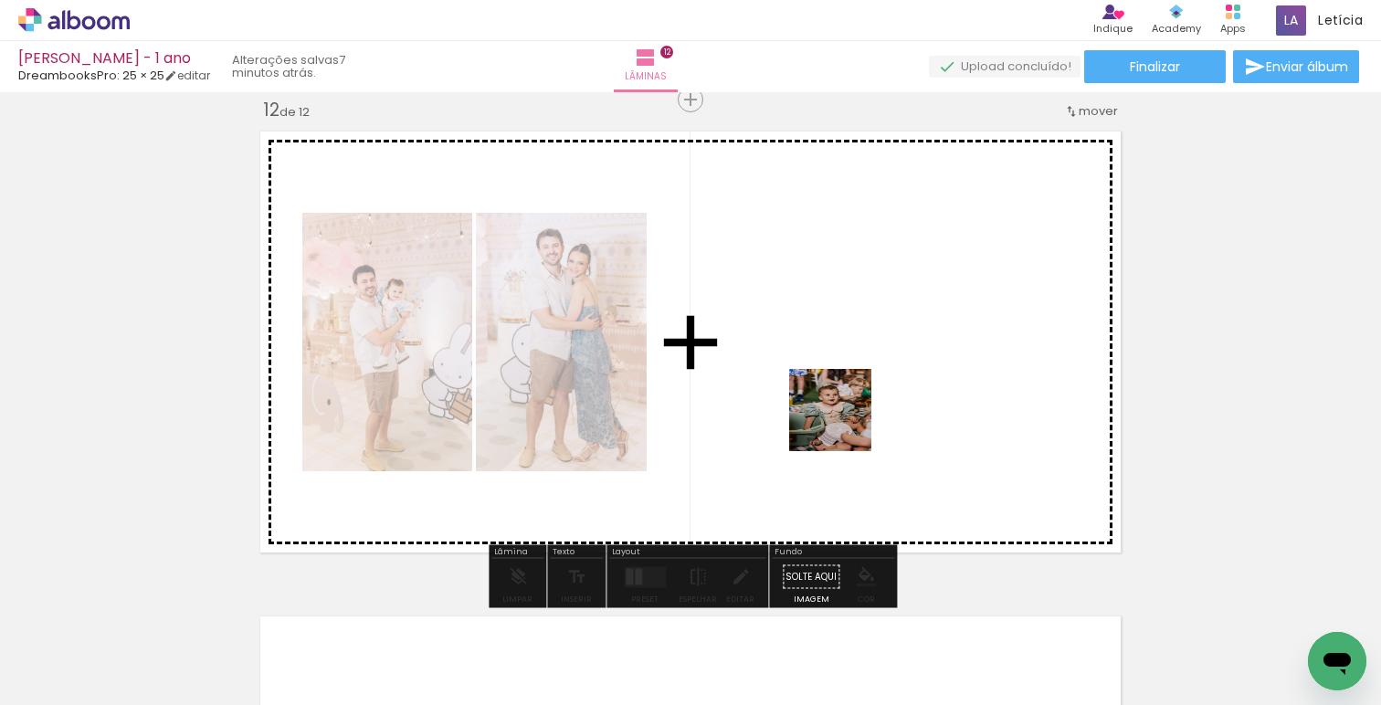
drag, startPoint x: 803, startPoint y: 640, endPoint x: 844, endPoint y: 421, distance: 223.1
click at [844, 421] on quentale-workspace at bounding box center [690, 352] width 1381 height 705
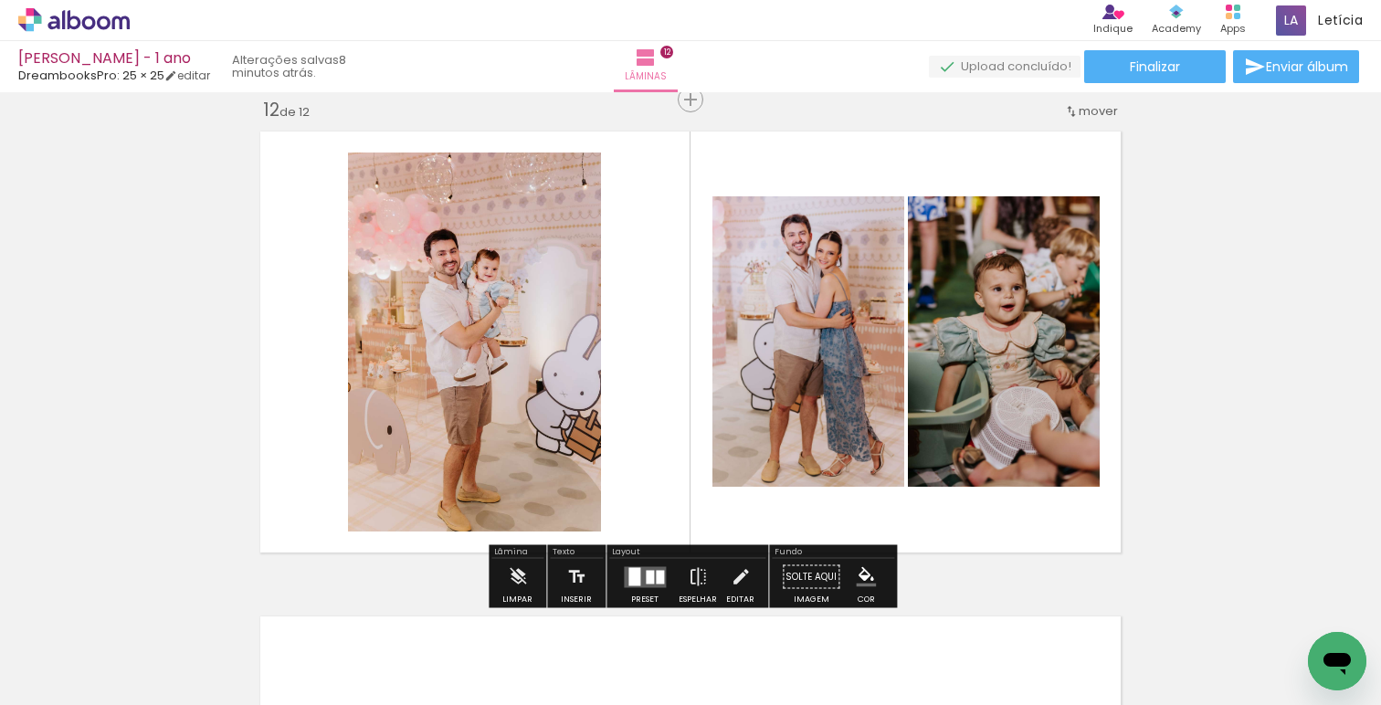
scroll to position [0, 3378]
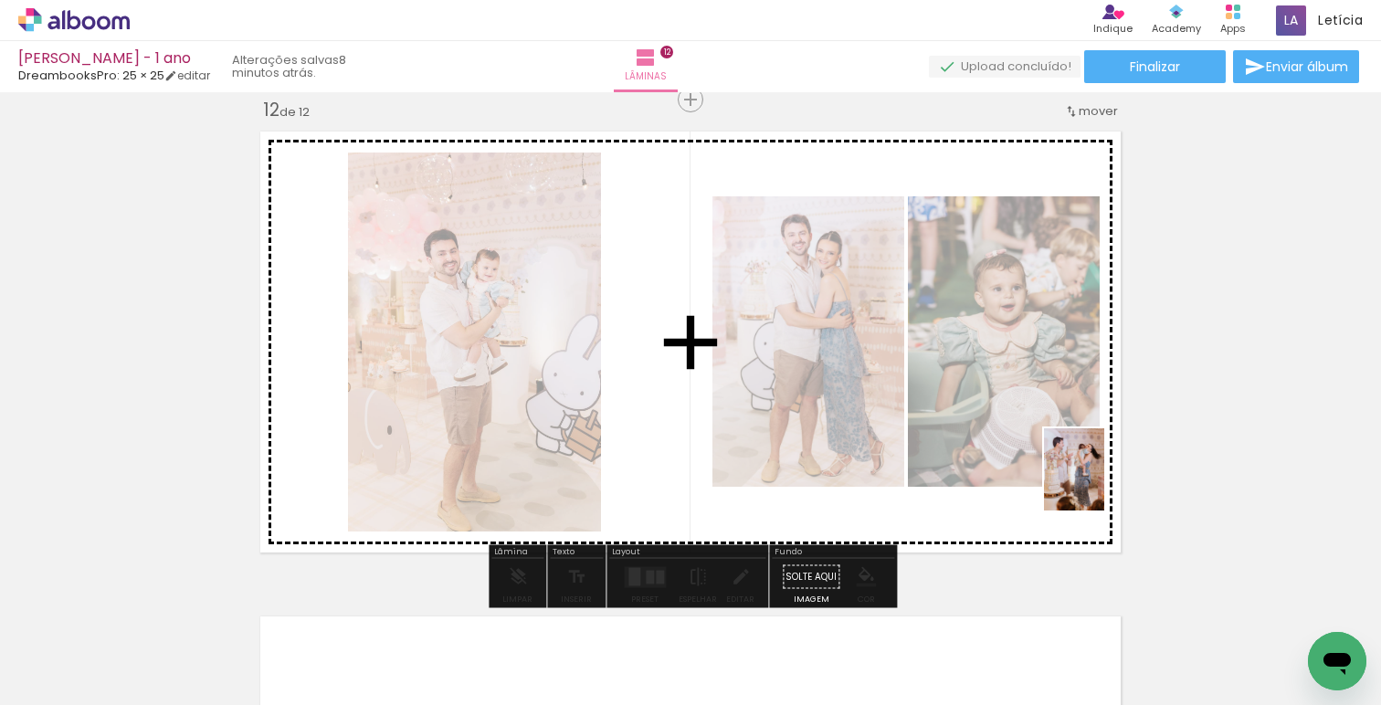
drag, startPoint x: 1287, startPoint y: 633, endPoint x: 1099, endPoint y: 483, distance: 240.6
click at [1099, 483] on quentale-workspace at bounding box center [690, 352] width 1381 height 705
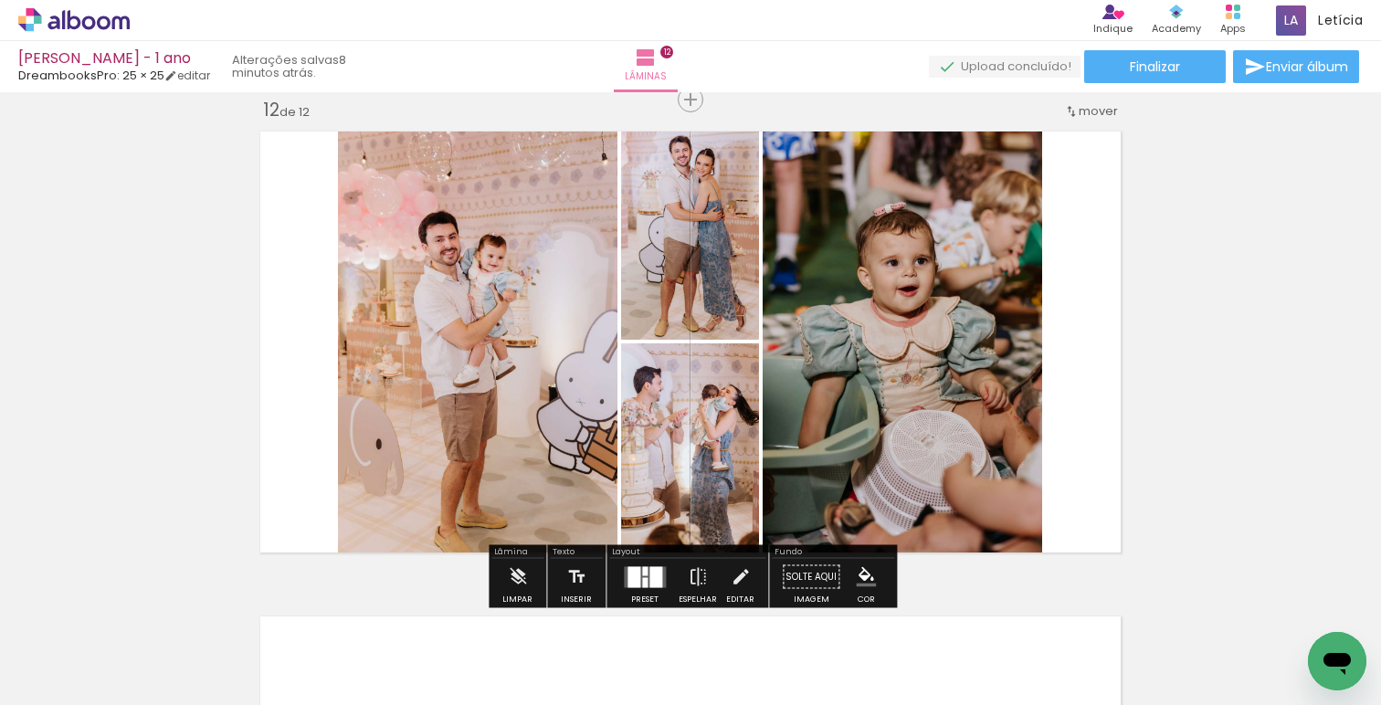
click at [642, 571] on div at bounding box center [644, 570] width 5 height 9
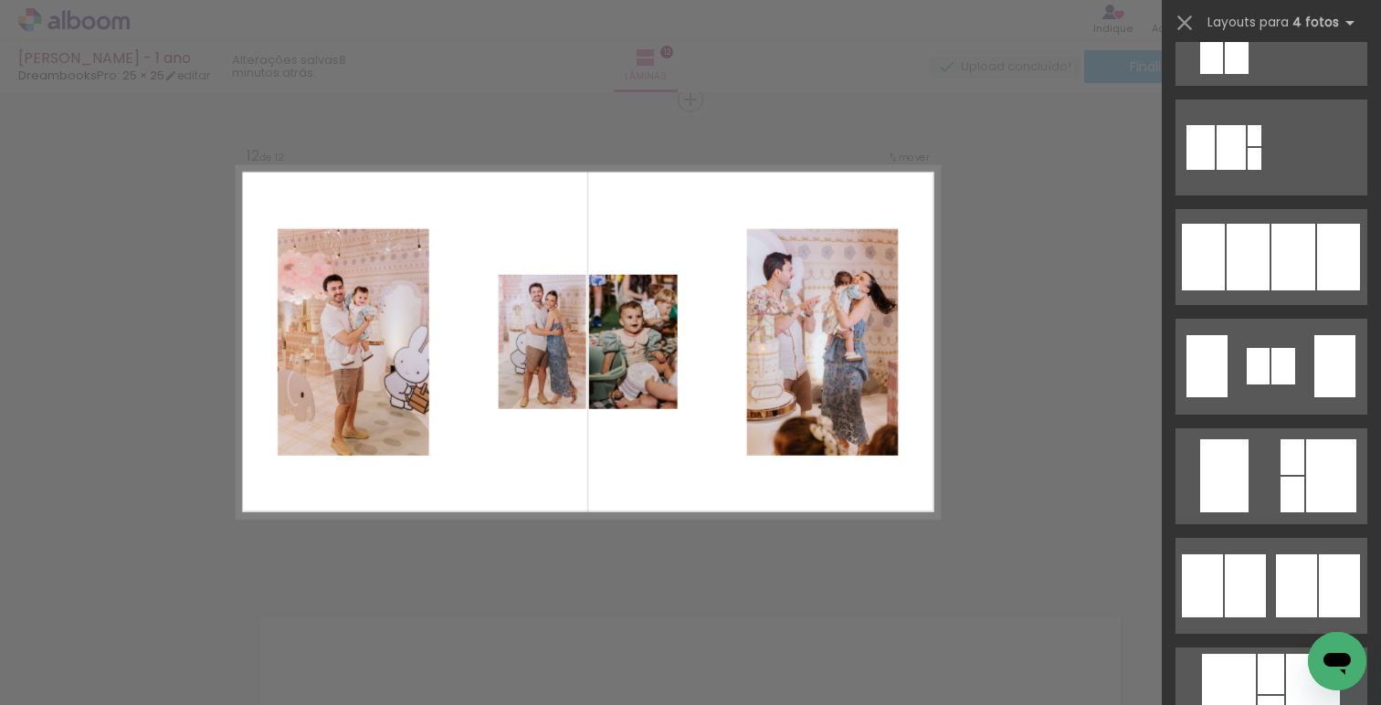
scroll to position [1174, 0]
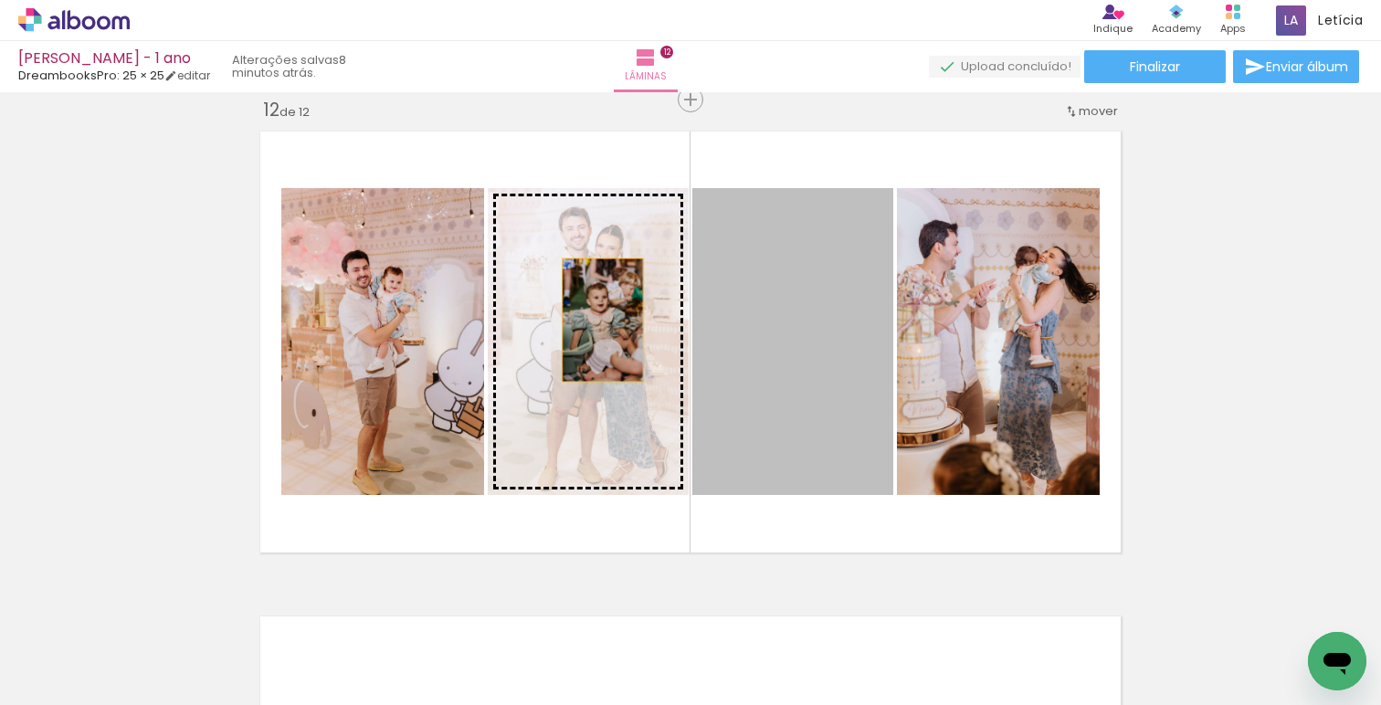
drag, startPoint x: 779, startPoint y: 320, endPoint x: 592, endPoint y: 319, distance: 187.3
click at [0, 0] on slot at bounding box center [0, 0] width 0 height 0
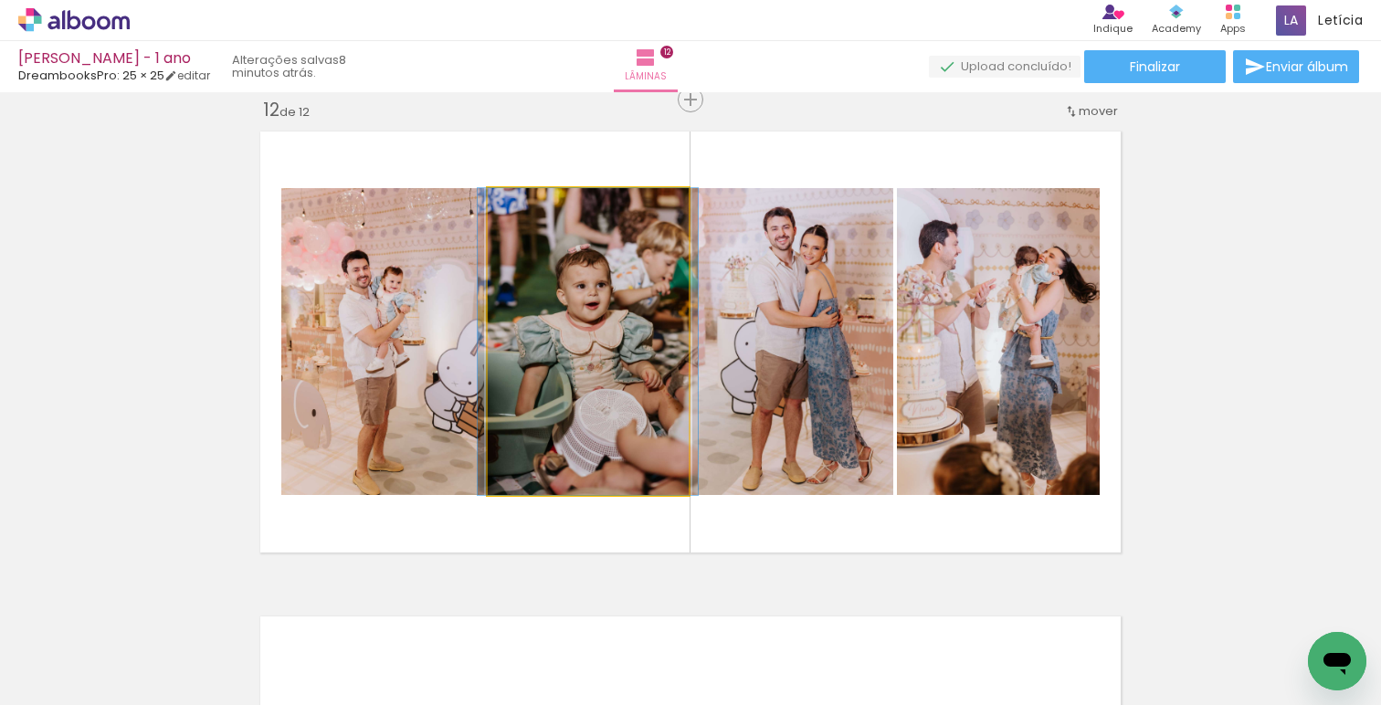
click at [596, 317] on quentale-photo at bounding box center [588, 341] width 201 height 307
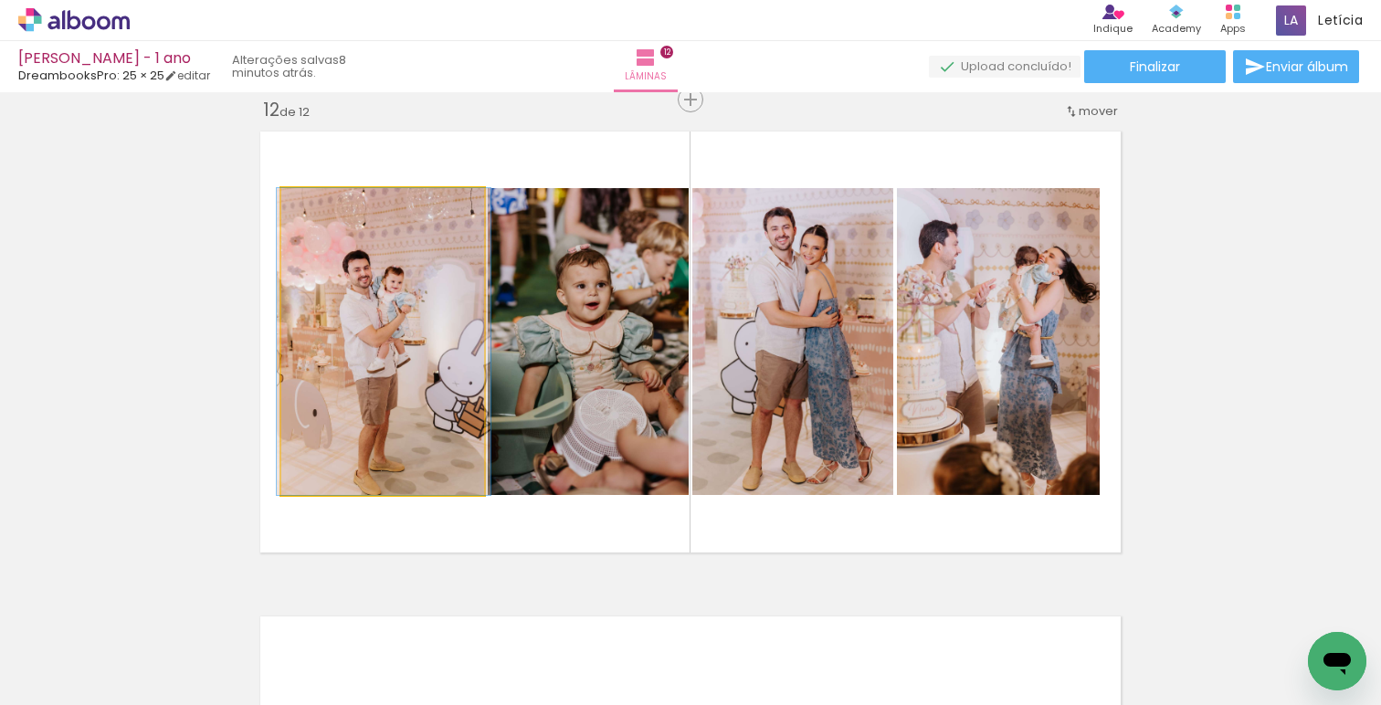
drag, startPoint x: 329, startPoint y: 354, endPoint x: 330, endPoint y: 341, distance: 12.8
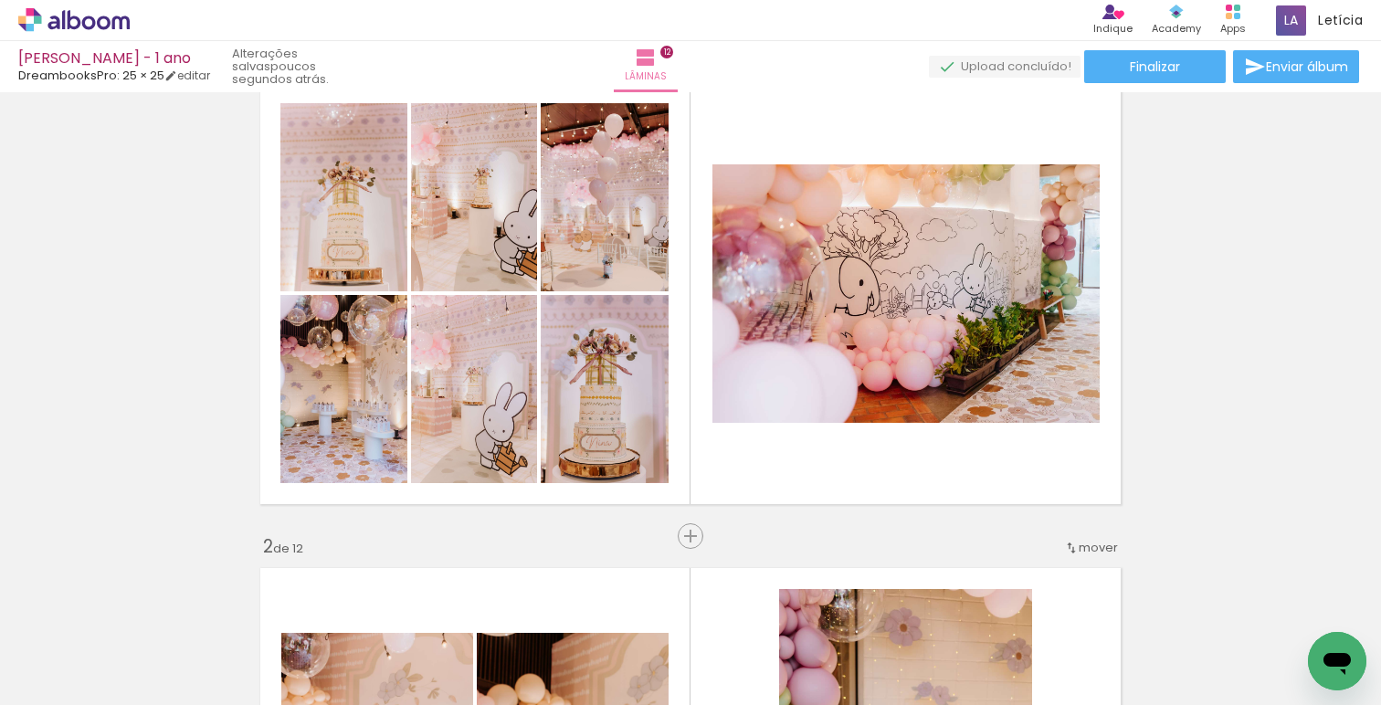
scroll to position [40, 0]
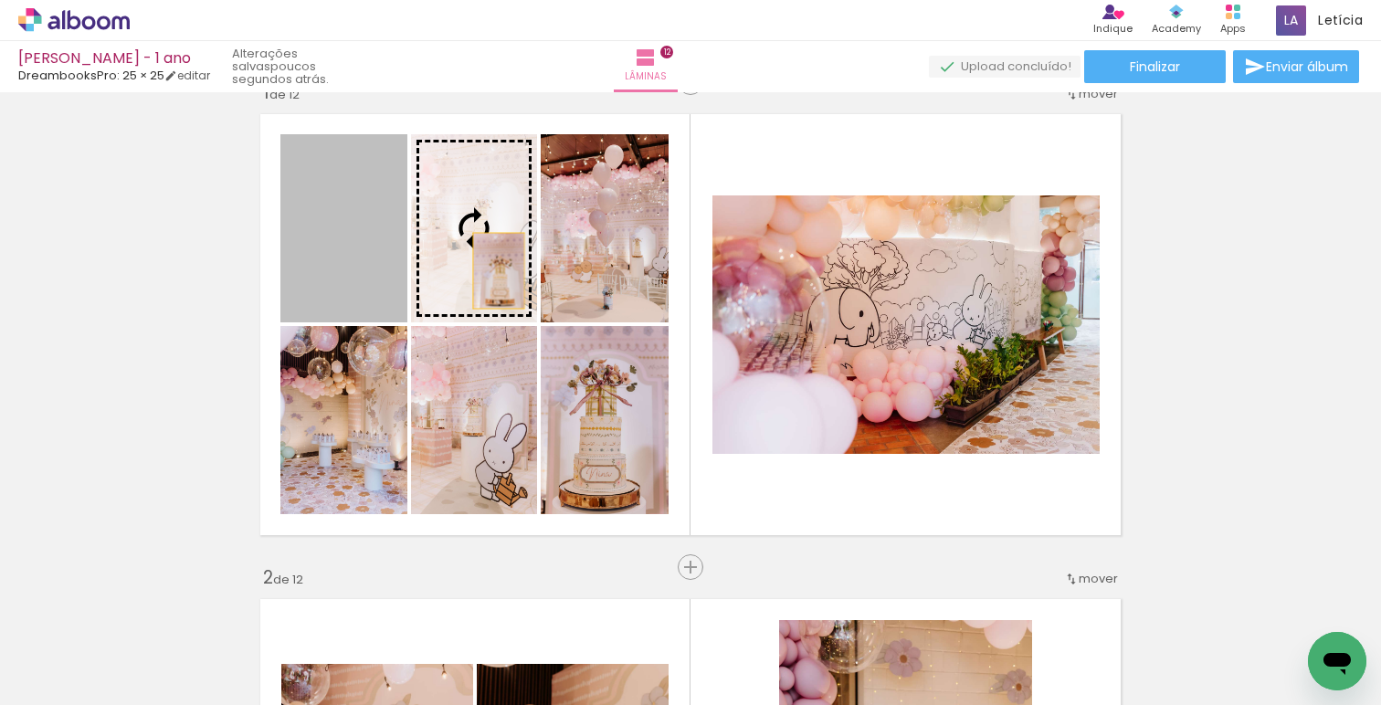
drag, startPoint x: 366, startPoint y: 274, endPoint x: 498, endPoint y: 270, distance: 131.6
click at [0, 0] on slot at bounding box center [0, 0] width 0 height 0
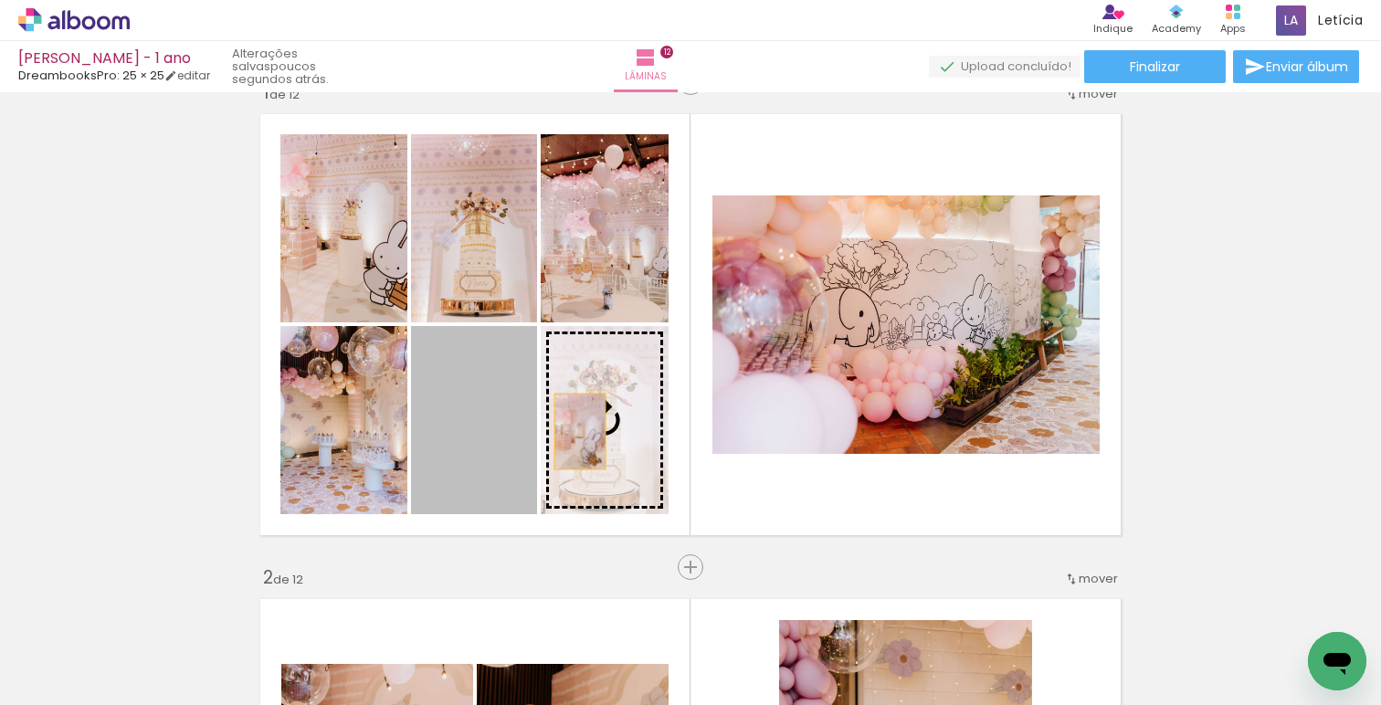
drag, startPoint x: 482, startPoint y: 431, endPoint x: 583, endPoint y: 431, distance: 100.5
click at [0, 0] on slot at bounding box center [0, 0] width 0 height 0
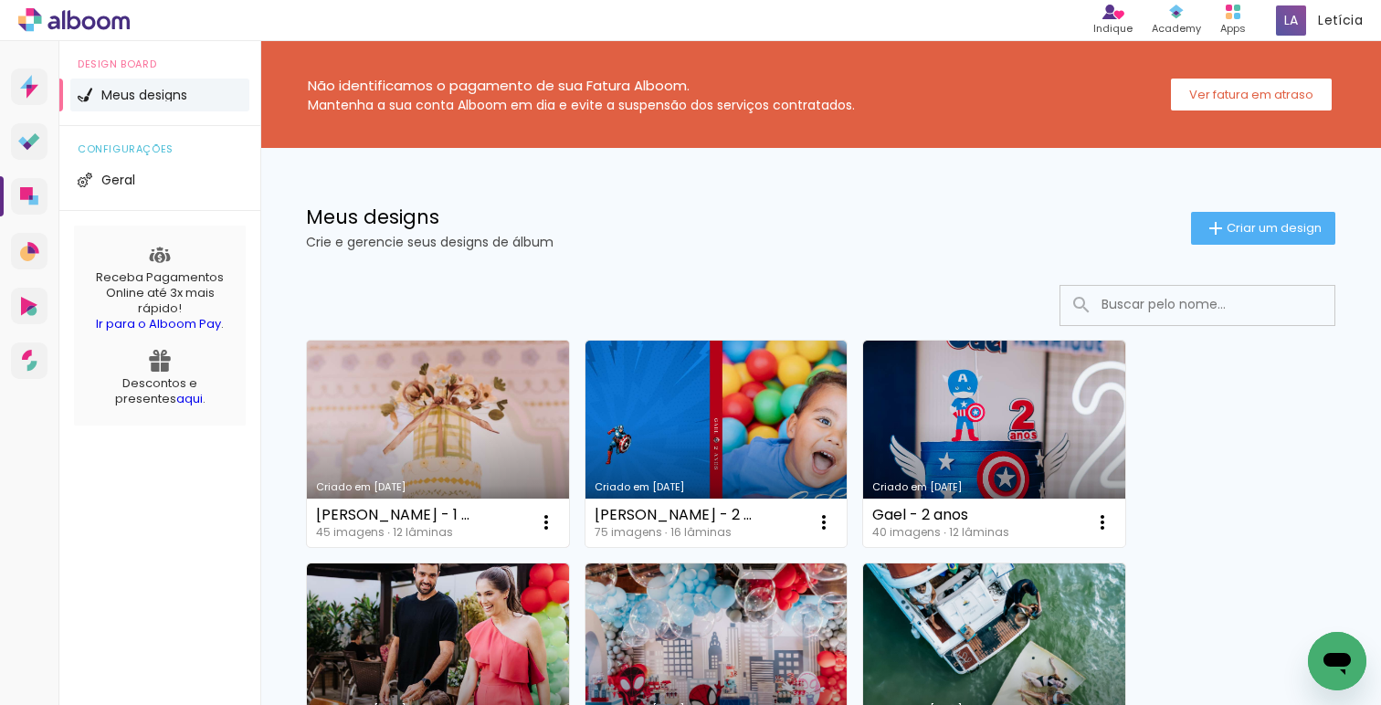
click at [475, 426] on link "Criado em [DATE]" at bounding box center [438, 444] width 262 height 206
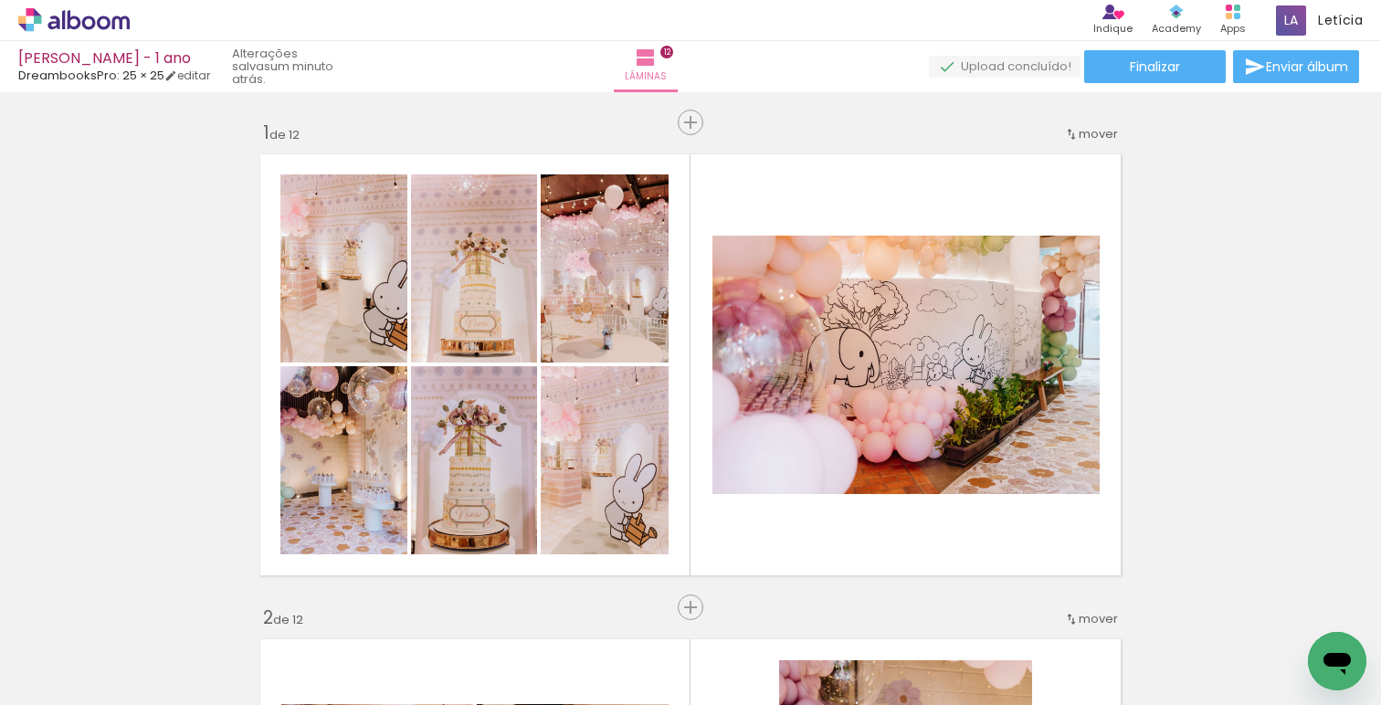
click at [89, 682] on span "Adicionar Fotos" at bounding box center [64, 681] width 55 height 20
click at [0, 0] on input "file" at bounding box center [0, 0] width 0 height 0
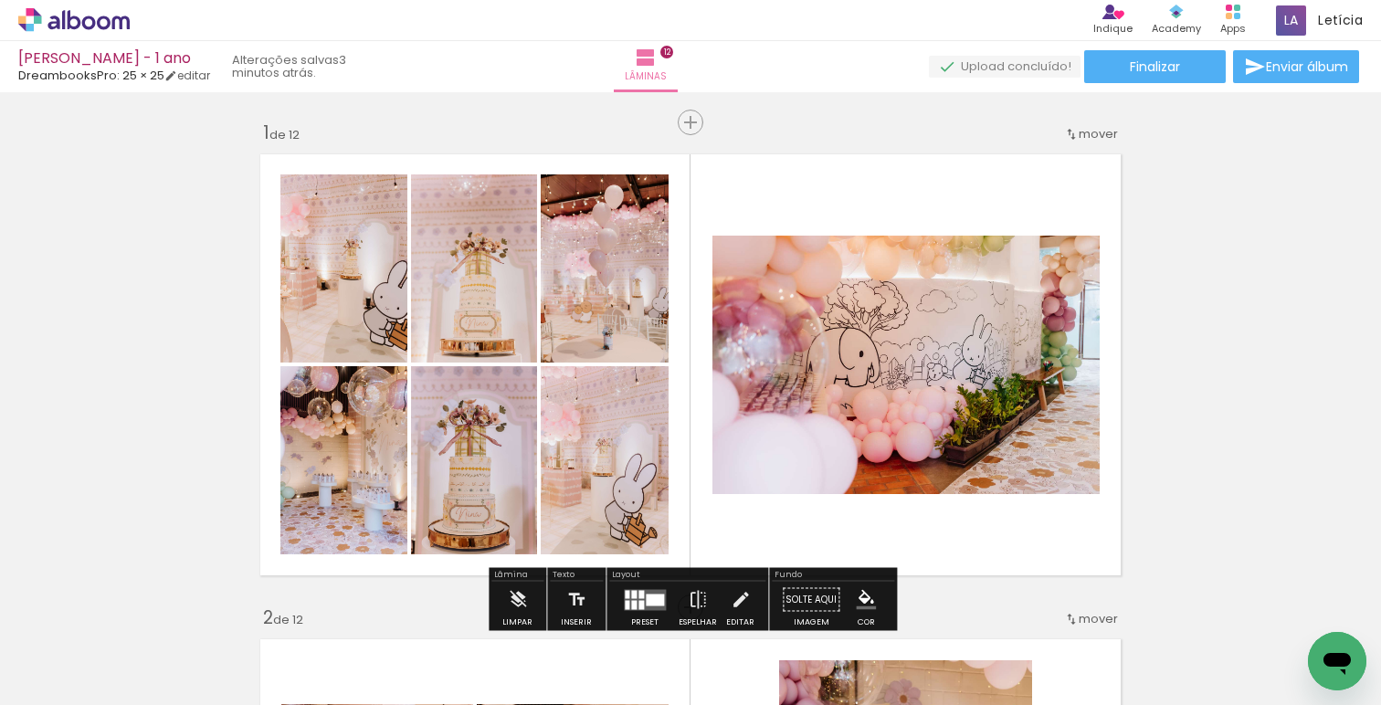
click at [79, 692] on paper-button "Adicionar Fotos" at bounding box center [56, 680] width 89 height 29
click at [0, 0] on input "file" at bounding box center [0, 0] width 0 height 0
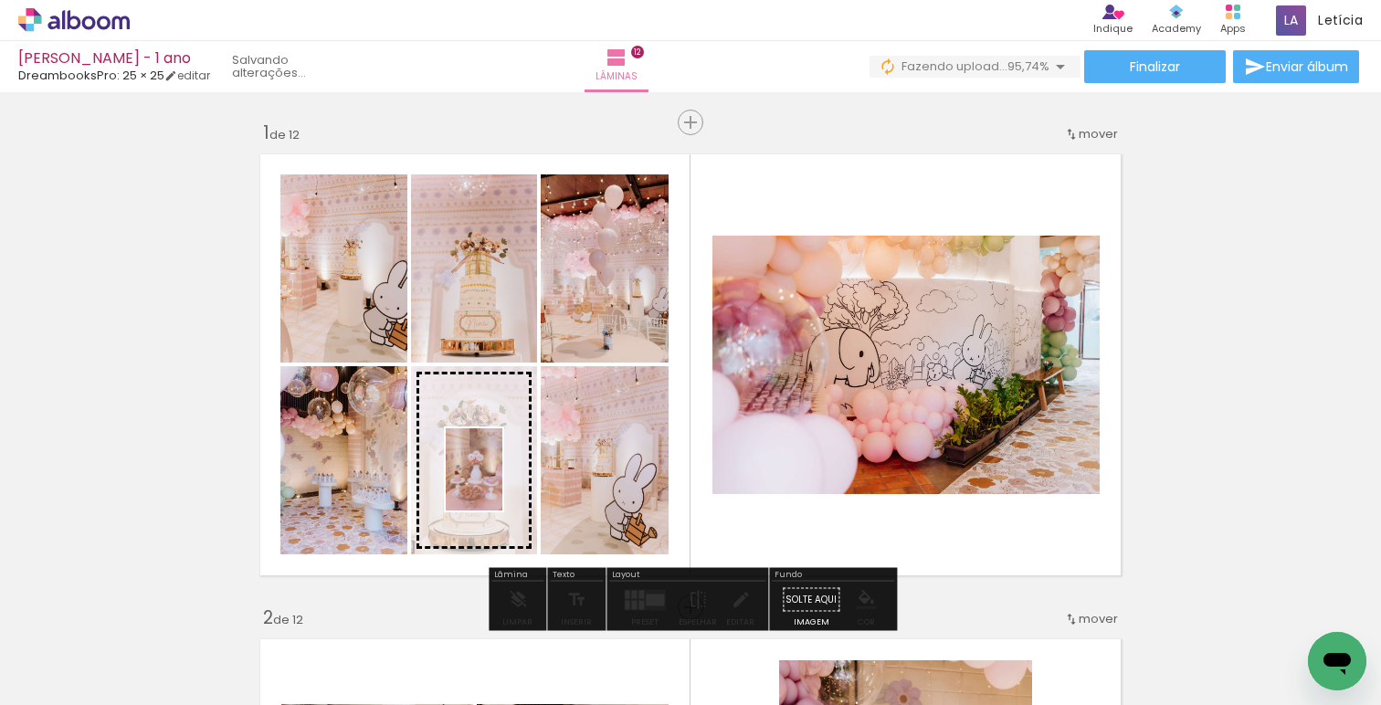
drag, startPoint x: 1201, startPoint y: 645, endPoint x: 501, endPoint y: 483, distance: 719.1
click at [501, 483] on quentale-workspace at bounding box center [690, 352] width 1381 height 705
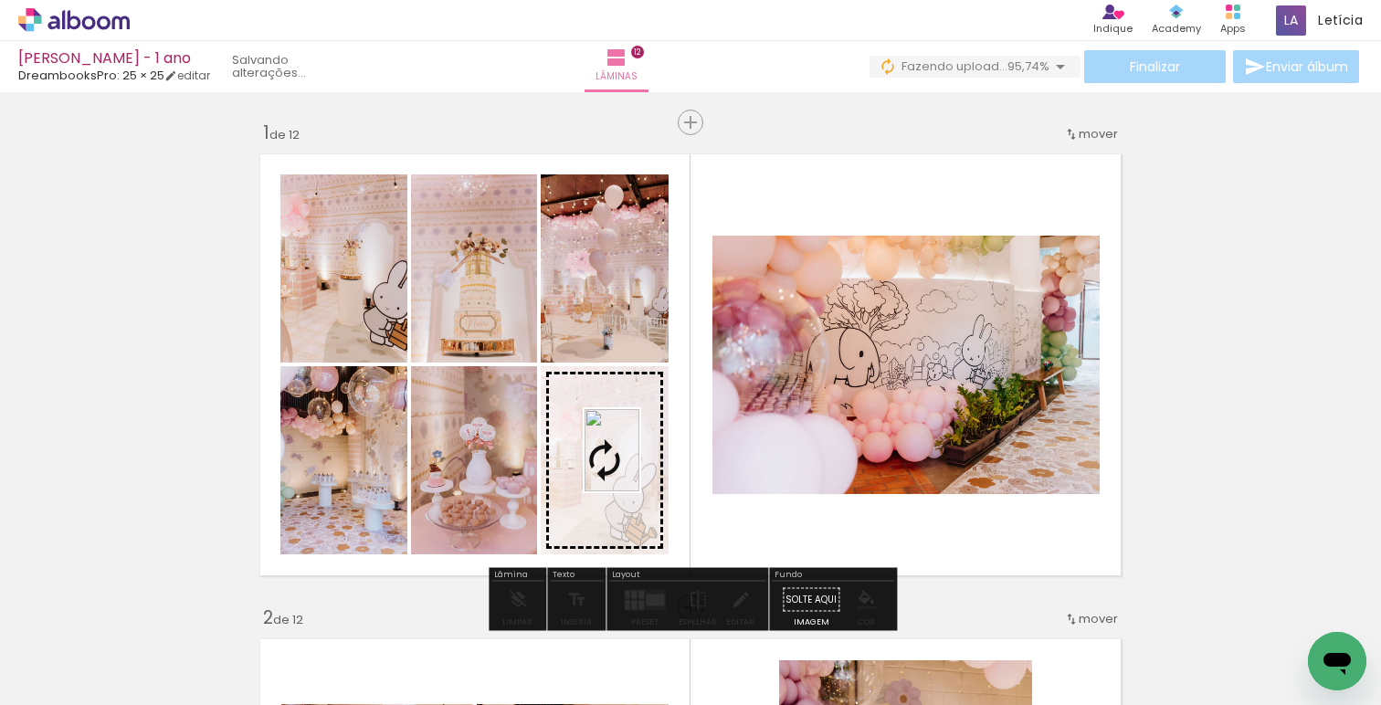
drag, startPoint x: 1306, startPoint y: 634, endPoint x: 640, endPoint y: 464, distance: 688.2
click at [640, 464] on quentale-workspace at bounding box center [690, 352] width 1381 height 705
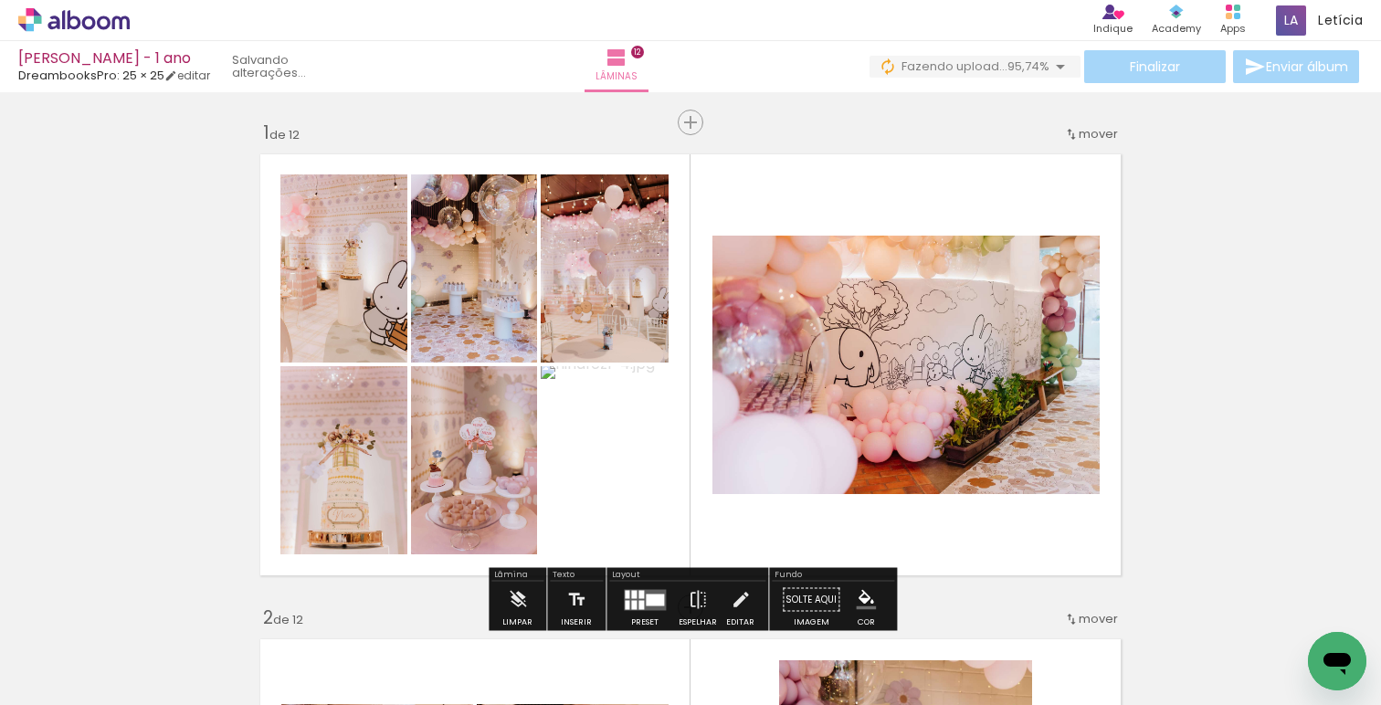
scroll to position [0, 3583]
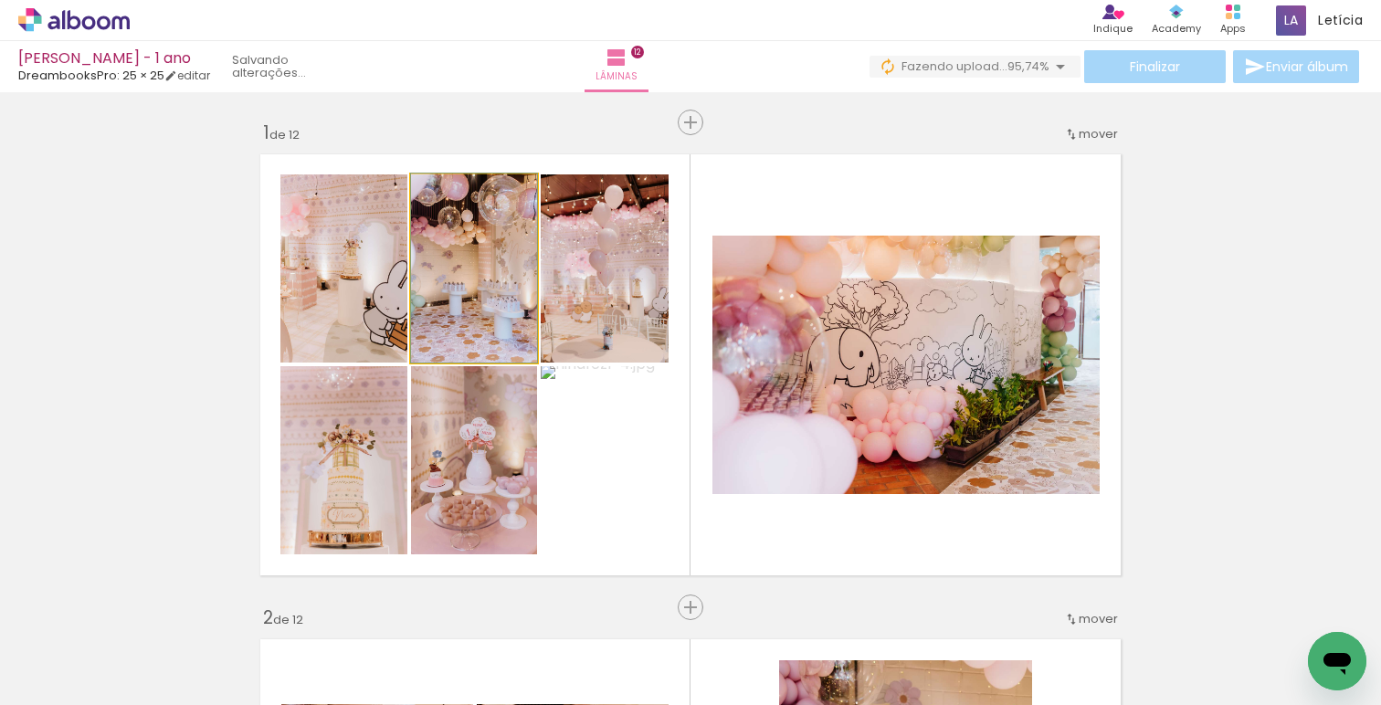
drag, startPoint x: 492, startPoint y: 306, endPoint x: 495, endPoint y: 273, distance: 33.0
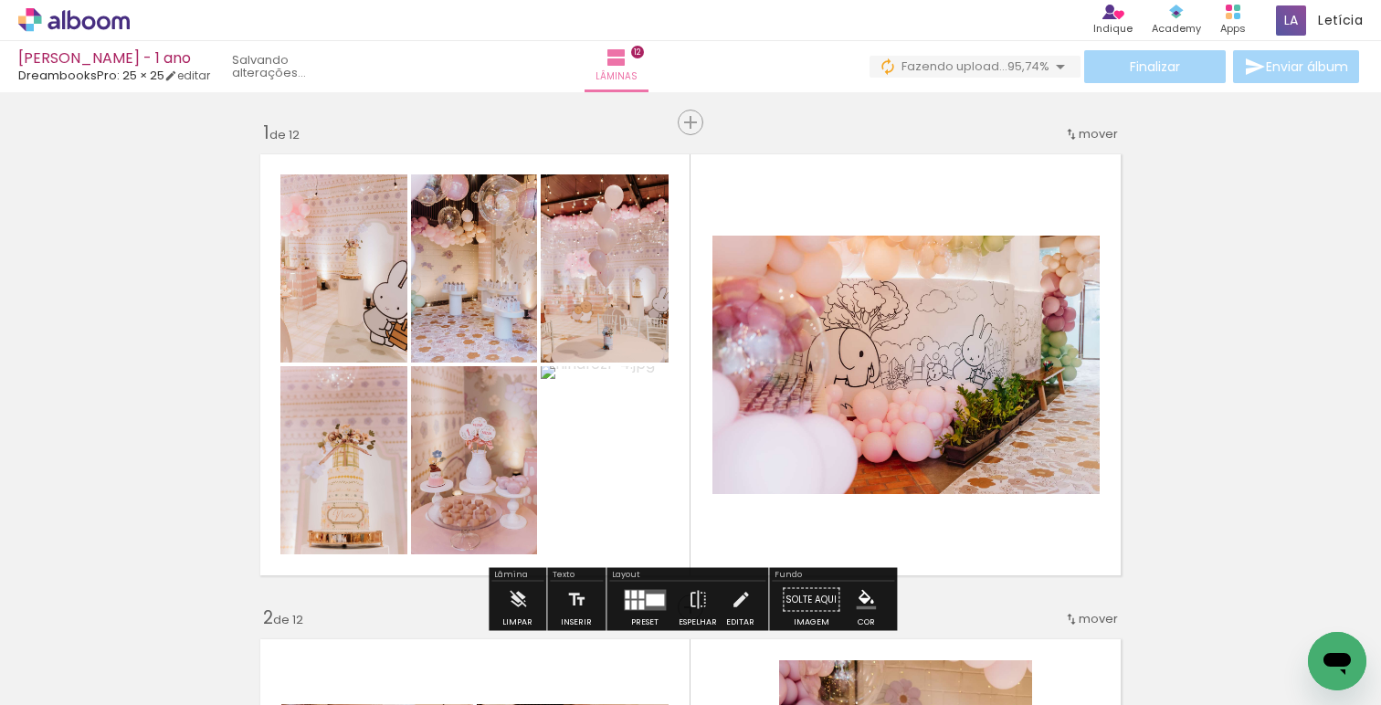
click at [691, 344] on quentale-layouter at bounding box center [690, 364] width 879 height 439
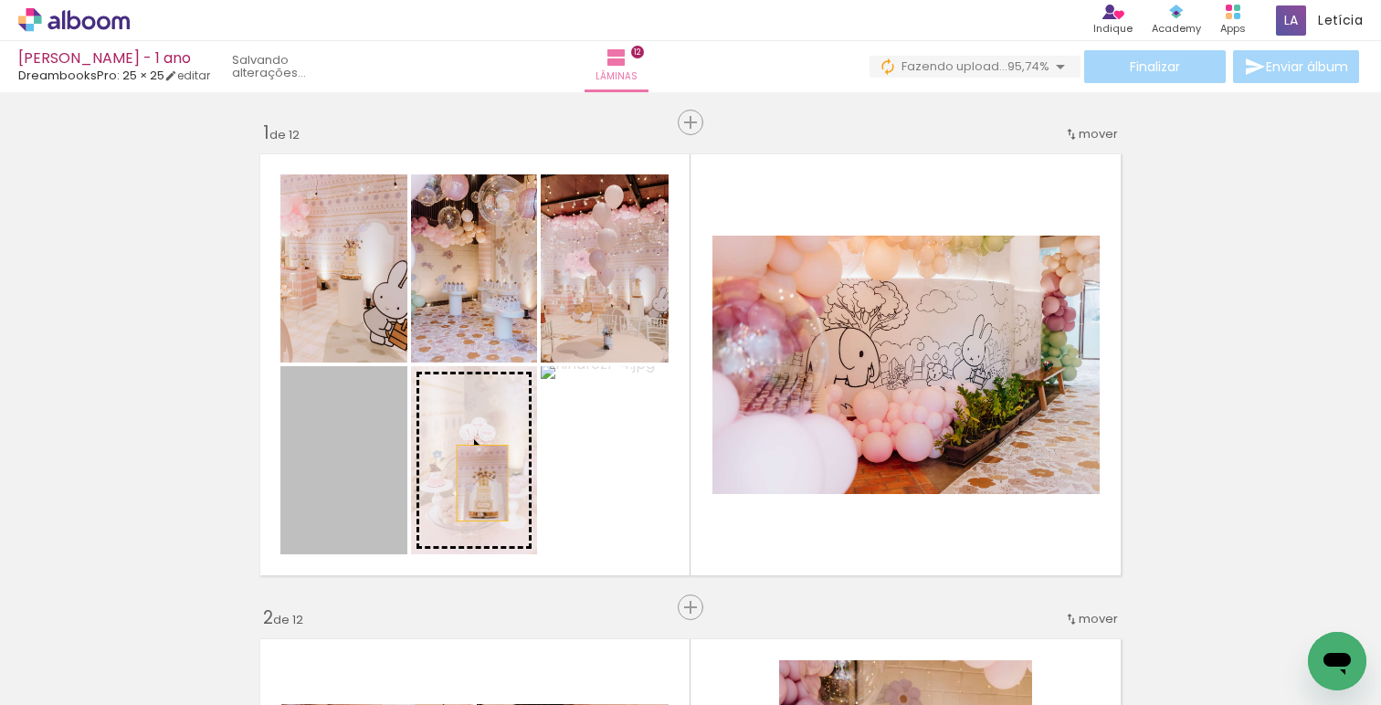
drag, startPoint x: 310, startPoint y: 502, endPoint x: 481, endPoint y: 481, distance: 172.1
click at [0, 0] on slot at bounding box center [0, 0] width 0 height 0
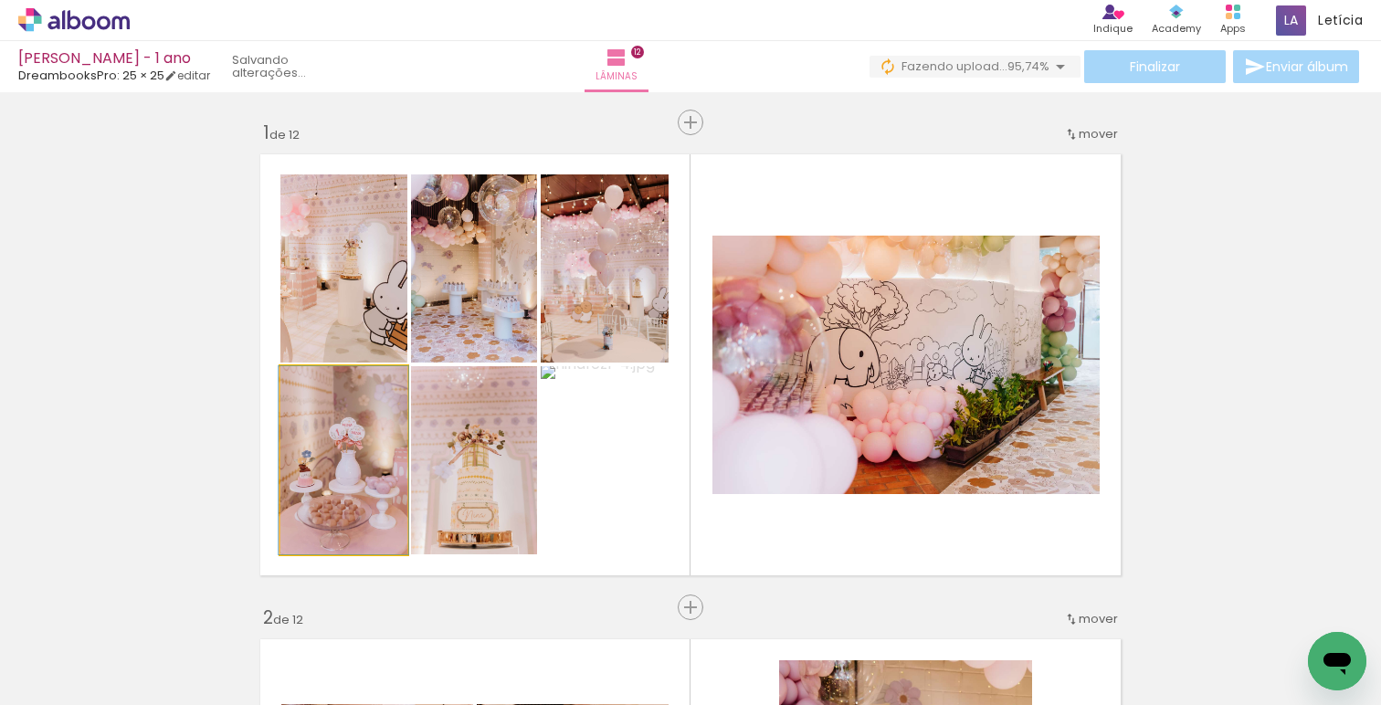
drag, startPoint x: 351, startPoint y: 478, endPoint x: 351, endPoint y: 464, distance: 13.7
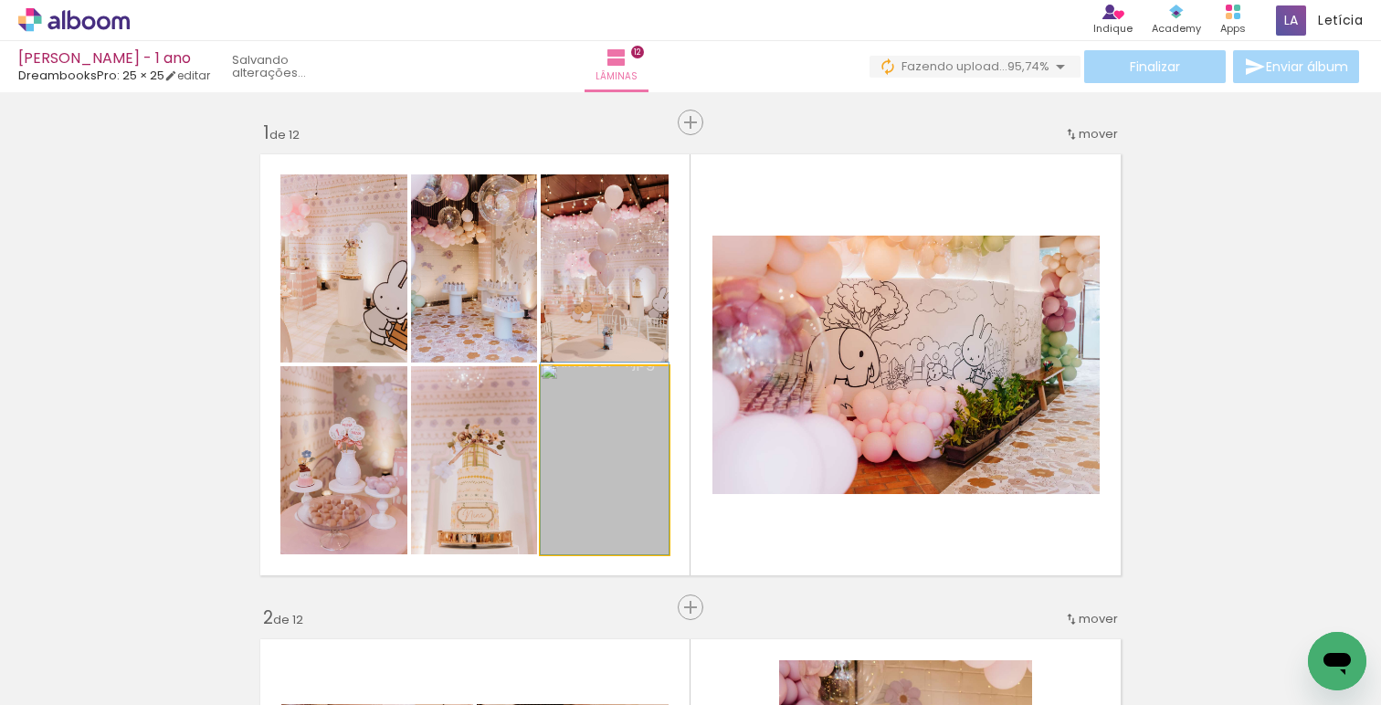
drag, startPoint x: 614, startPoint y: 480, endPoint x: 614, endPoint y: 467, distance: 12.8
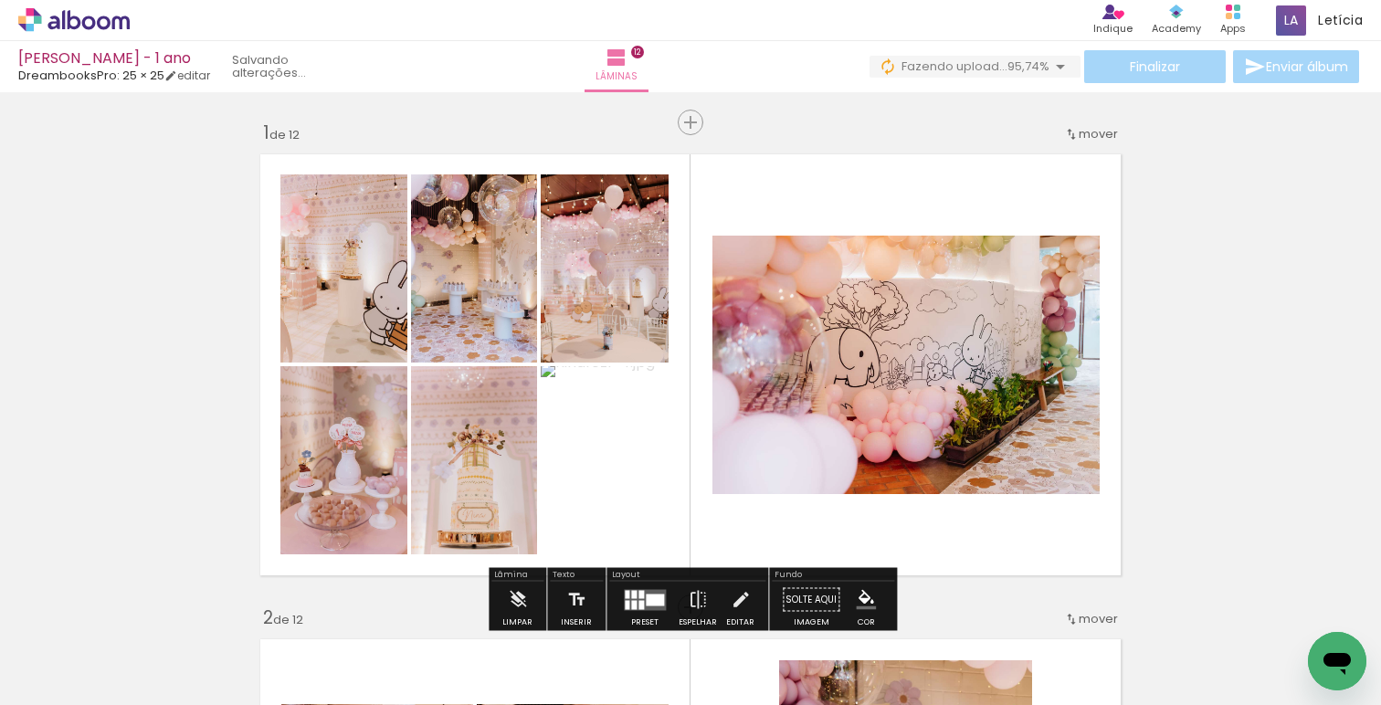
click at [733, 513] on quentale-layouter at bounding box center [690, 364] width 879 height 439
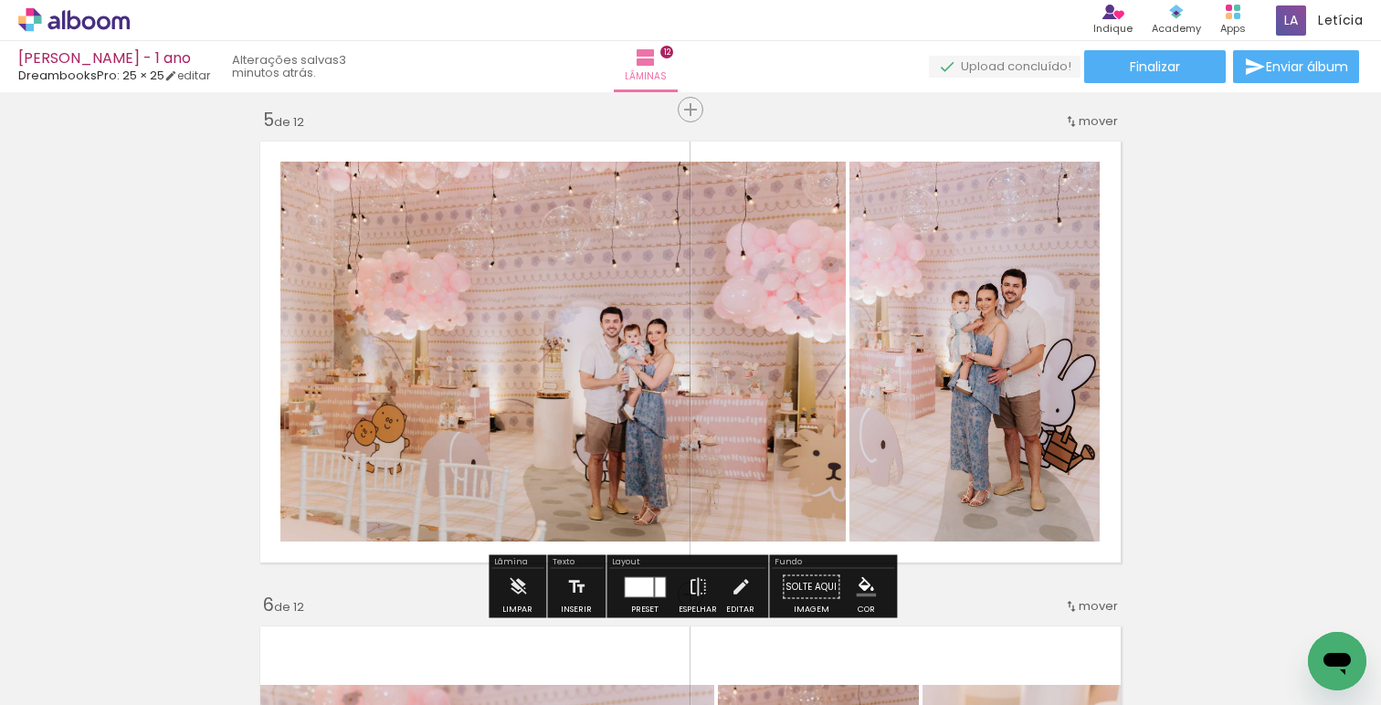
scroll to position [1962, 0]
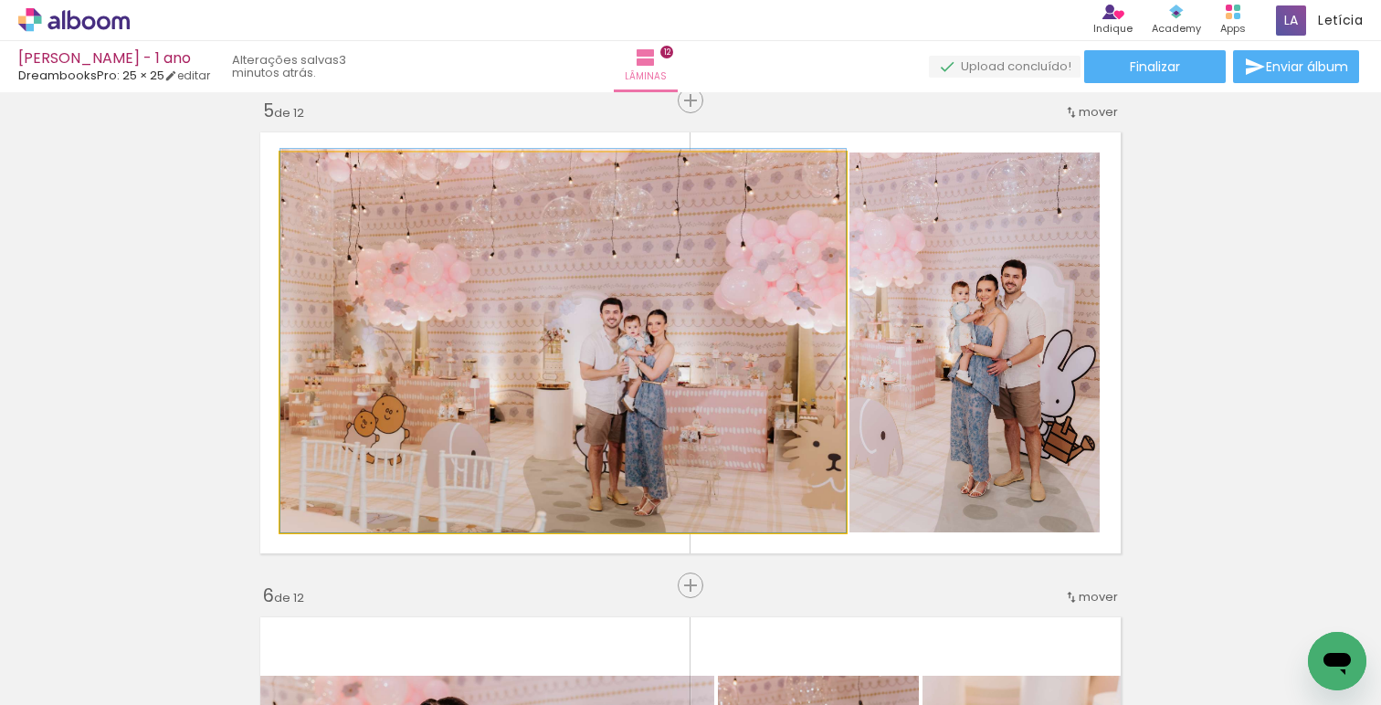
drag, startPoint x: 663, startPoint y: 427, endPoint x: 662, endPoint y: 406, distance: 21.0
drag, startPoint x: 662, startPoint y: 406, endPoint x: 674, endPoint y: 396, distance: 15.0
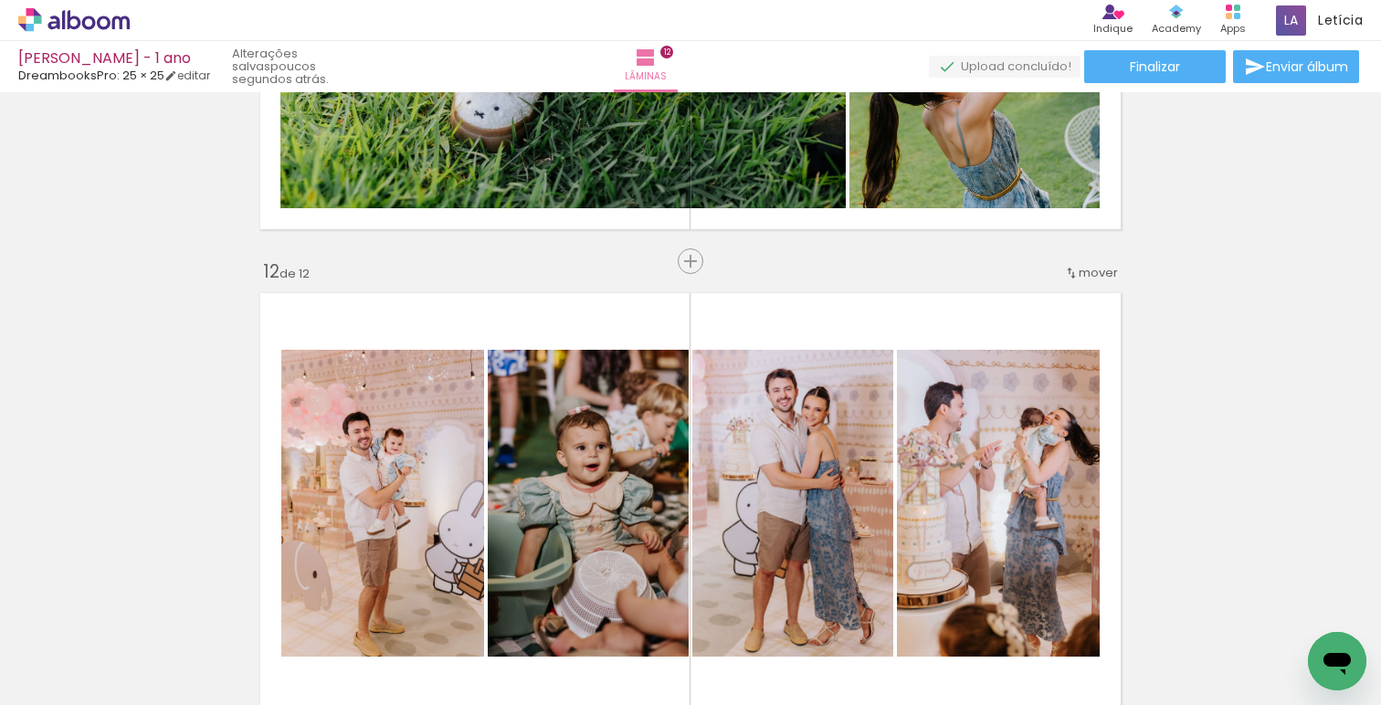
scroll to position [5199, 0]
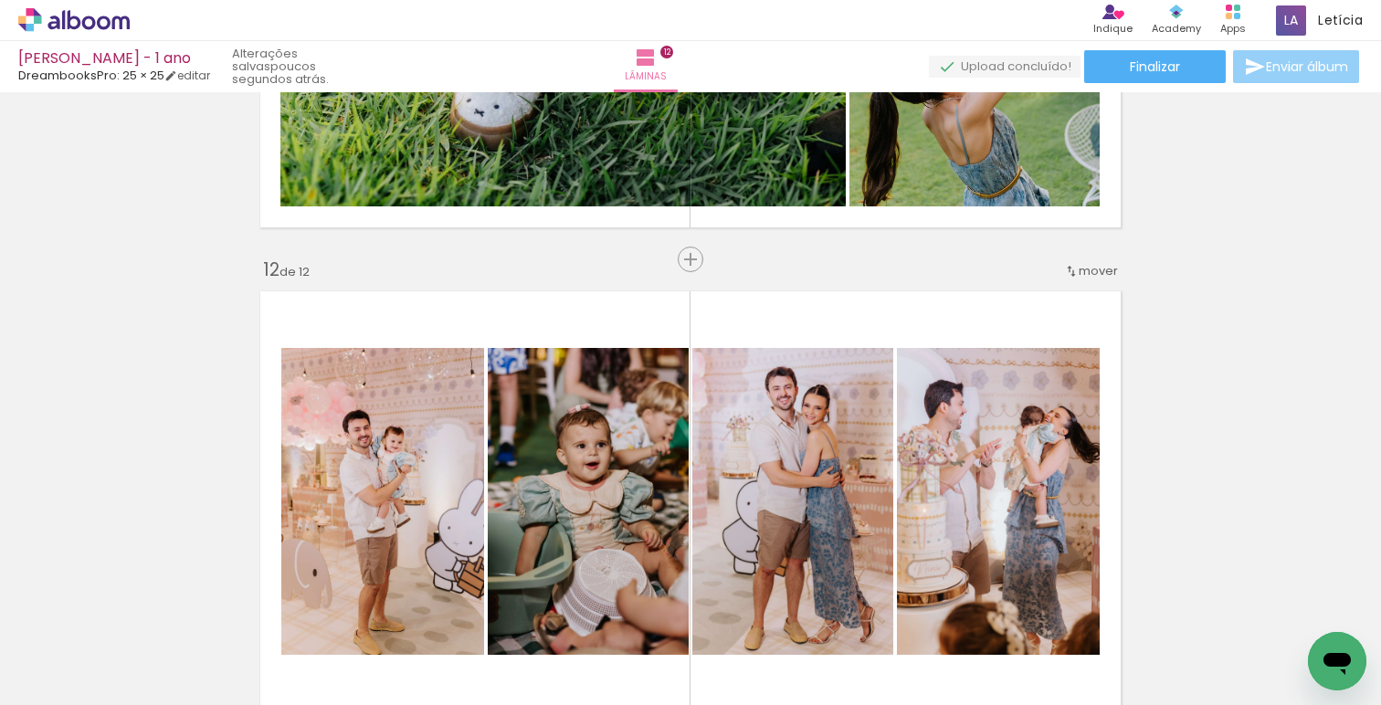
click at [1284, 69] on span "Enviar álbum" at bounding box center [1307, 66] width 82 height 13
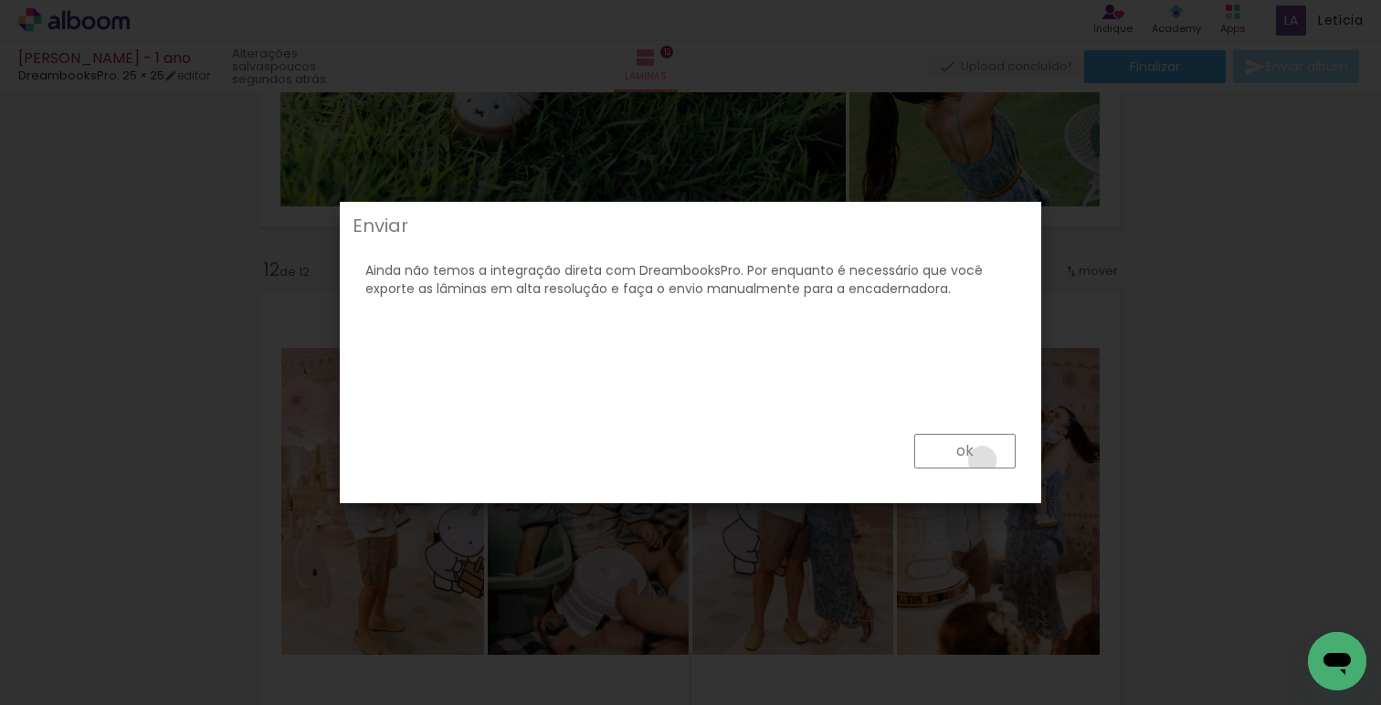
click at [983, 460] on paper-button "ok" at bounding box center [964, 451] width 101 height 35
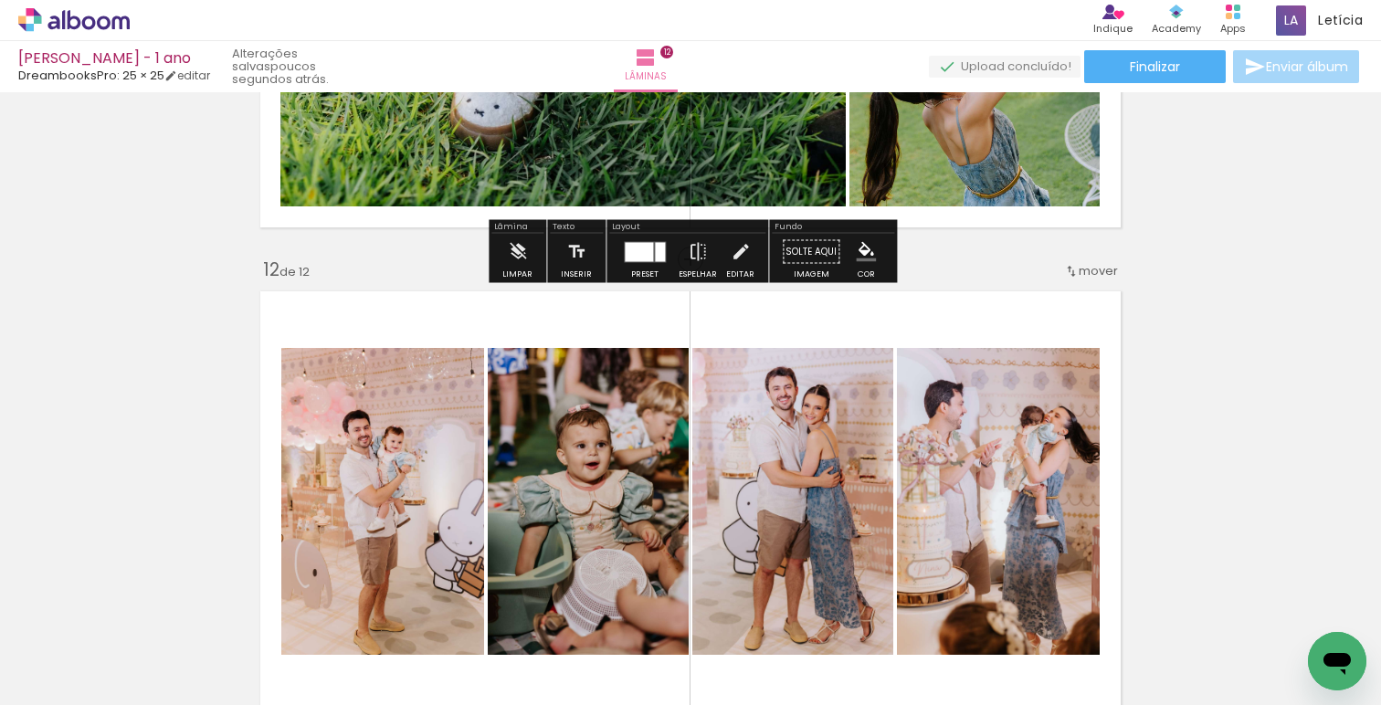
click at [1138, 89] on div "[PERSON_NAME] - 1 ano DreambooksPro: 25 × 25 editar poucos segundos atrás. Lâmi…" at bounding box center [690, 46] width 1381 height 92
click at [1138, 80] on paper-button "Finalizar" at bounding box center [1155, 66] width 142 height 33
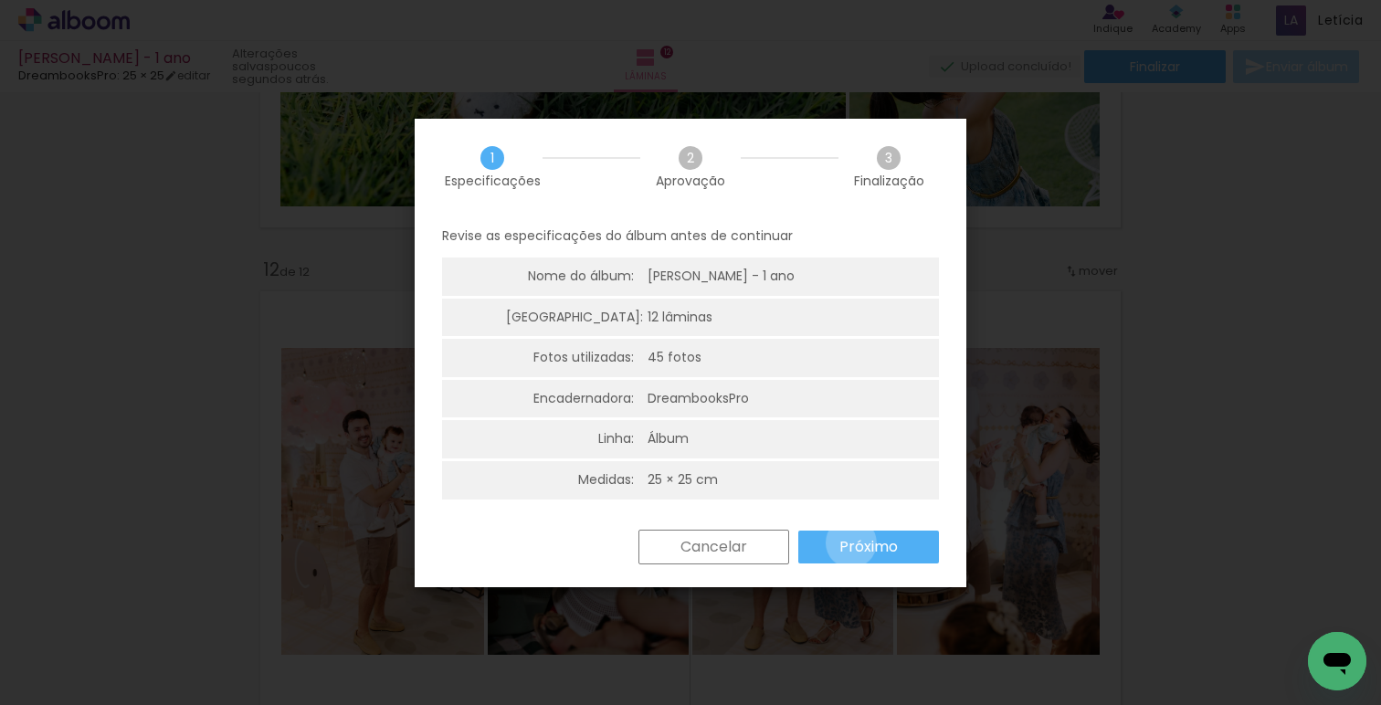
click at [0, 0] on slot "Próximo" at bounding box center [0, 0] width 0 height 0
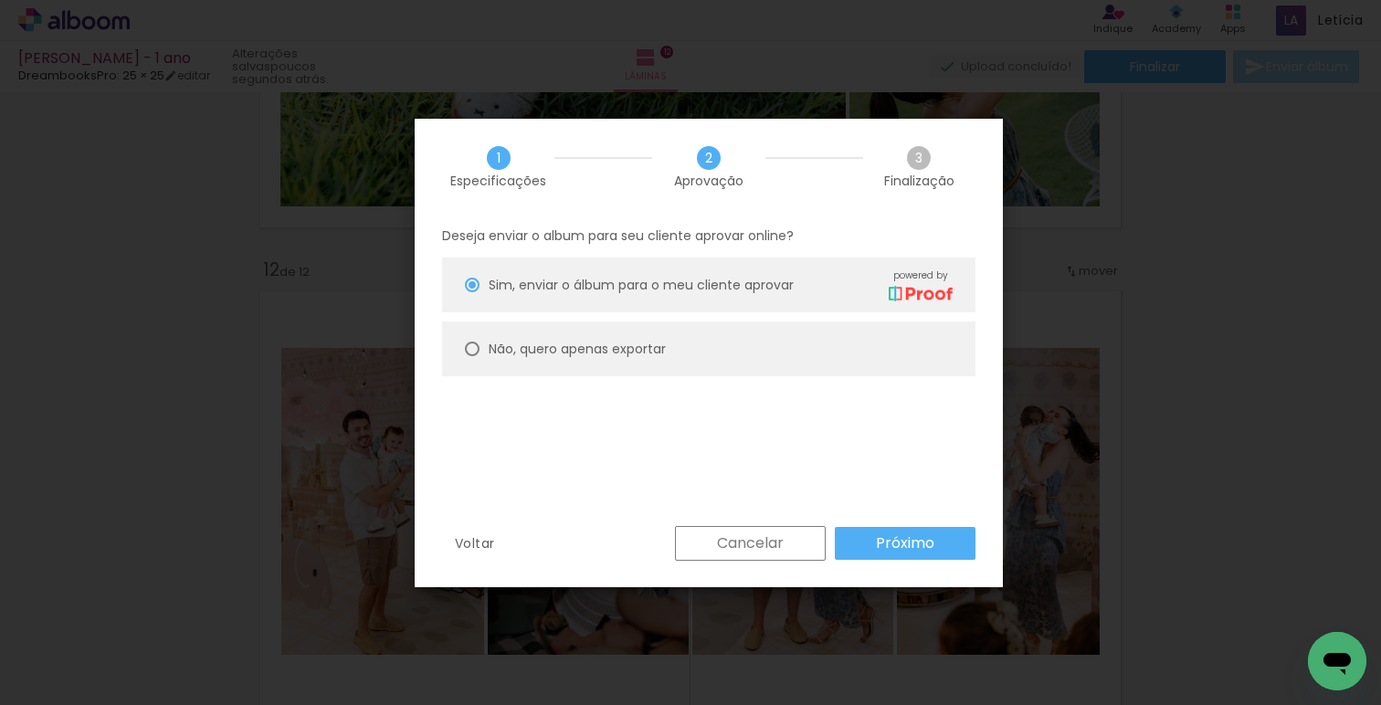
click at [887, 524] on div "Deseja enviar o album para seu cliente aprovar online? [PERSON_NAME], enviar o …" at bounding box center [709, 371] width 588 height 312
click at [887, 528] on paper-button "Próximo" at bounding box center [905, 543] width 141 height 33
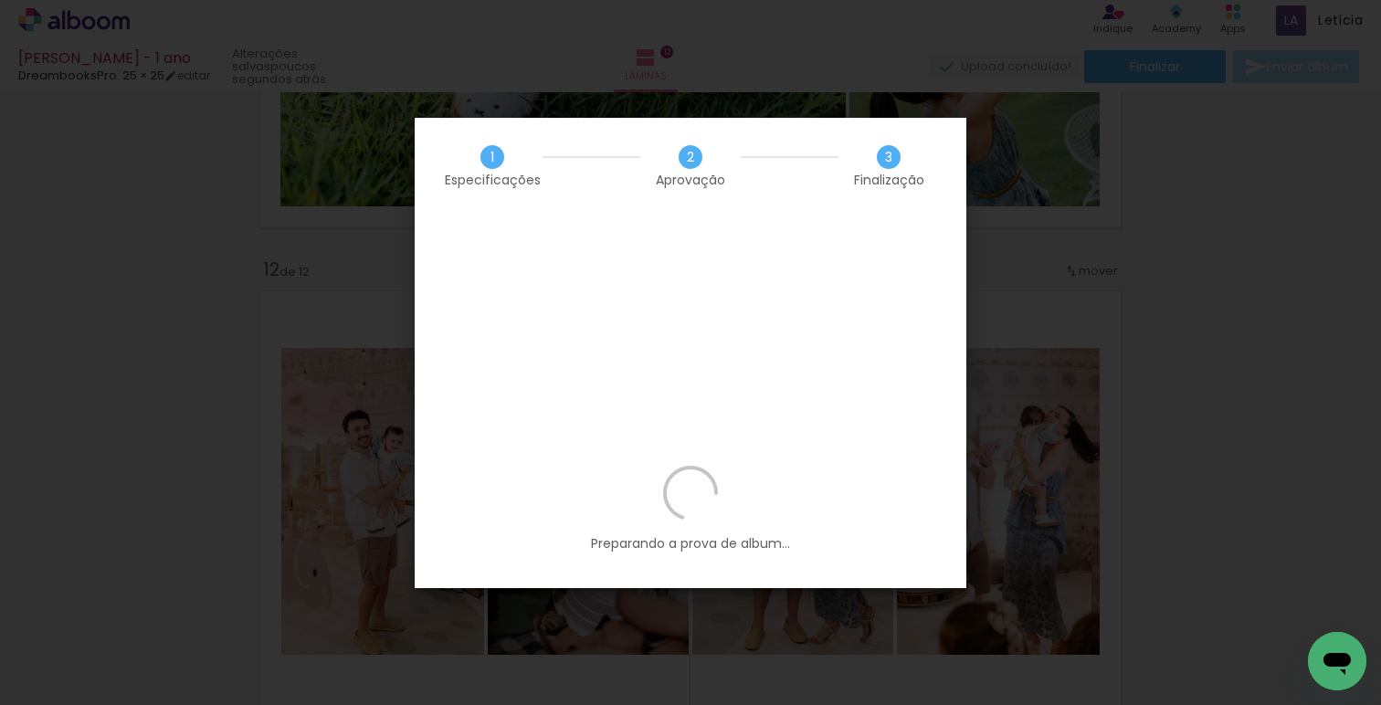
scroll to position [0, 3583]
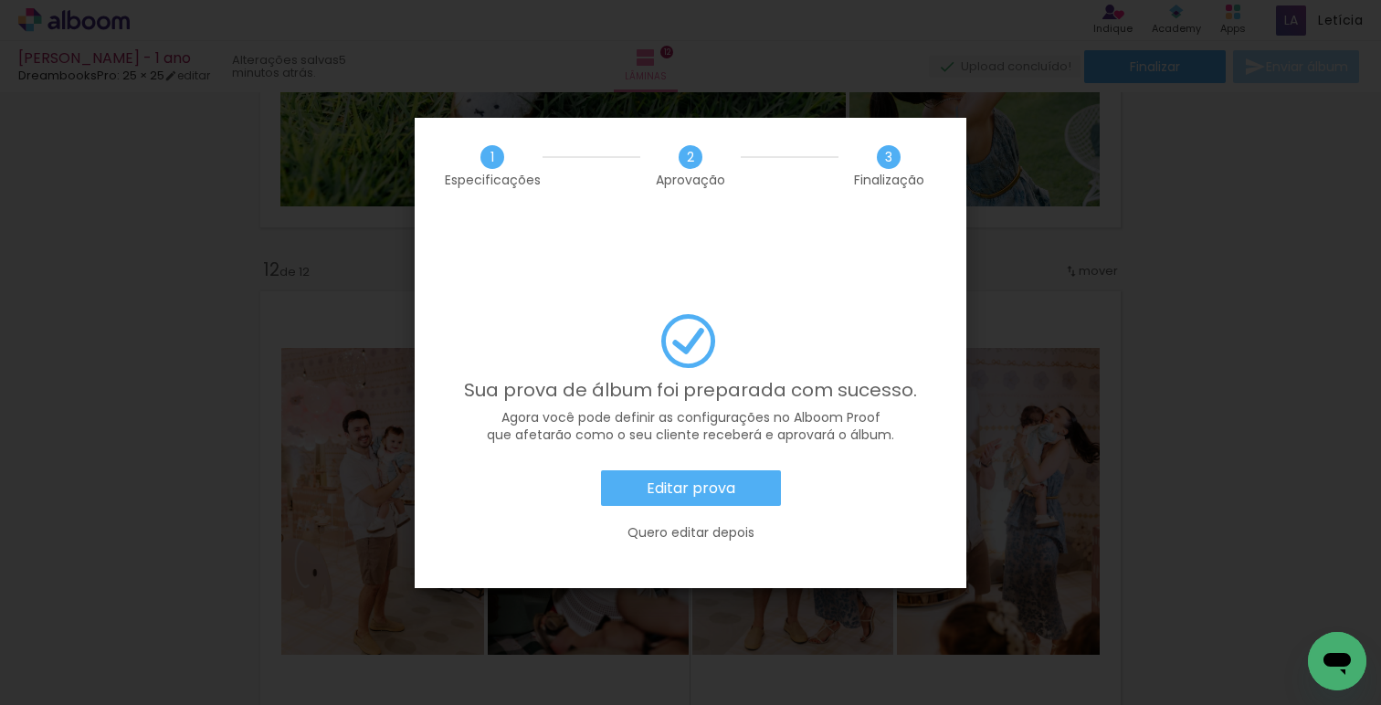
click at [668, 470] on paper-button "Editar prova" at bounding box center [691, 488] width 180 height 37
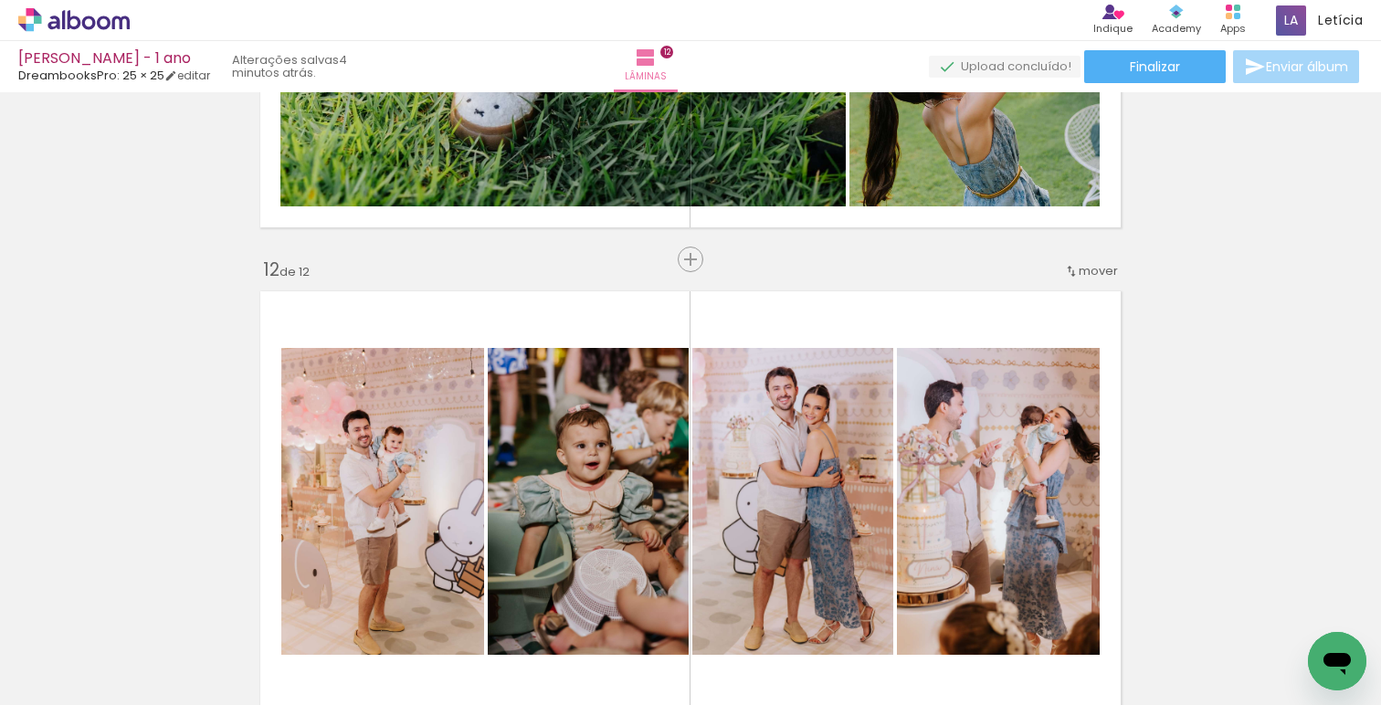
scroll to position [0, 3583]
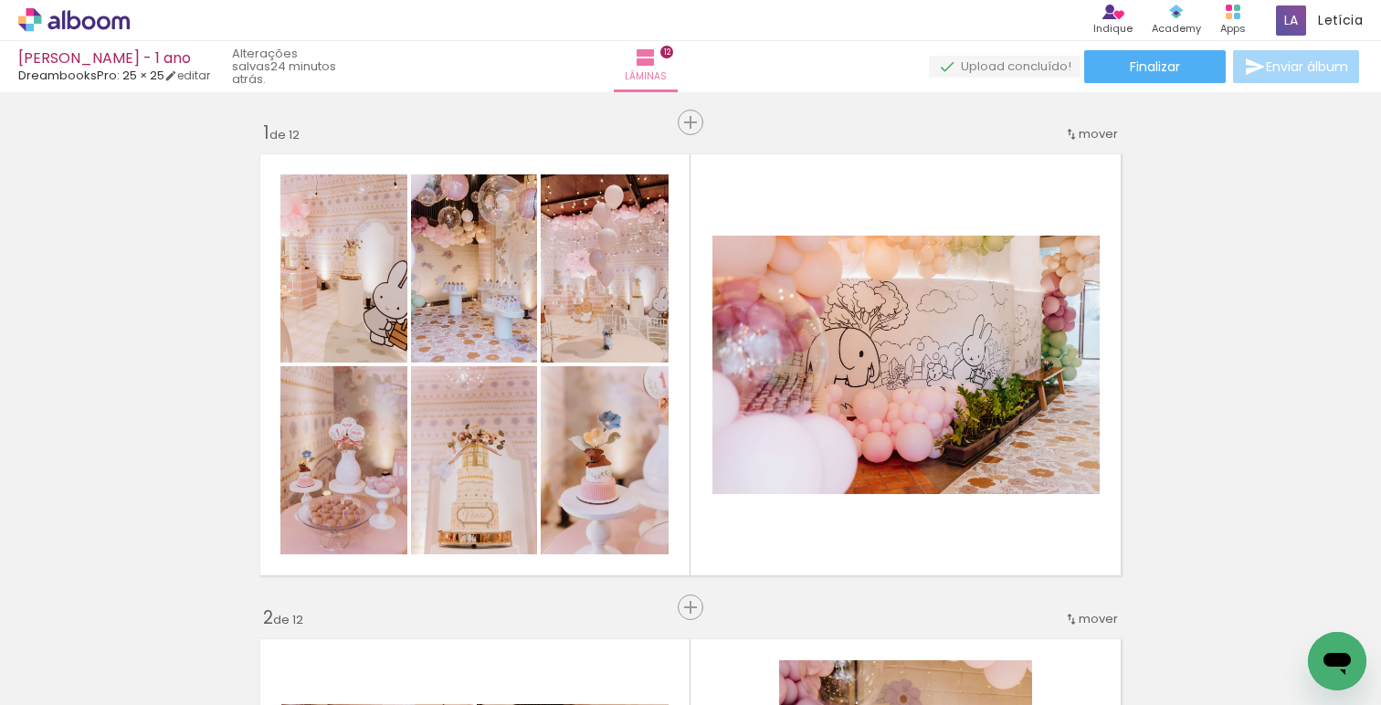
scroll to position [0, 3583]
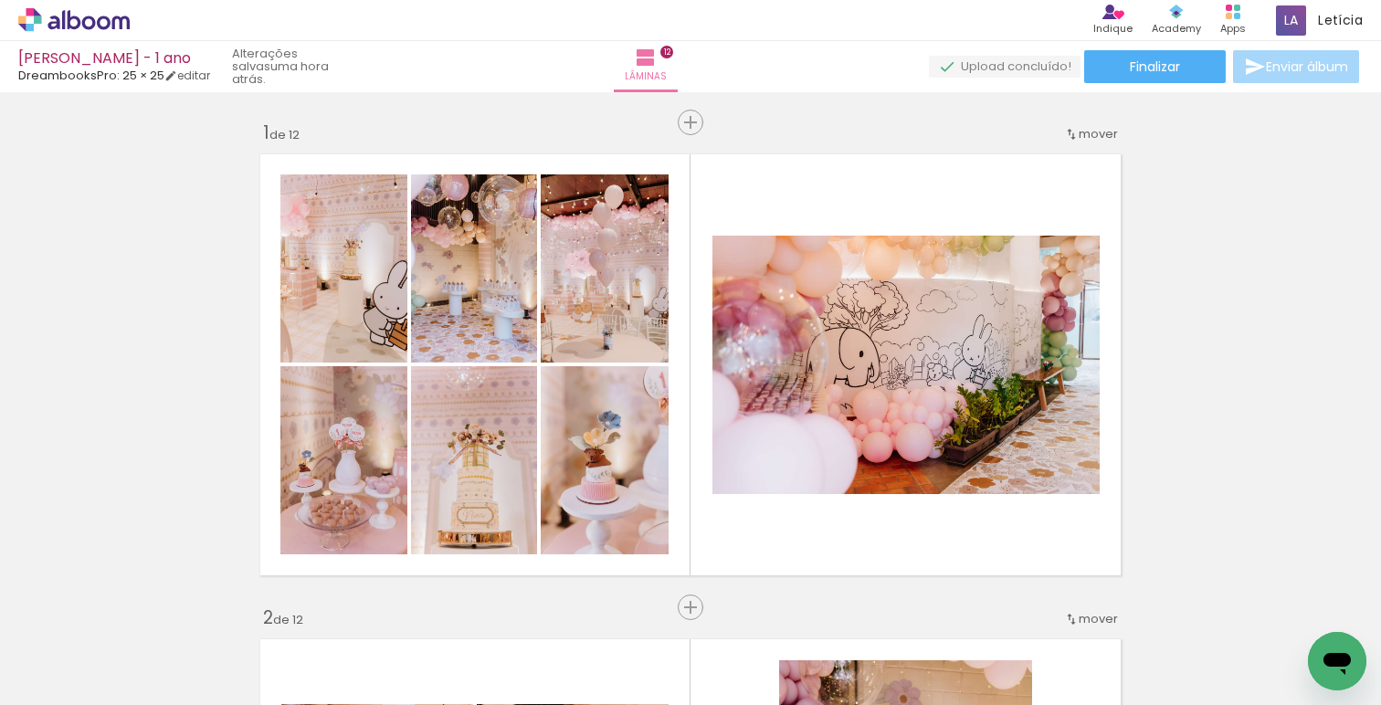
scroll to position [0, 3583]
